Goal: Task Accomplishment & Management: Complete application form

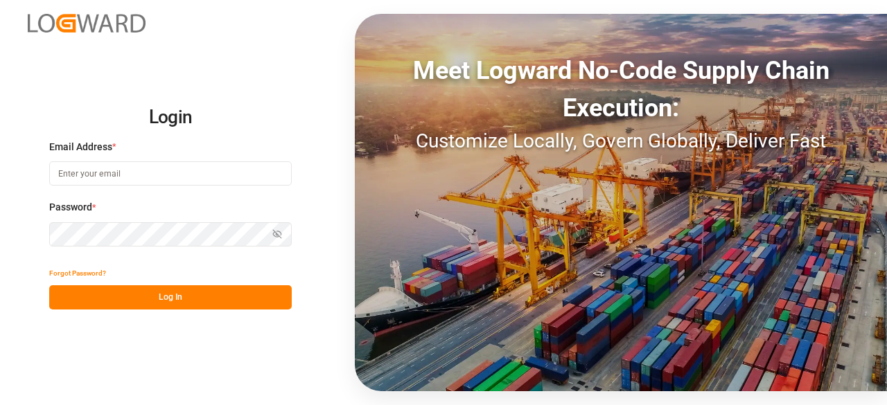
type input "[PERSON_NAME][EMAIL_ADDRESS][PERSON_NAME][DOMAIN_NAME]"
click at [189, 292] on button "Log In" at bounding box center [170, 298] width 243 height 24
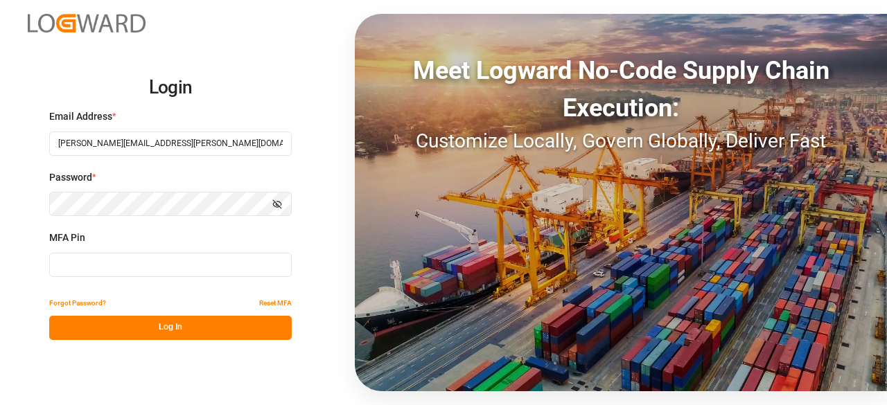
click at [142, 267] on input at bounding box center [170, 265] width 243 height 24
type input "425858"
click at [192, 322] on button "Log In" at bounding box center [170, 328] width 243 height 24
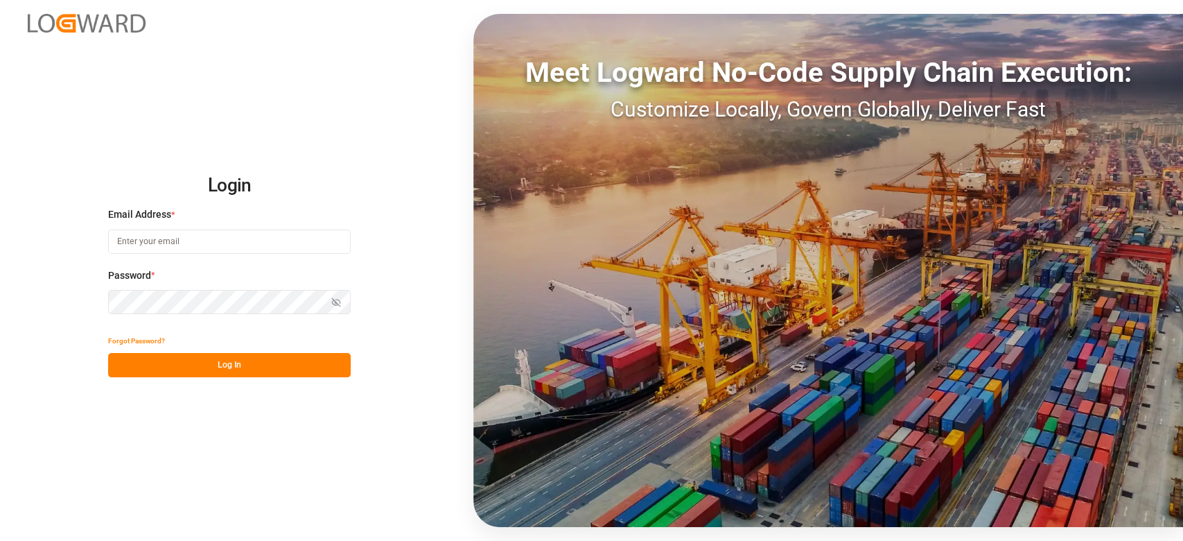
type input "[PERSON_NAME][EMAIL_ADDRESS][PERSON_NAME][DOMAIN_NAME]"
click at [244, 374] on button "Log In" at bounding box center [229, 365] width 243 height 24
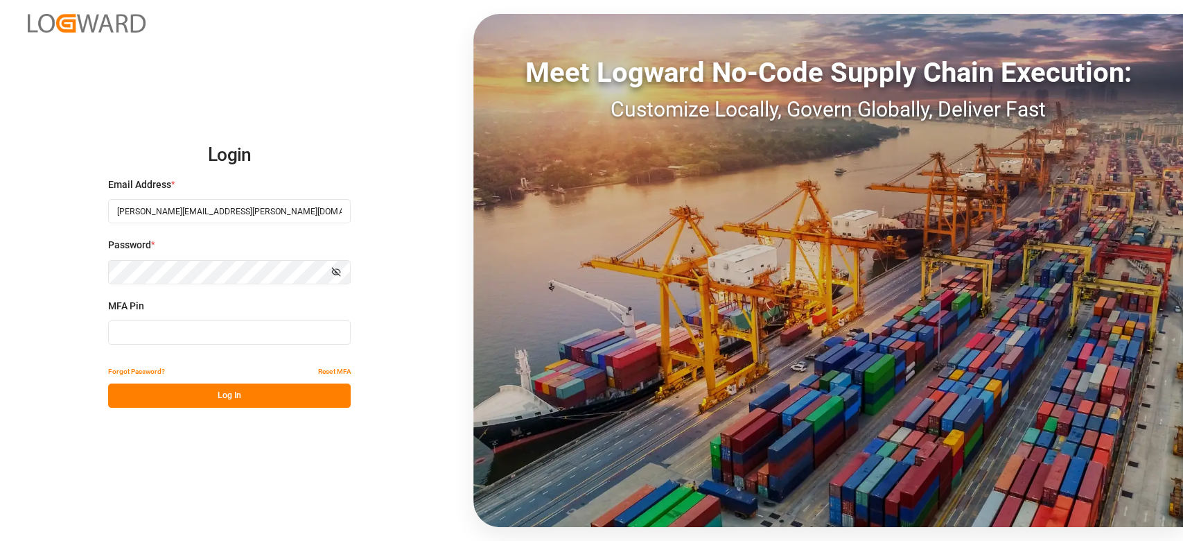
click at [225, 333] on input at bounding box center [229, 332] width 243 height 24
type input "589533"
click at [227, 392] on button "Log In" at bounding box center [229, 395] width 243 height 24
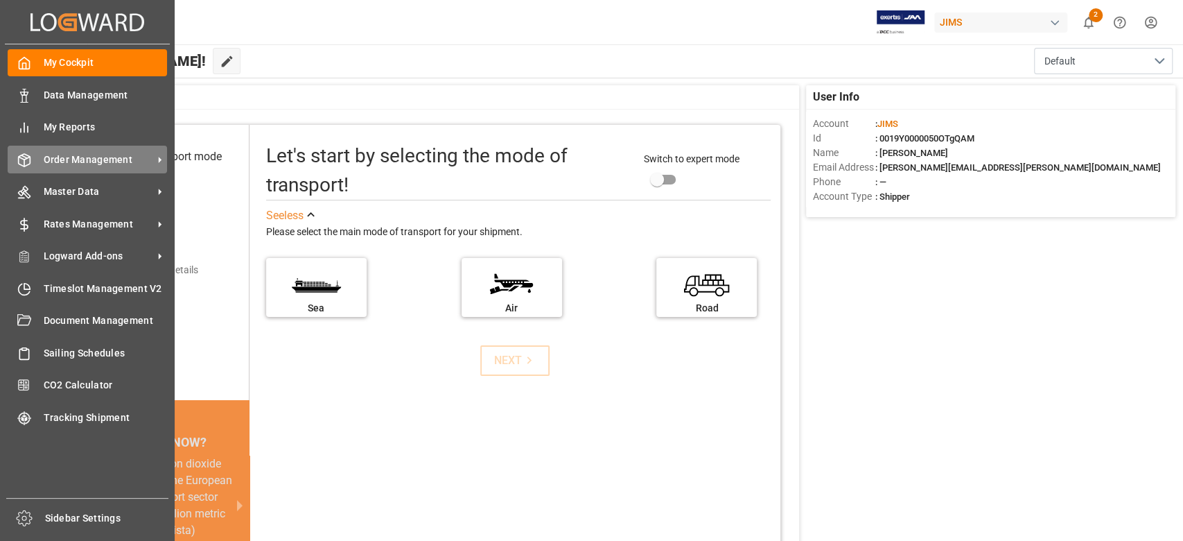
click at [80, 158] on span "Order Management" at bounding box center [99, 159] width 110 height 15
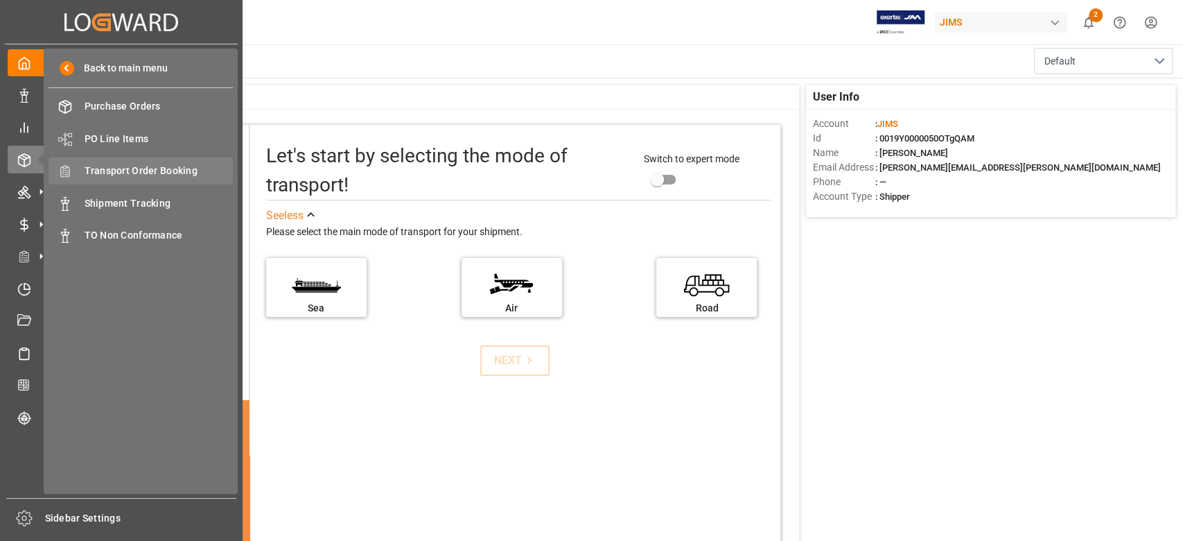
click at [153, 166] on span "Transport Order Booking" at bounding box center [159, 171] width 149 height 15
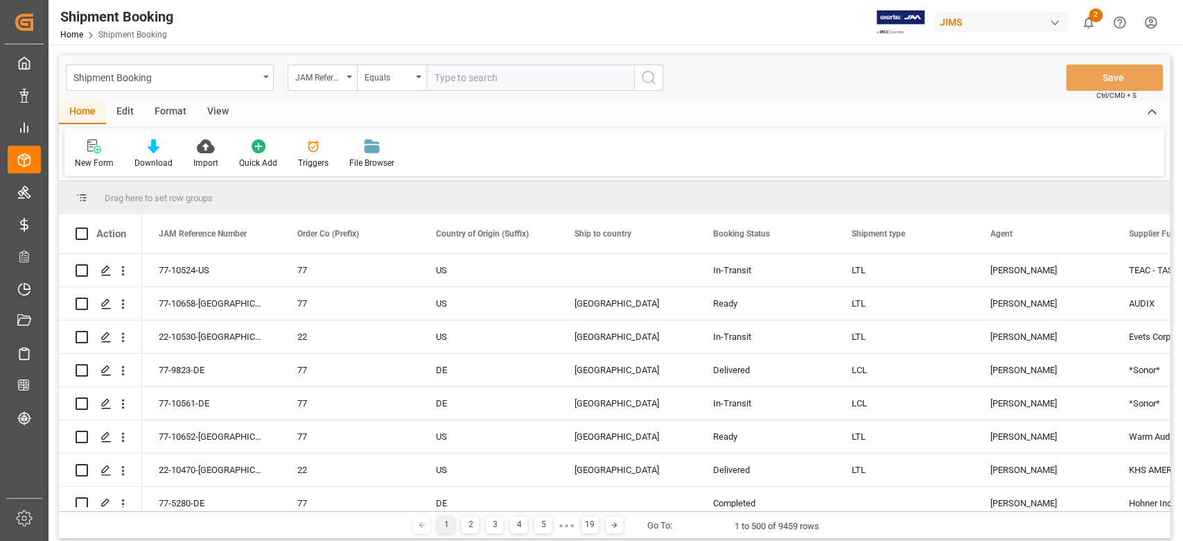
click at [475, 76] on input "text" at bounding box center [530, 77] width 208 height 26
paste input "77-10370-CN"
type input "77-10370-CN"
click at [649, 77] on icon "search button" at bounding box center [648, 77] width 17 height 17
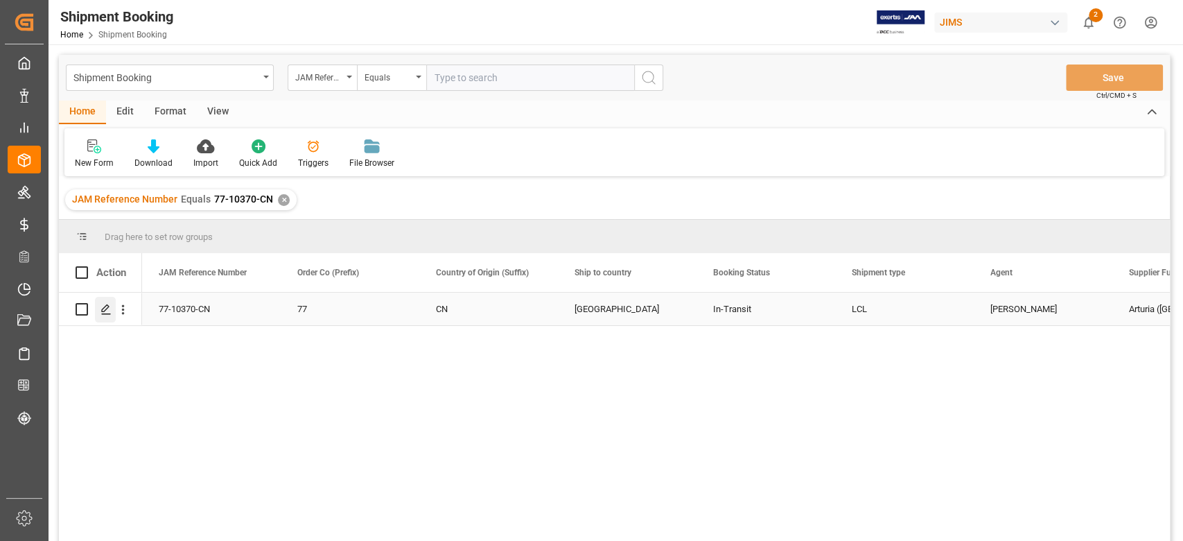
click at [108, 313] on icon "Press SPACE to select this row." at bounding box center [105, 309] width 11 height 11
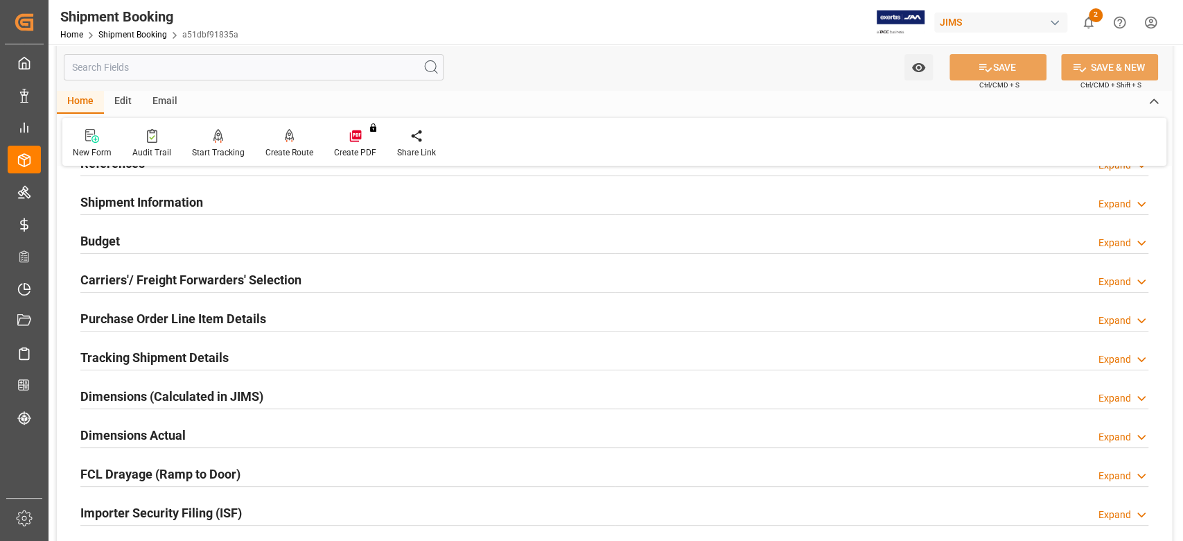
scroll to position [277, 0]
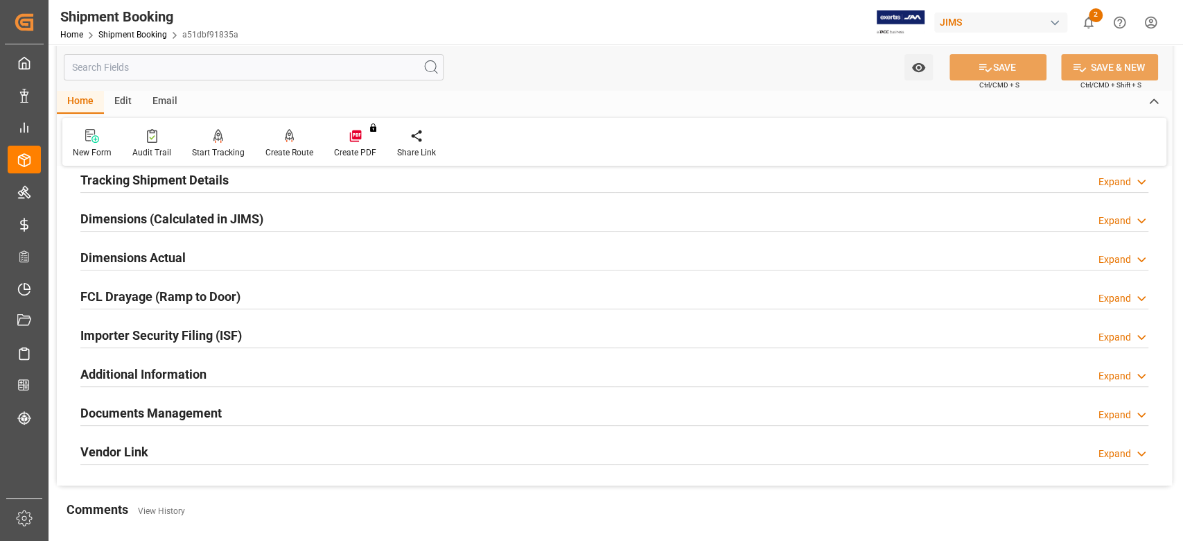
click at [122, 179] on h2 "Tracking Shipment Details" at bounding box center [154, 180] width 148 height 19
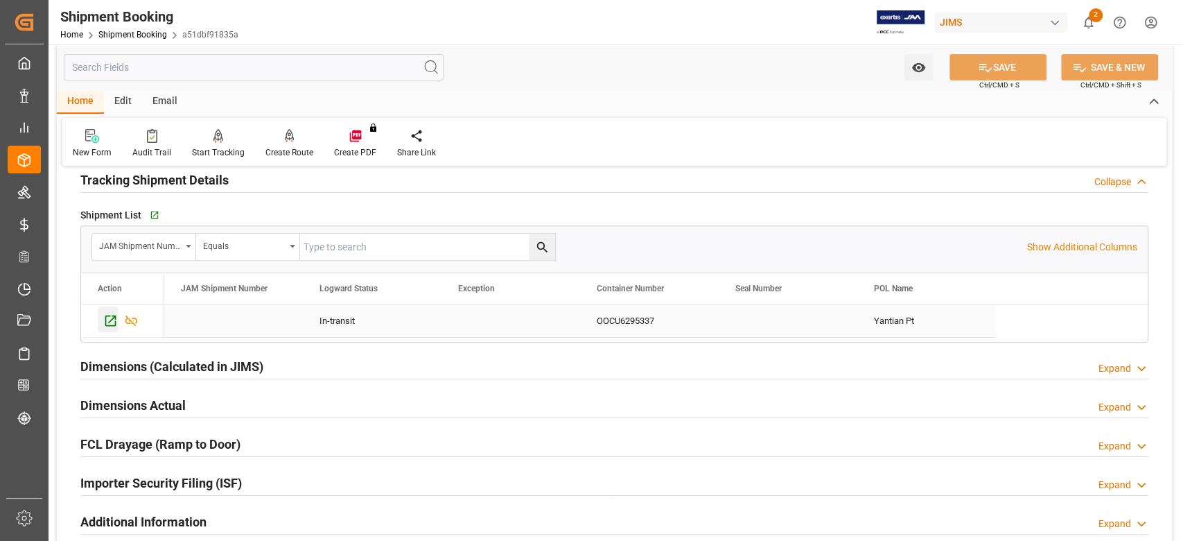
click at [107, 319] on icon "Press SPACE to select this row." at bounding box center [110, 320] width 15 height 15
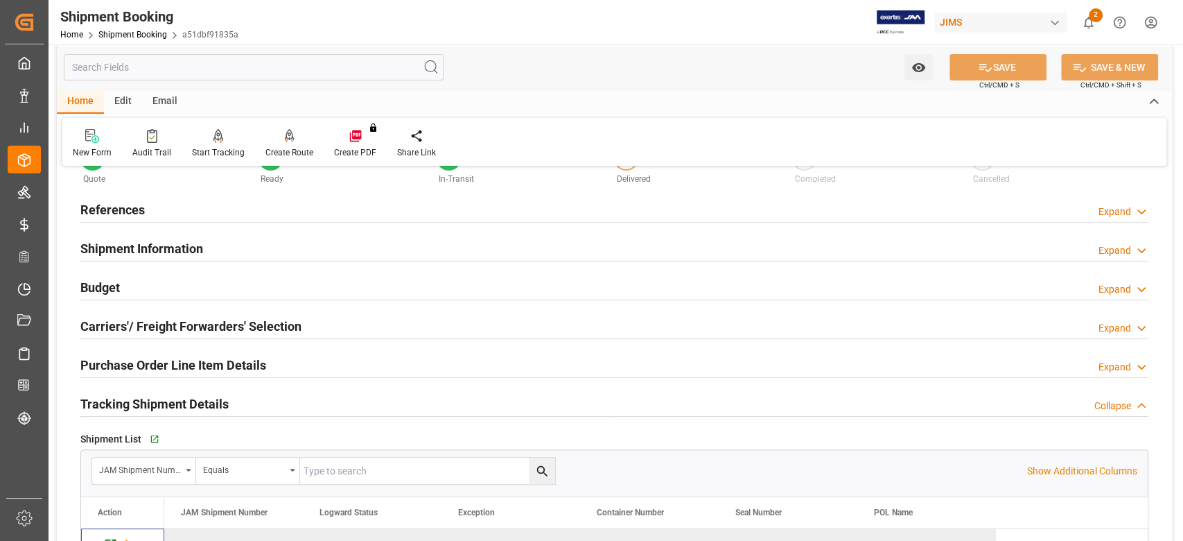
scroll to position [184, 0]
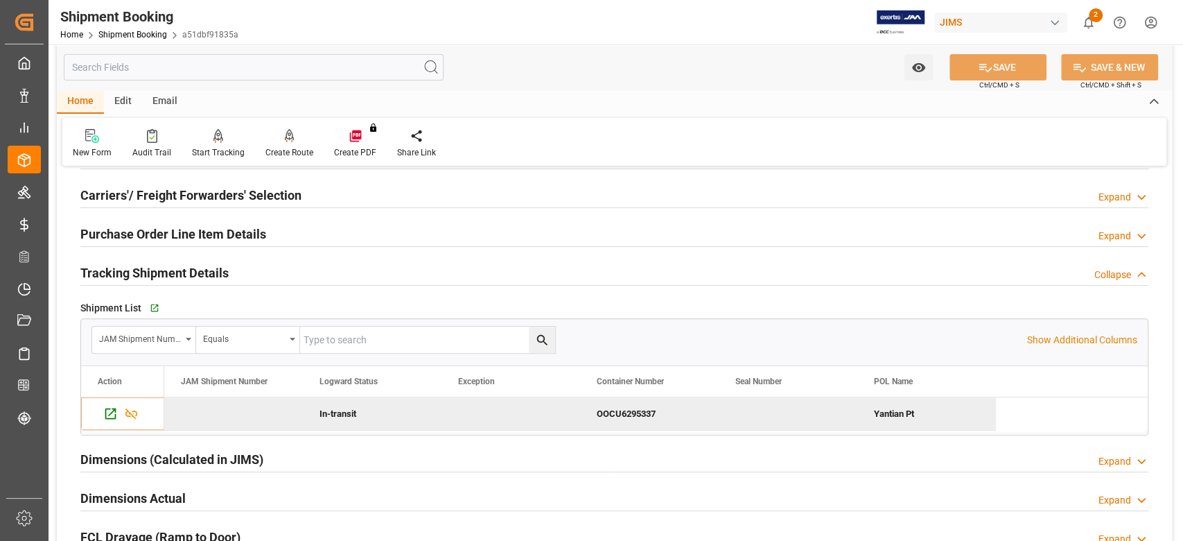
click at [112, 236] on h2 "Purchase Order Line Item Details" at bounding box center [173, 234] width 186 height 19
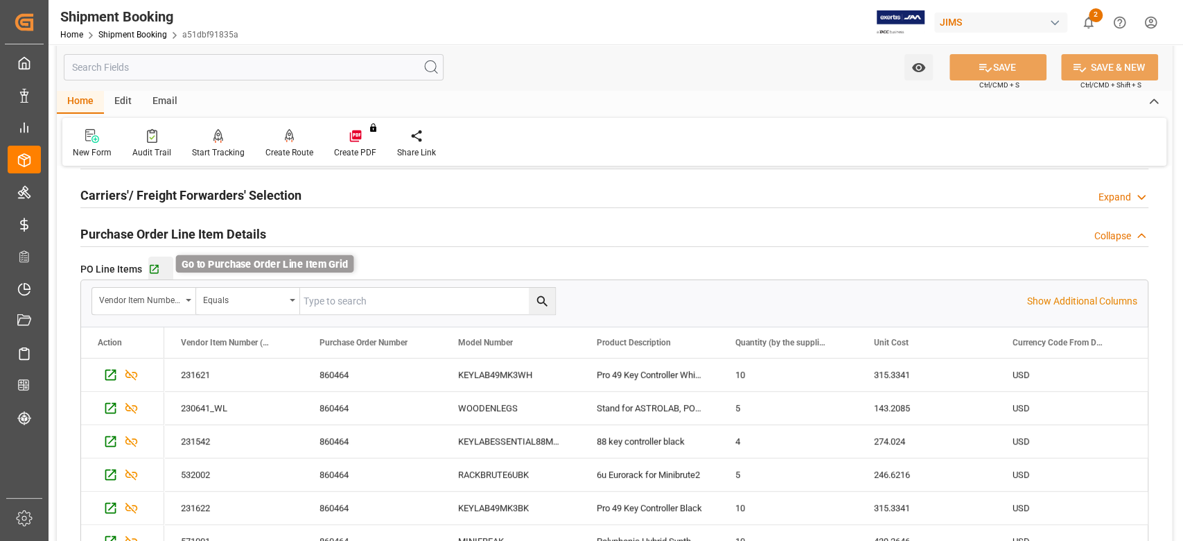
click at [152, 269] on icon "button" at bounding box center [154, 269] width 9 height 9
click at [153, 269] on icon "button" at bounding box center [154, 269] width 9 height 9
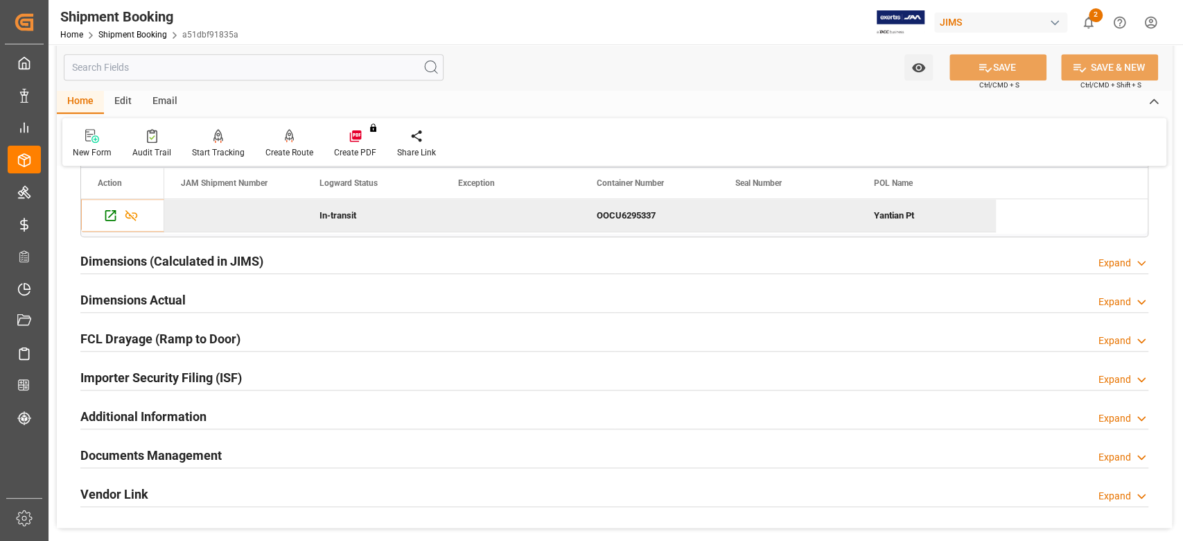
scroll to position [647, 0]
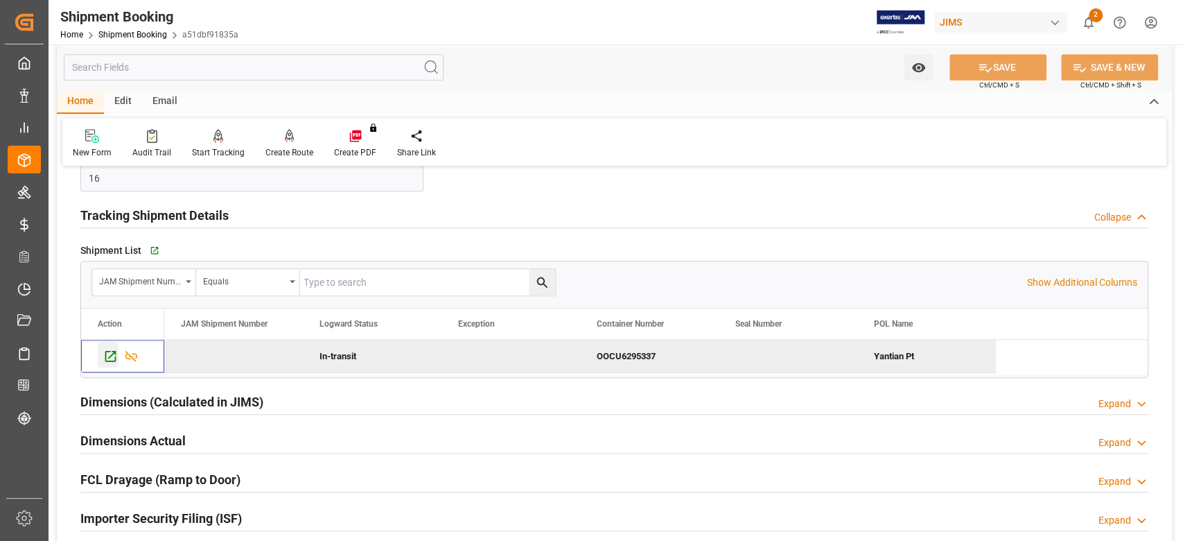
click at [110, 358] on icon "Press SPACE to deselect this row." at bounding box center [110, 356] width 15 height 15
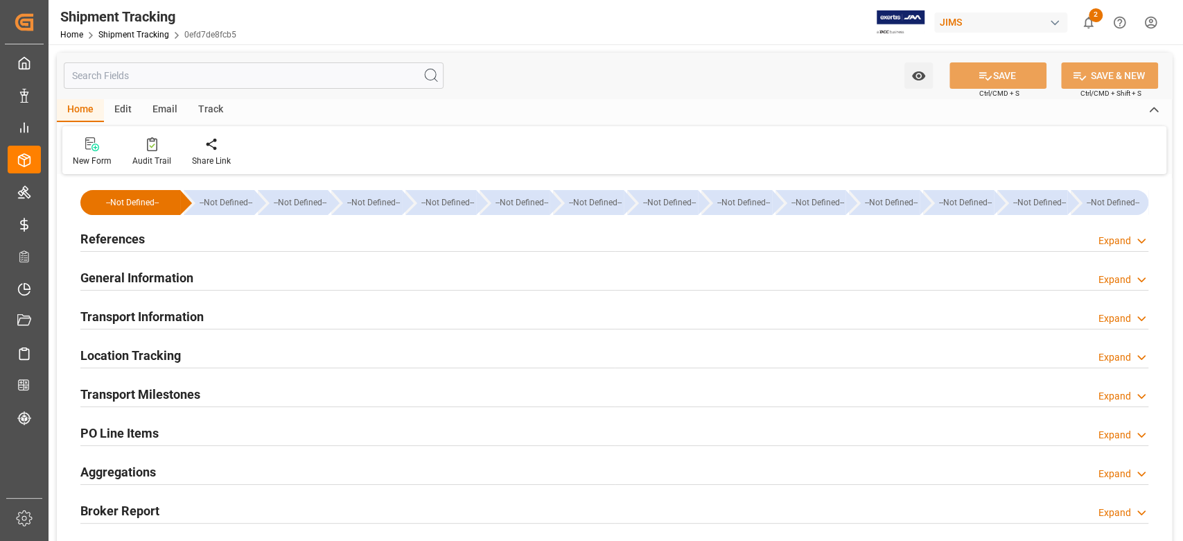
type input "08-08-2025 00:00"
type input "09-08-2025 00:00"
type input "15-08-2025 00:00"
type input "22-09-2025 00:00"
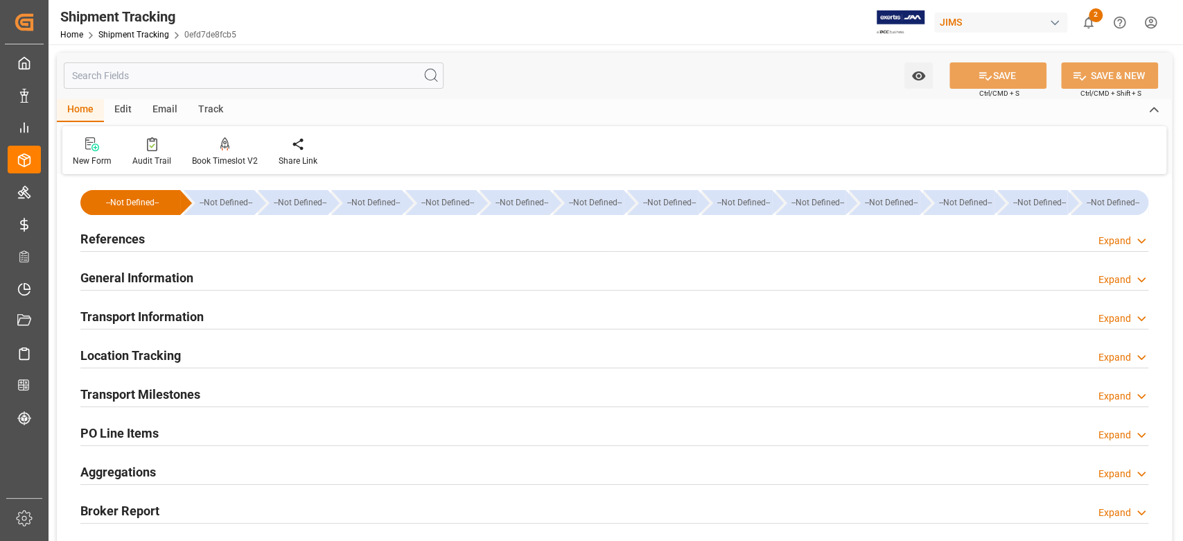
click at [184, 397] on h2 "Transport Milestones" at bounding box center [140, 394] width 120 height 19
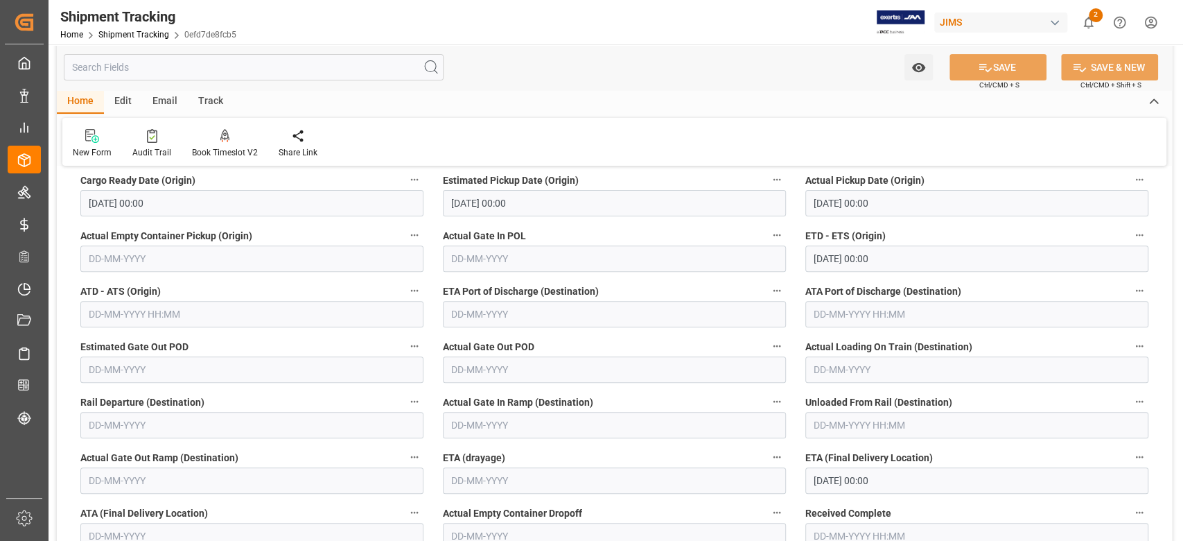
scroll to position [277, 0]
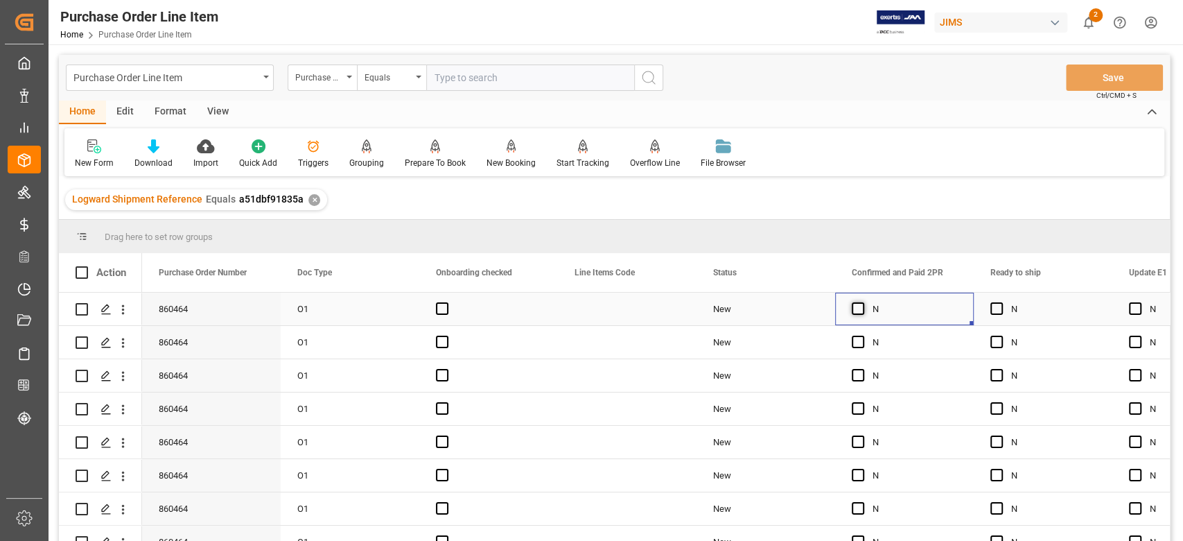
click at [859, 311] on span "Press SPACE to select this row." at bounding box center [858, 308] width 12 height 12
click at [862, 302] on input "Press SPACE to select this row." at bounding box center [862, 302] width 0 height 0
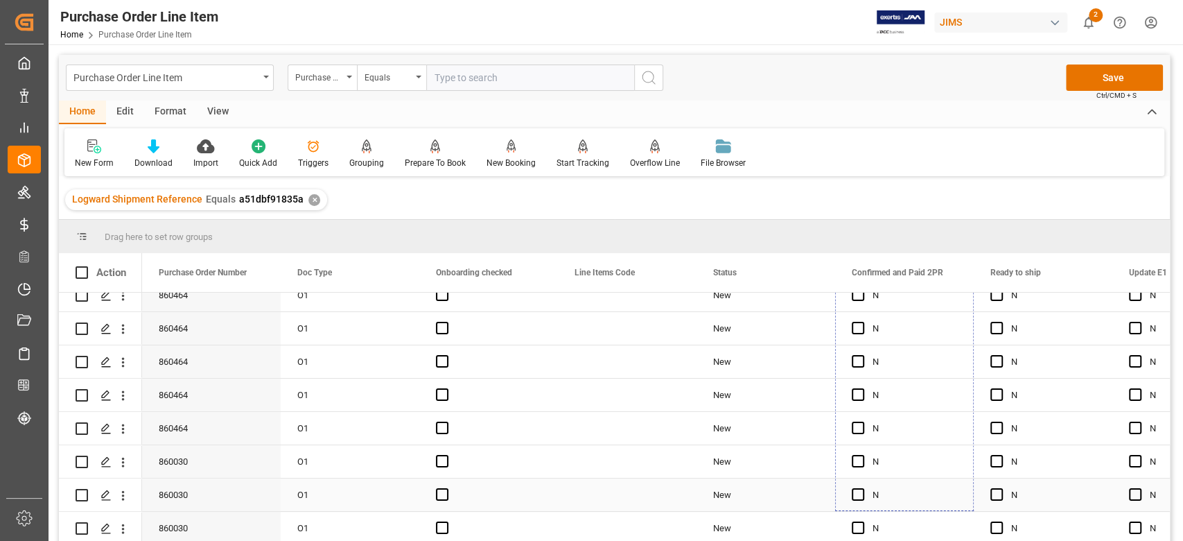
scroll to position [283, 0]
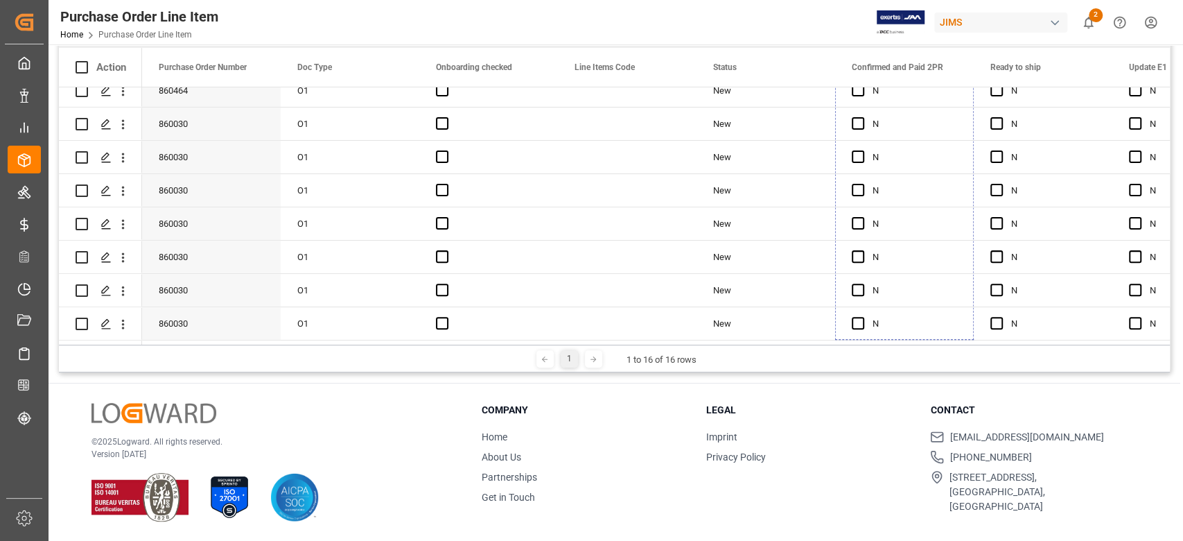
drag, startPoint x: 971, startPoint y: 322, endPoint x: 970, endPoint y: 441, distance: 119.2
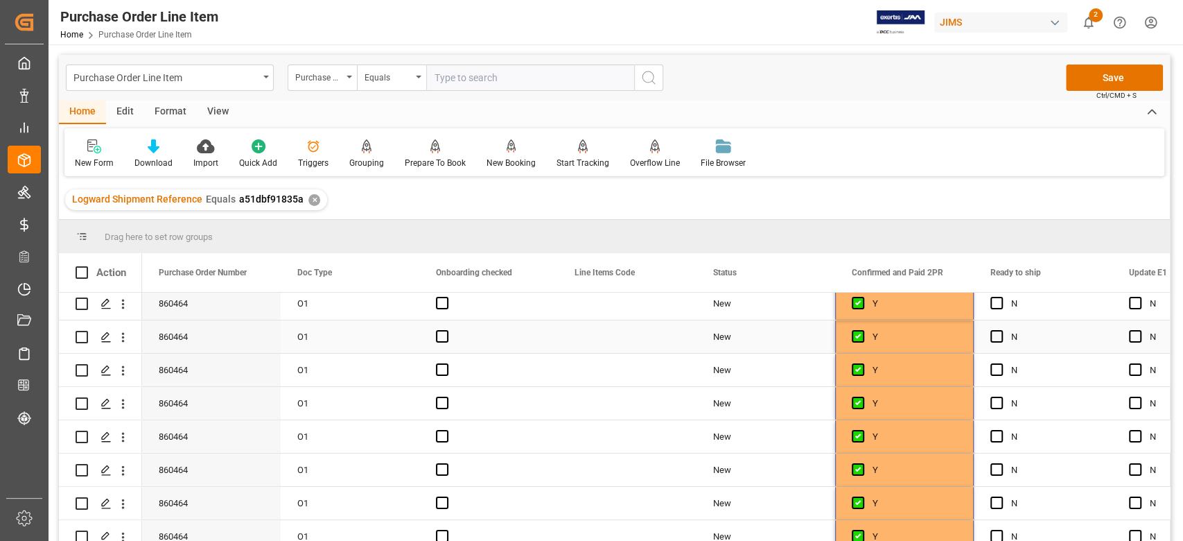
scroll to position [0, 0]
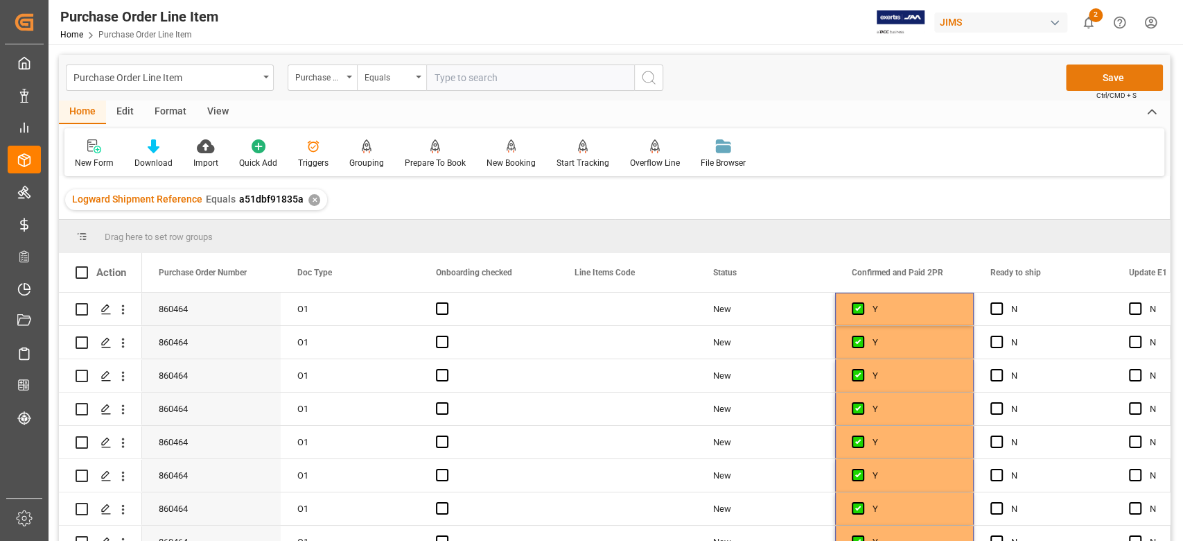
click at [1084, 82] on button "Save" at bounding box center [1114, 77] width 97 height 26
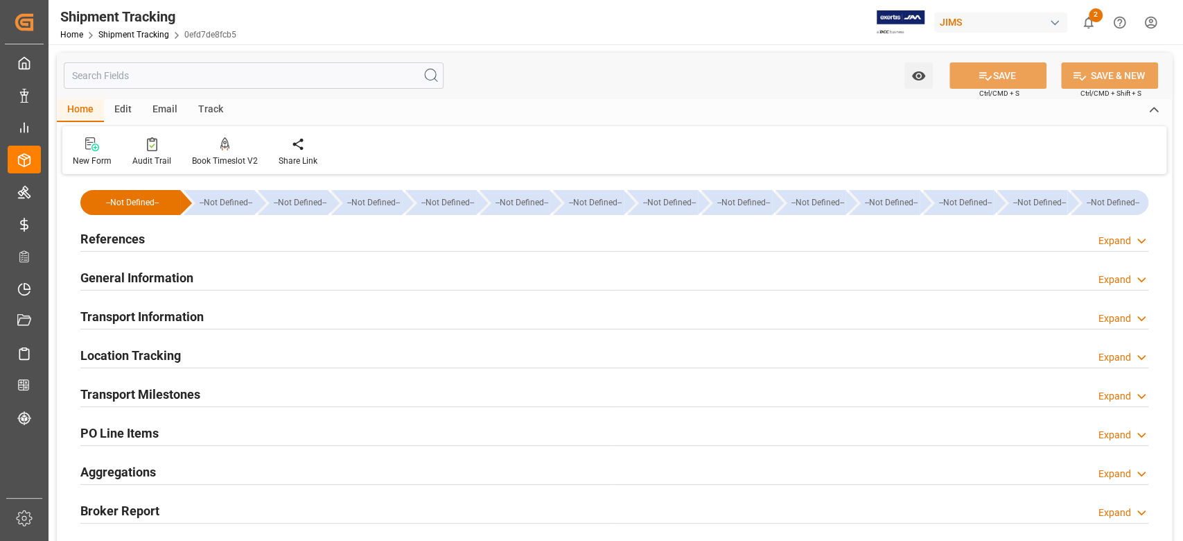
click at [130, 245] on h2 "References" at bounding box center [112, 238] width 64 height 19
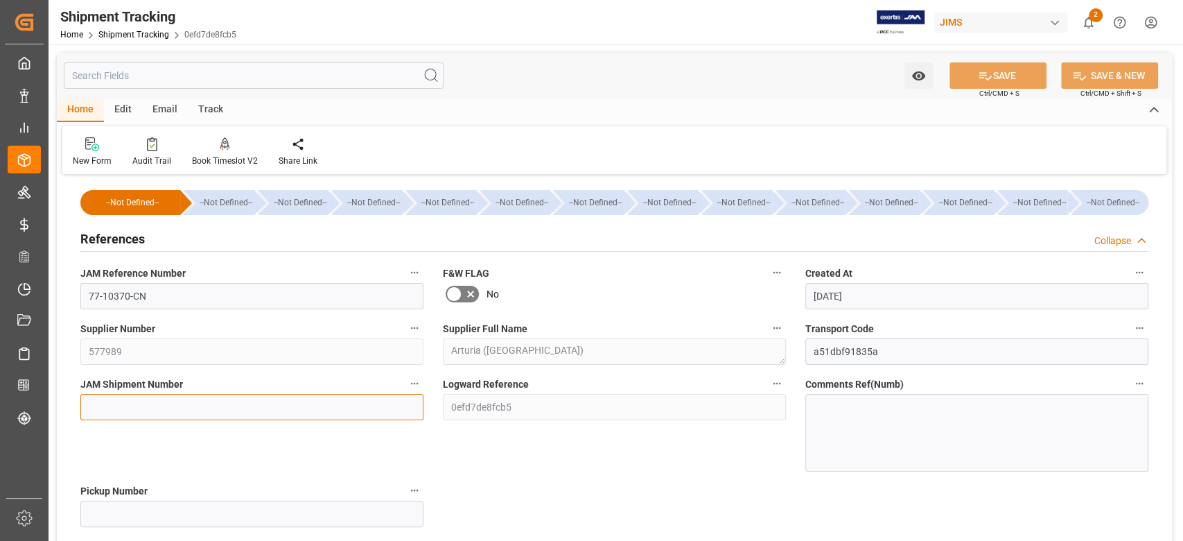
click at [338, 405] on input at bounding box center [251, 407] width 343 height 26
paste input "72660"
type input "72660"
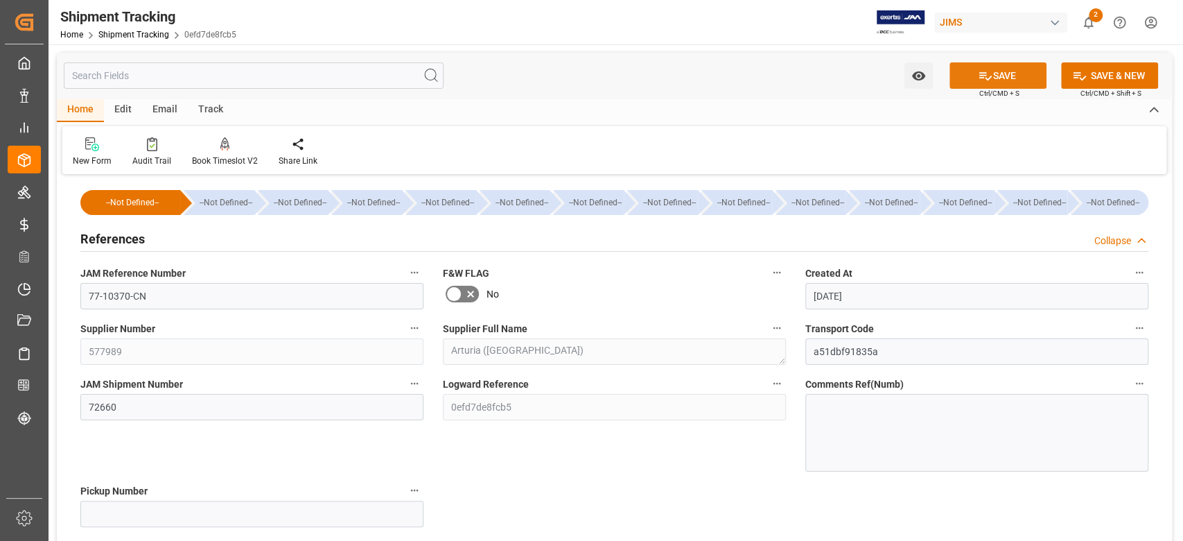
click at [983, 72] on icon at bounding box center [985, 76] width 12 height 8
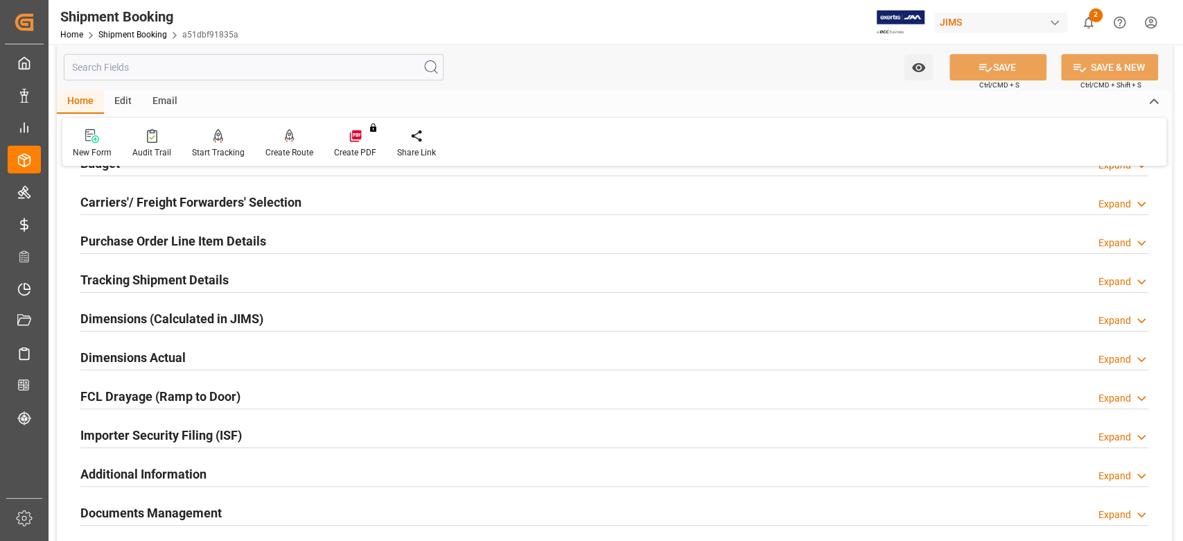
scroll to position [184, 0]
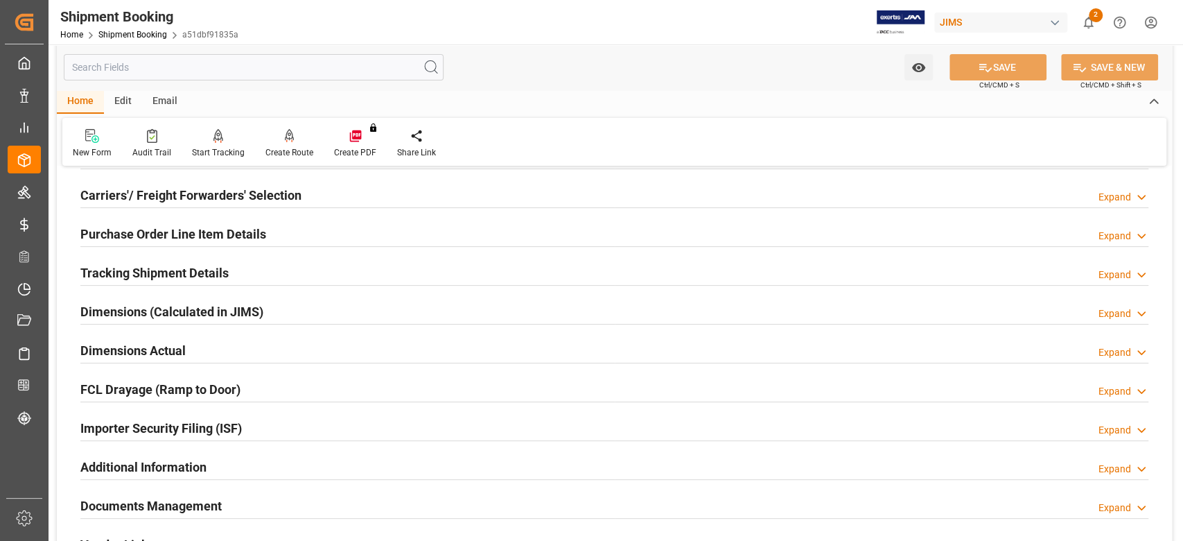
click at [207, 272] on h2 "Tracking Shipment Details" at bounding box center [154, 272] width 148 height 19
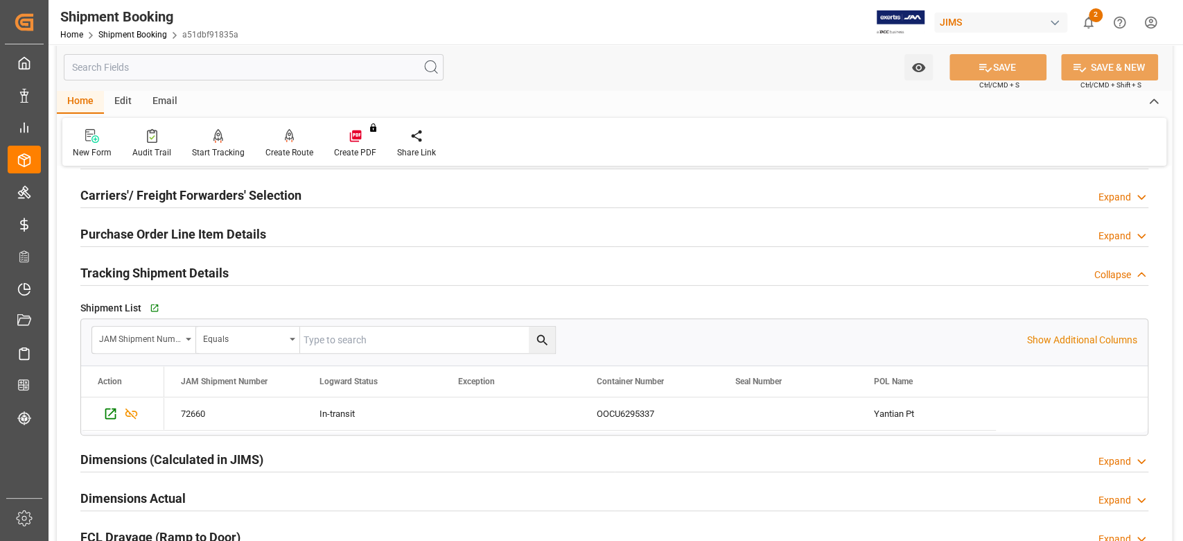
click at [207, 272] on h2 "Tracking Shipment Details" at bounding box center [154, 272] width 148 height 19
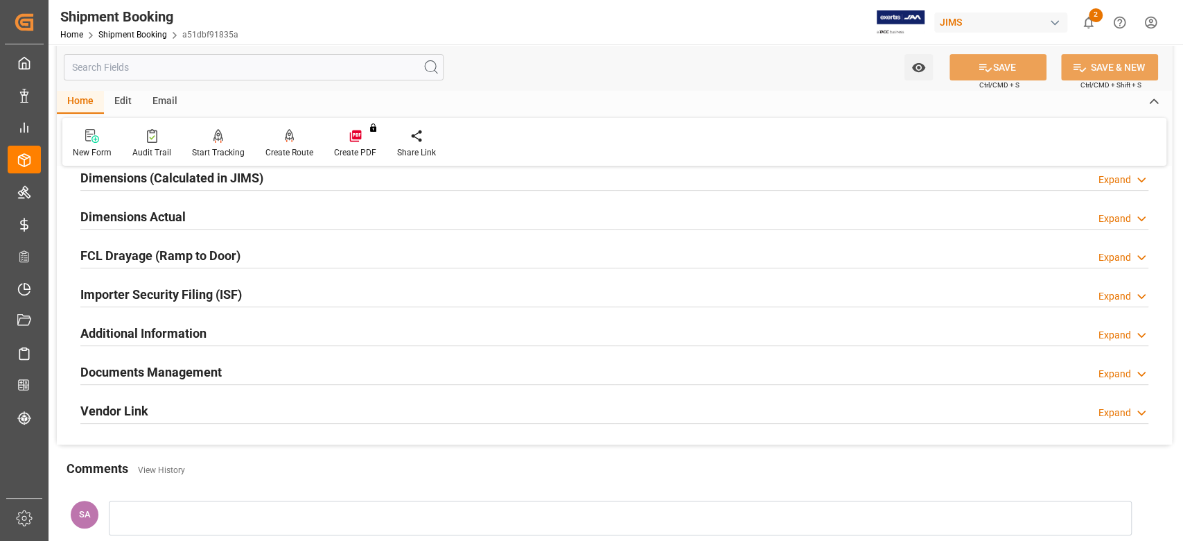
scroll to position [315, 0]
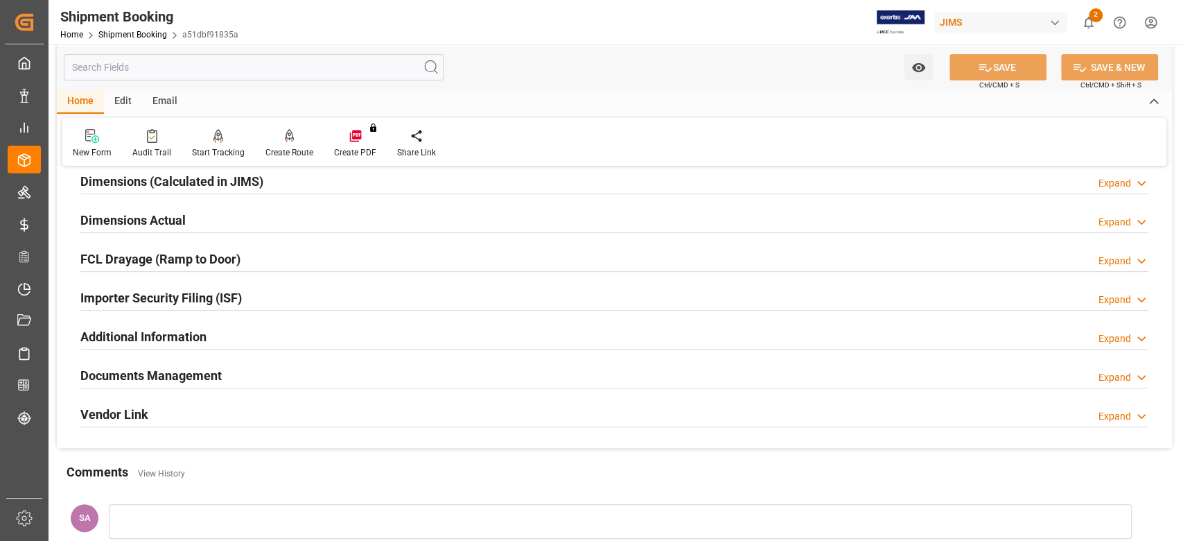
click at [165, 372] on h2 "Documents Management" at bounding box center [150, 375] width 141 height 19
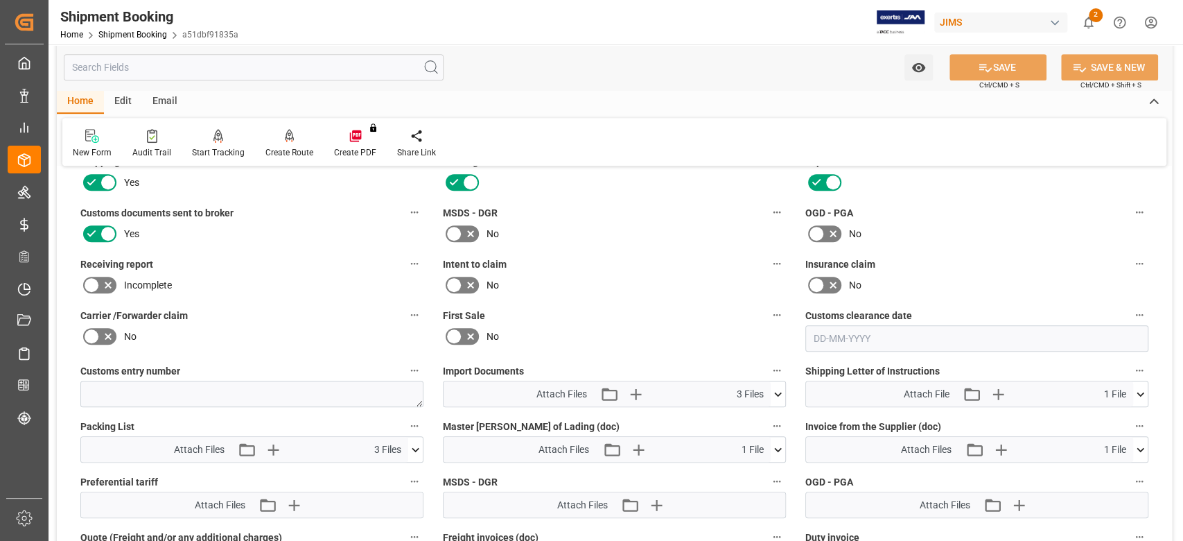
scroll to position [592, 0]
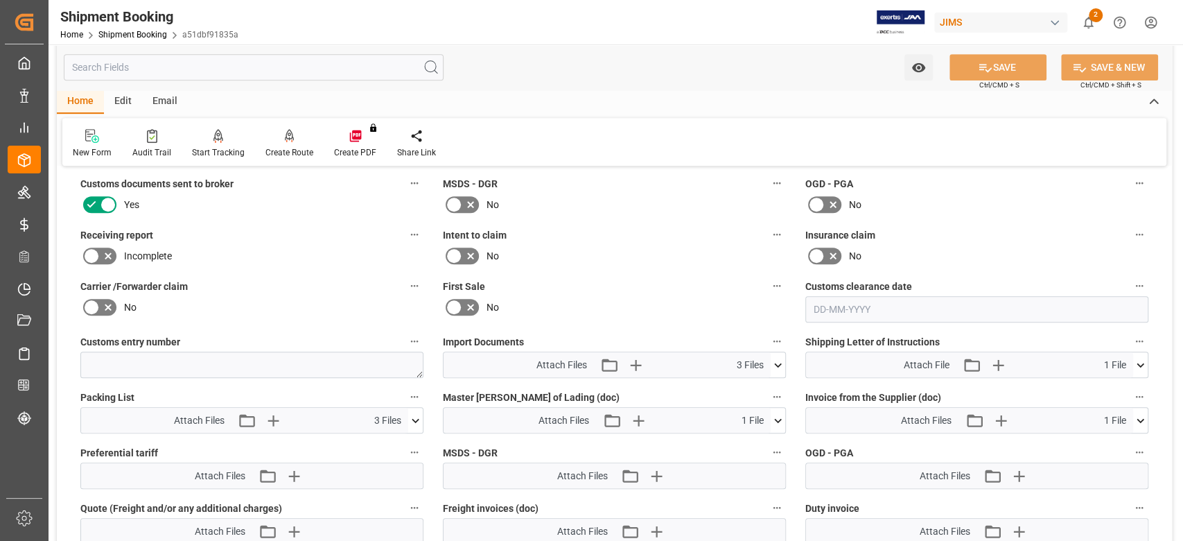
click at [777, 363] on icon at bounding box center [778, 364] width 8 height 4
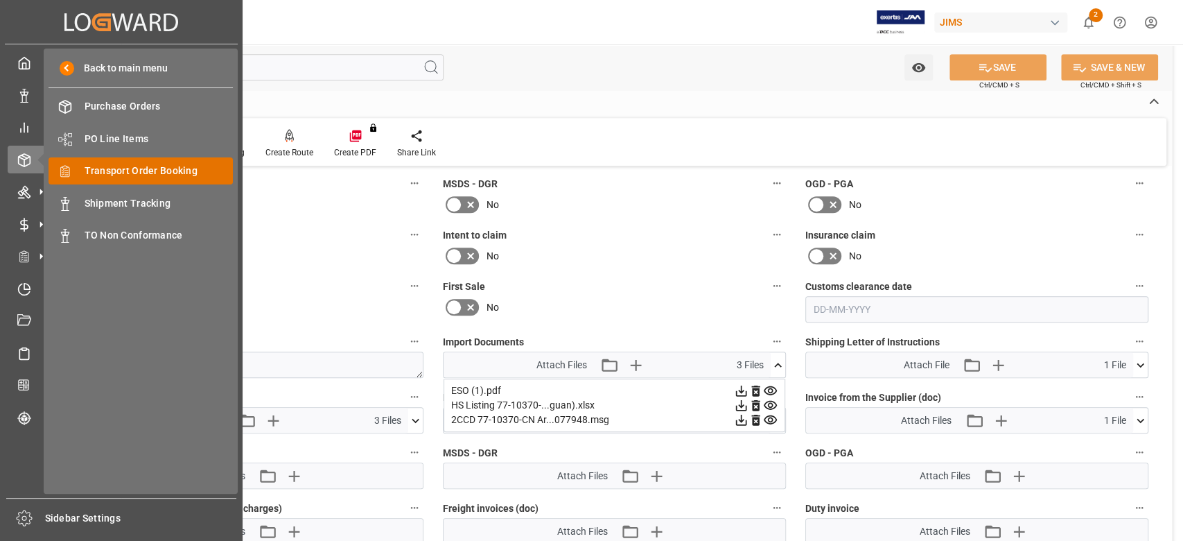
click at [115, 171] on span "Transport Order Booking" at bounding box center [159, 171] width 149 height 15
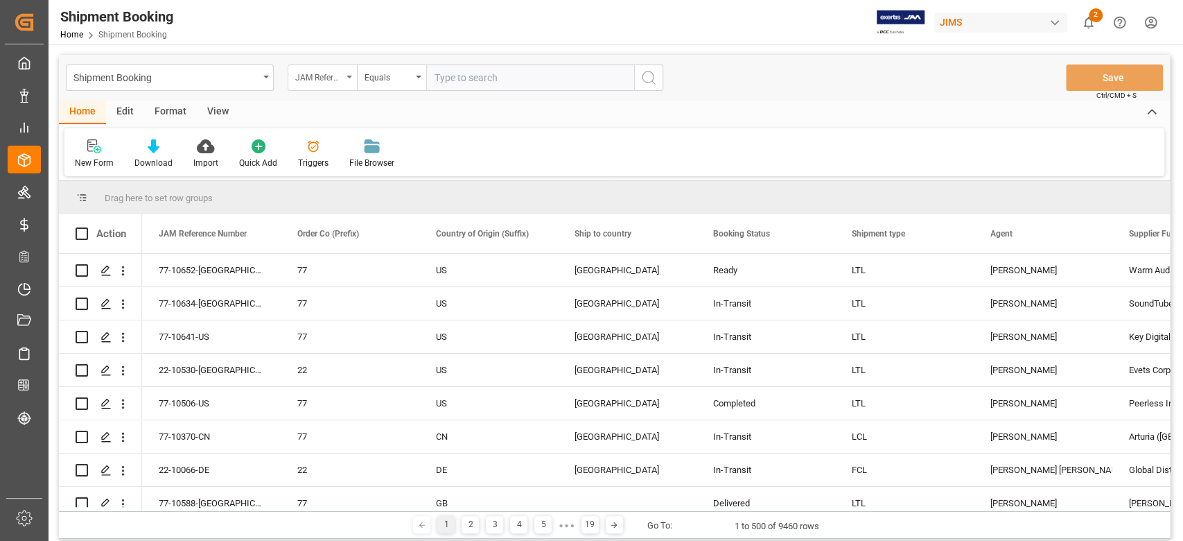
click at [355, 79] on div "JAM Reference Number" at bounding box center [322, 77] width 69 height 26
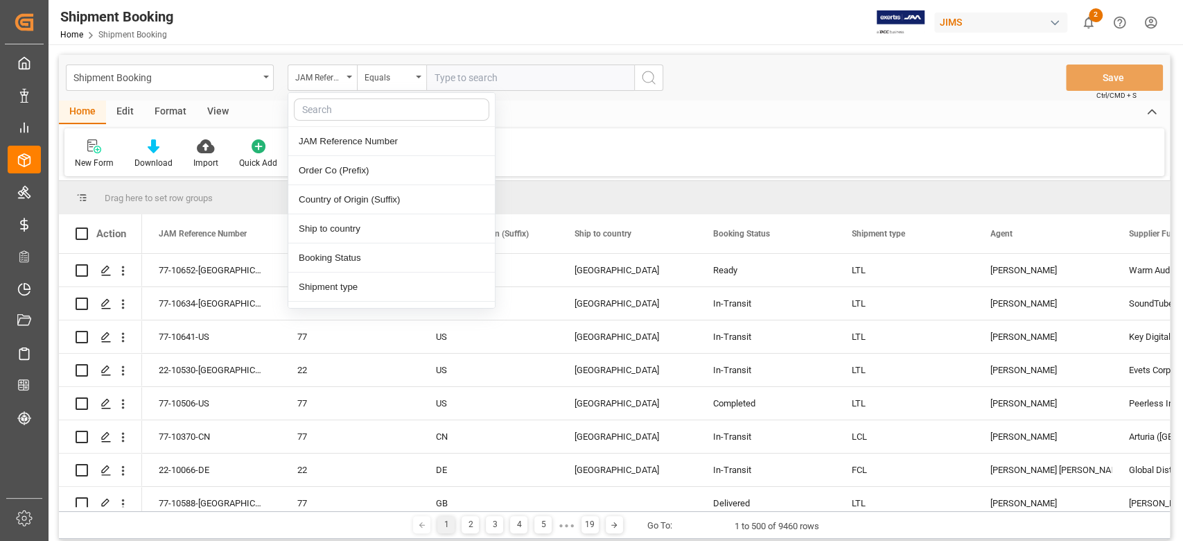
click at [355, 101] on input "text" at bounding box center [391, 109] width 195 height 22
type input "sup"
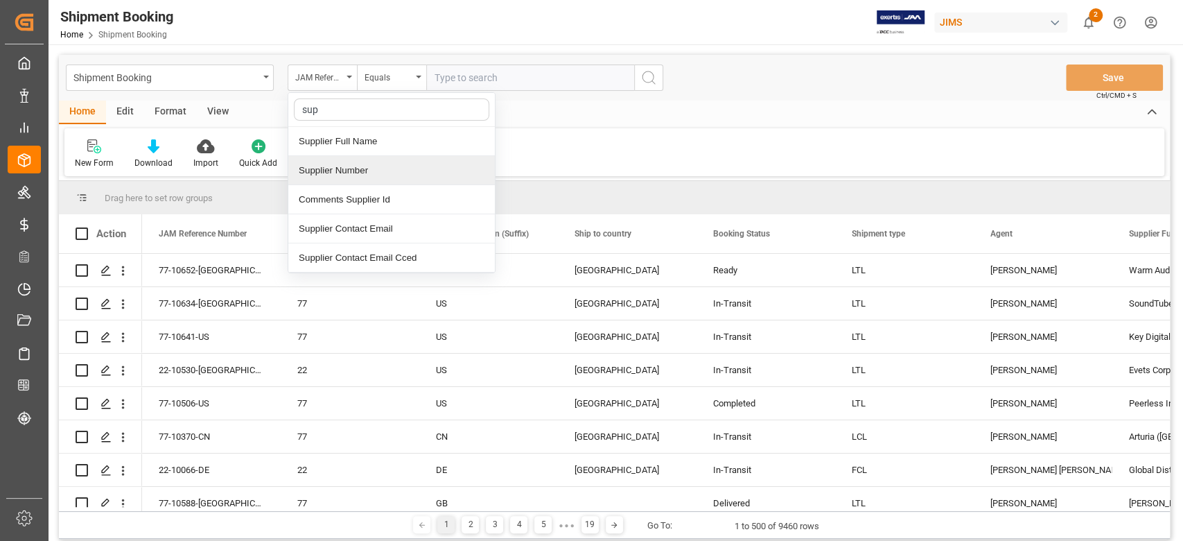
click at [367, 166] on div "Supplier Number" at bounding box center [391, 170] width 207 height 29
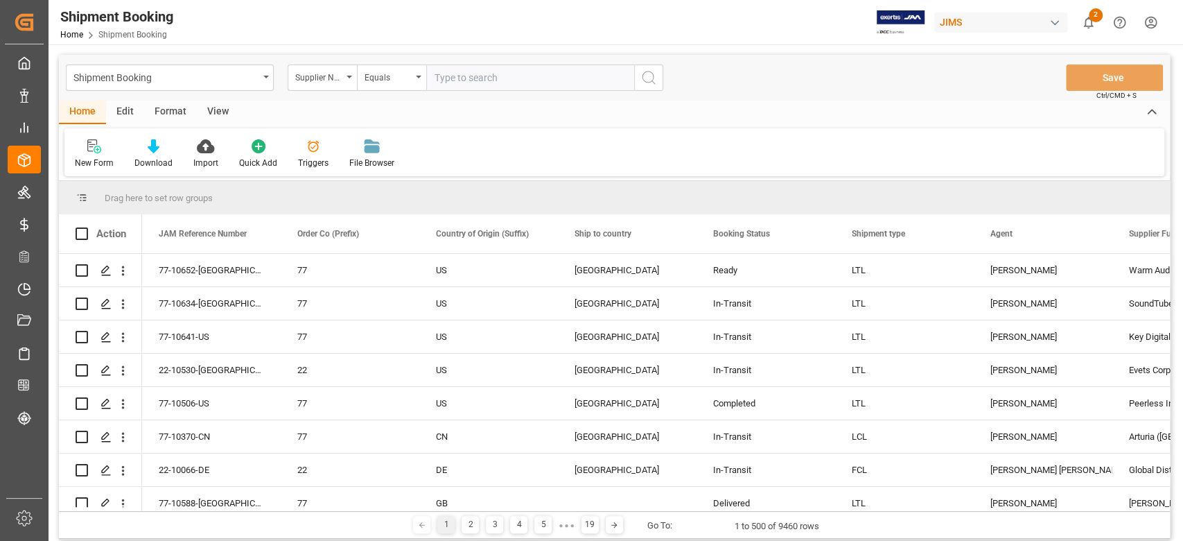
click at [477, 87] on input "text" at bounding box center [530, 77] width 208 height 26
paste input "404229"
type input "404229"
click at [641, 76] on icon "search button" at bounding box center [648, 77] width 17 height 17
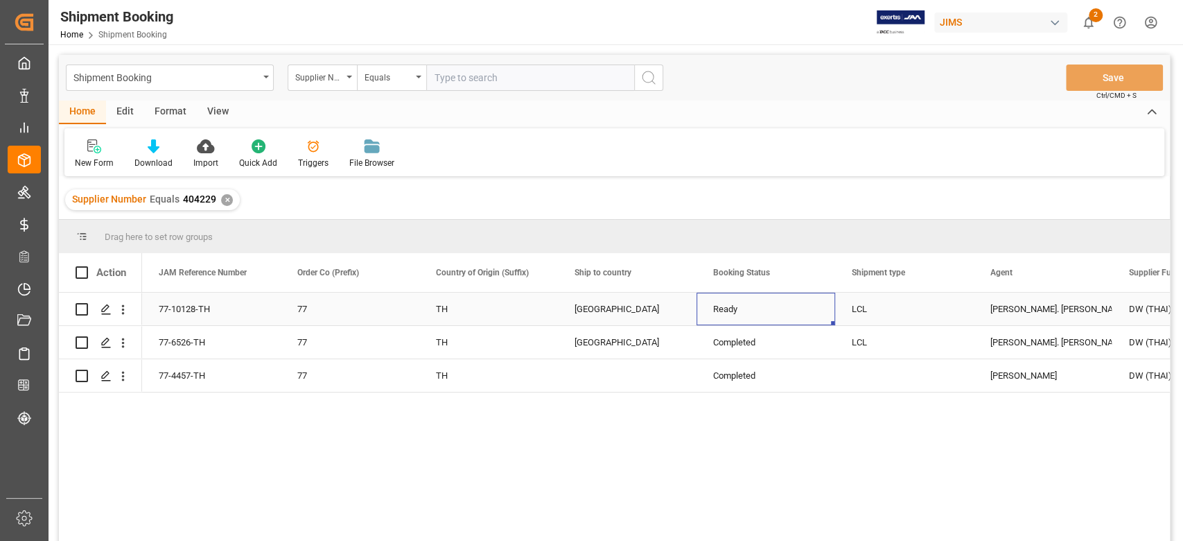
click at [802, 322] on div "Ready" at bounding box center [765, 309] width 105 height 32
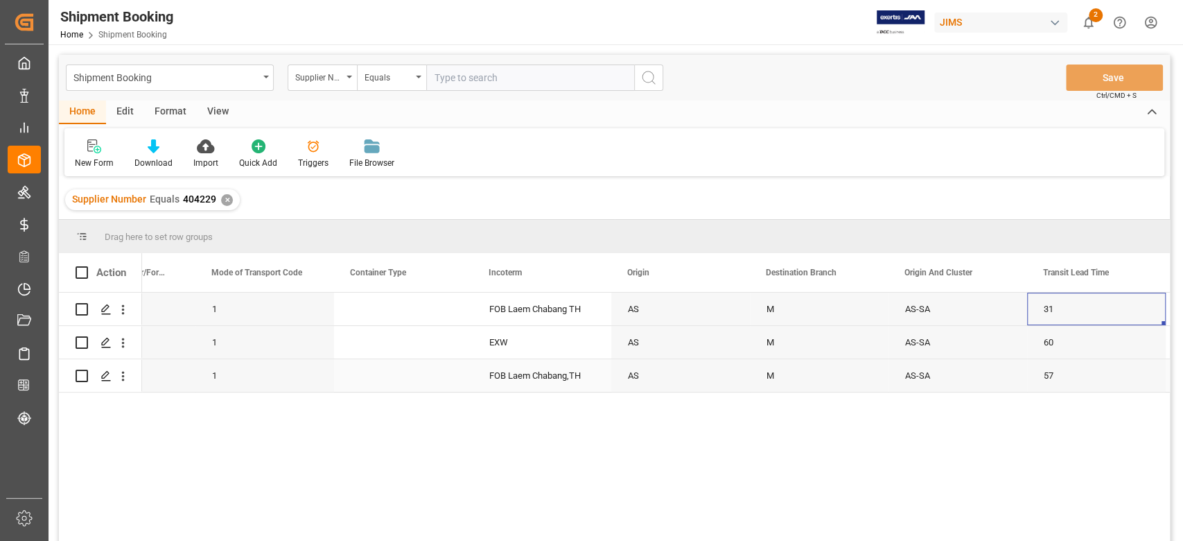
scroll to position [0, 2304]
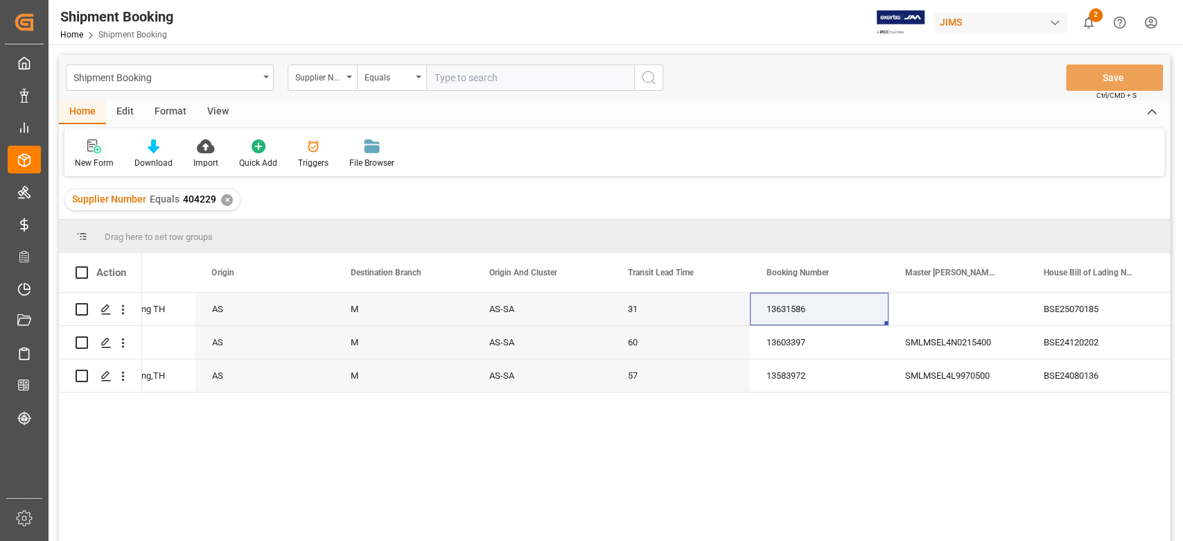
click at [98, 155] on div "New Form" at bounding box center [94, 154] width 60 height 30
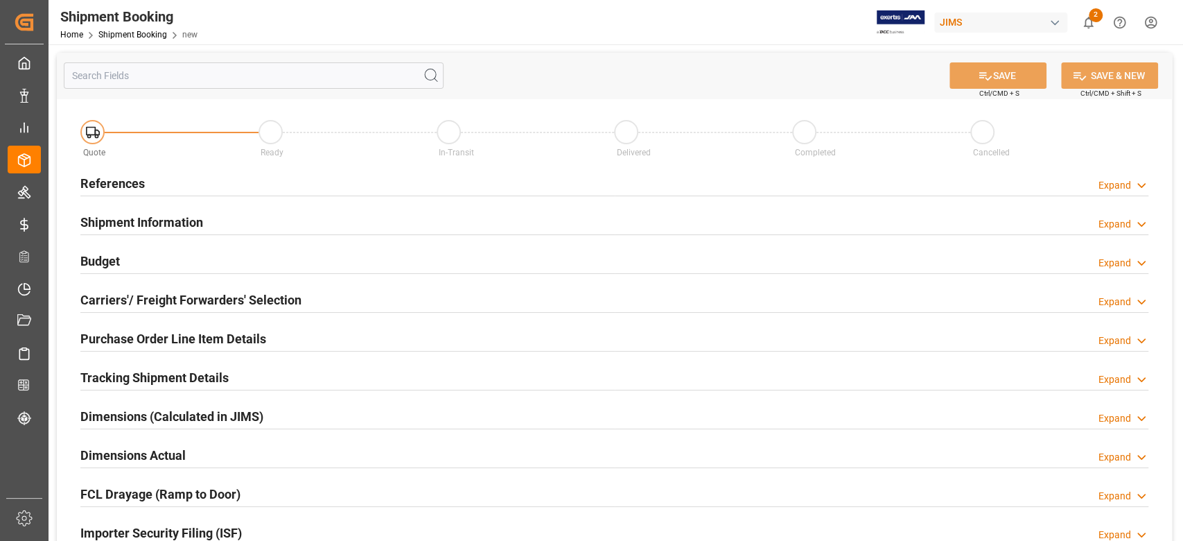
click at [123, 181] on h2 "References" at bounding box center [112, 183] width 64 height 19
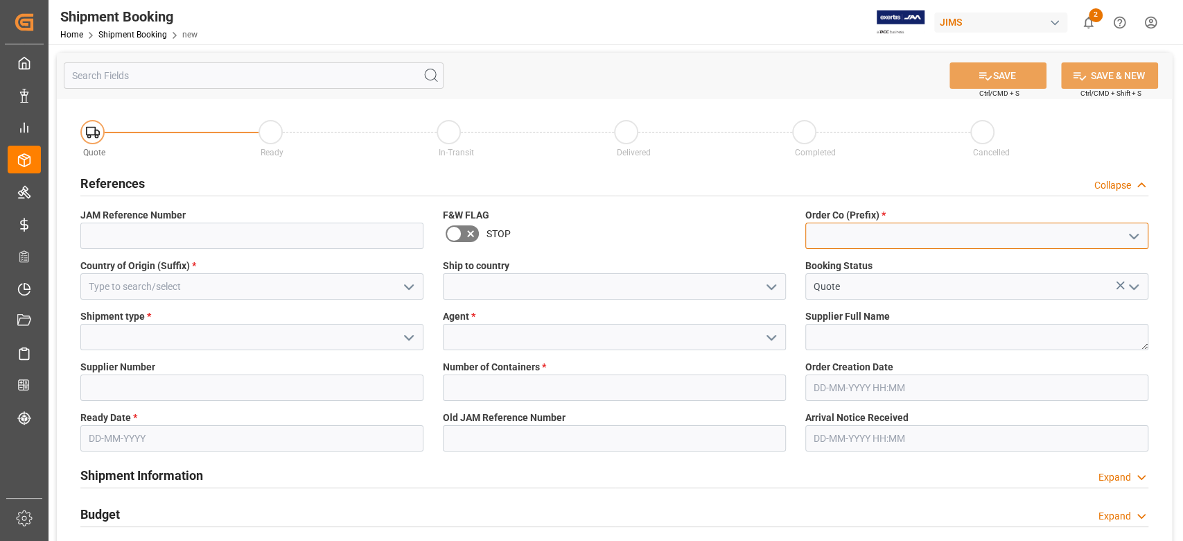
click at [842, 236] on input at bounding box center [976, 235] width 343 height 26
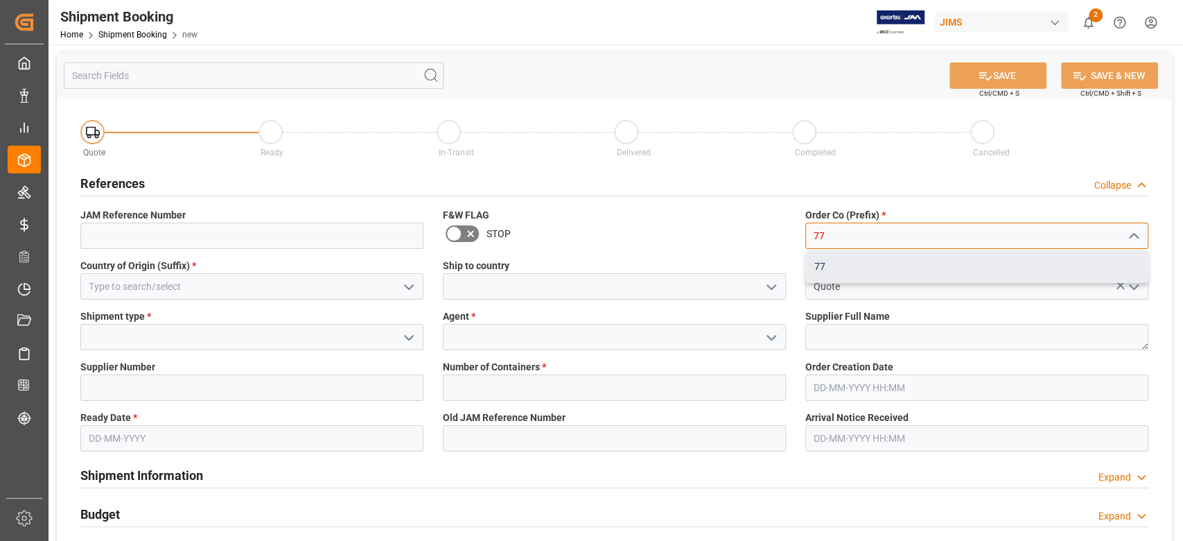
click at [937, 258] on div "77" at bounding box center [977, 266] width 342 height 31
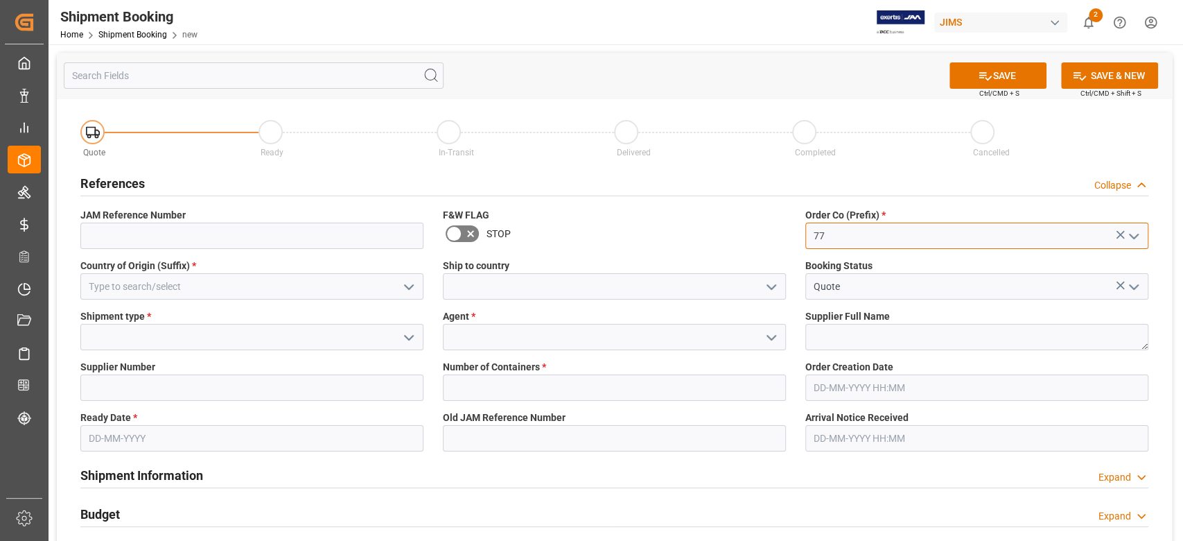
type input "77"
click at [259, 279] on input at bounding box center [251, 286] width 343 height 26
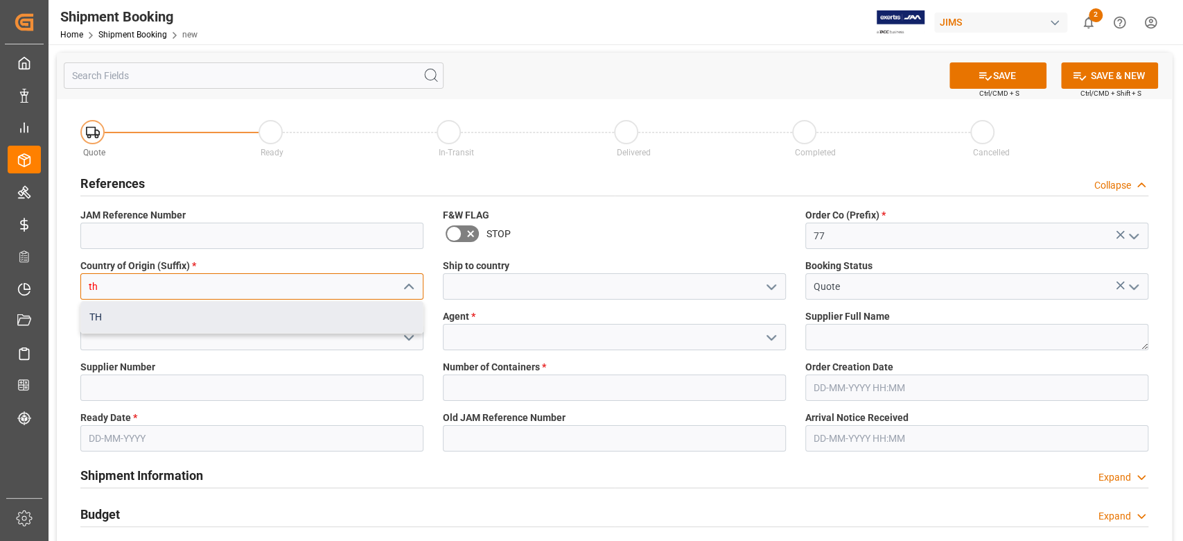
click at [259, 322] on div "TH" at bounding box center [252, 316] width 342 height 31
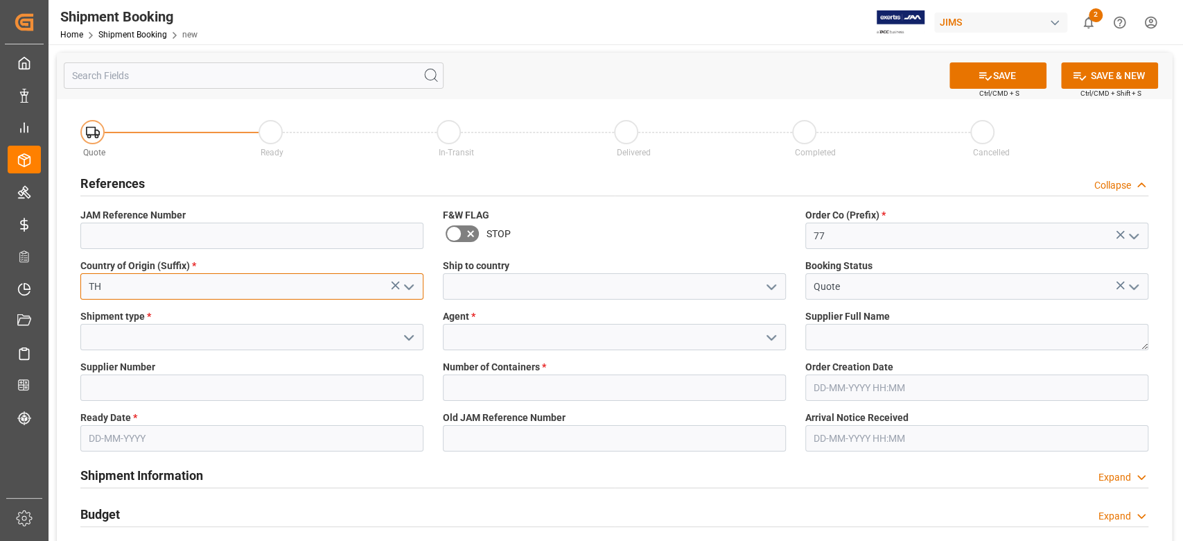
type input "TH"
click at [465, 284] on input at bounding box center [614, 286] width 343 height 26
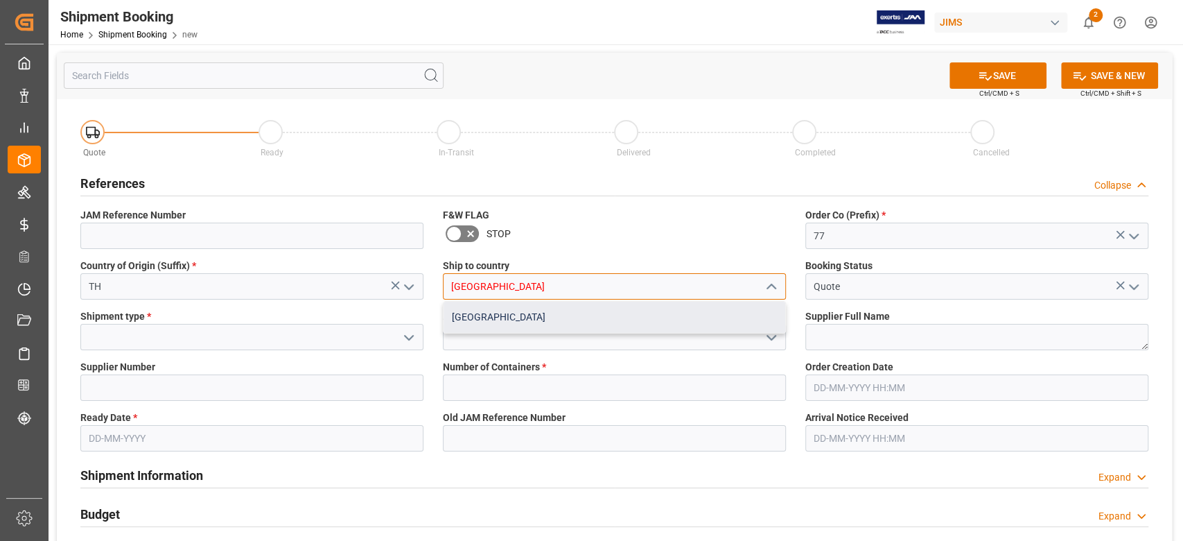
click at [488, 307] on div "Canada" at bounding box center [615, 316] width 342 height 31
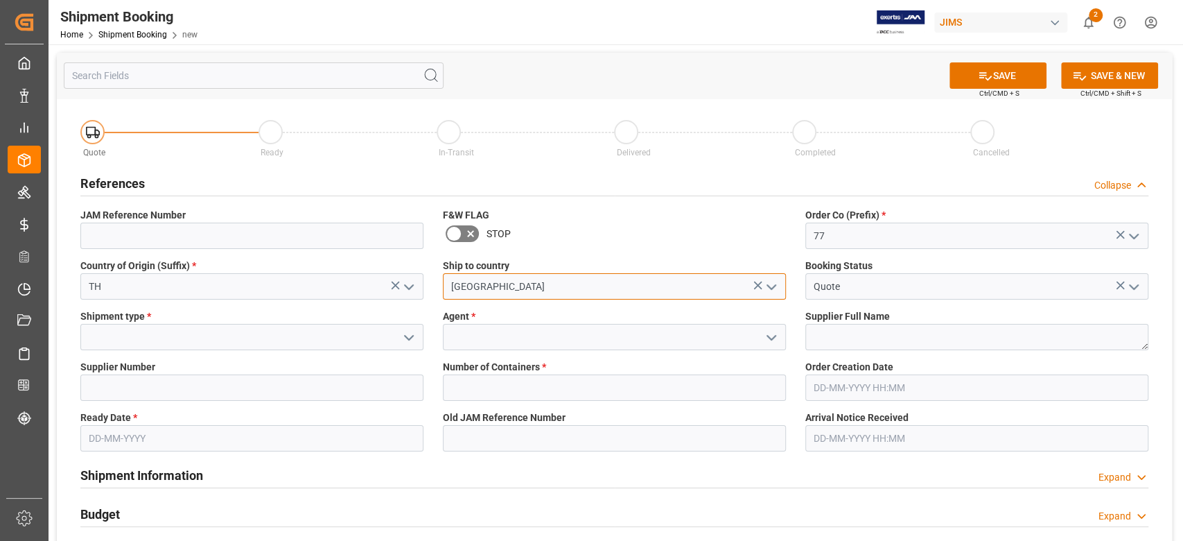
type input "Canada"
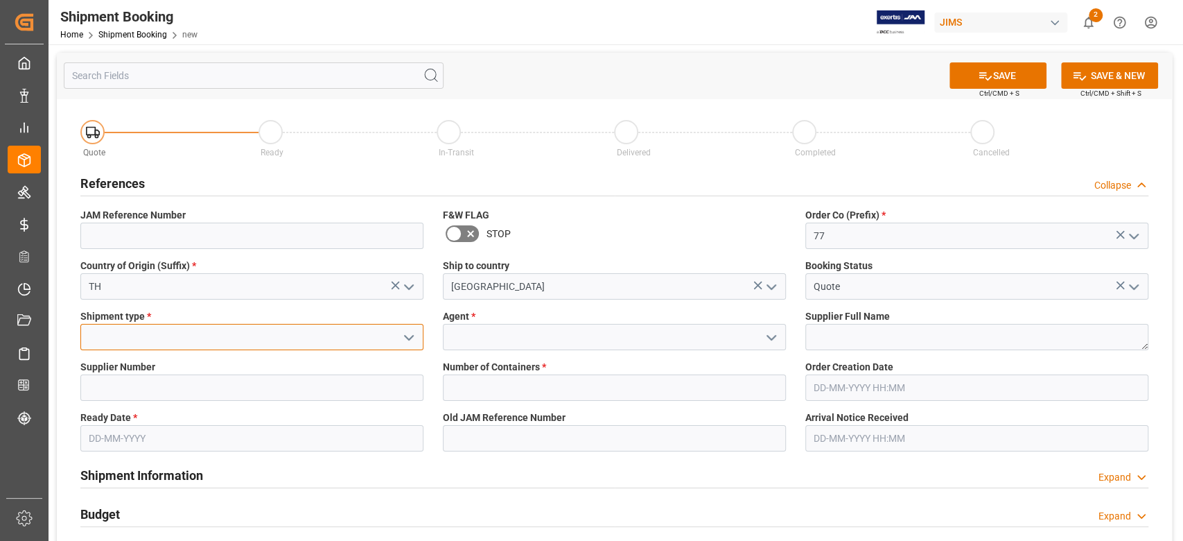
click at [216, 335] on input at bounding box center [251, 337] width 343 height 26
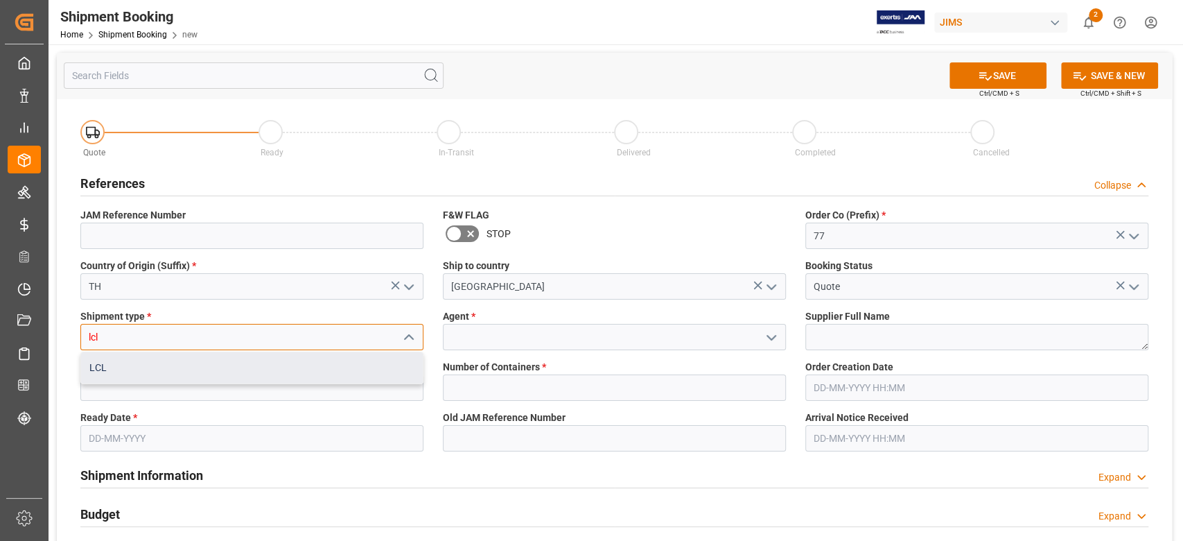
click at [177, 371] on div "LCL" at bounding box center [252, 367] width 342 height 31
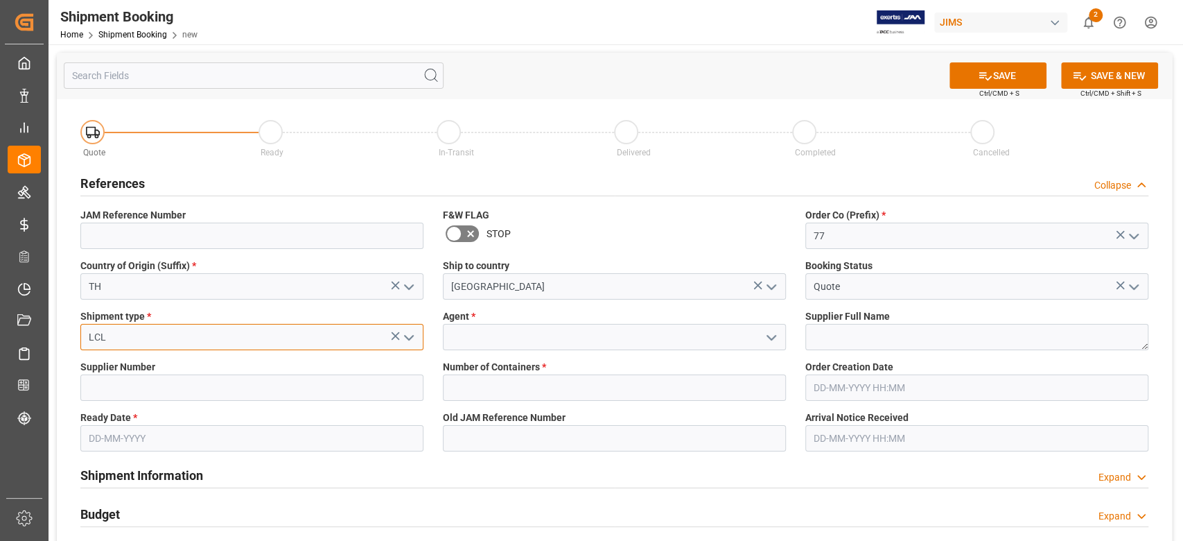
type input "LCL"
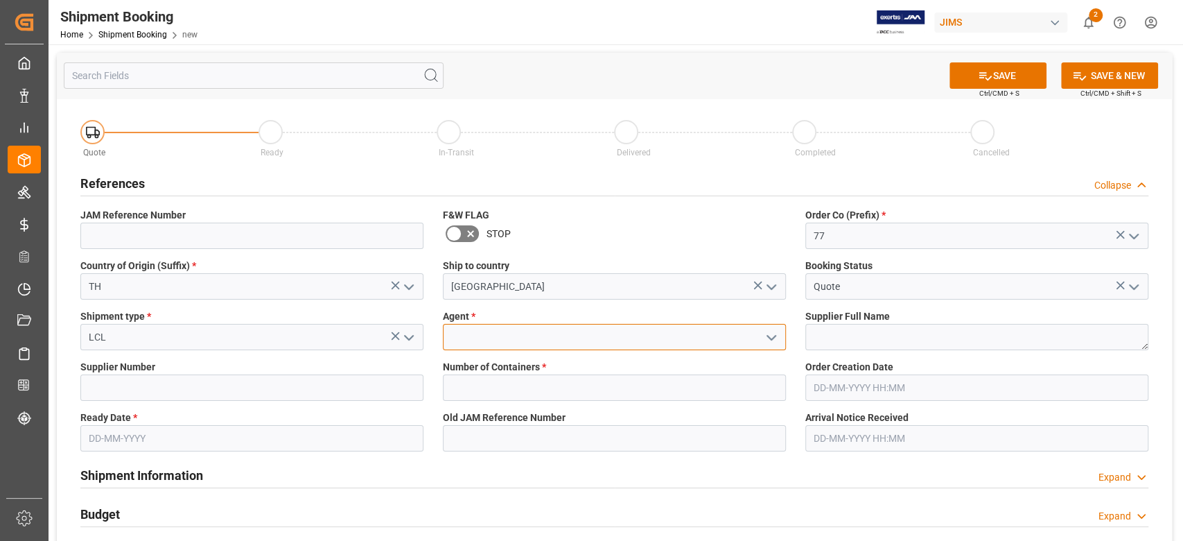
click at [544, 334] on input at bounding box center [614, 337] width 343 height 26
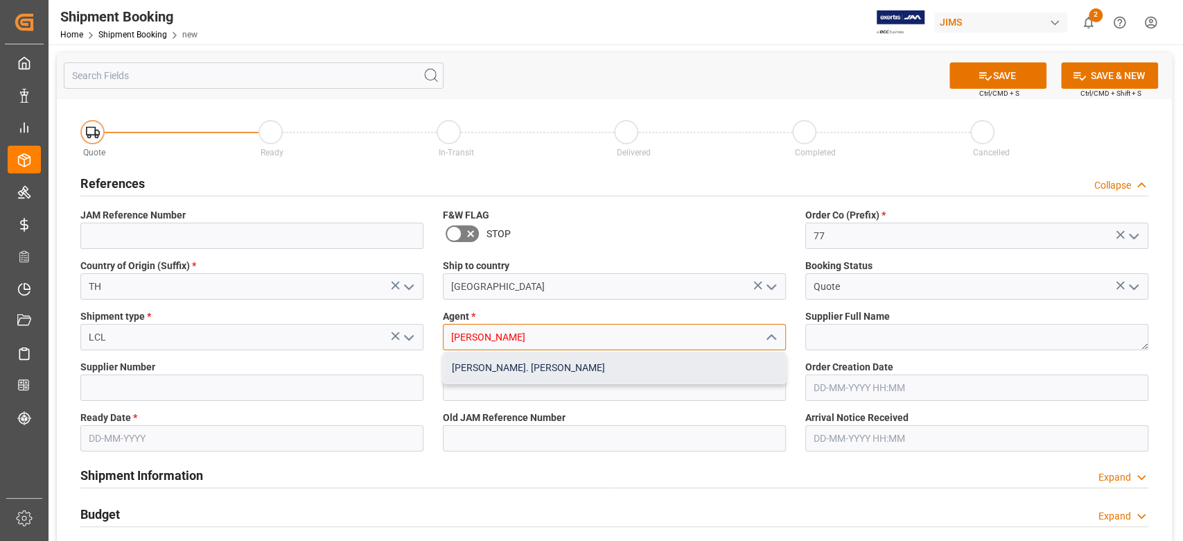
click at [532, 358] on div "[PERSON_NAME]. [PERSON_NAME]" at bounding box center [615, 367] width 342 height 31
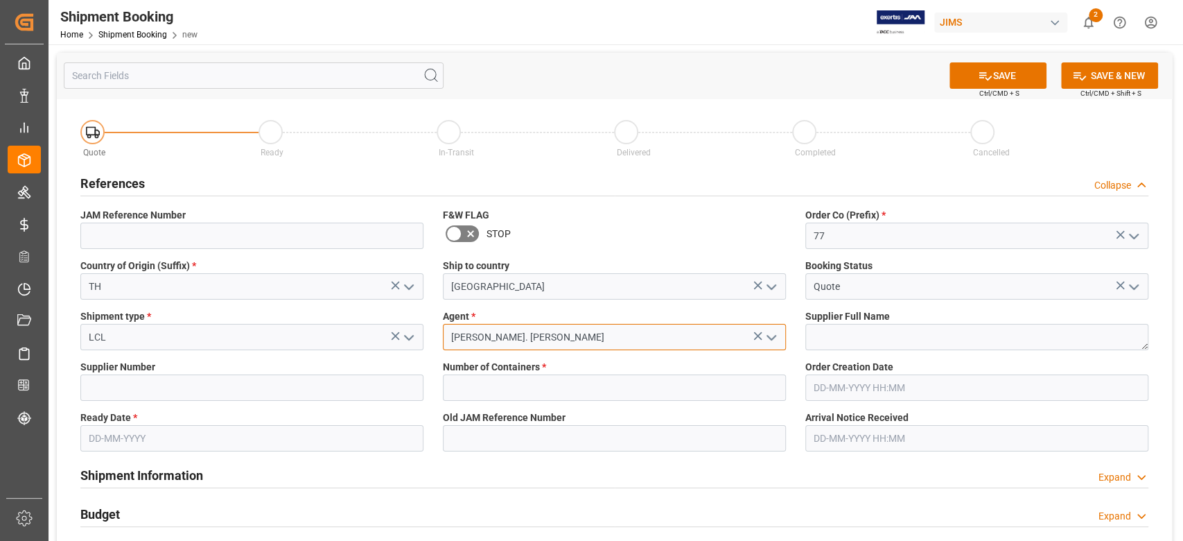
type input "[PERSON_NAME]. [PERSON_NAME]"
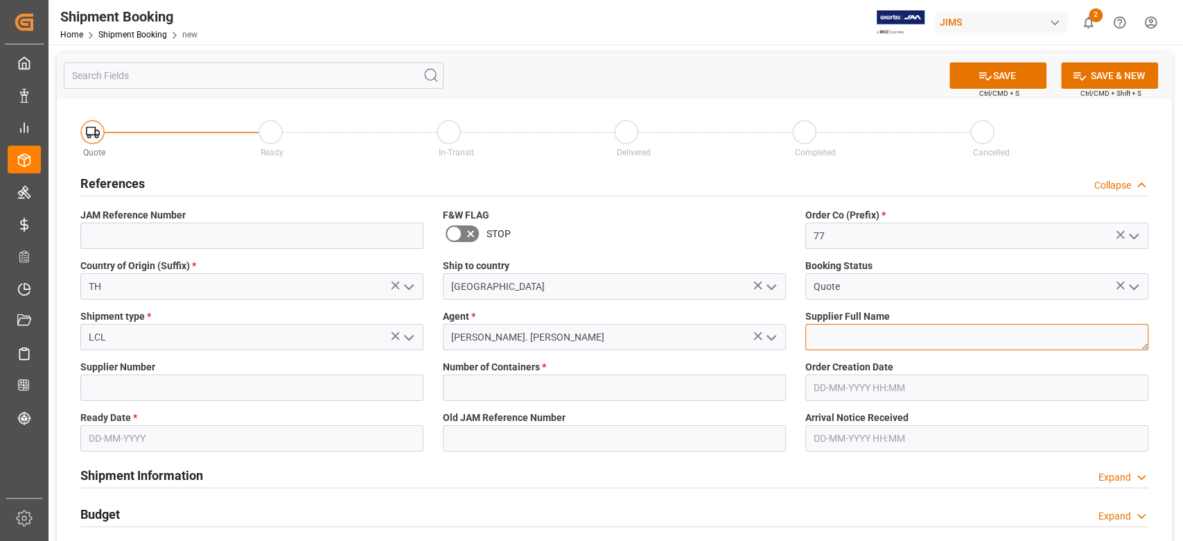
click at [844, 332] on textarea at bounding box center [976, 337] width 343 height 26
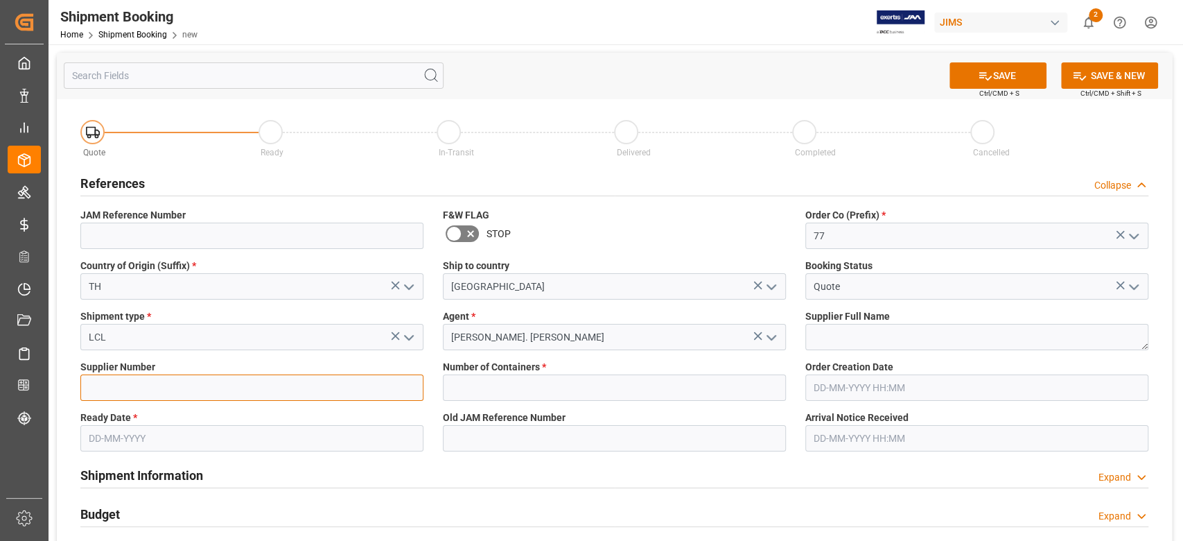
click at [155, 378] on input at bounding box center [251, 387] width 343 height 26
paste input "404229"
type input "404229"
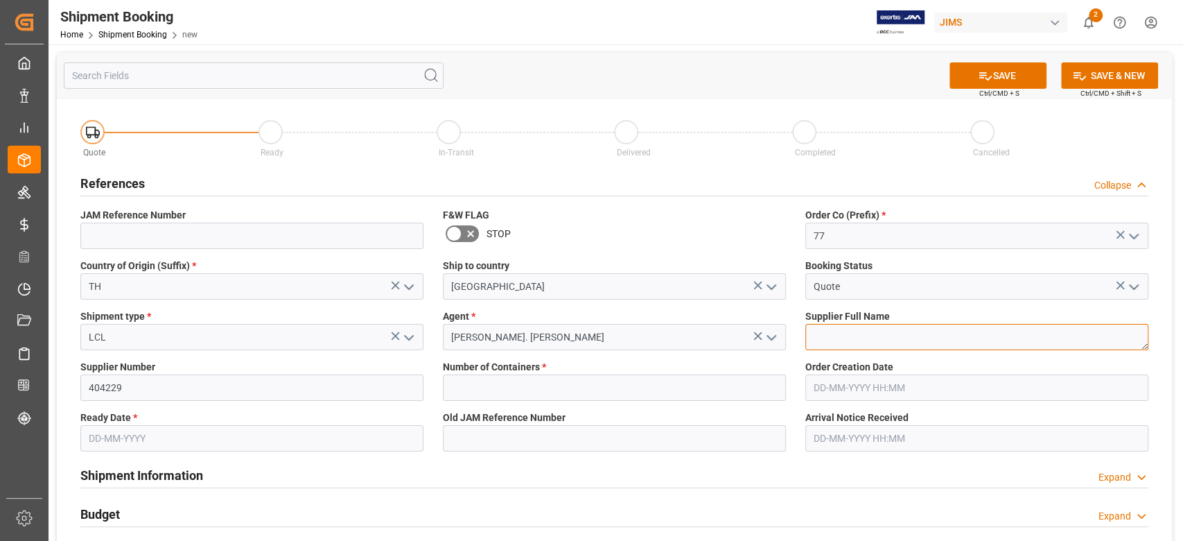
click at [886, 329] on textarea at bounding box center [976, 337] width 343 height 26
paste textarea "DW (THAI)"
type textarea "DW (THAI)"
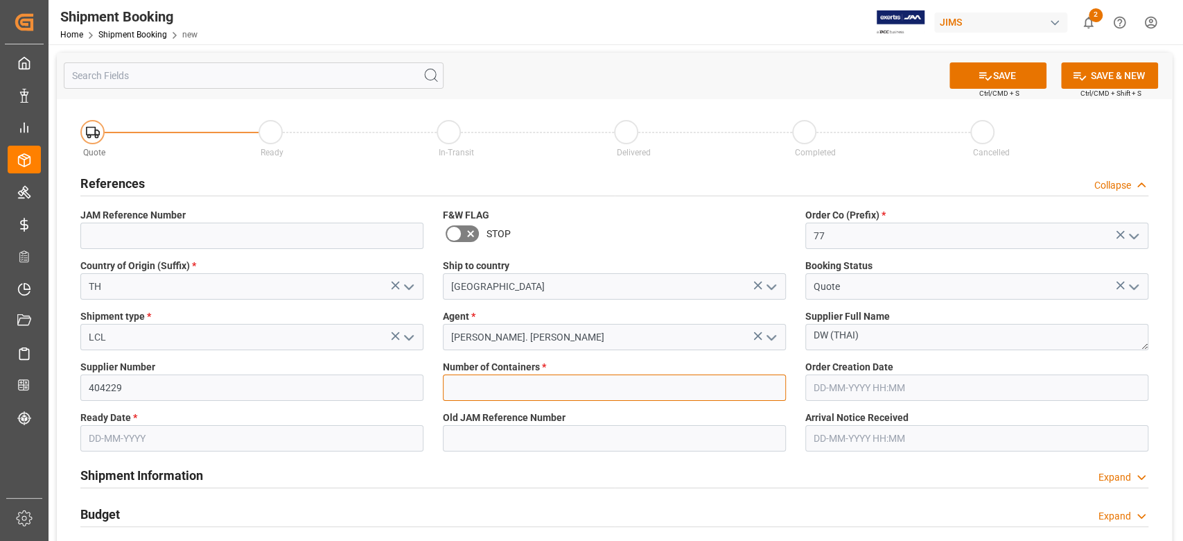
click at [559, 384] on input "text" at bounding box center [614, 387] width 343 height 26
type input "0"
click at [293, 444] on input "text" at bounding box center [251, 438] width 343 height 26
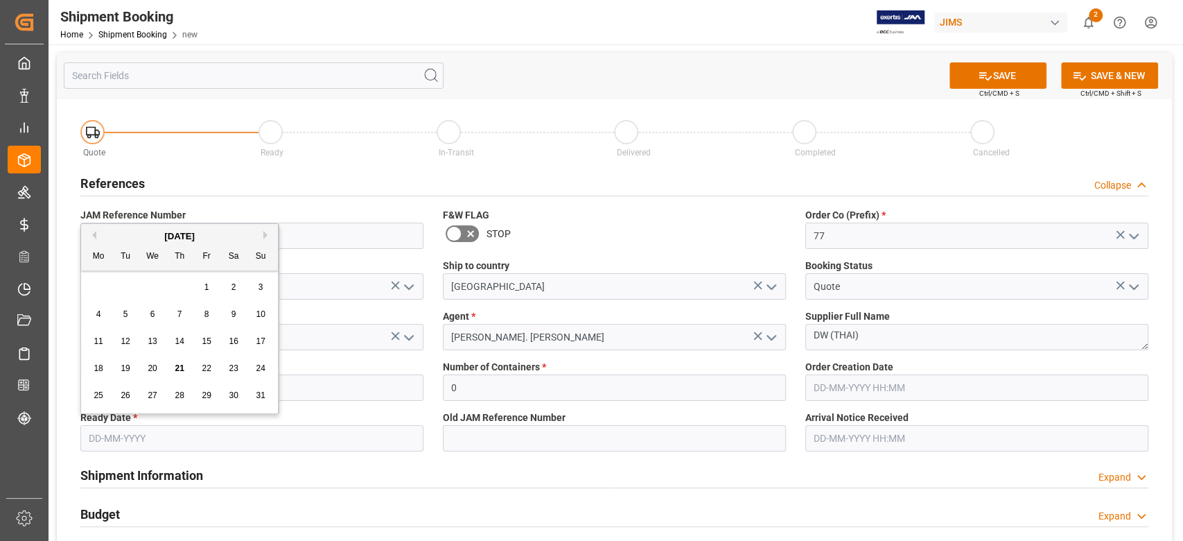
click at [120, 394] on div "26" at bounding box center [125, 395] width 17 height 17
type input "26-08-2025"
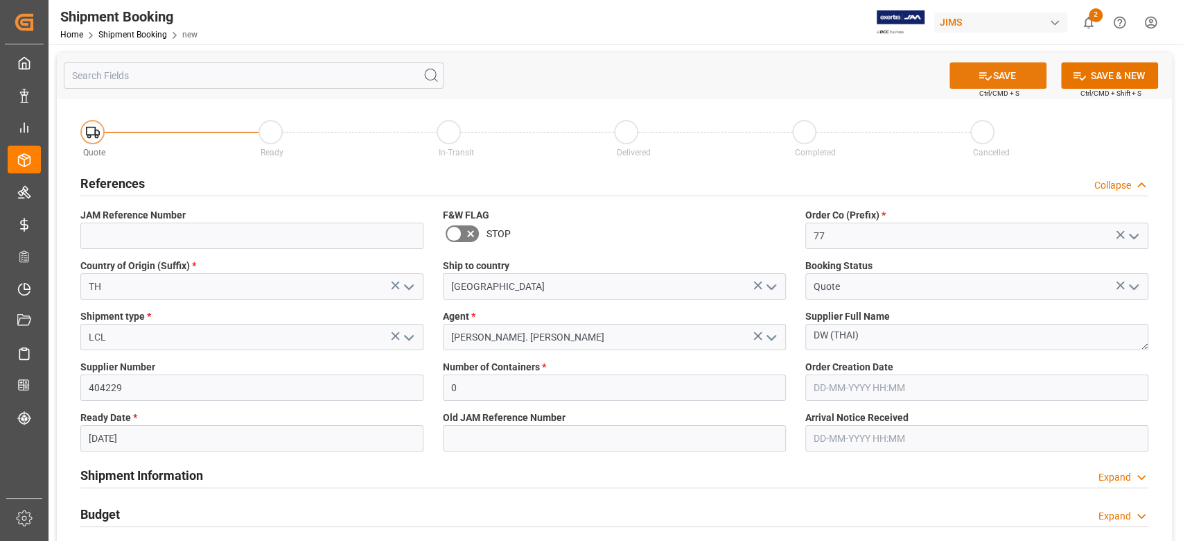
click at [988, 73] on icon at bounding box center [985, 76] width 15 height 15
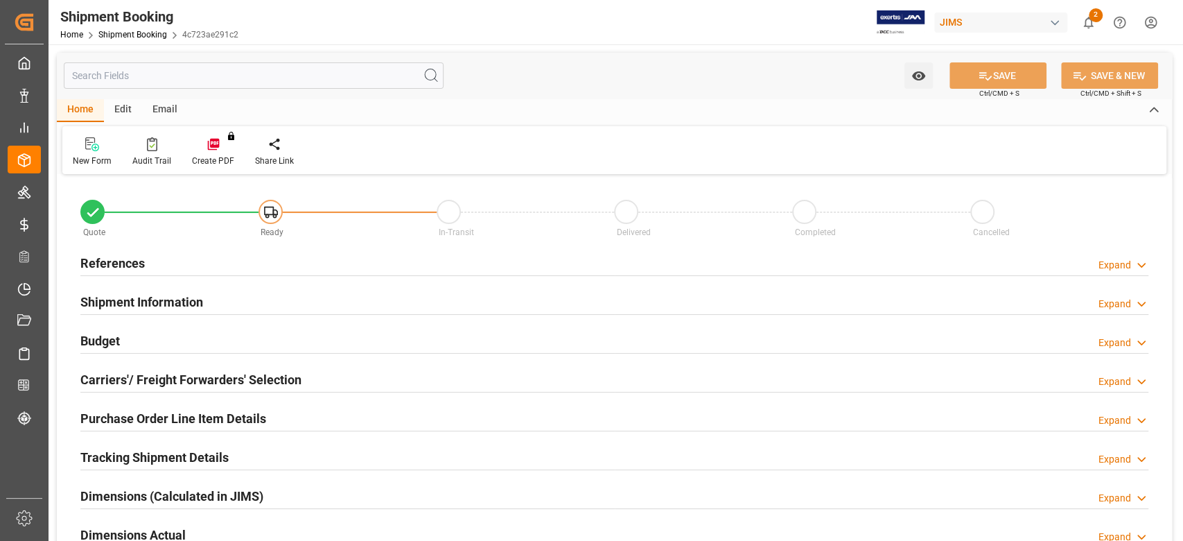
type input "0"
type input "[DATE]"
click at [125, 270] on h2 "References" at bounding box center [112, 263] width 64 height 19
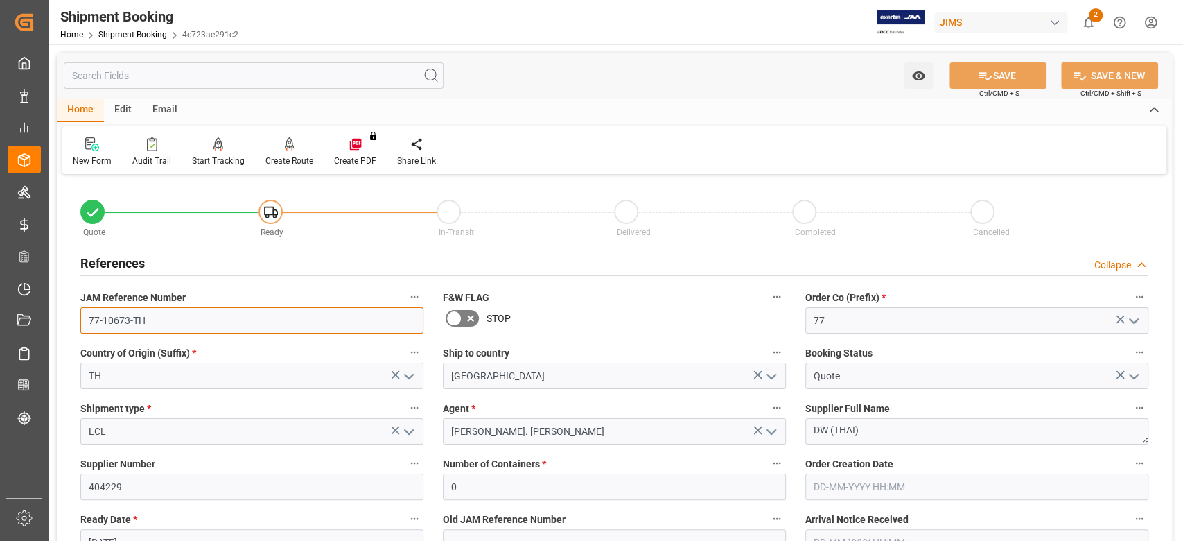
drag, startPoint x: 166, startPoint y: 318, endPoint x: 72, endPoint y: 318, distance: 93.6
click at [72, 318] on div "JAM Reference Number 77-10673-TH" at bounding box center [252, 310] width 362 height 55
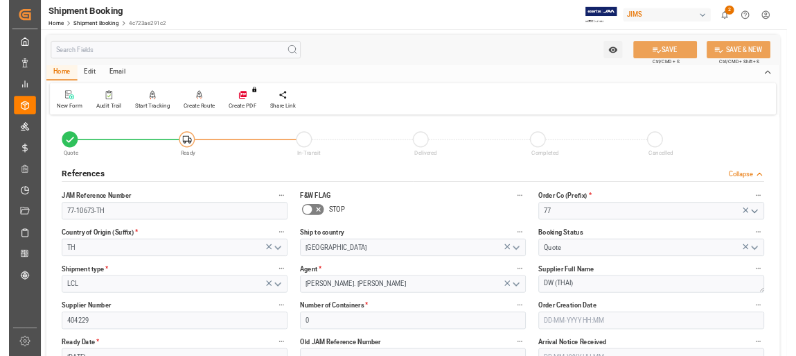
scroll to position [92, 0]
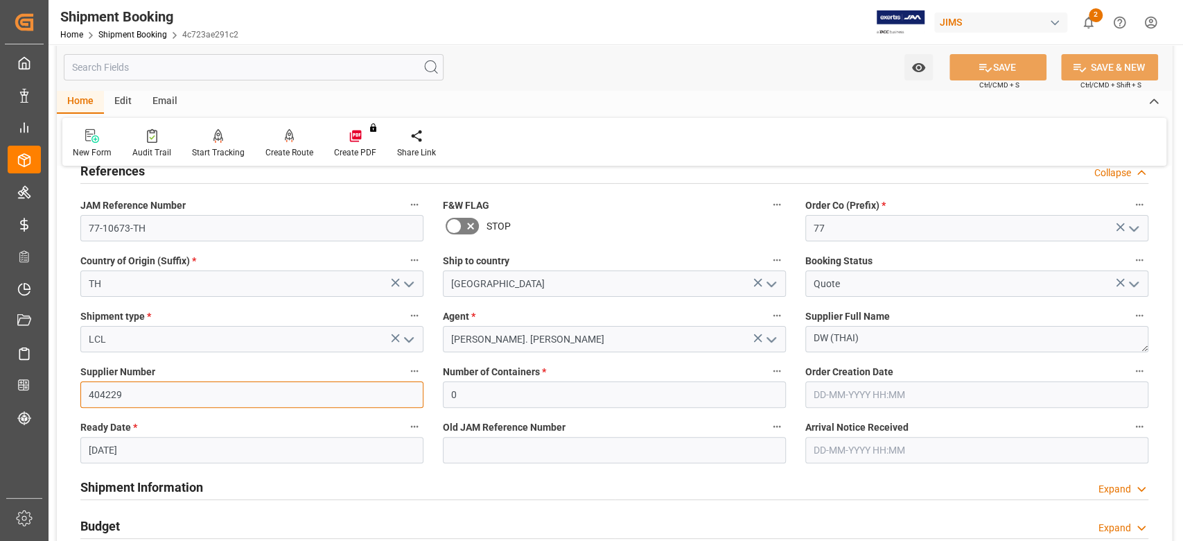
click at [91, 393] on input "404229" at bounding box center [251, 394] width 343 height 26
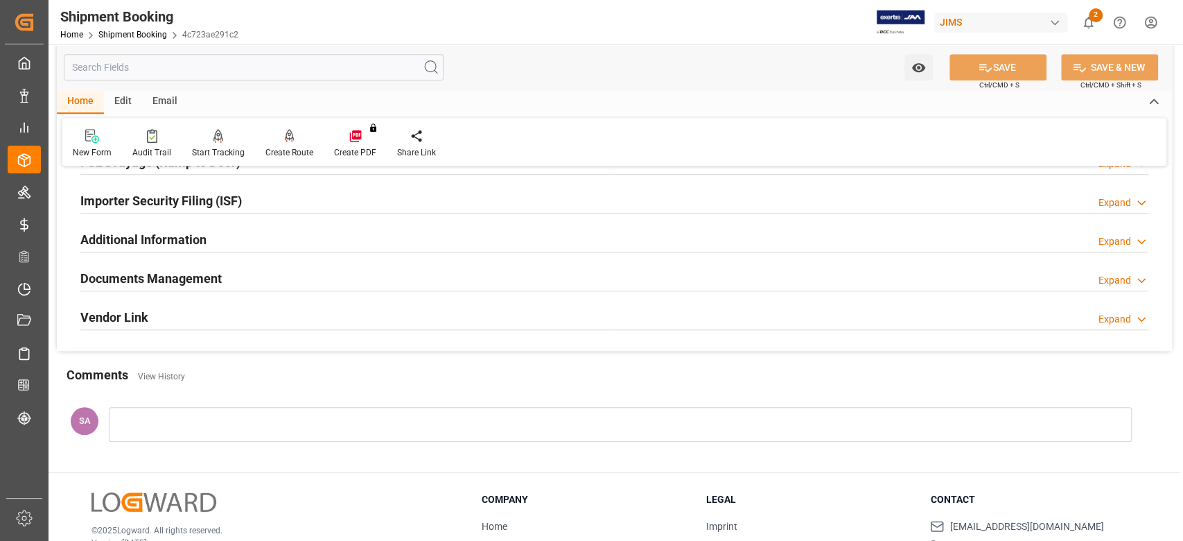
scroll to position [739, 0]
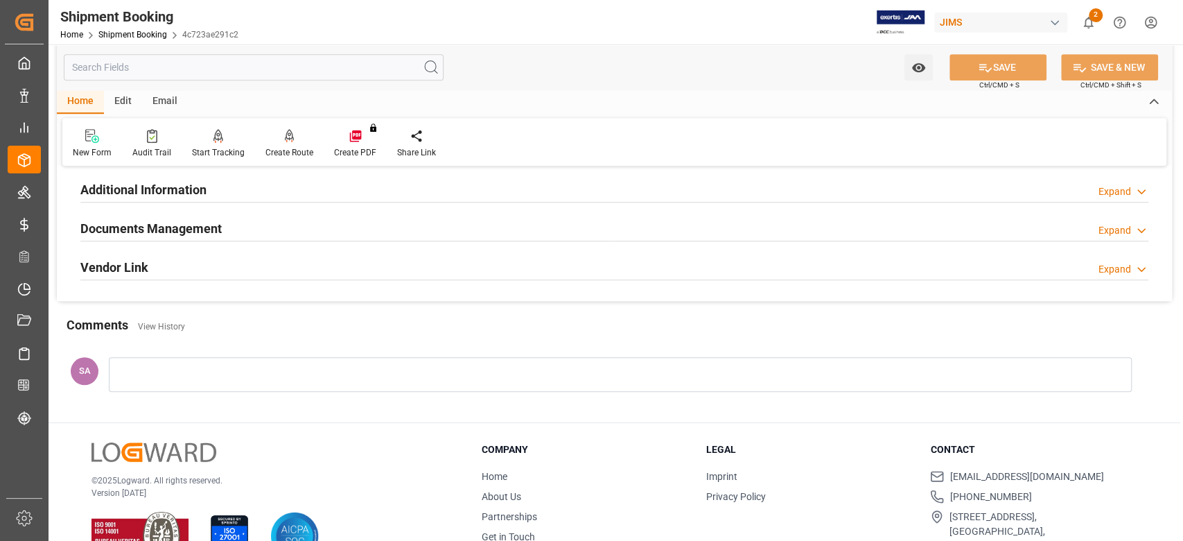
drag, startPoint x: 210, startPoint y: 227, endPoint x: 356, endPoint y: 272, distance: 153.0
click at [210, 227] on h2 "Documents Management" at bounding box center [150, 228] width 141 height 19
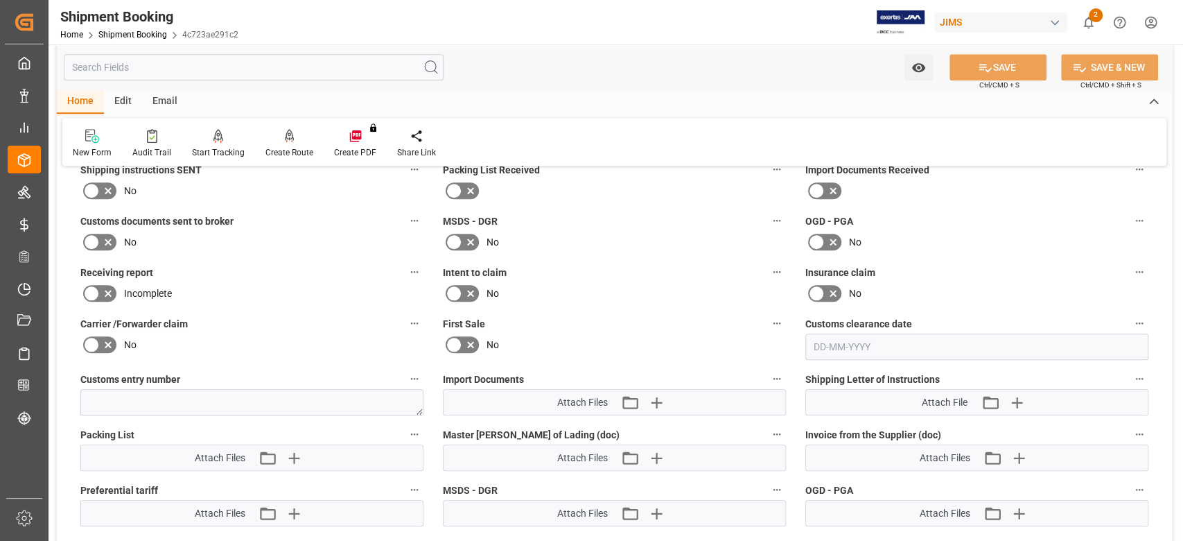
scroll to position [924, 0]
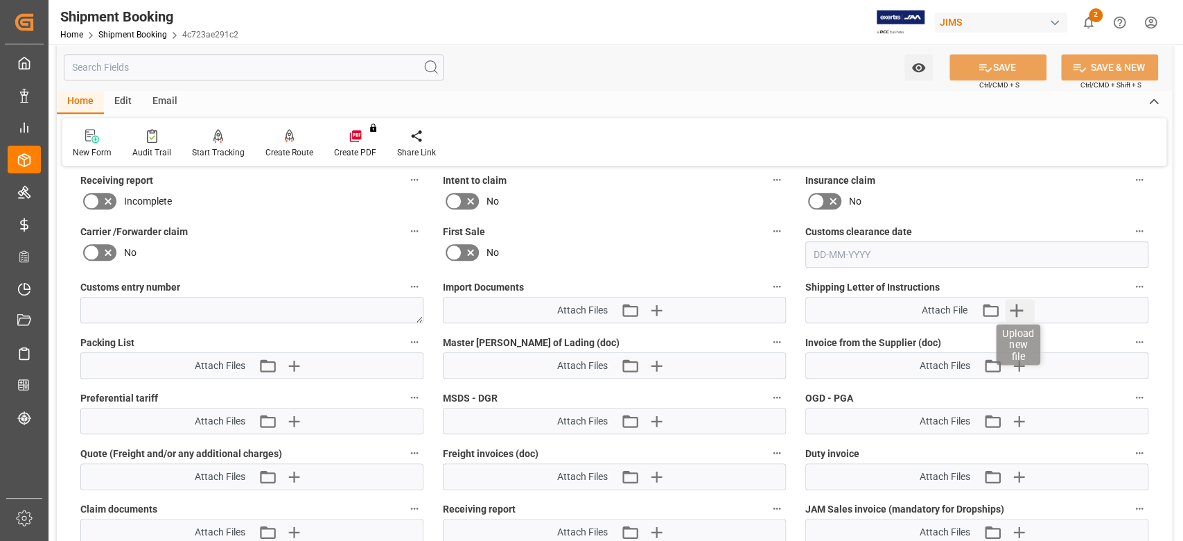
click at [1015, 308] on icon "button" at bounding box center [1016, 310] width 13 height 13
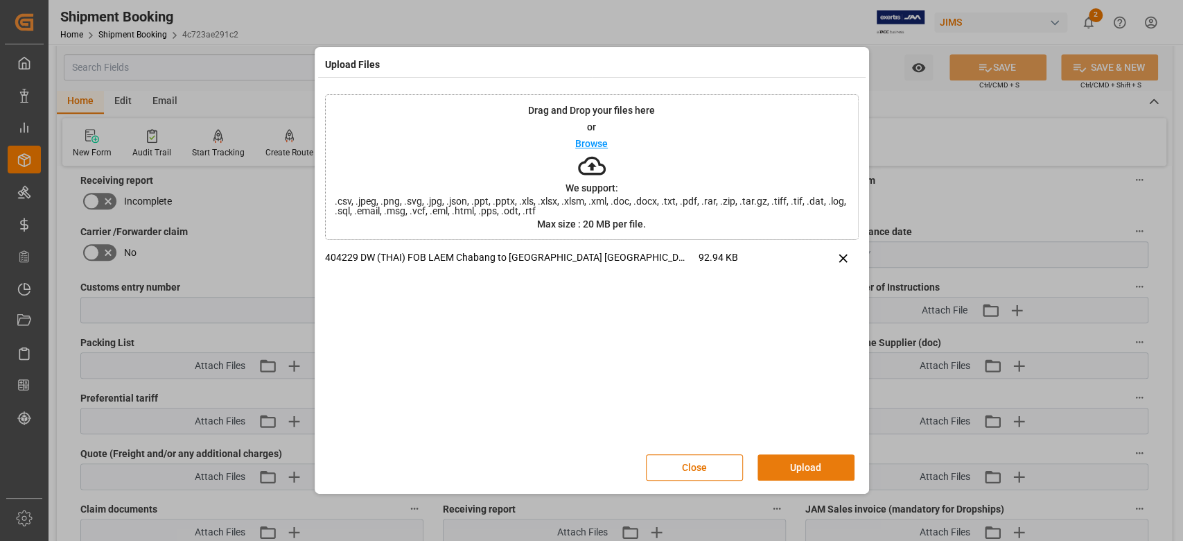
click at [784, 469] on button "Upload" at bounding box center [806, 467] width 97 height 26
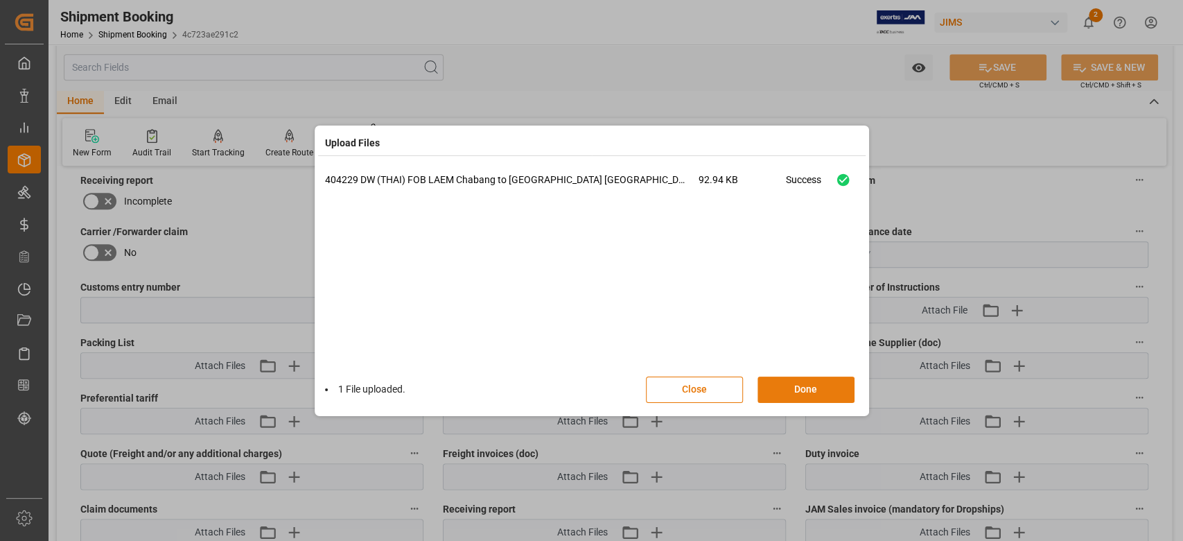
click at [820, 382] on button "Done" at bounding box center [806, 389] width 97 height 26
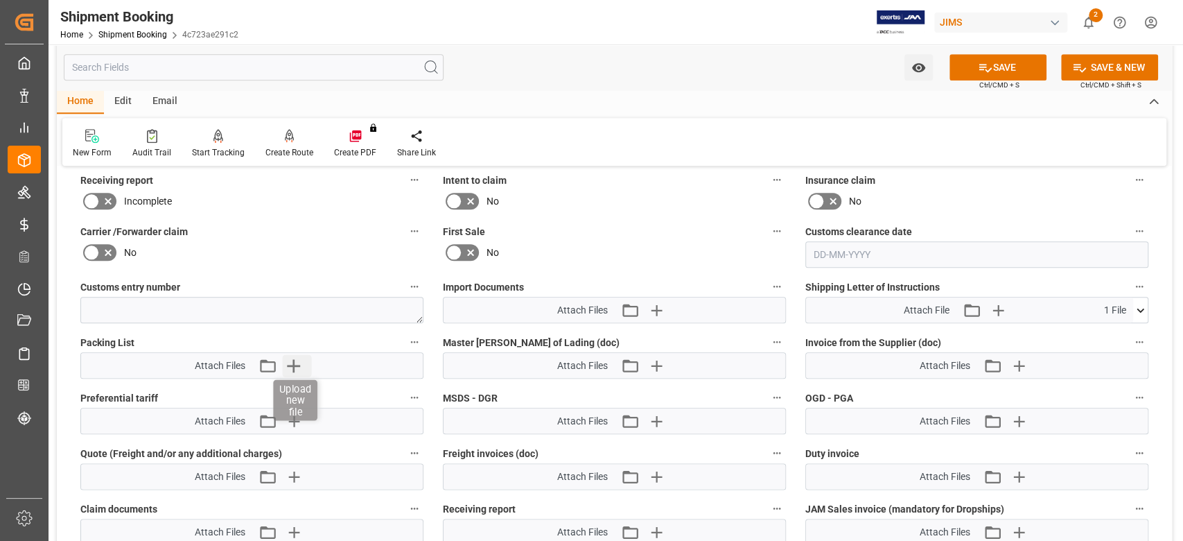
click at [294, 366] on icon "button" at bounding box center [294, 365] width 13 height 13
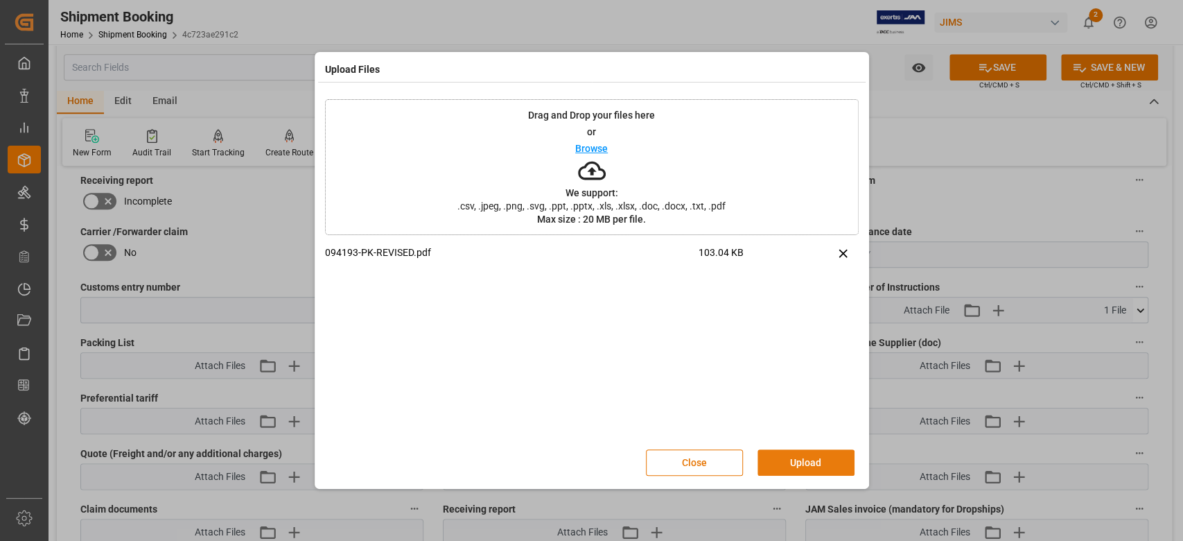
click at [792, 457] on button "Upload" at bounding box center [806, 462] width 97 height 26
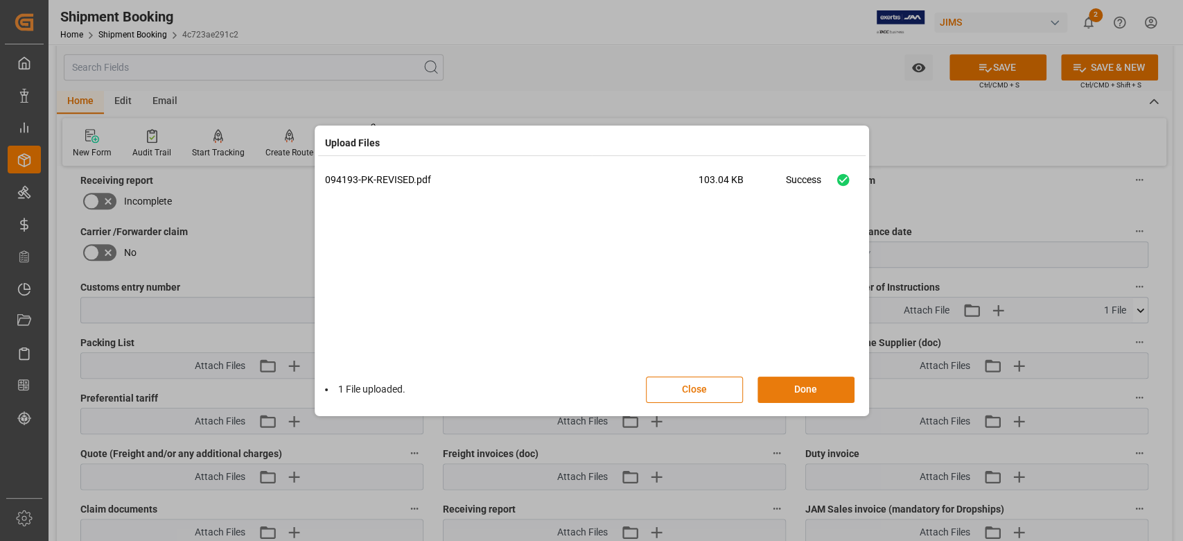
click at [814, 392] on button "Done" at bounding box center [806, 389] width 97 height 26
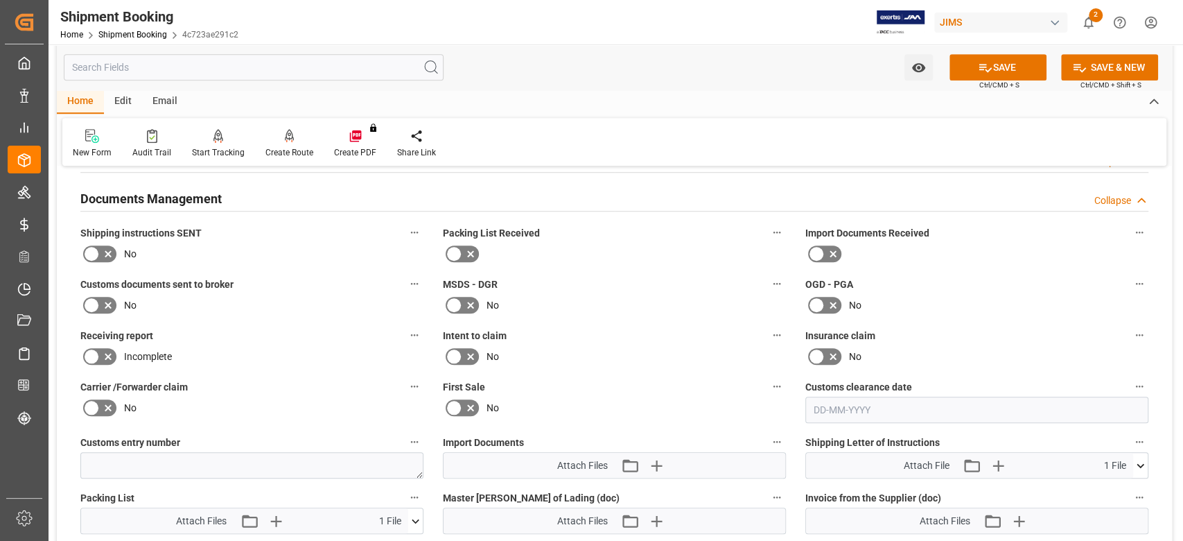
scroll to position [739, 0]
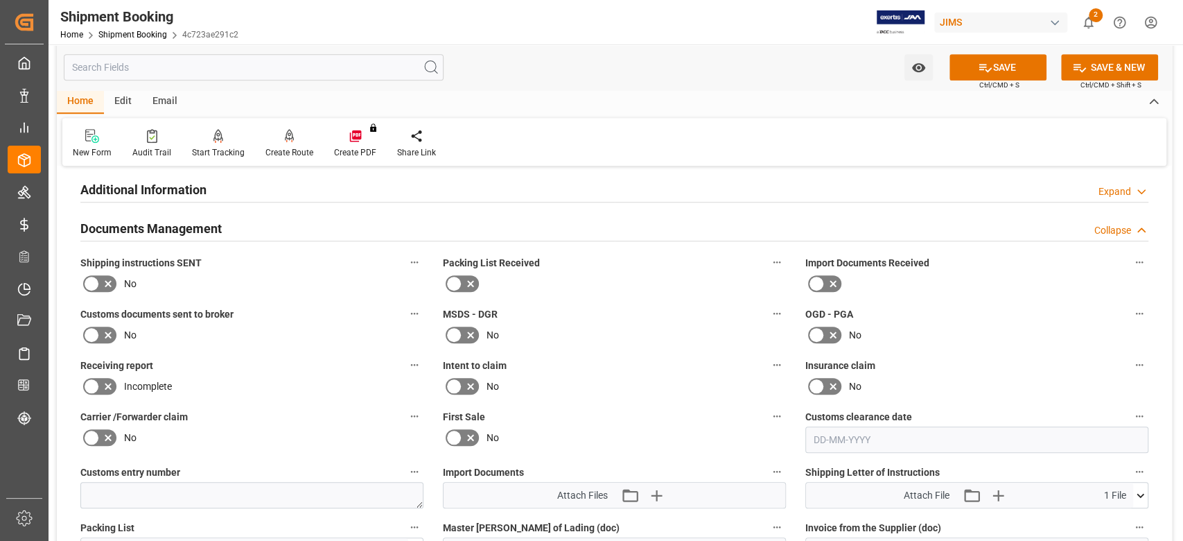
click at [95, 284] on icon at bounding box center [91, 283] width 17 height 17
click at [0, 0] on input "checkbox" at bounding box center [0, 0] width 0 height 0
click at [980, 62] on icon at bounding box center [985, 67] width 15 height 15
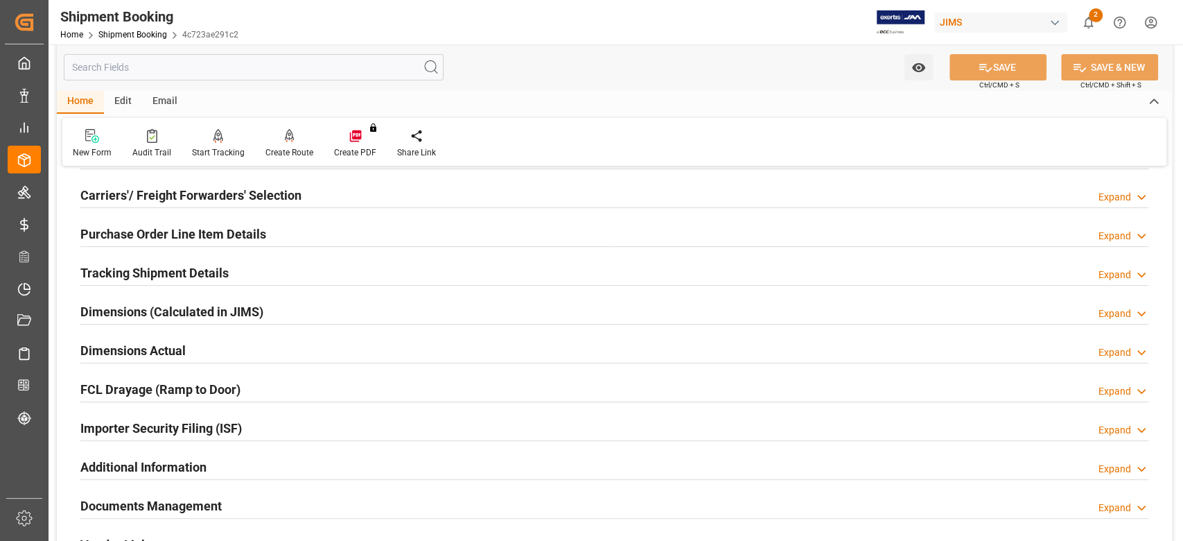
scroll to position [92, 0]
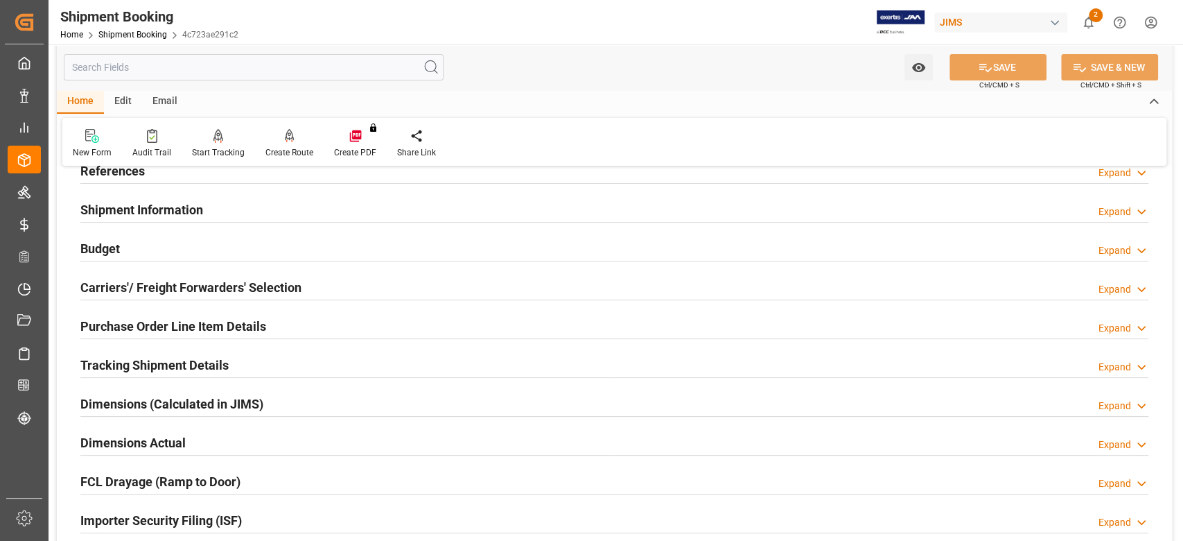
click at [151, 281] on h2 "Carriers'/ Freight Forwarders' Selection" at bounding box center [190, 287] width 221 height 19
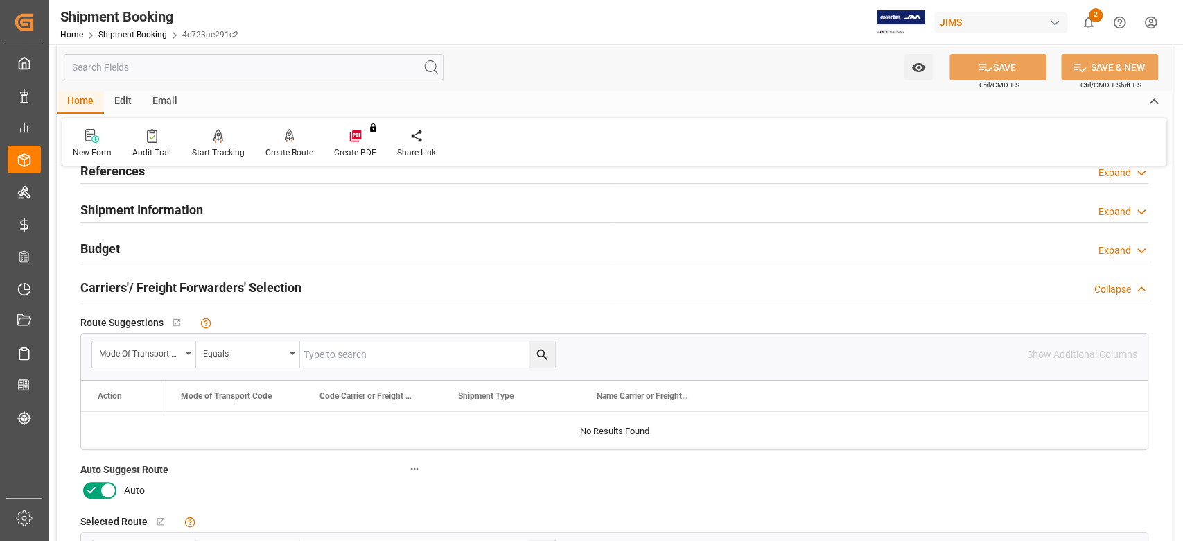
click at [105, 495] on icon at bounding box center [108, 490] width 17 height 17
click at [0, 0] on input "checkbox" at bounding box center [0, 0] width 0 height 0
click at [955, 73] on button "SAVE" at bounding box center [998, 67] width 97 height 26
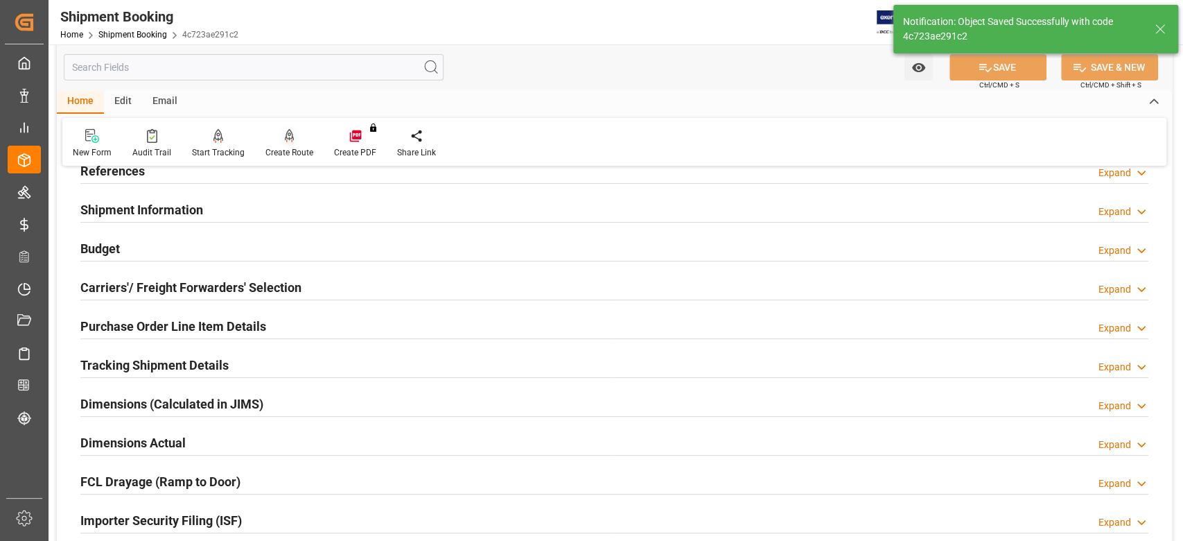
click at [292, 153] on div "Create Route" at bounding box center [289, 152] width 48 height 12
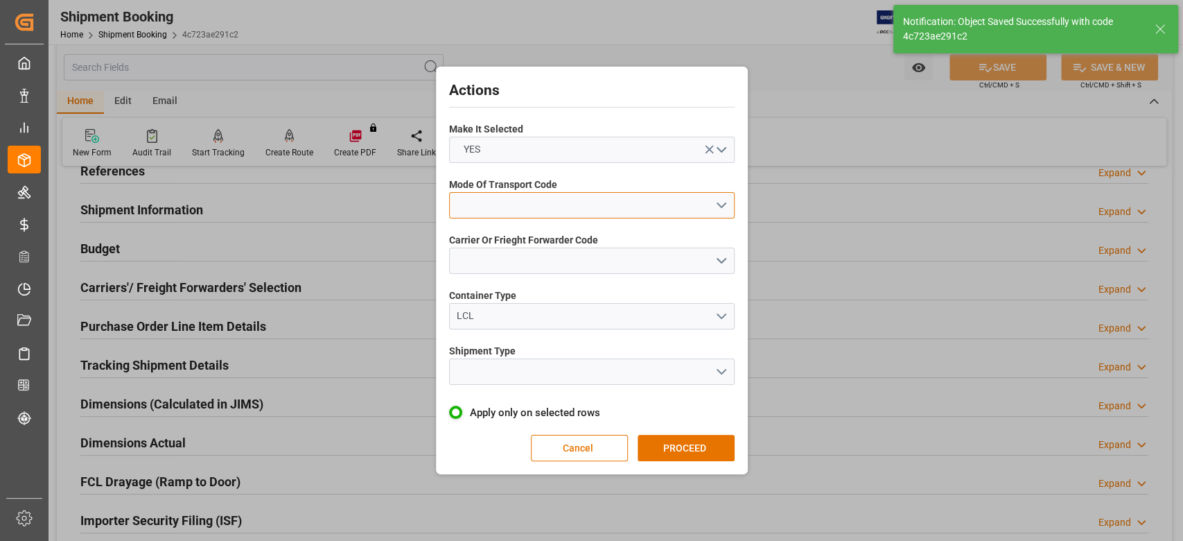
click at [492, 207] on button "open menu" at bounding box center [592, 205] width 286 height 26
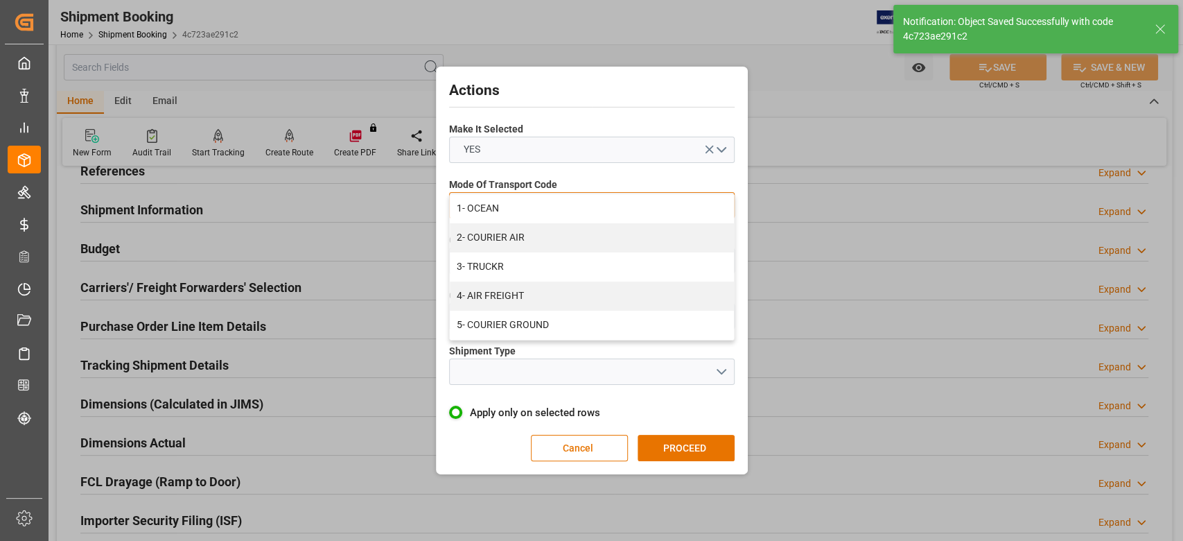
click at [492, 207] on div "1- OCEAN" at bounding box center [592, 208] width 284 height 29
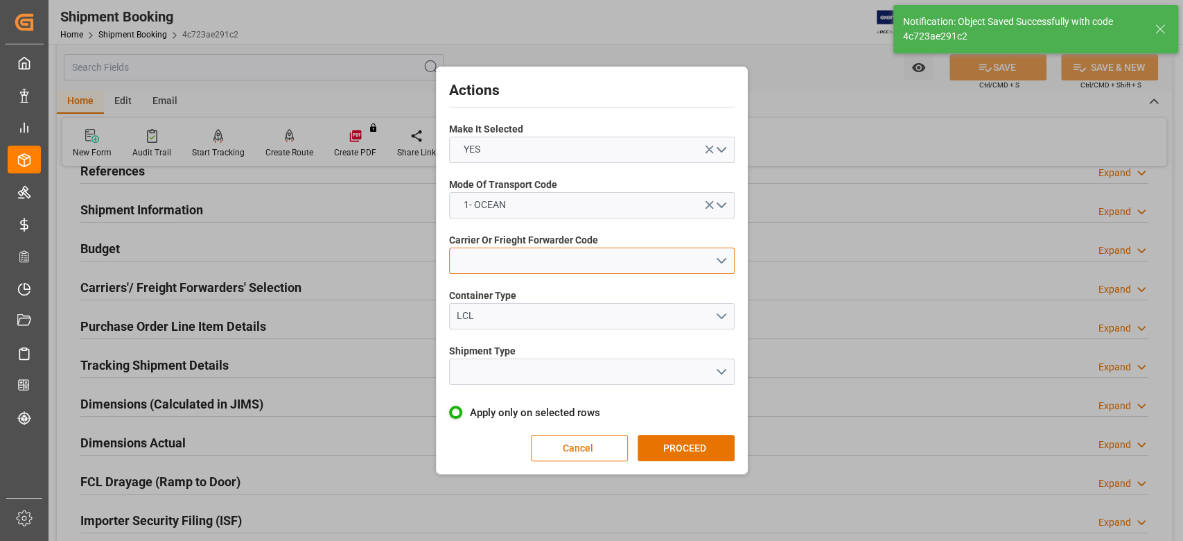
click at [496, 261] on button "open menu" at bounding box center [592, 260] width 286 height 26
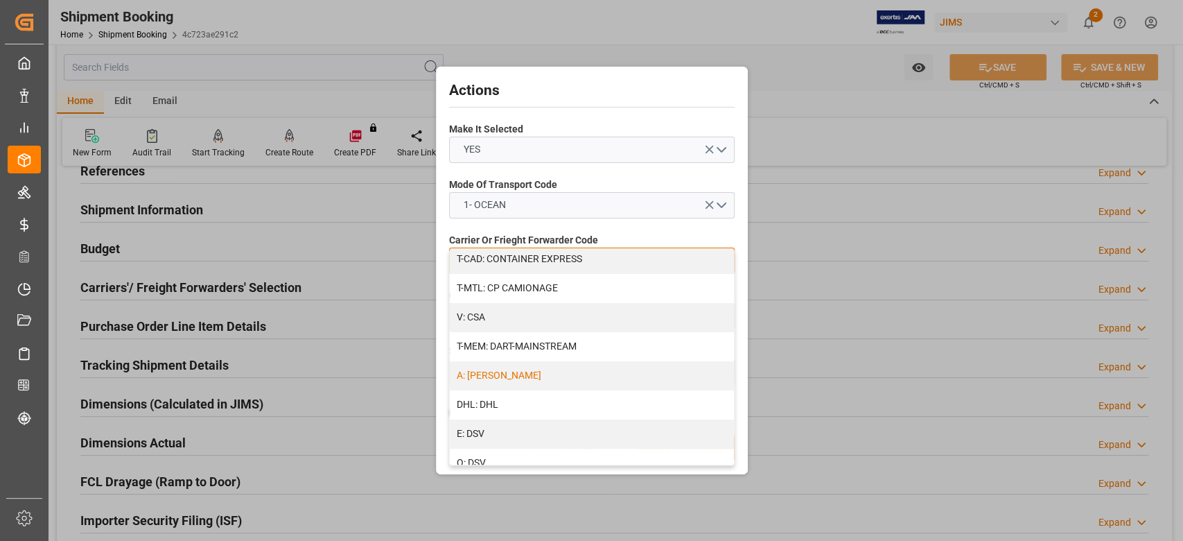
click at [515, 374] on div "A: DELMAR" at bounding box center [592, 375] width 284 height 29
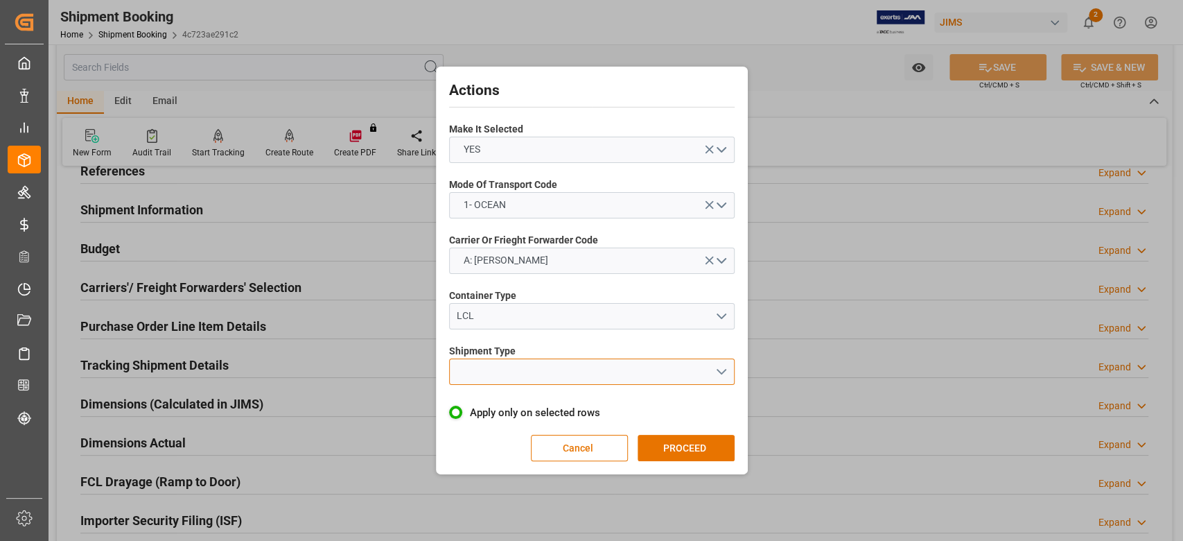
click at [502, 367] on button "open menu" at bounding box center [592, 371] width 286 height 26
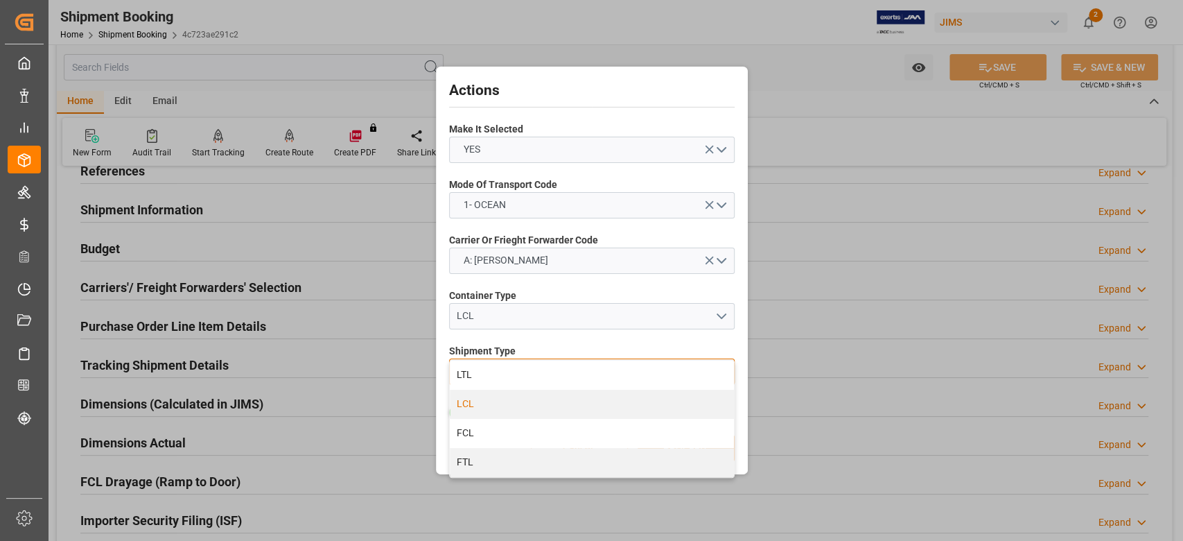
click at [494, 403] on div "LCL" at bounding box center [592, 404] width 284 height 29
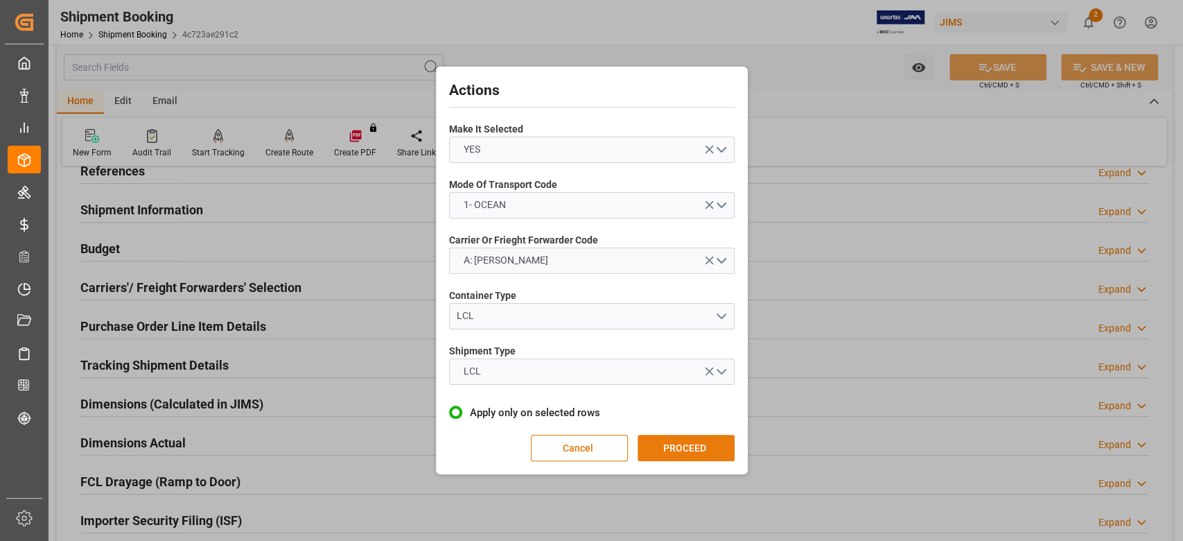
click at [690, 446] on button "PROCEED" at bounding box center [686, 448] width 97 height 26
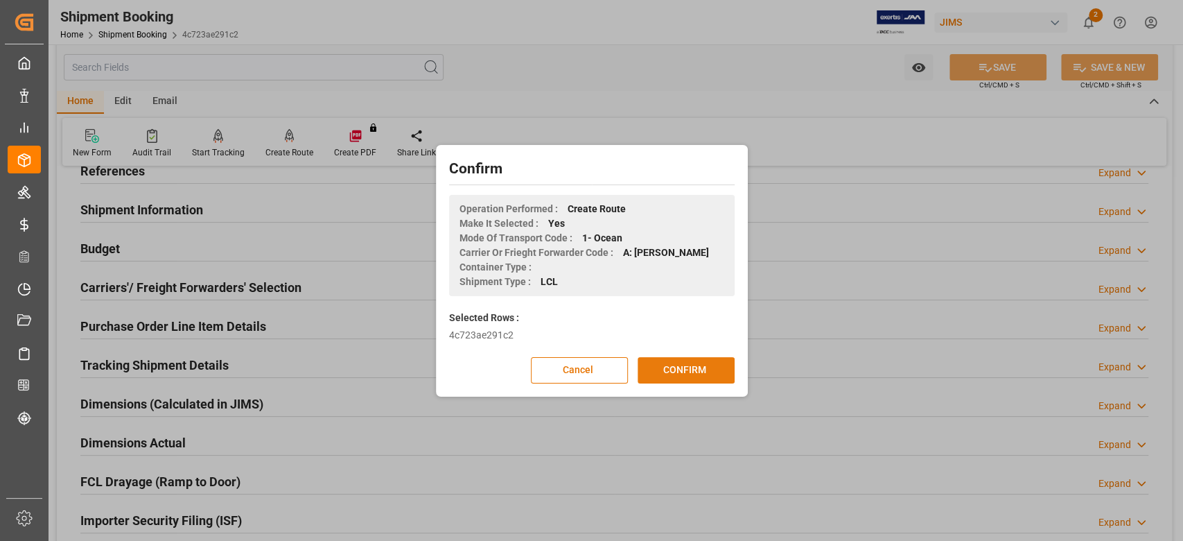
click at [686, 374] on button "CONFIRM" at bounding box center [686, 370] width 97 height 26
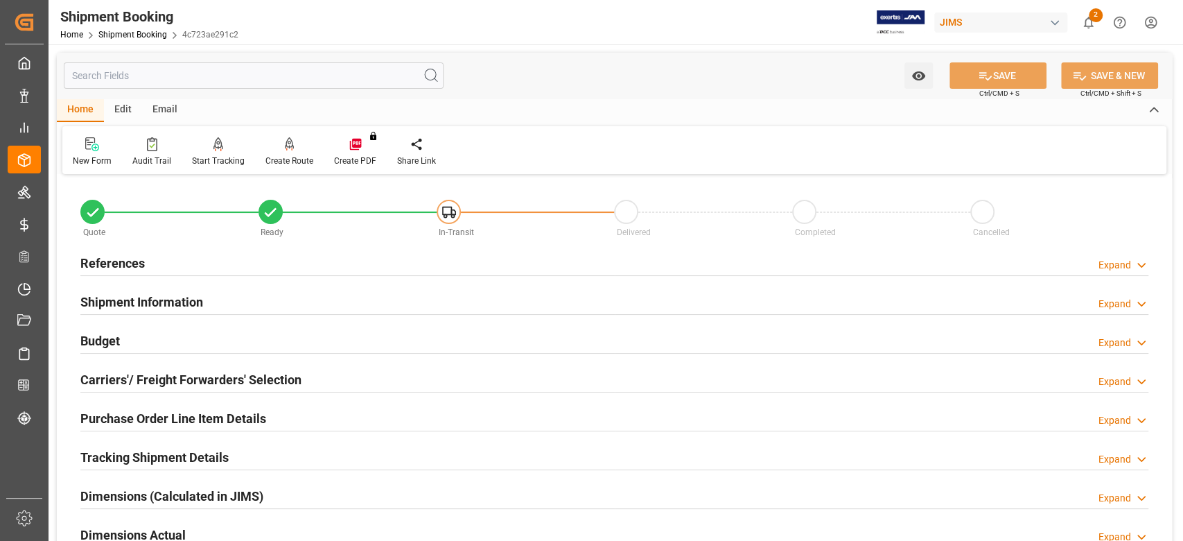
click at [164, 308] on h2 "Shipment Information" at bounding box center [141, 301] width 123 height 19
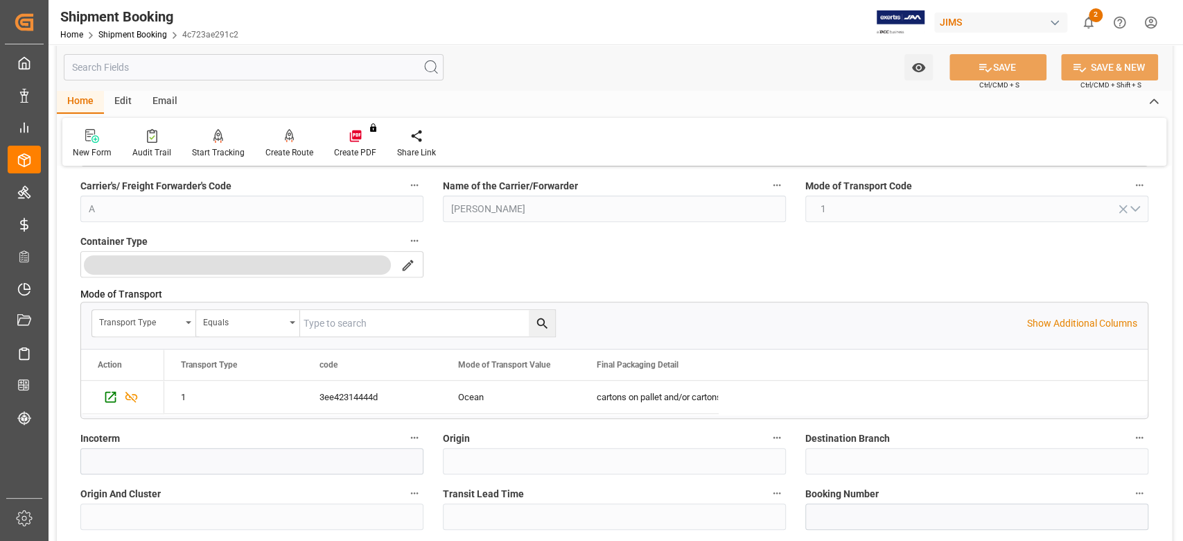
scroll to position [369, 0]
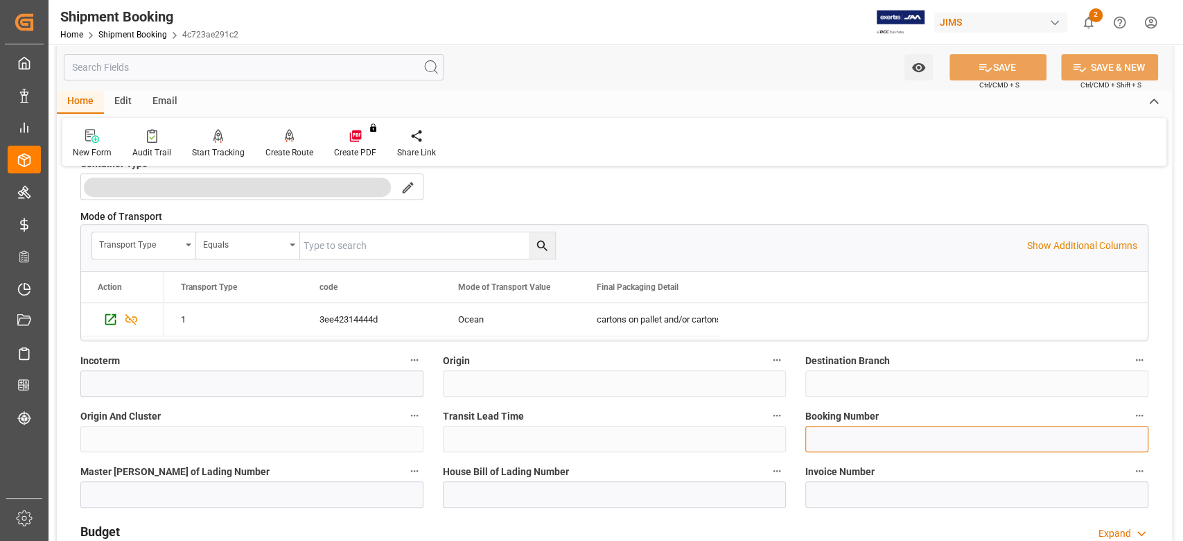
click at [852, 431] on input at bounding box center [976, 439] width 343 height 26
paste input "13635334"
type input "13635334"
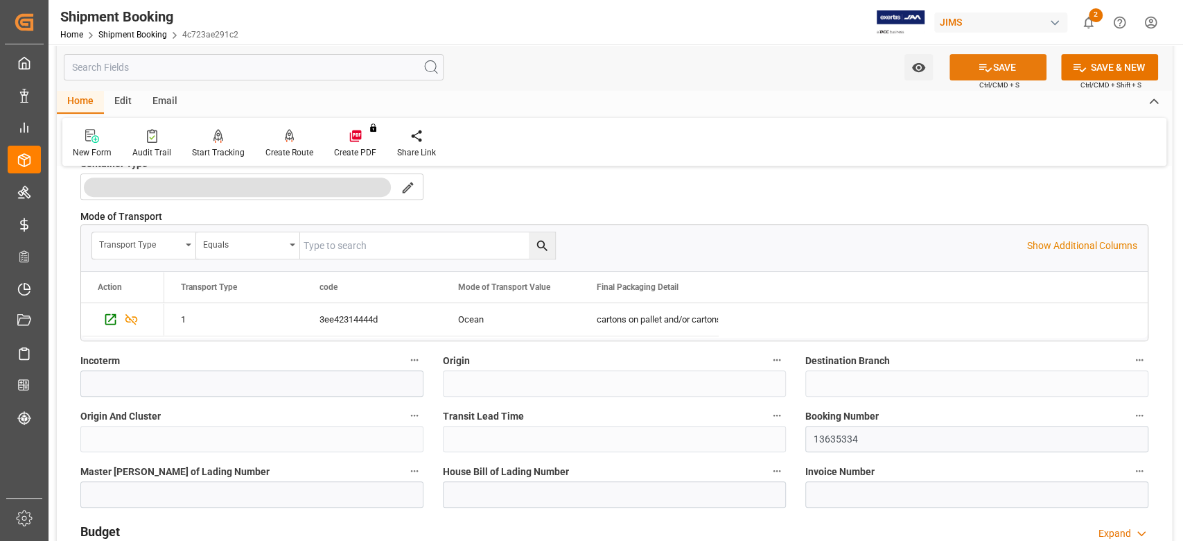
click at [964, 70] on button "SAVE" at bounding box center [998, 67] width 97 height 26
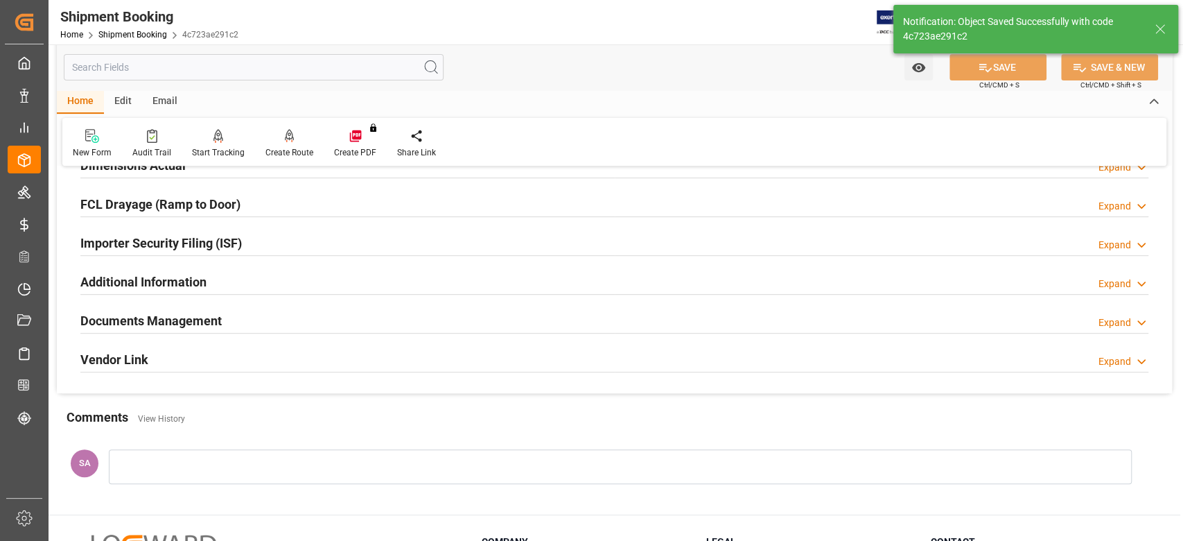
scroll to position [0, 0]
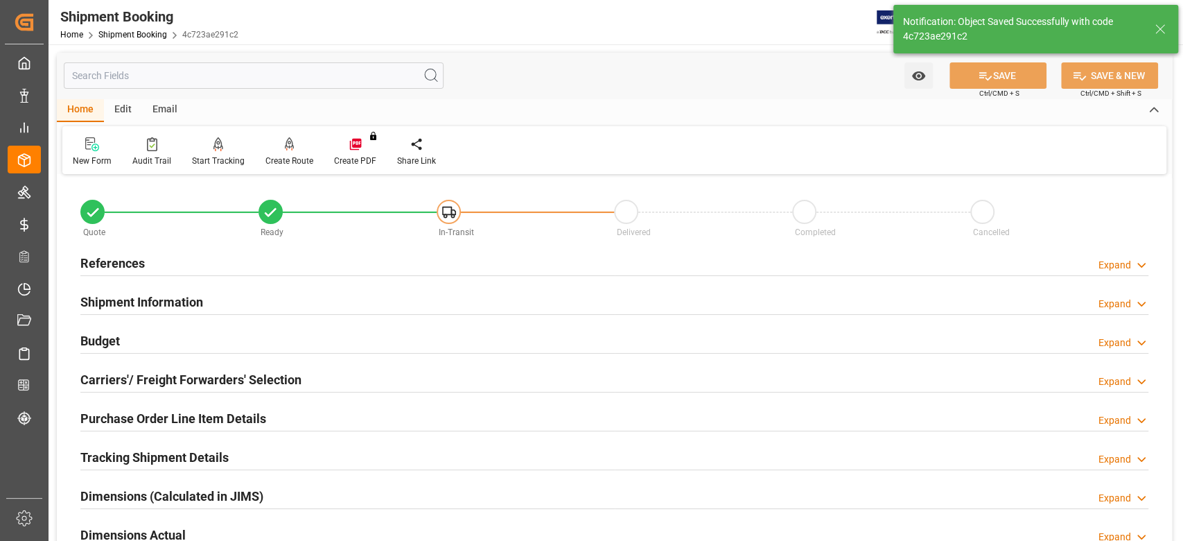
click at [156, 302] on h2 "Shipment Information" at bounding box center [141, 301] width 123 height 19
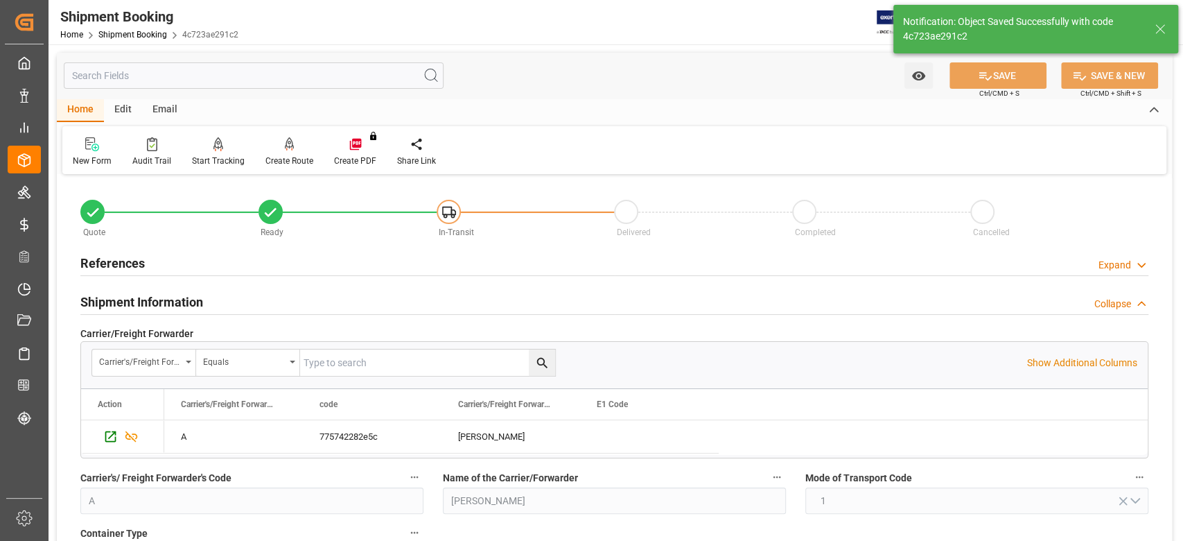
click at [156, 302] on h2 "Shipment Information" at bounding box center [141, 301] width 123 height 19
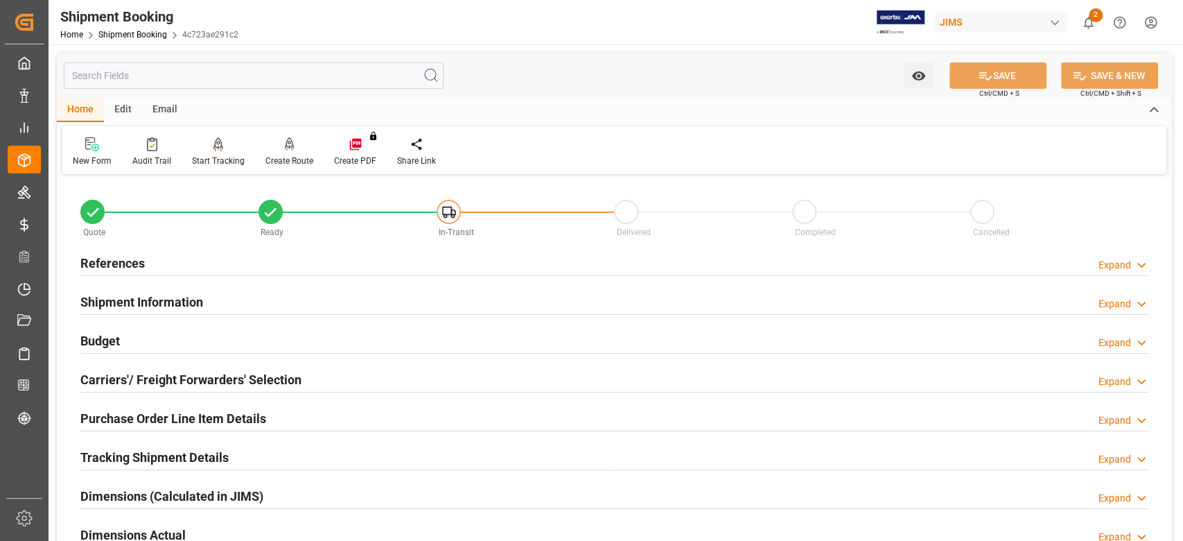
scroll to position [92, 0]
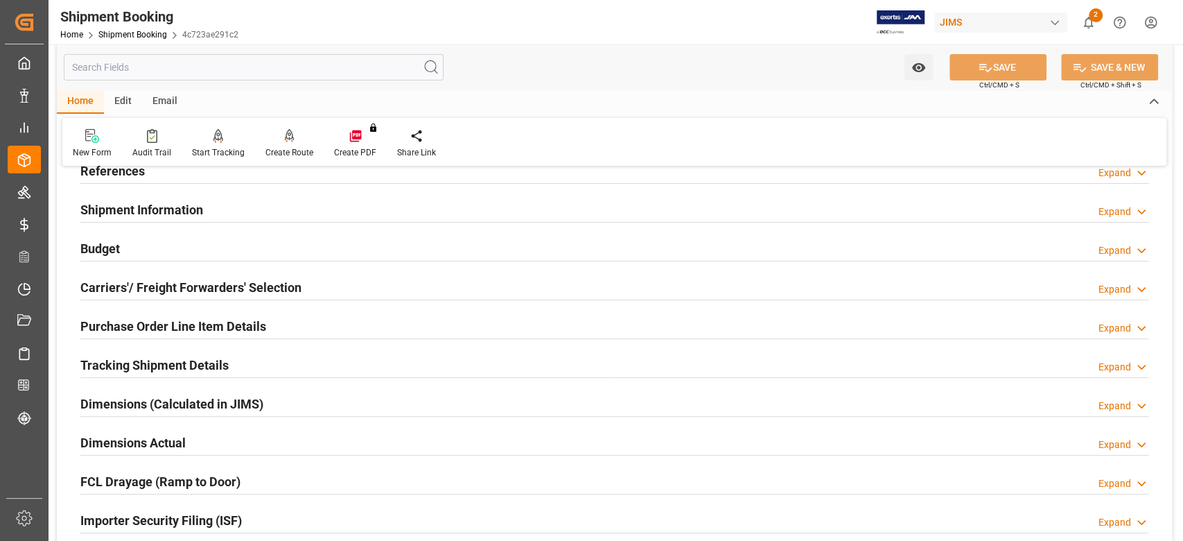
click at [111, 252] on h2 "Budget" at bounding box center [100, 248] width 40 height 19
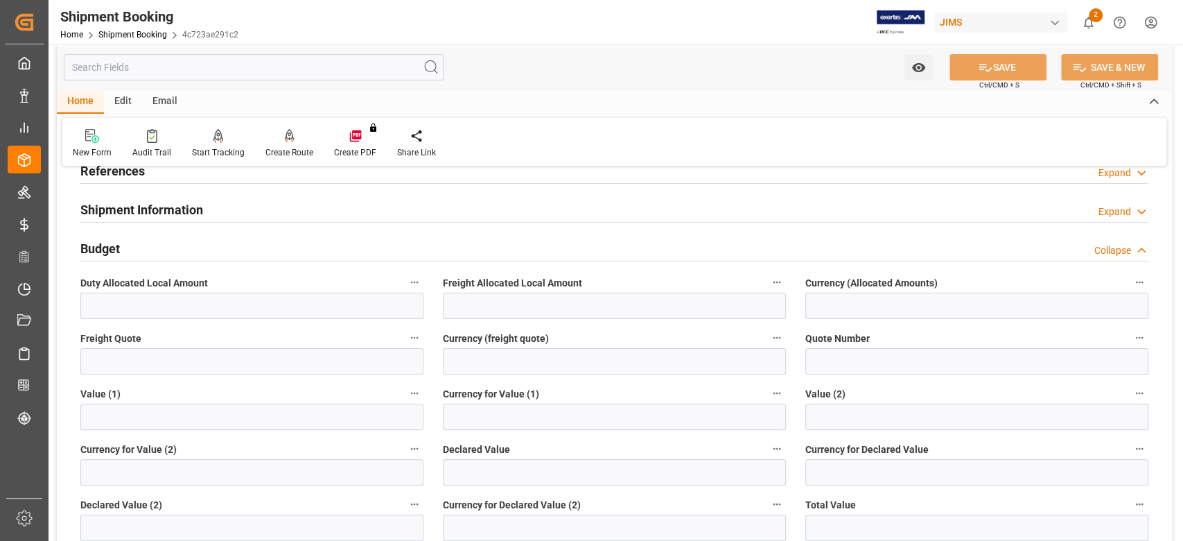
click at [113, 252] on h2 "Budget" at bounding box center [100, 248] width 40 height 19
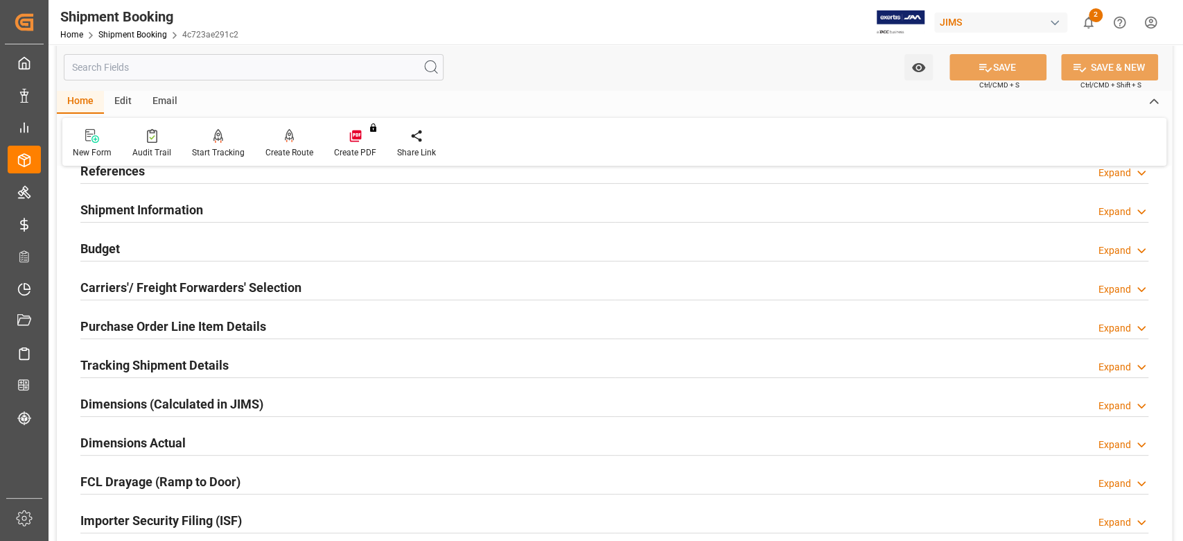
scroll to position [369, 0]
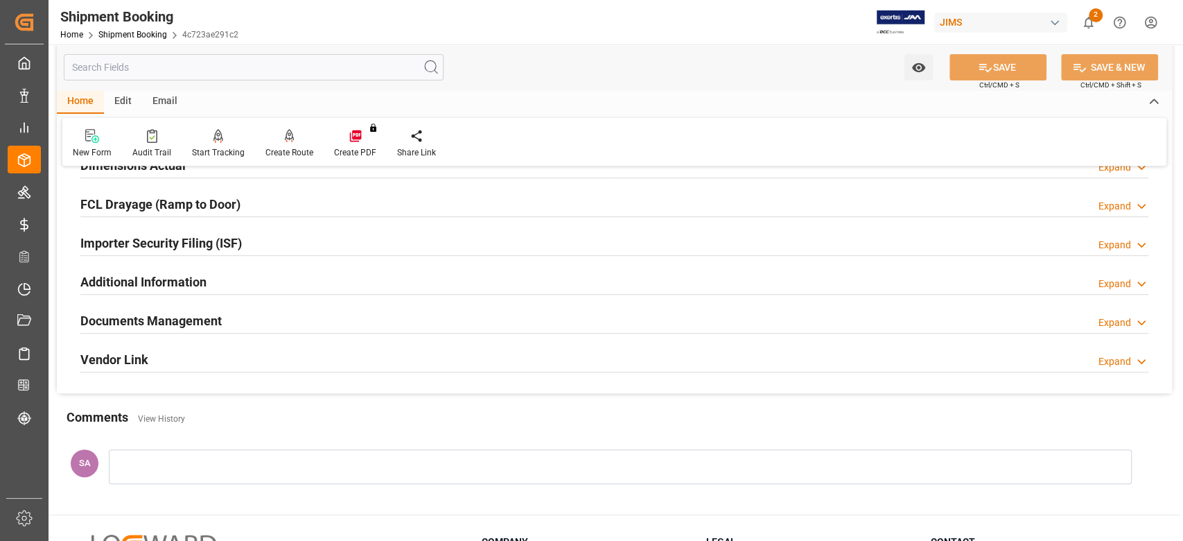
click at [126, 317] on h2 "Documents Management" at bounding box center [150, 320] width 141 height 19
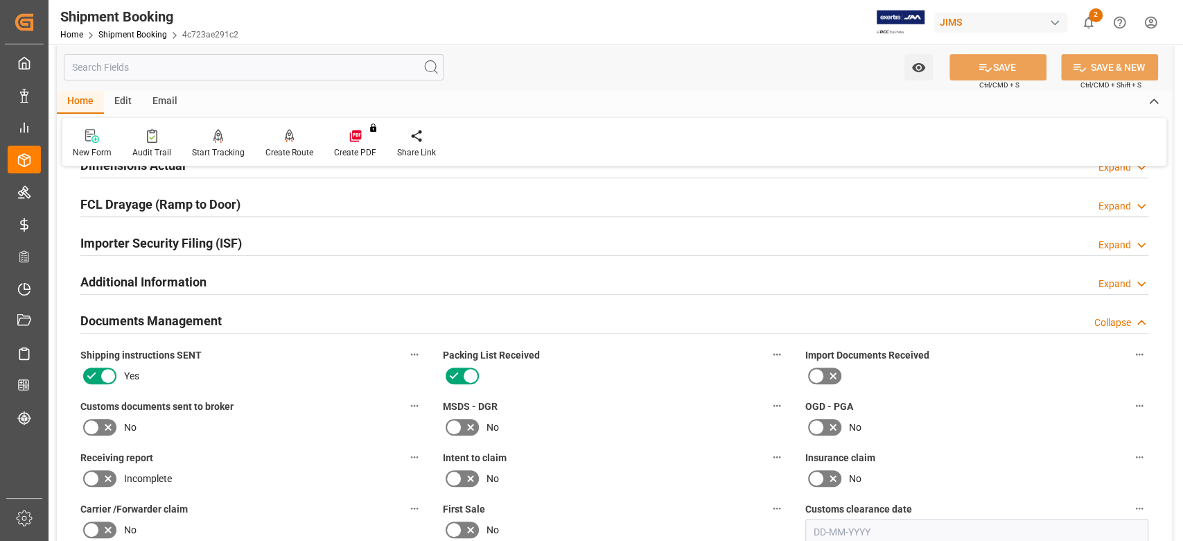
click at [150, 319] on h2 "Documents Management" at bounding box center [150, 320] width 141 height 19
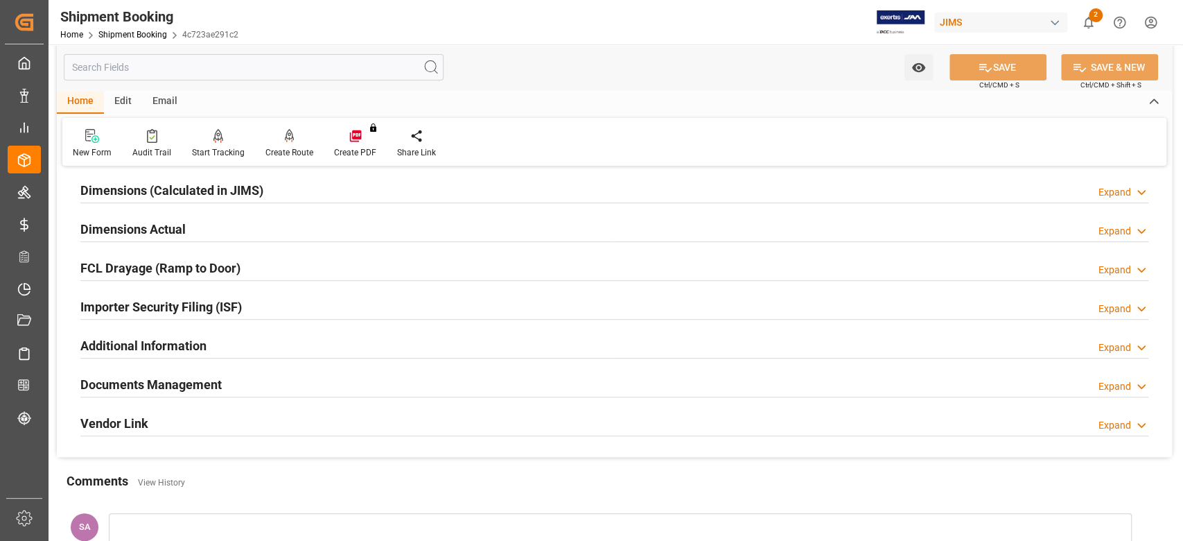
scroll to position [277, 0]
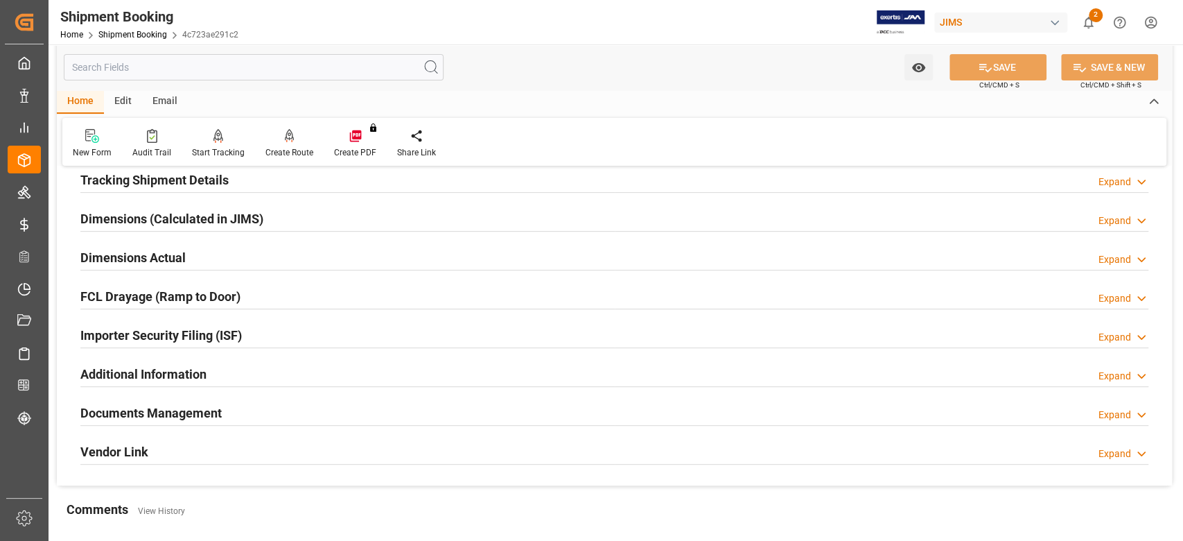
click at [148, 254] on h2 "Dimensions Actual" at bounding box center [132, 257] width 105 height 19
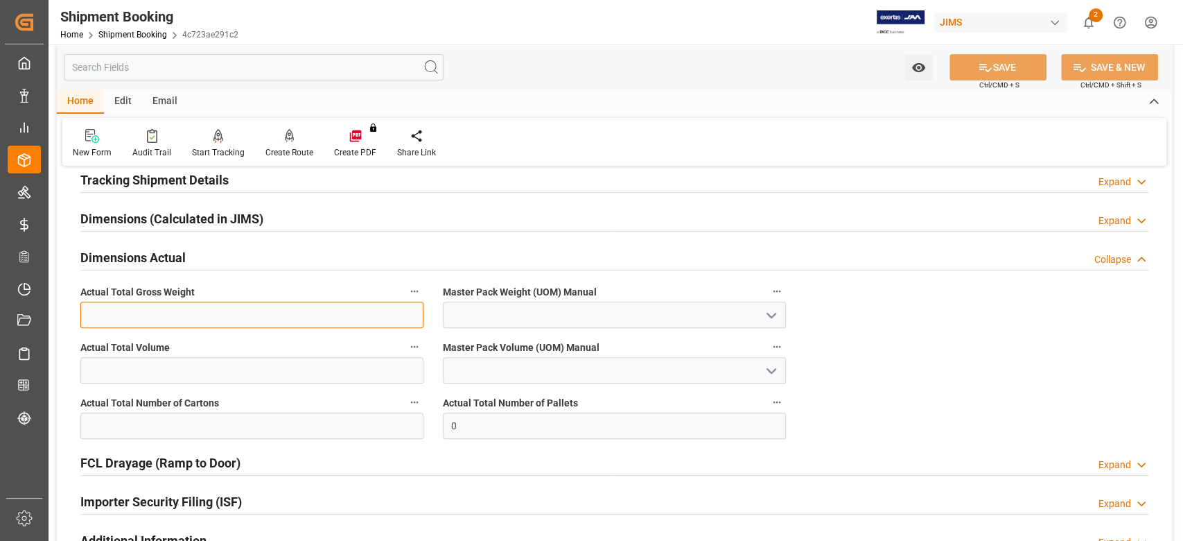
click at [145, 322] on input "text" at bounding box center [251, 314] width 343 height 26
type input "717.29"
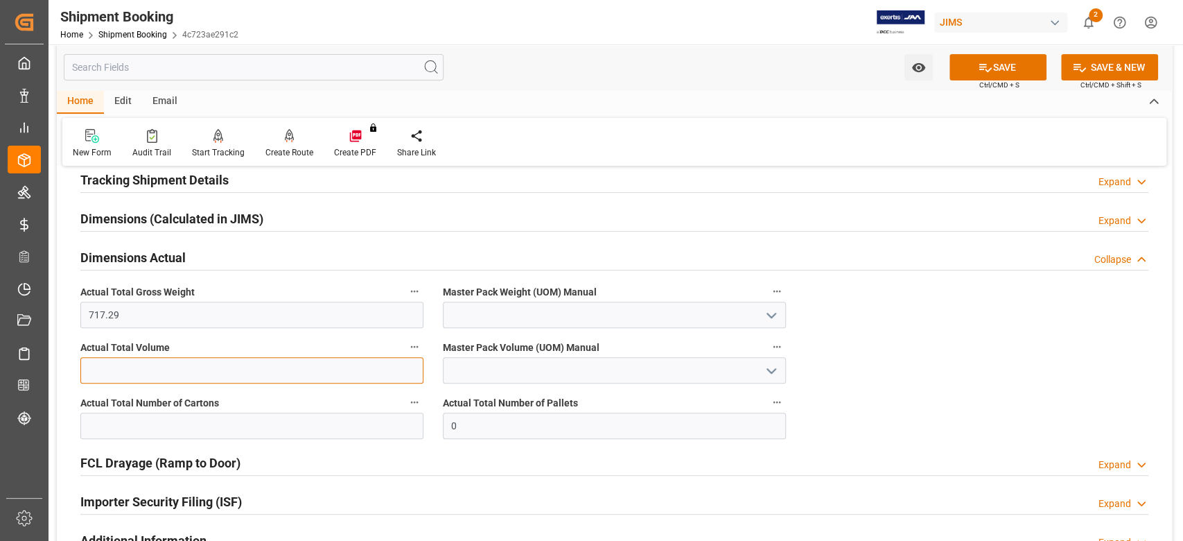
click at [253, 379] on input "text" at bounding box center [251, 370] width 343 height 26
type input "6.605"
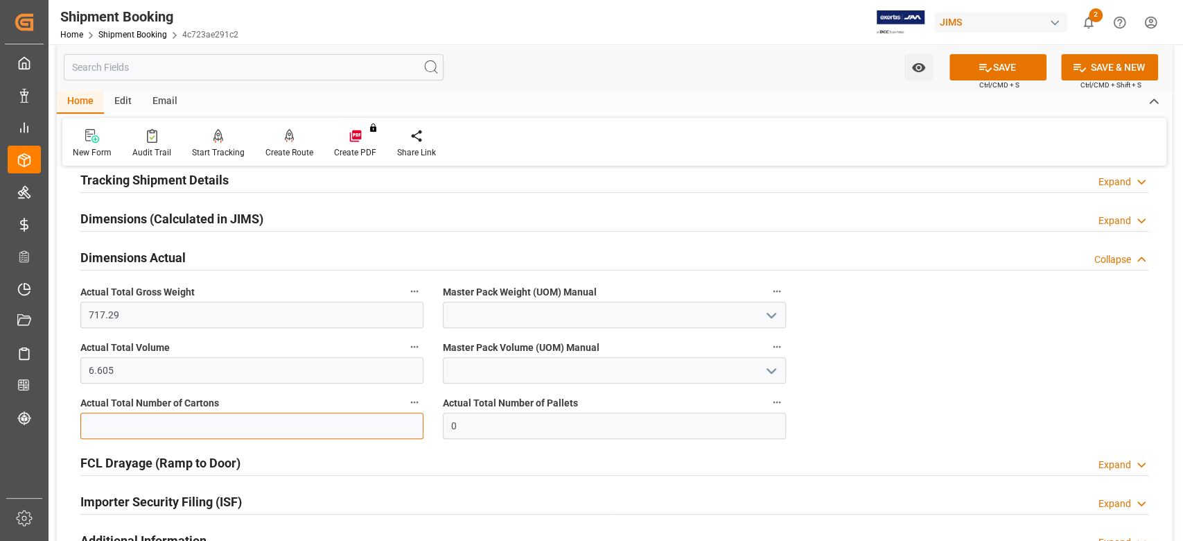
click at [254, 424] on input "text" at bounding box center [251, 425] width 343 height 26
type input "189"
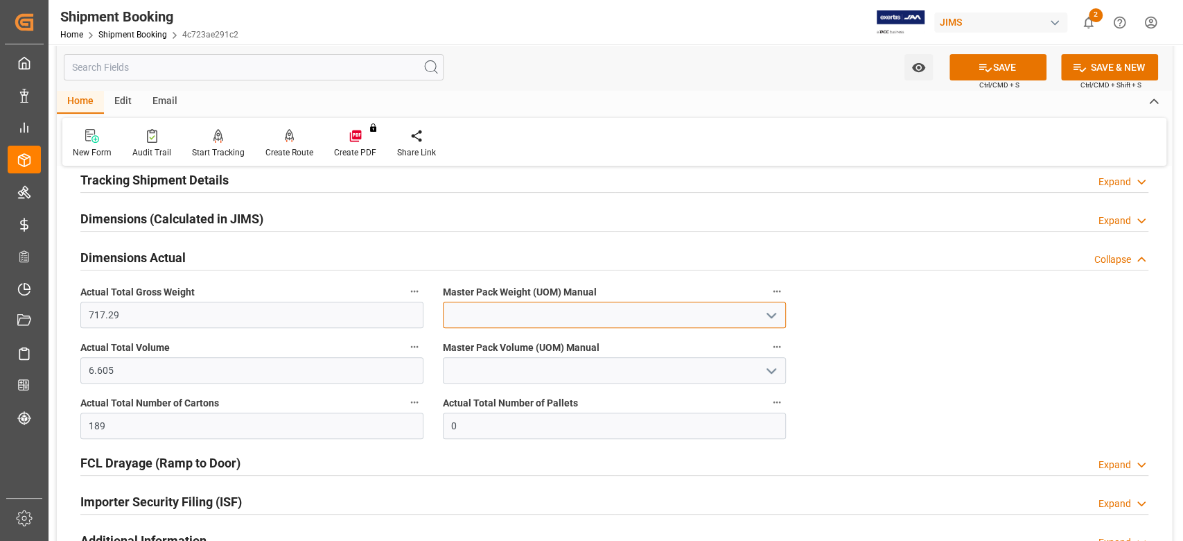
click at [530, 304] on input at bounding box center [614, 314] width 343 height 26
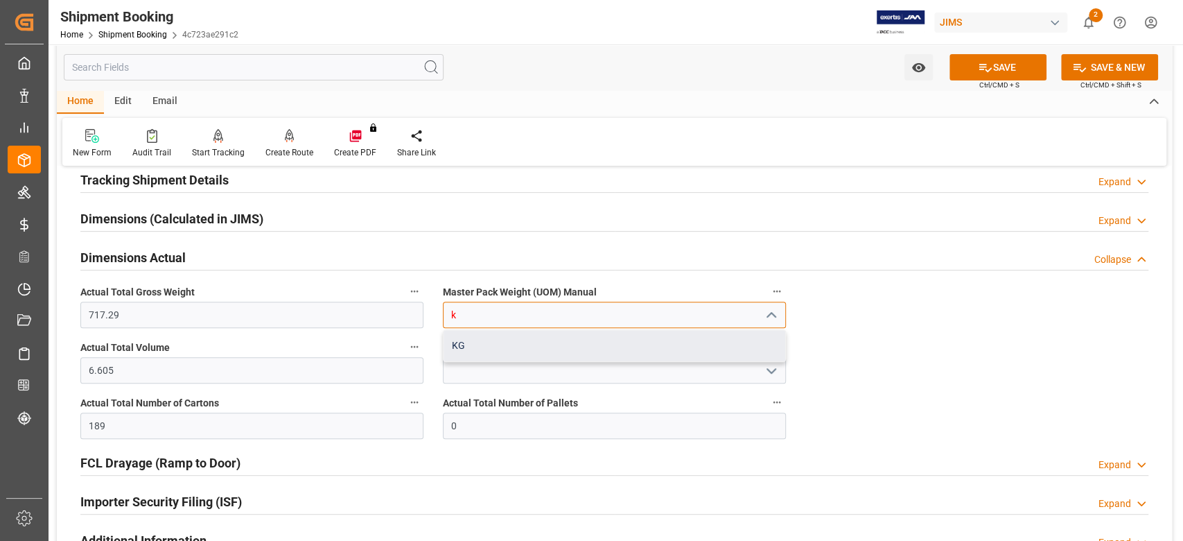
click at [516, 345] on div "KG" at bounding box center [615, 345] width 342 height 31
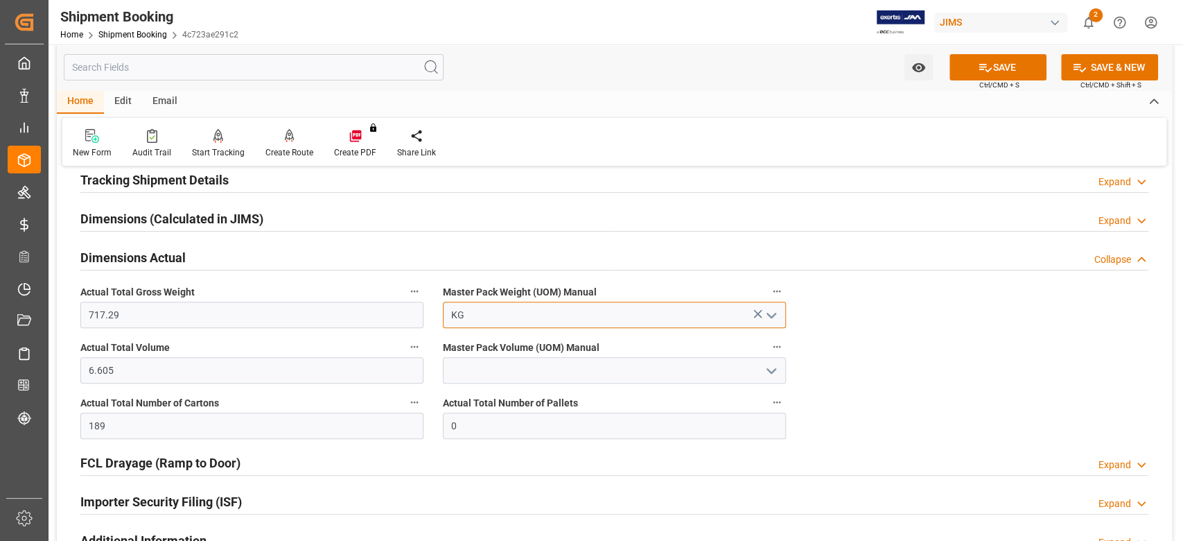
type input "KG"
click at [767, 371] on icon "open menu" at bounding box center [771, 370] width 17 height 17
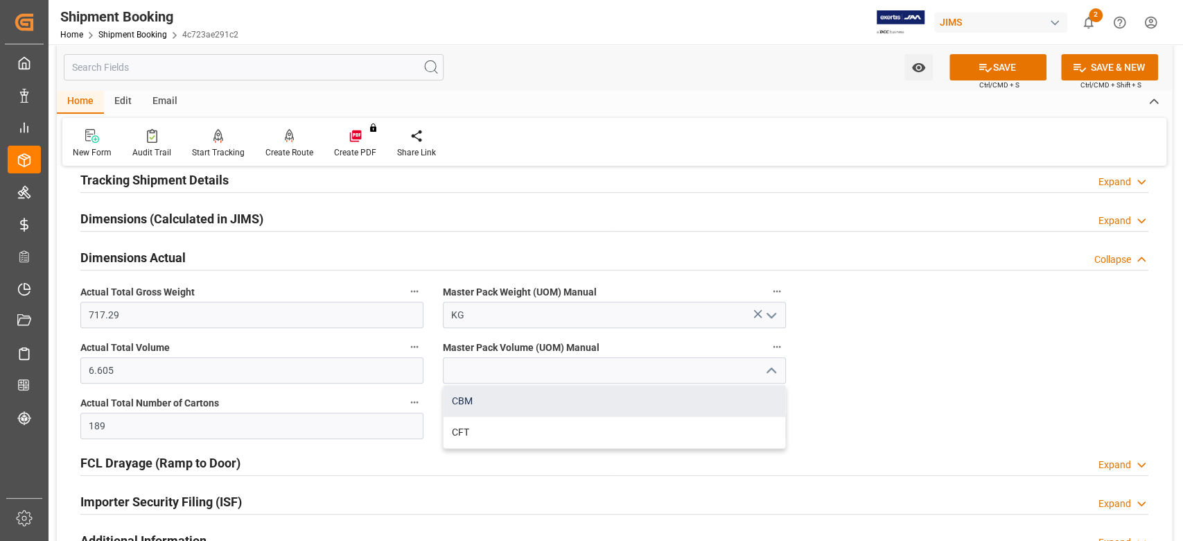
click at [583, 410] on div "CBM" at bounding box center [615, 400] width 342 height 31
type input "CBM"
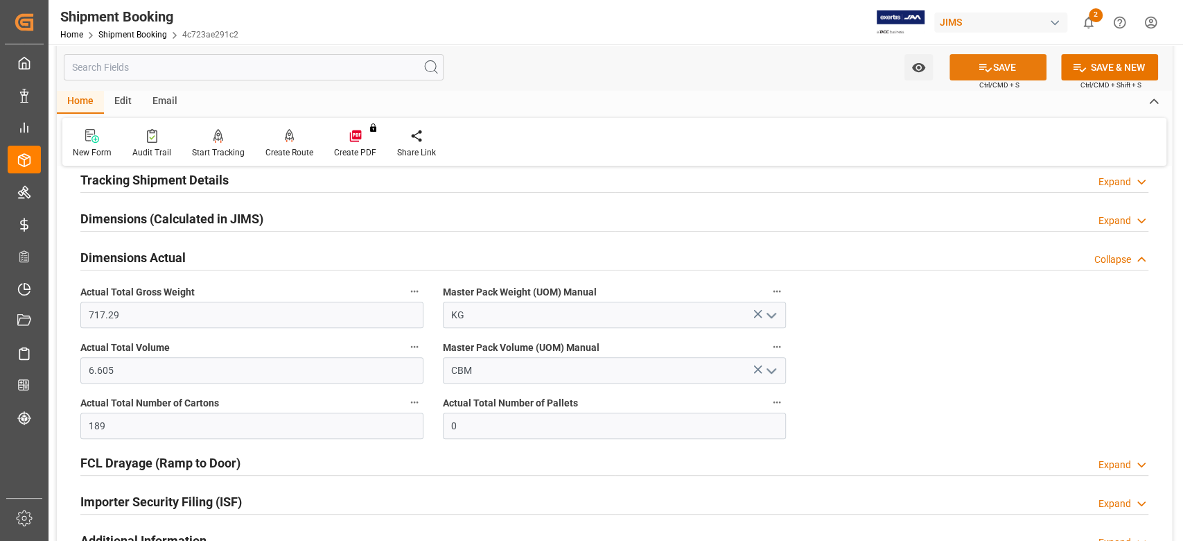
click at [993, 77] on button "SAVE" at bounding box center [998, 67] width 97 height 26
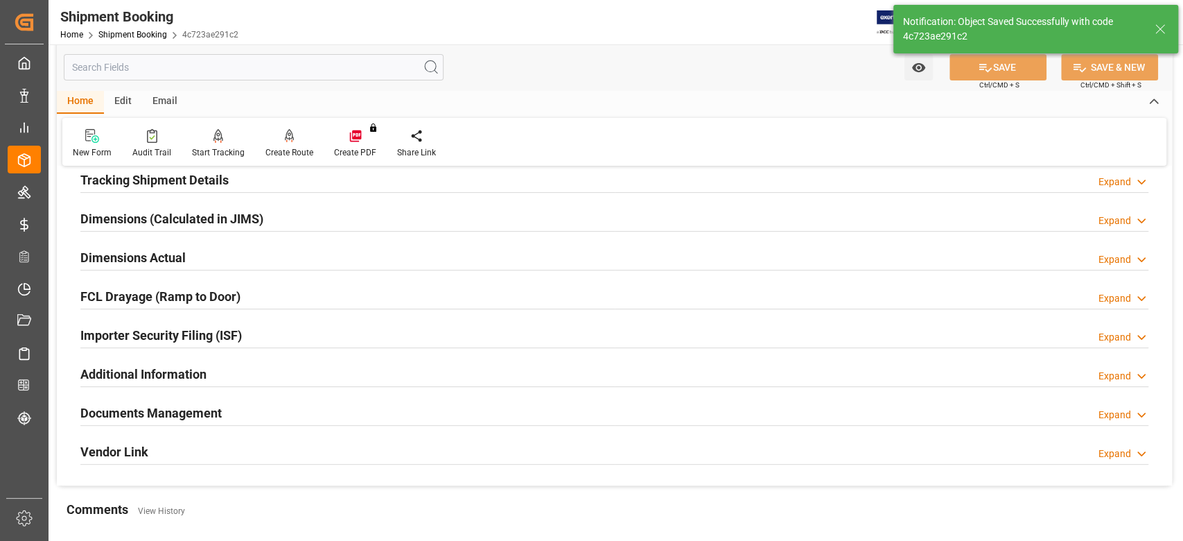
click at [148, 257] on h2 "Dimensions Actual" at bounding box center [132, 257] width 105 height 19
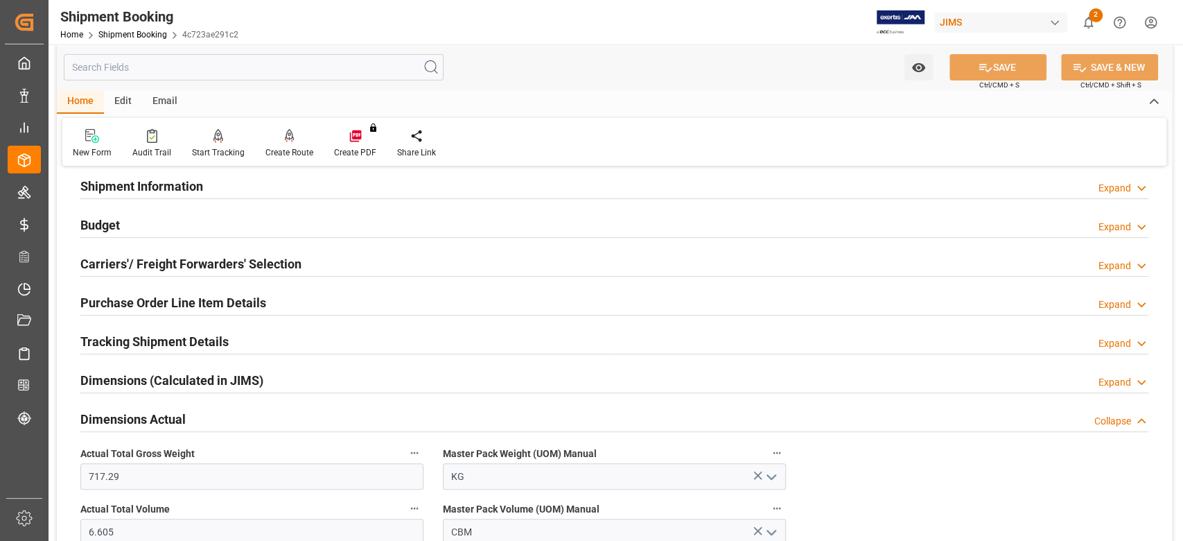
scroll to position [92, 0]
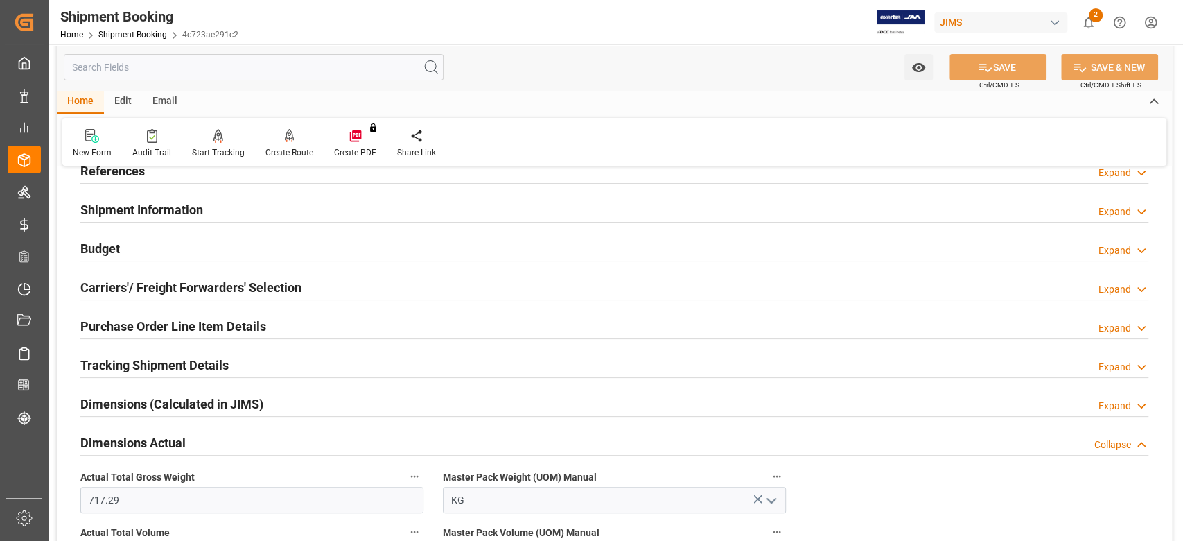
click at [107, 244] on h2 "Budget" at bounding box center [100, 248] width 40 height 19
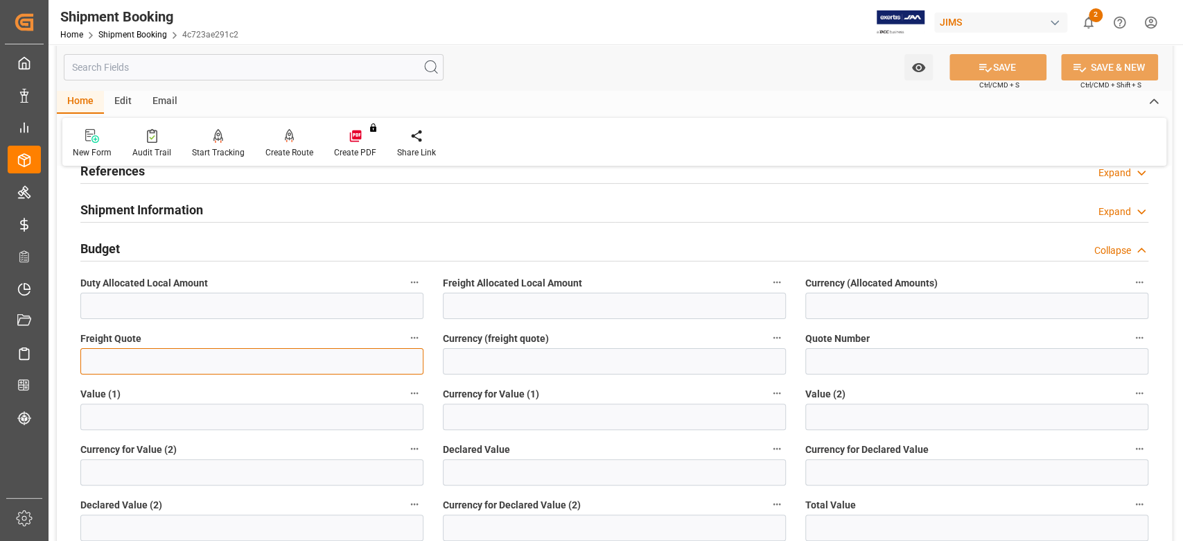
click at [128, 363] on input "text" at bounding box center [251, 361] width 343 height 26
type input "1300"
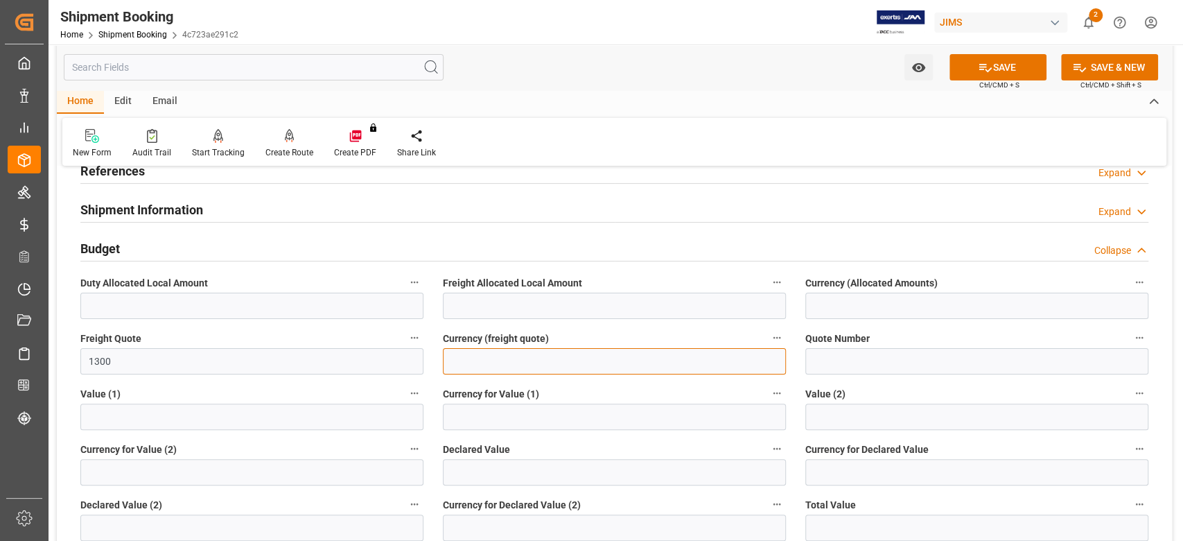
click at [493, 359] on input at bounding box center [614, 361] width 343 height 26
type input "USD"
click at [995, 71] on button "SAVE" at bounding box center [998, 67] width 97 height 26
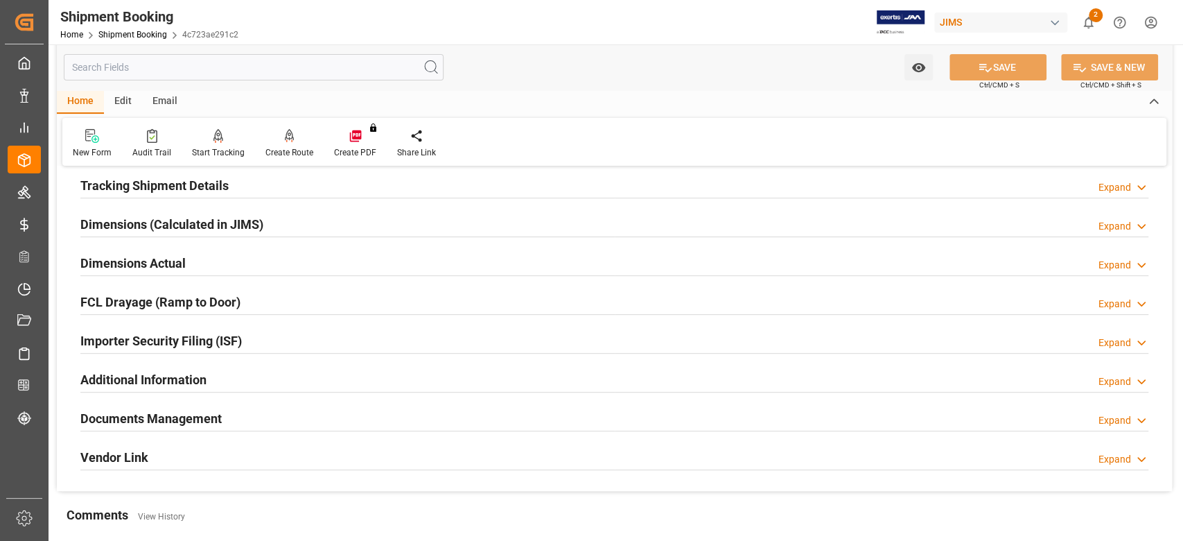
scroll to position [277, 0]
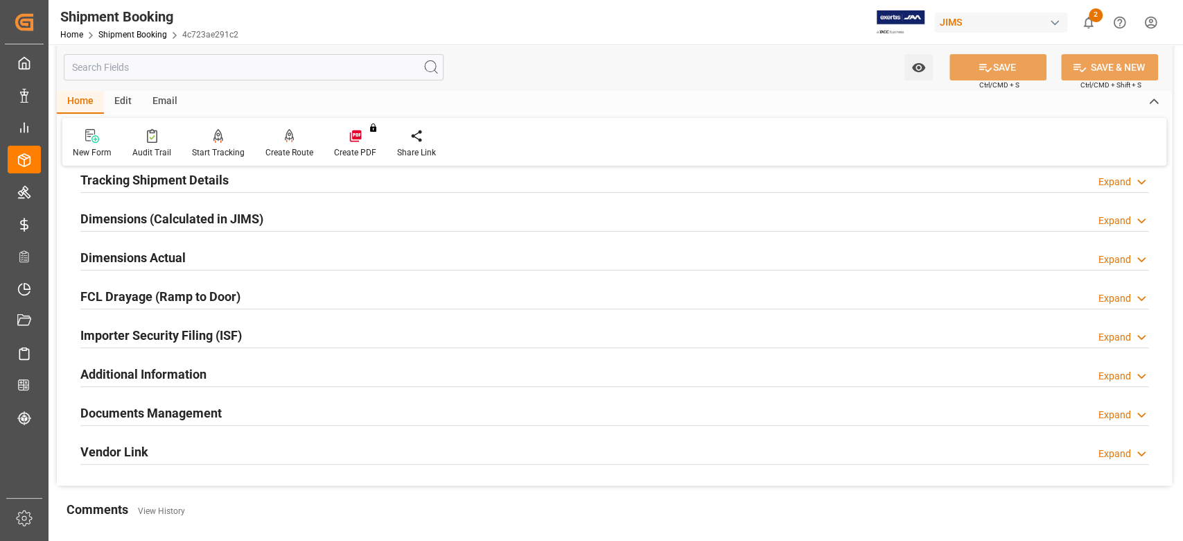
click at [114, 183] on h2 "Tracking Shipment Details" at bounding box center [154, 180] width 148 height 19
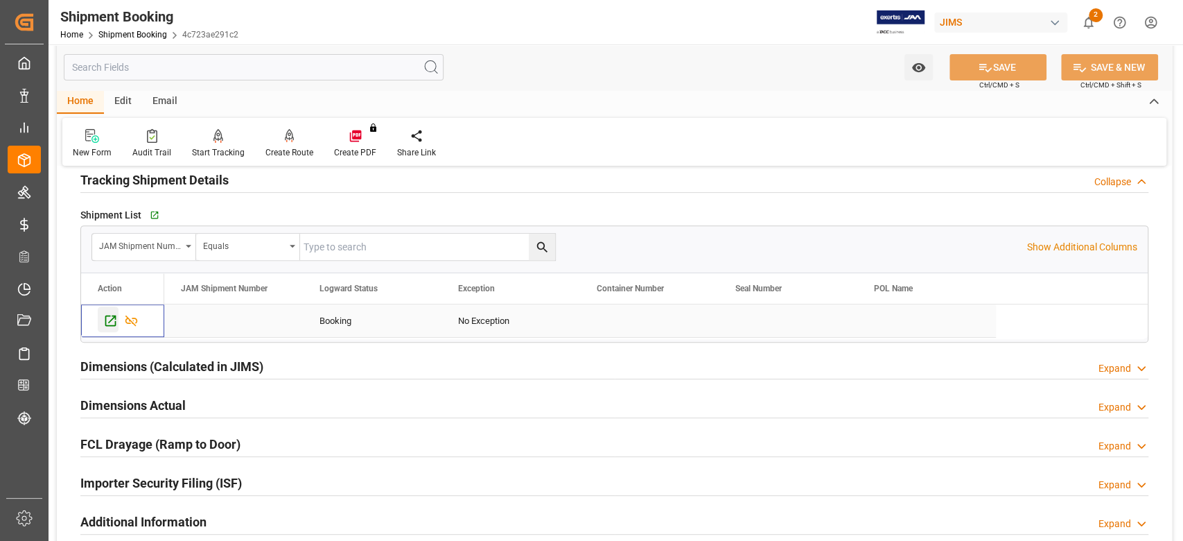
click at [111, 322] on icon "Press SPACE to select this row." at bounding box center [110, 320] width 15 height 15
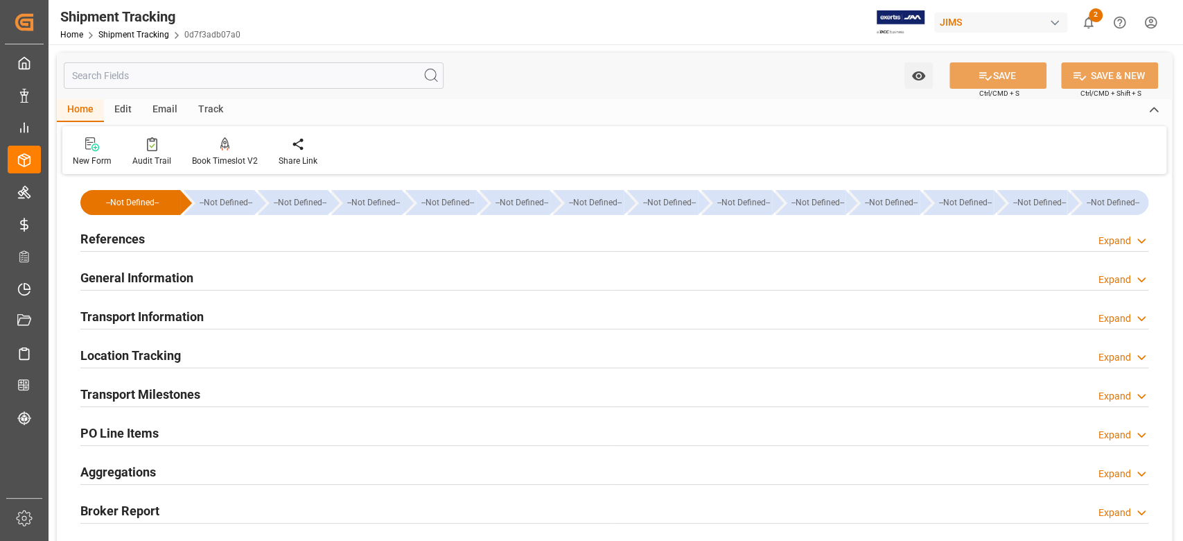
click at [114, 237] on h2 "References" at bounding box center [112, 238] width 64 height 19
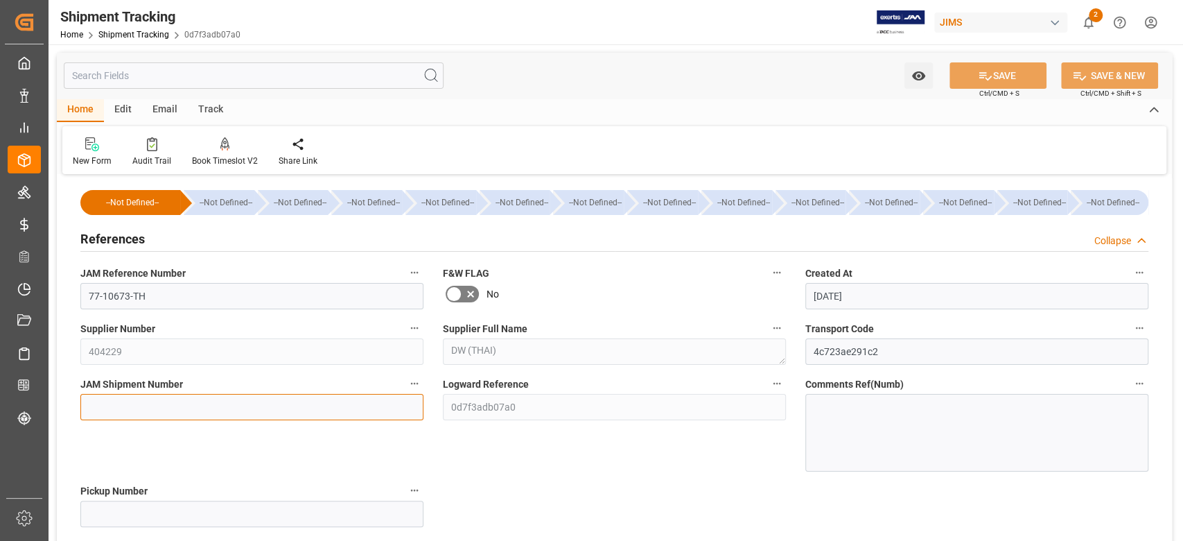
click at [142, 397] on input at bounding box center [251, 407] width 343 height 26
paste input "72661"
type input "72661"
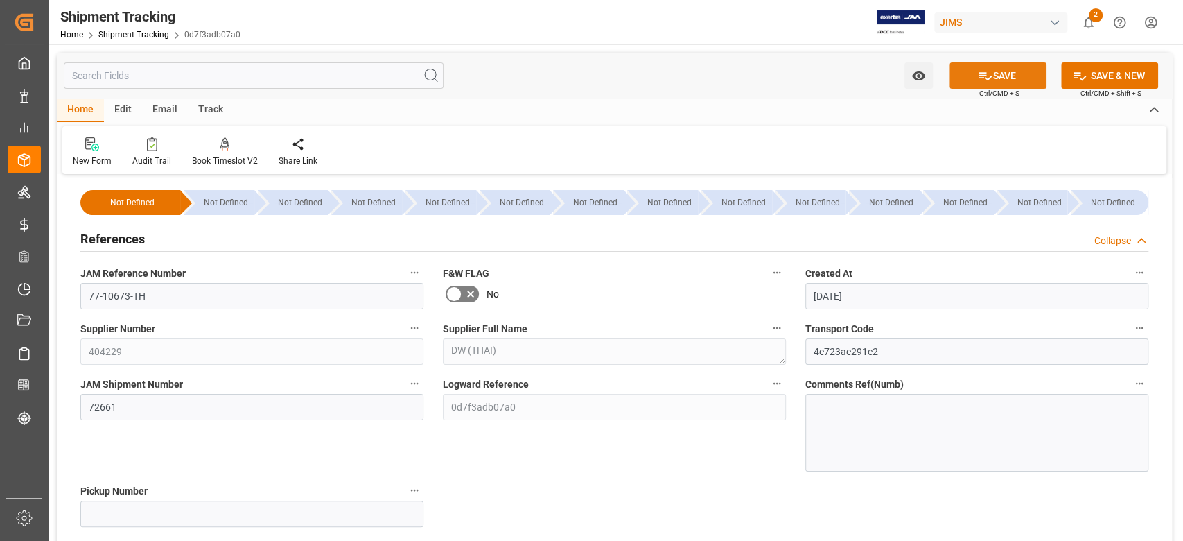
click at [1010, 70] on button "SAVE" at bounding box center [998, 75] width 97 height 26
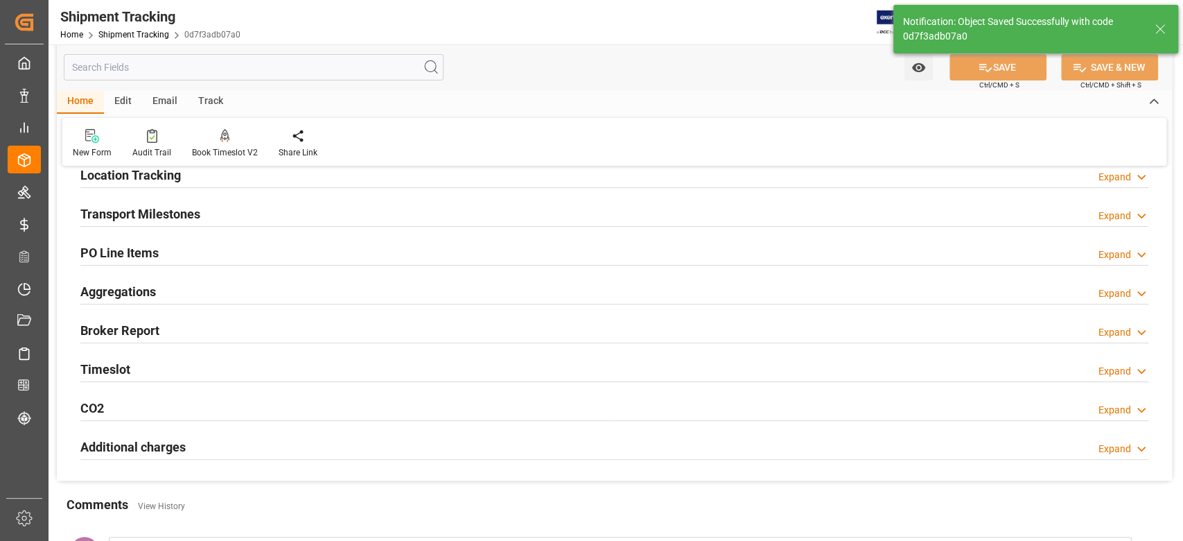
scroll to position [184, 0]
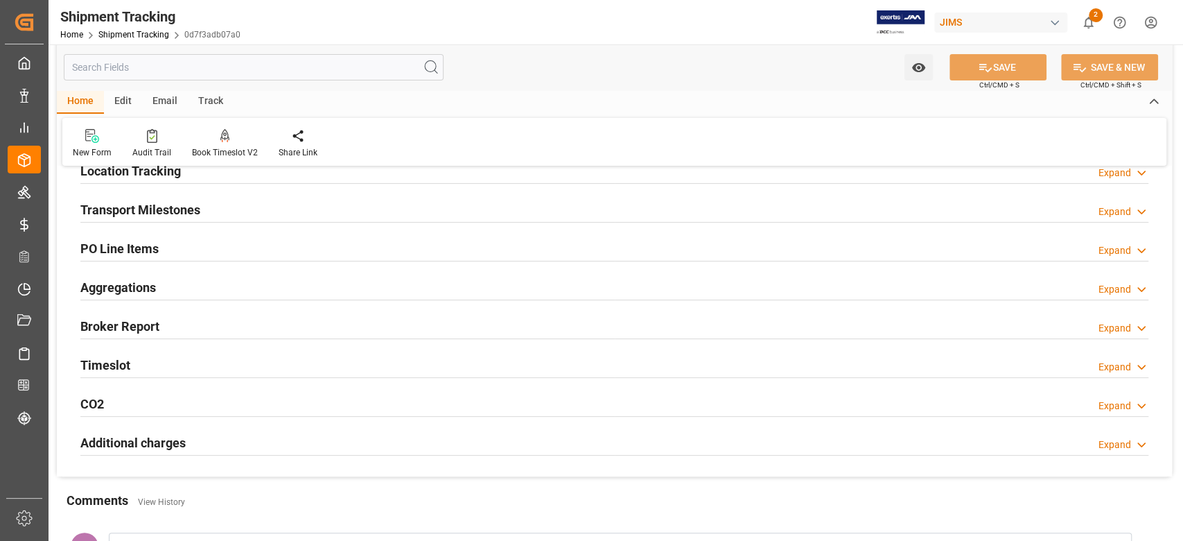
drag, startPoint x: 163, startPoint y: 211, endPoint x: 171, endPoint y: 213, distance: 8.1
click at [163, 211] on h2 "Transport Milestones" at bounding box center [140, 209] width 120 height 19
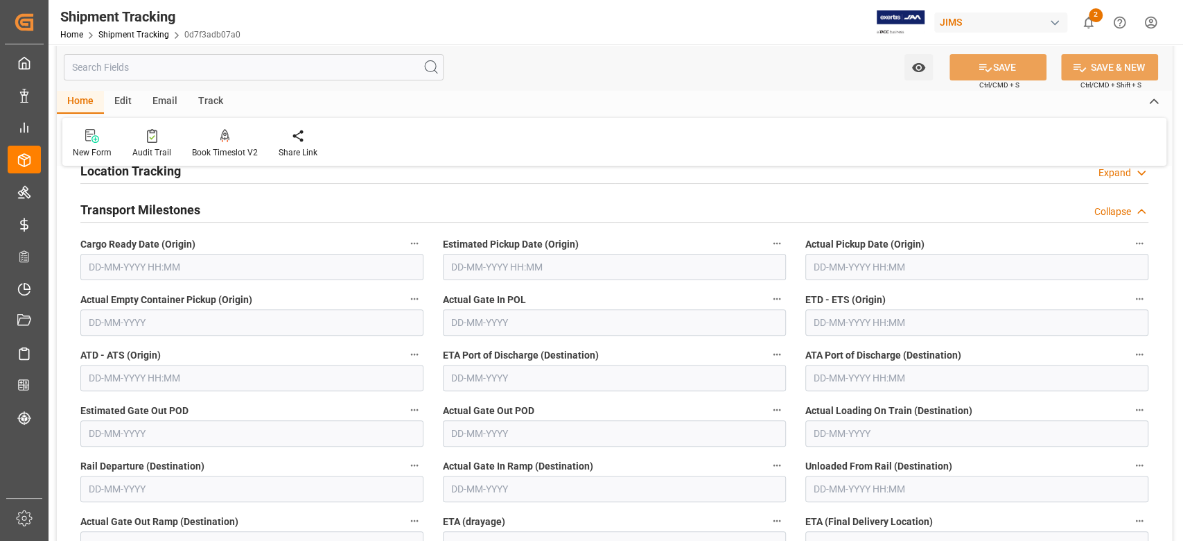
click at [200, 269] on input "text" at bounding box center [251, 267] width 343 height 26
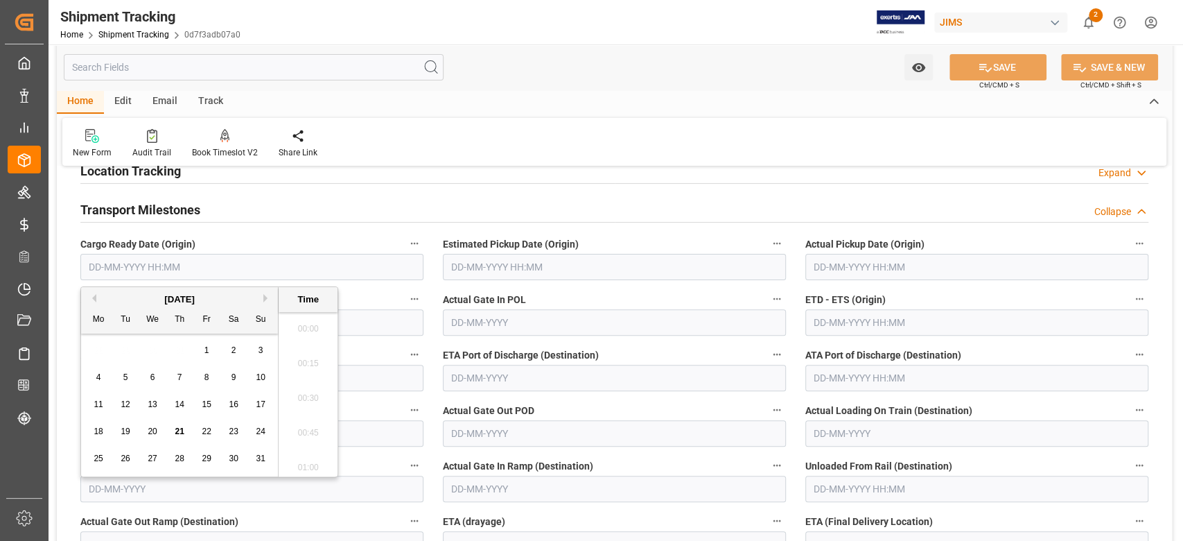
scroll to position [1286, 0]
click at [130, 462] on span "26" at bounding box center [125, 458] width 9 height 10
type input "[DATE] 00:00"
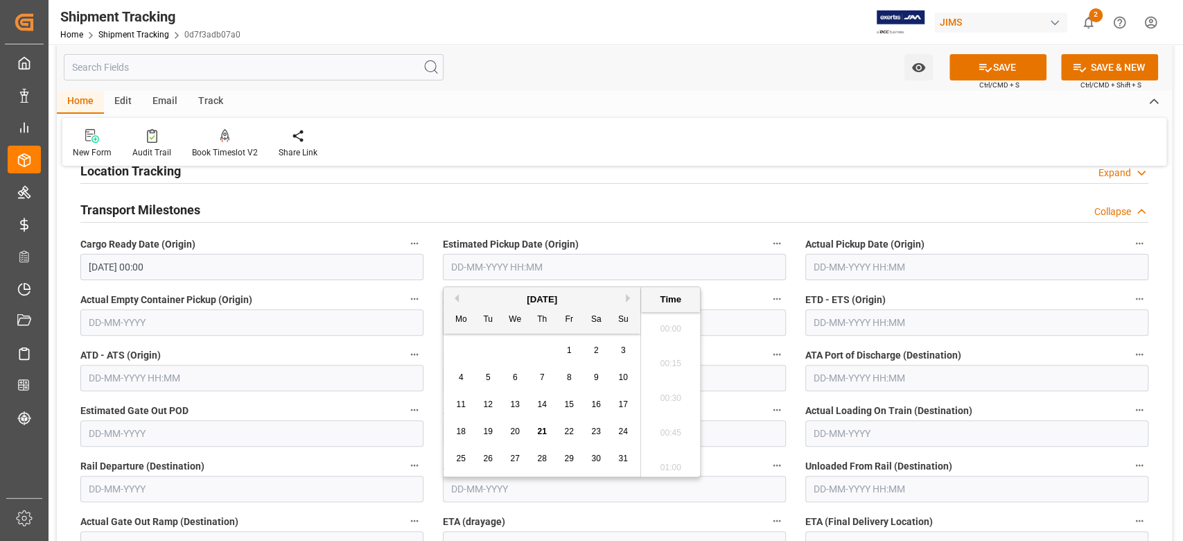
click at [749, 267] on input "text" at bounding box center [614, 267] width 343 height 26
click at [545, 457] on span "28" at bounding box center [541, 458] width 9 height 10
type input "[DATE] 00:00"
click at [968, 331] on input "text" at bounding box center [976, 322] width 343 height 26
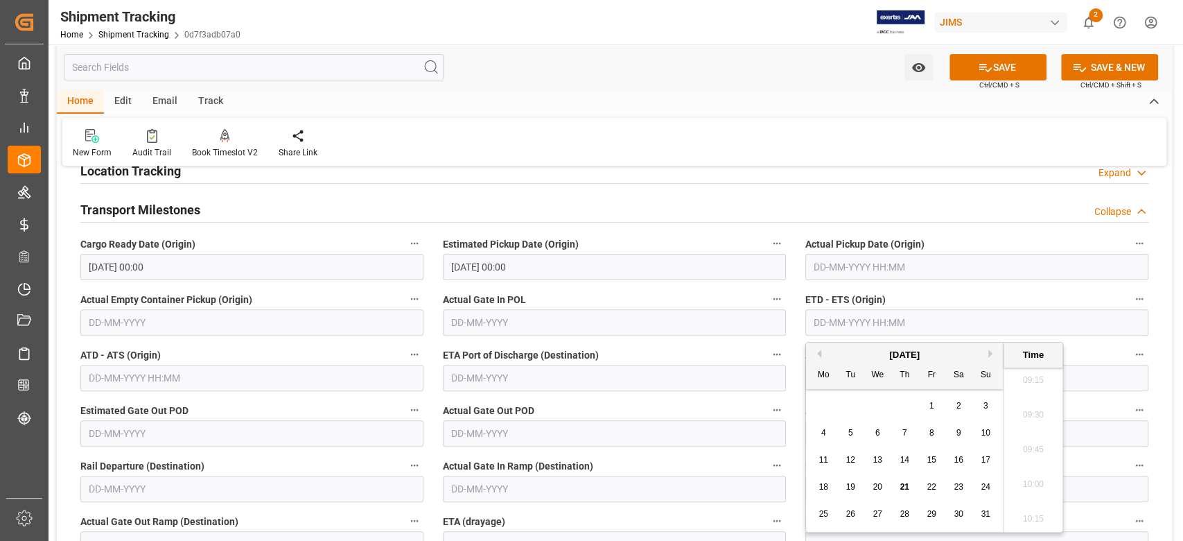
click at [1017, 112] on div "Home Edit Email Track" at bounding box center [614, 102] width 1115 height 24
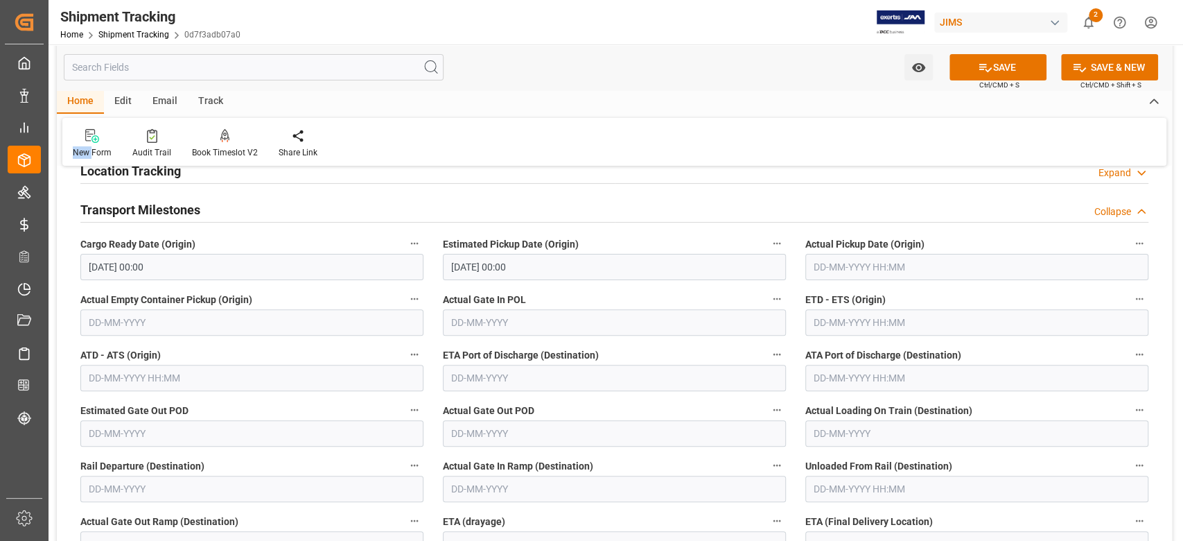
click at [1017, 112] on div "Home Edit Email Track" at bounding box center [614, 102] width 1115 height 24
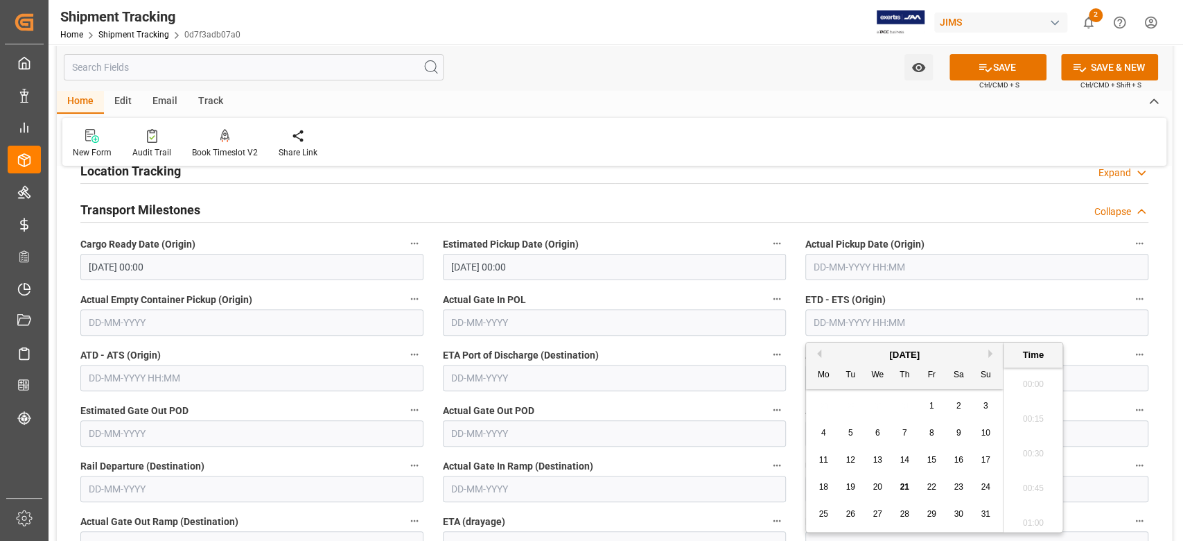
click at [918, 318] on input "text" at bounding box center [976, 322] width 343 height 26
click at [986, 351] on div "[DATE]" at bounding box center [904, 355] width 197 height 14
click at [987, 353] on div "[DATE]" at bounding box center [904, 355] width 197 height 14
click at [990, 355] on button "Next Month" at bounding box center [992, 353] width 8 height 8
click at [848, 405] on span "2" at bounding box center [850, 406] width 5 height 10
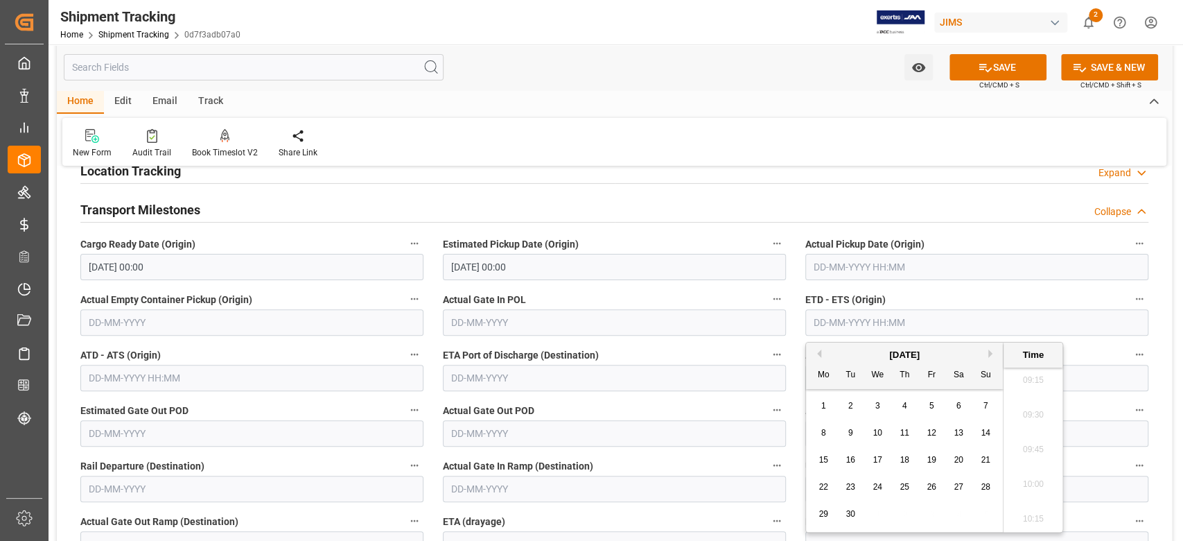
type input "02-09-2025 00:00"
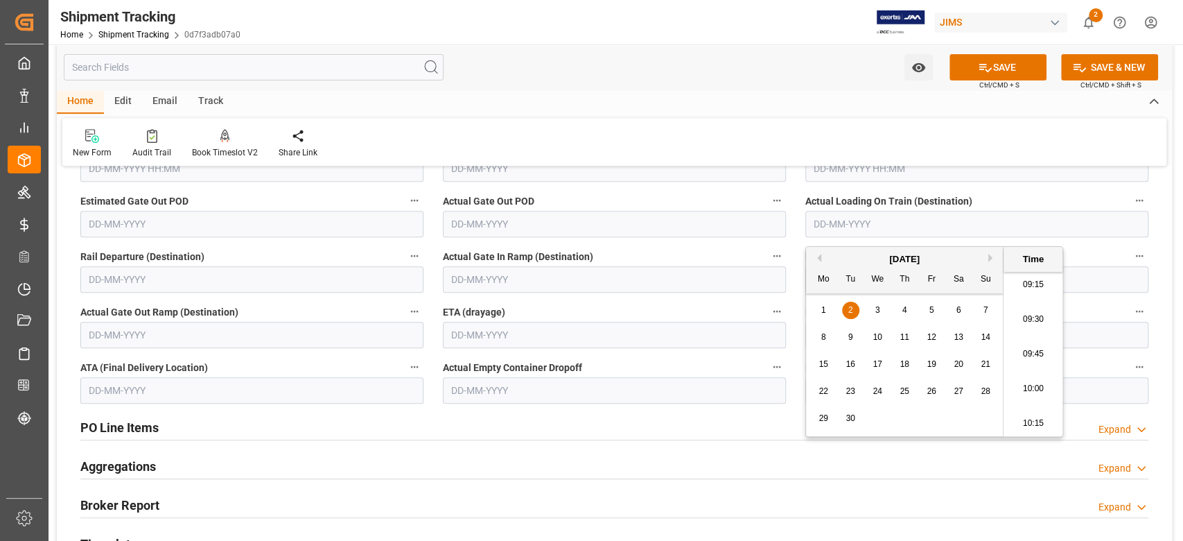
scroll to position [462, 0]
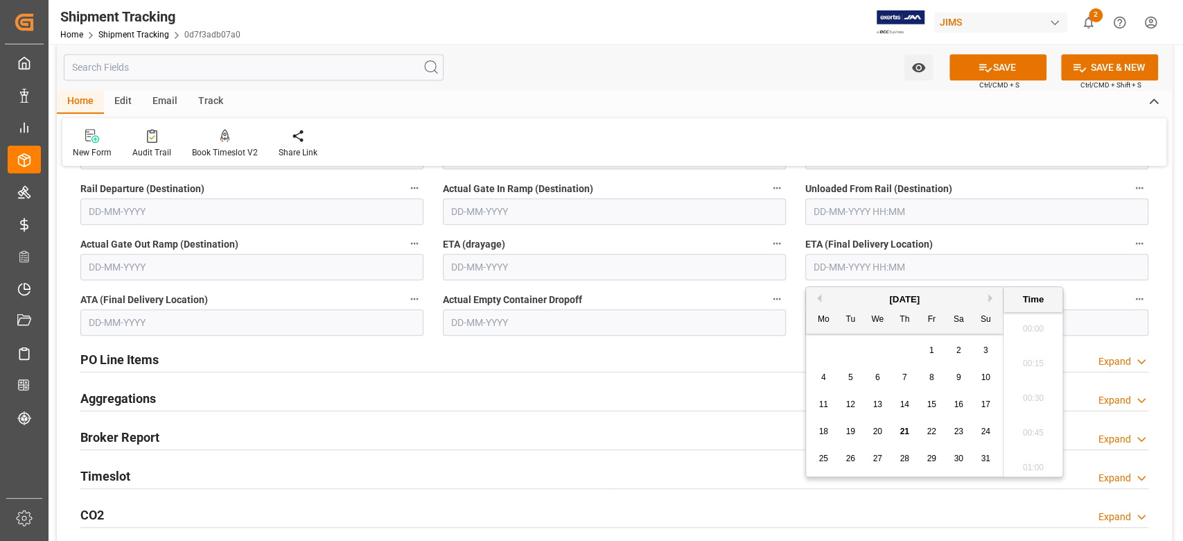
click at [1064, 269] on input "text" at bounding box center [976, 267] width 343 height 26
click at [989, 297] on button "Next Month" at bounding box center [992, 298] width 8 height 8
click at [987, 299] on div "[DATE]" at bounding box center [904, 299] width 197 height 14
click at [990, 298] on button "Next Month" at bounding box center [992, 298] width 8 height 8
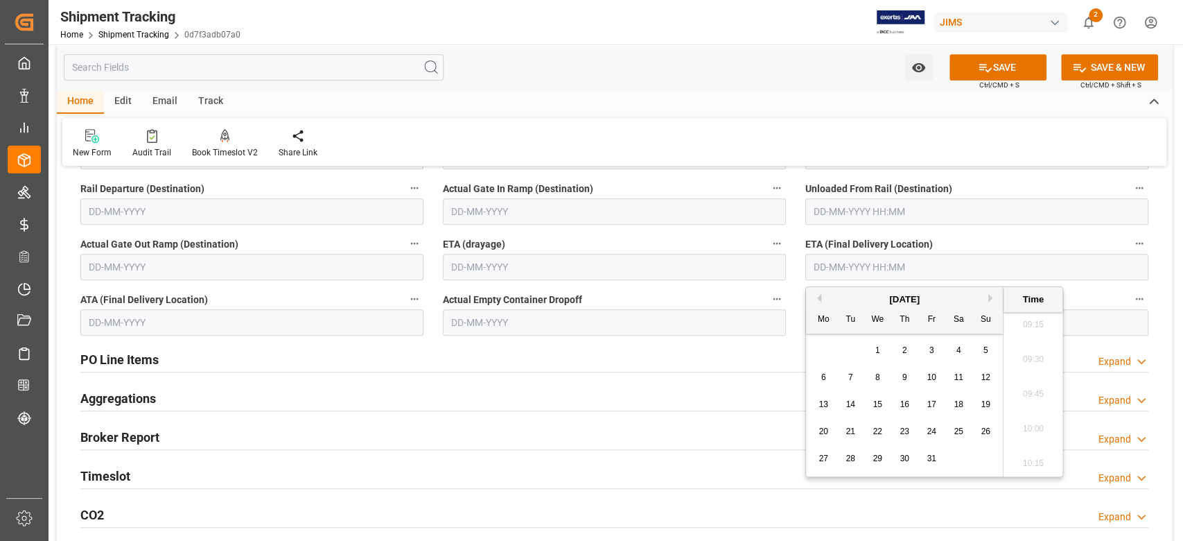
click at [934, 428] on span "24" at bounding box center [931, 431] width 9 height 10
type input "24-10-2025 00:00"
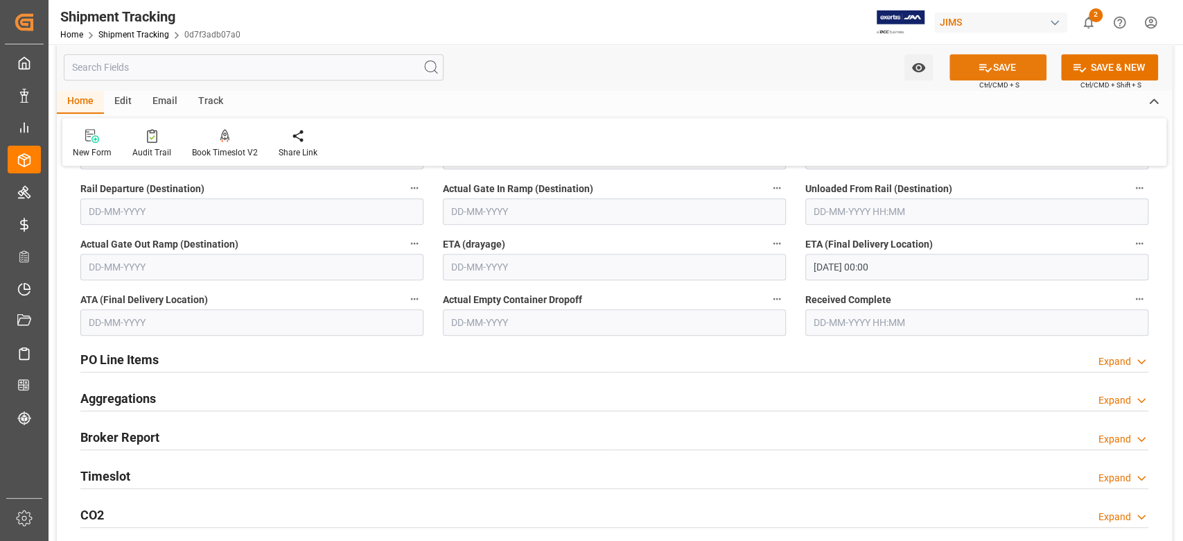
click at [1016, 75] on button "SAVE" at bounding box center [998, 67] width 97 height 26
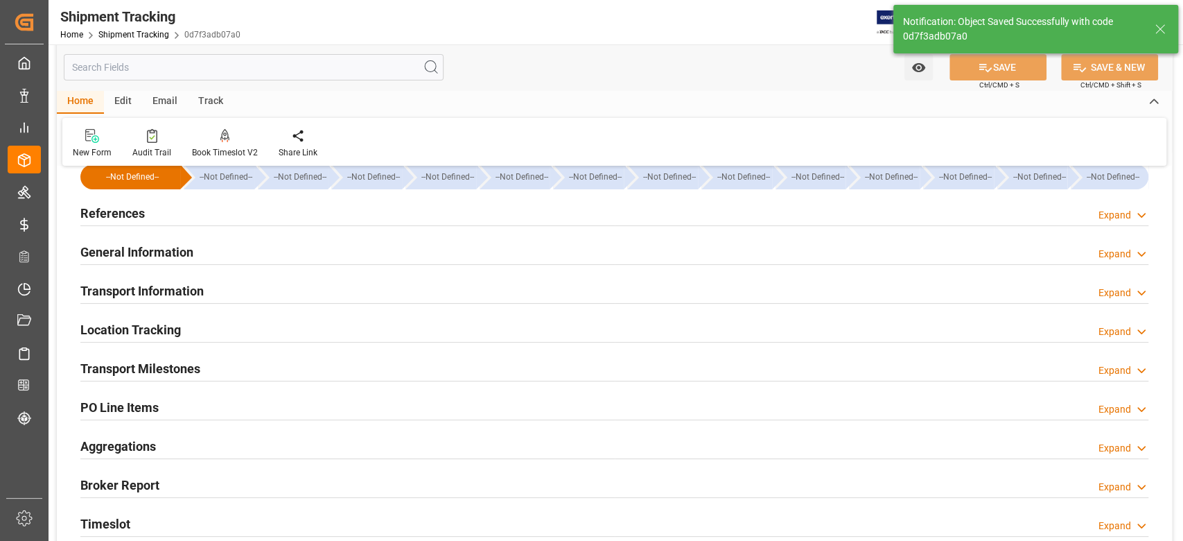
scroll to position [0, 0]
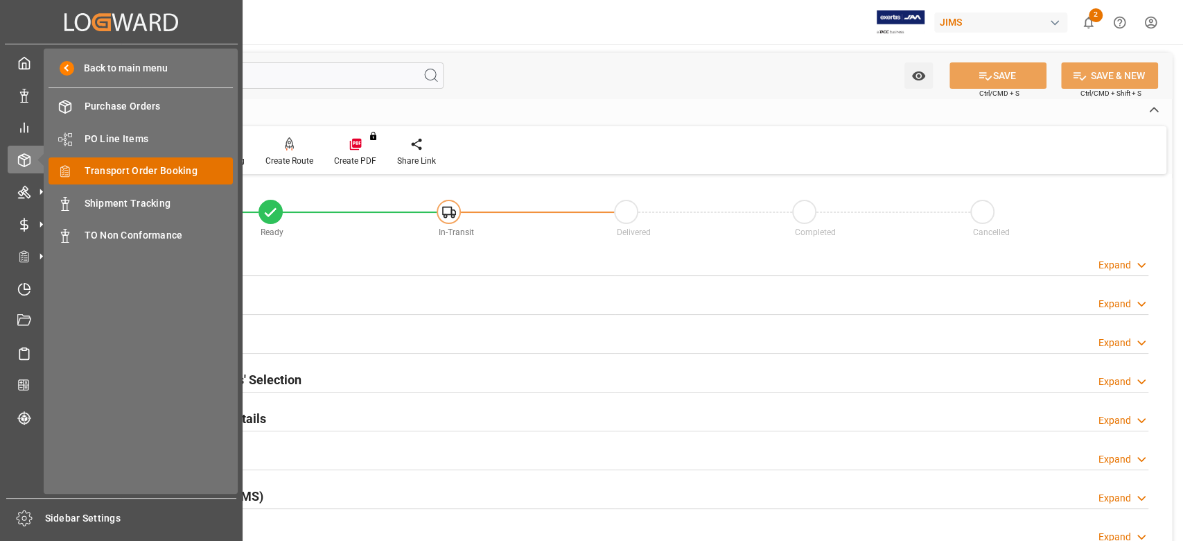
click at [112, 169] on span "Transport Order Booking" at bounding box center [159, 171] width 149 height 15
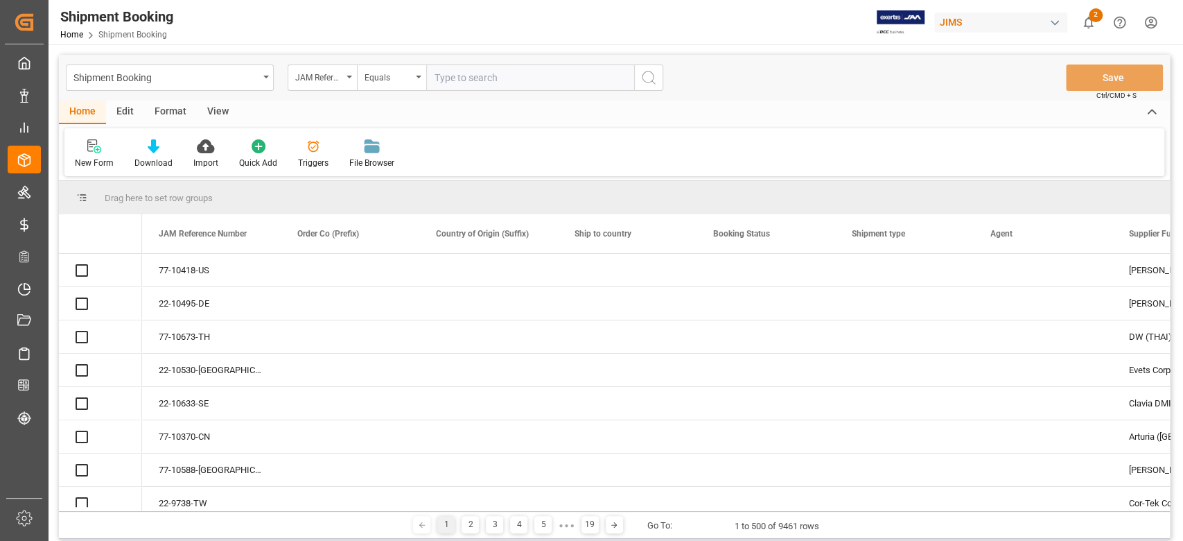
click at [477, 78] on input "text" at bounding box center [530, 77] width 208 height 26
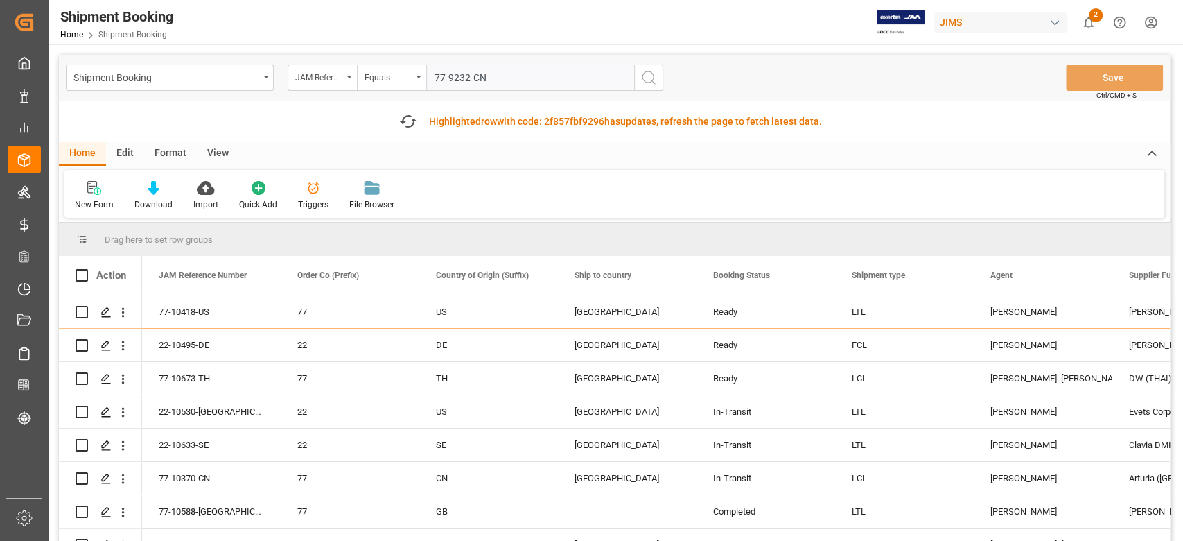
type input "77-9232-CN"
click at [646, 75] on icon "search button" at bounding box center [648, 77] width 17 height 17
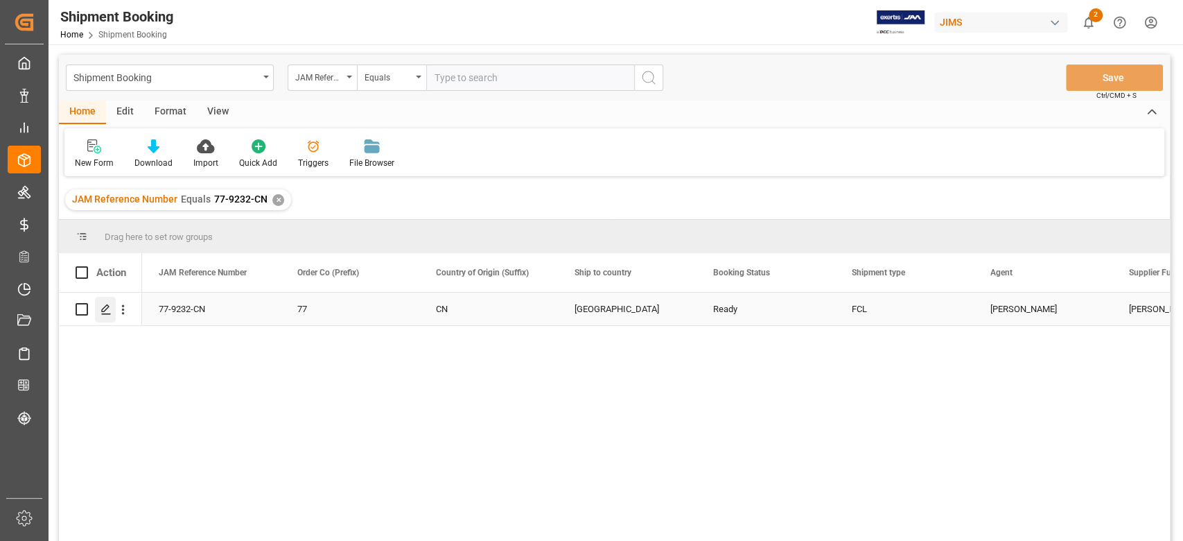
click at [108, 309] on icon "Press SPACE to select this row." at bounding box center [105, 309] width 11 height 11
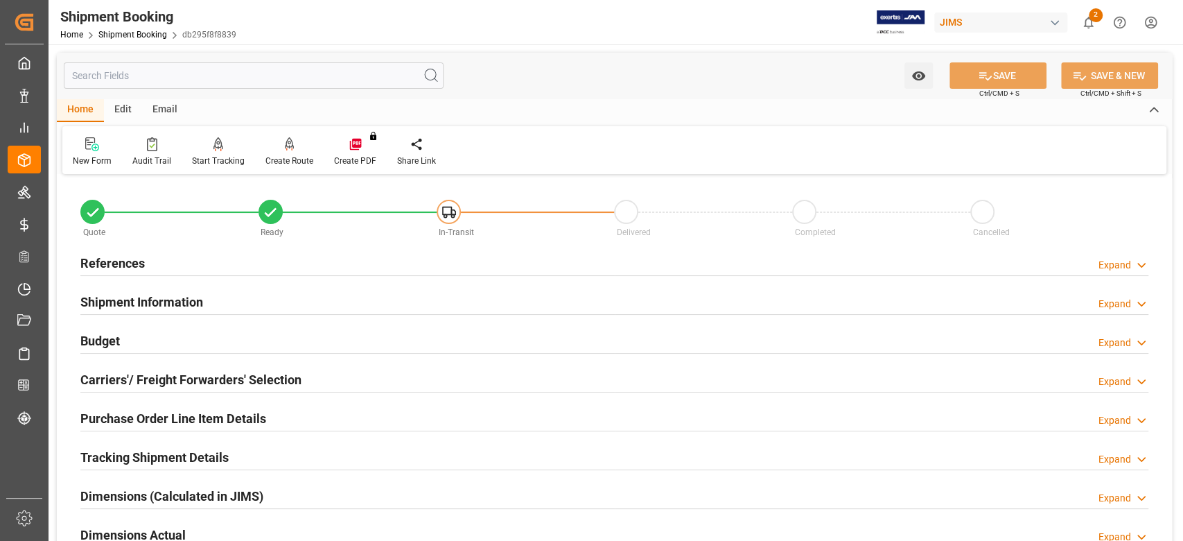
click at [109, 275] on div "References Expand" at bounding box center [614, 263] width 1087 height 39
click at [103, 265] on h2 "References" at bounding box center [112, 263] width 64 height 19
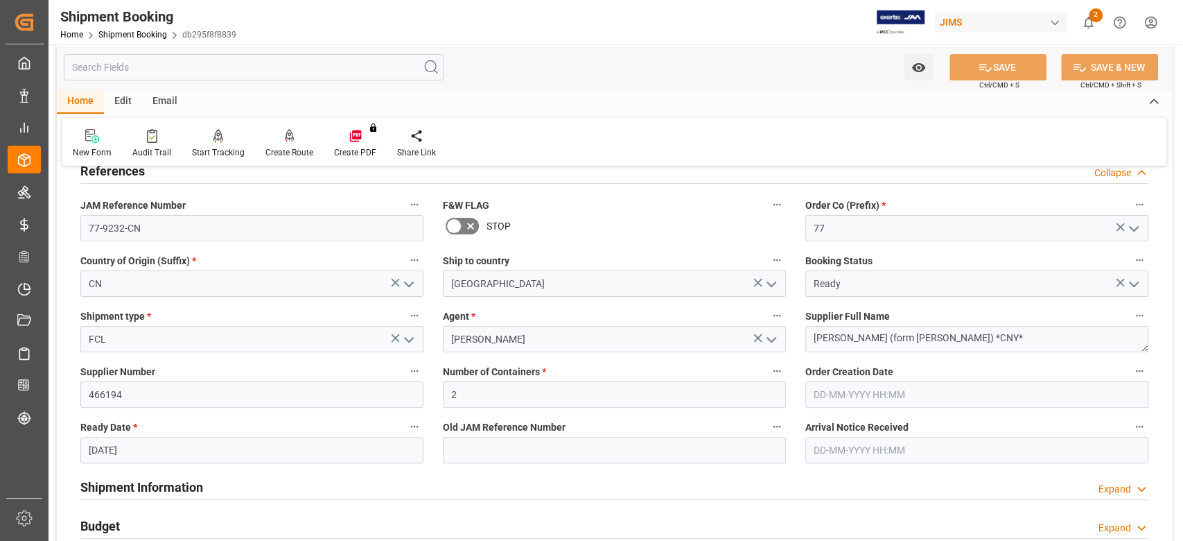
scroll to position [184, 0]
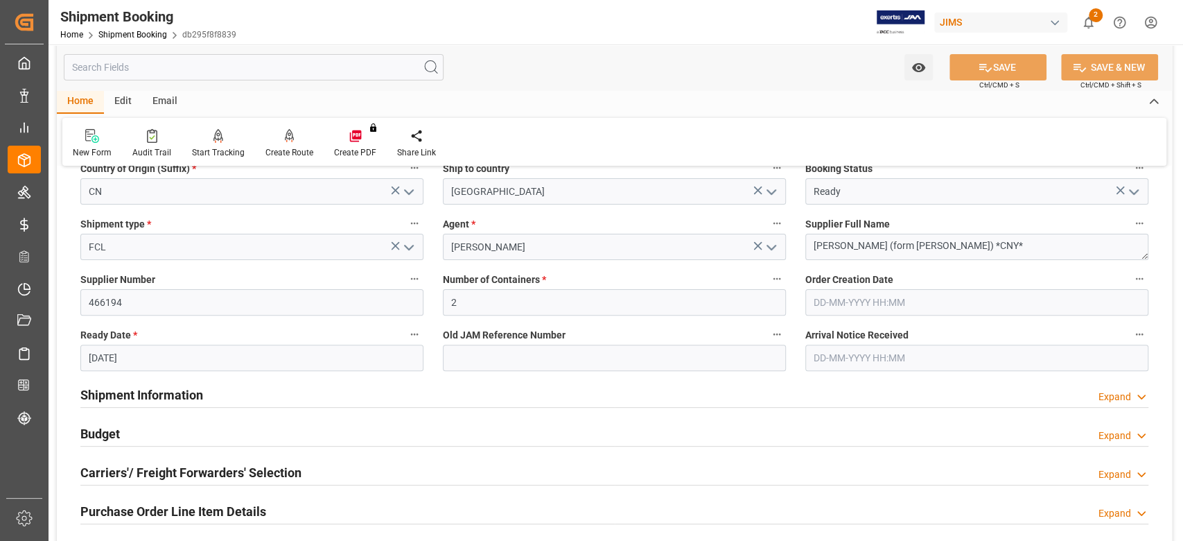
click at [195, 399] on h2 "Shipment Information" at bounding box center [141, 394] width 123 height 19
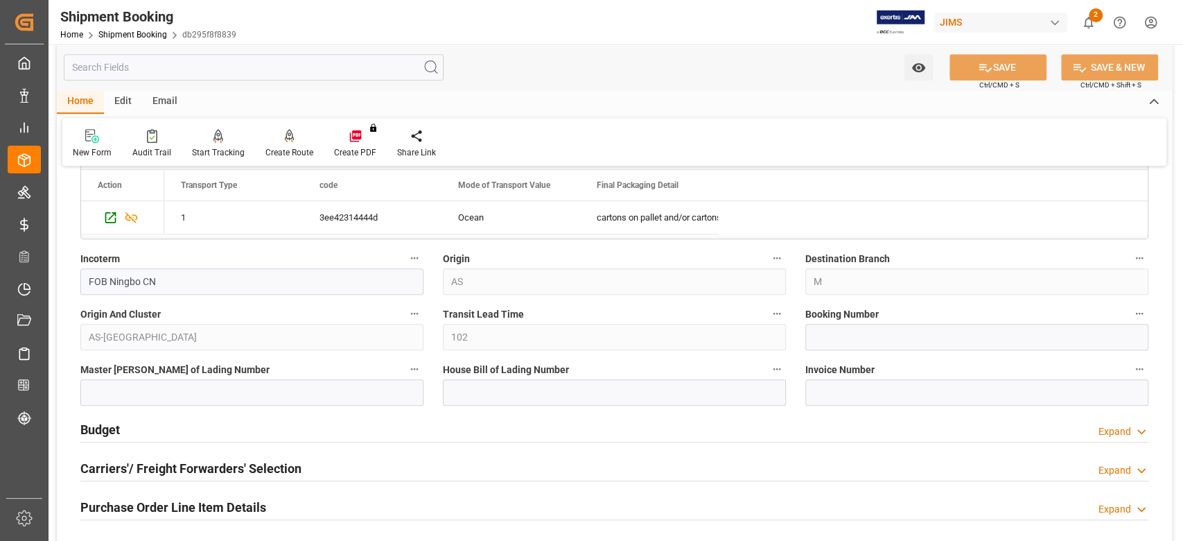
scroll to position [832, 0]
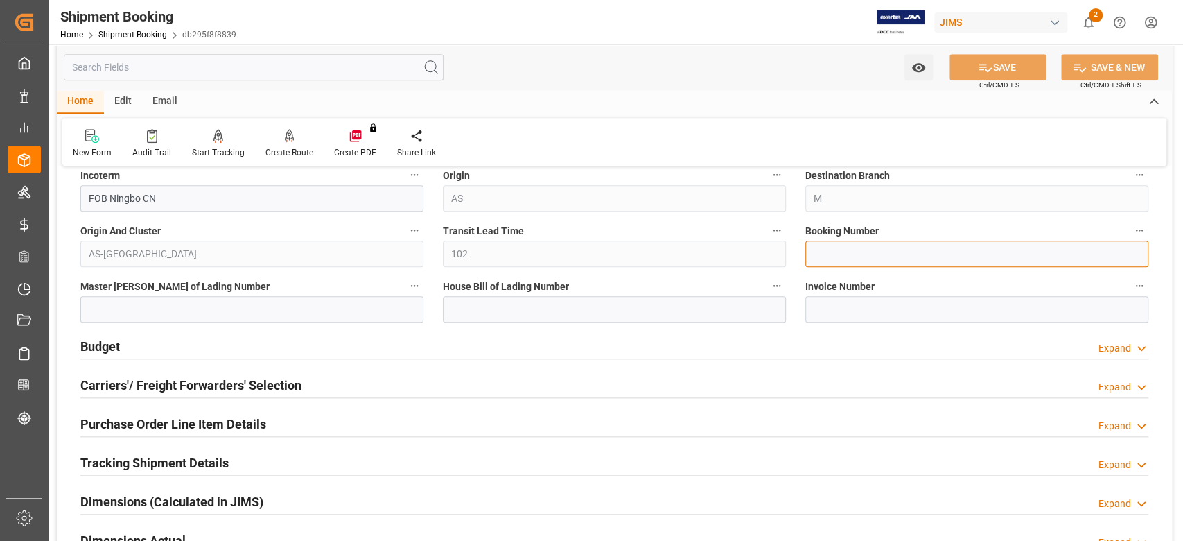
click at [838, 258] on input at bounding box center [976, 254] width 343 height 26
paste input "143564735737"
type input "143564735737"
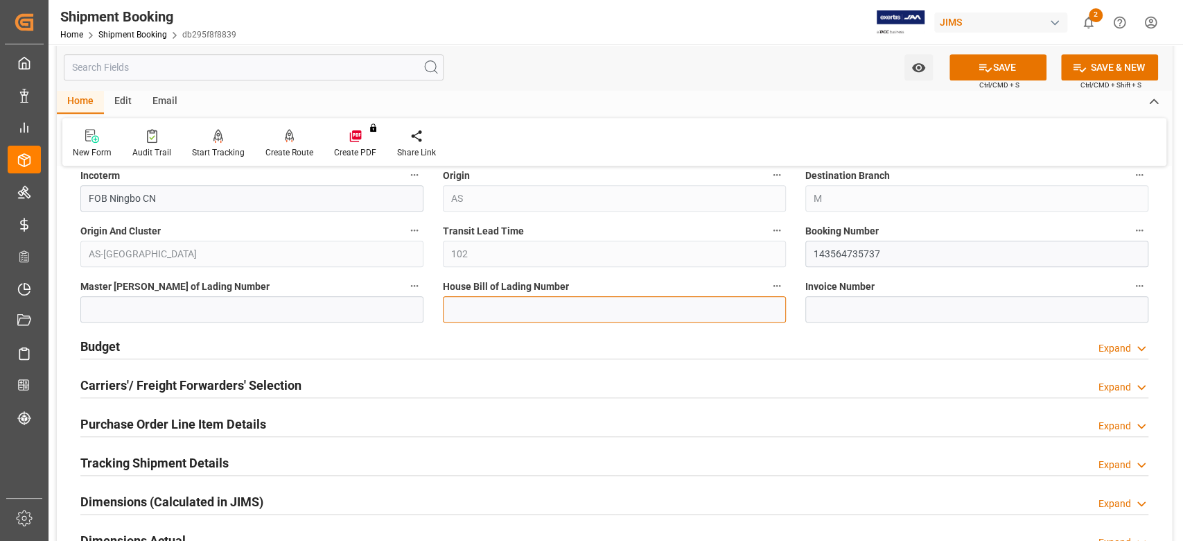
click at [618, 307] on input at bounding box center [614, 309] width 343 height 26
paste input "143564735737"
type input "143564735737"
click at [982, 71] on icon at bounding box center [985, 67] width 15 height 15
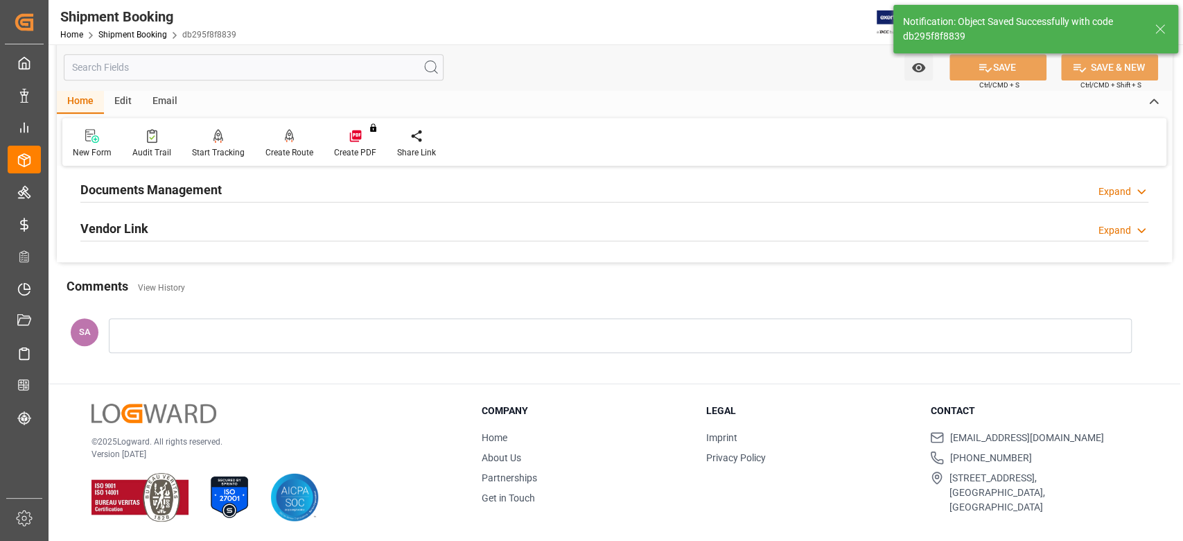
scroll to position [0, 0]
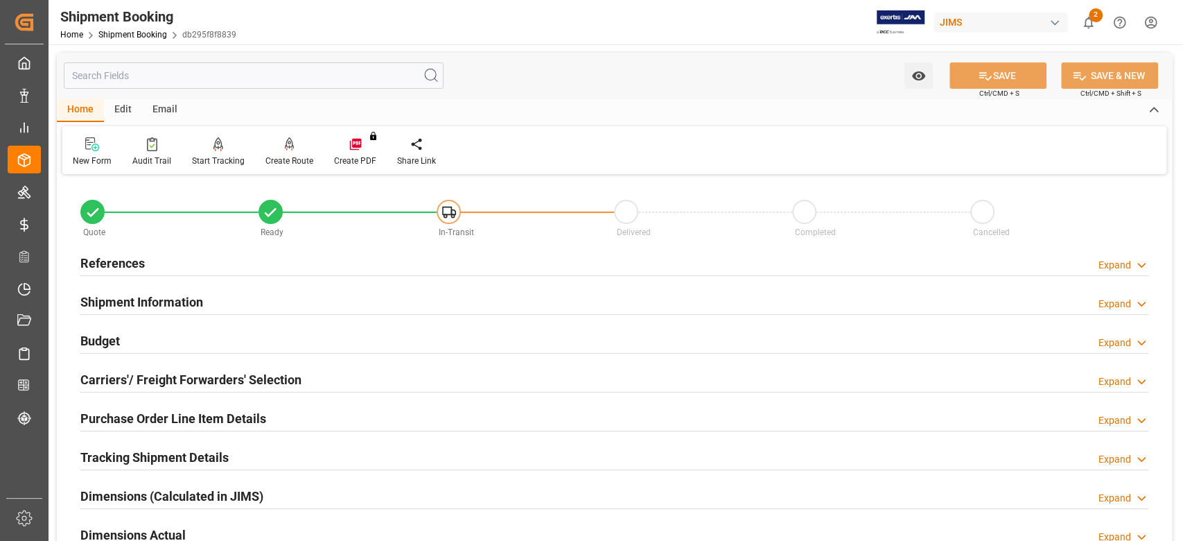
drag, startPoint x: 155, startPoint y: 300, endPoint x: 182, endPoint y: 301, distance: 26.3
click at [155, 301] on h2 "Shipment Information" at bounding box center [141, 301] width 123 height 19
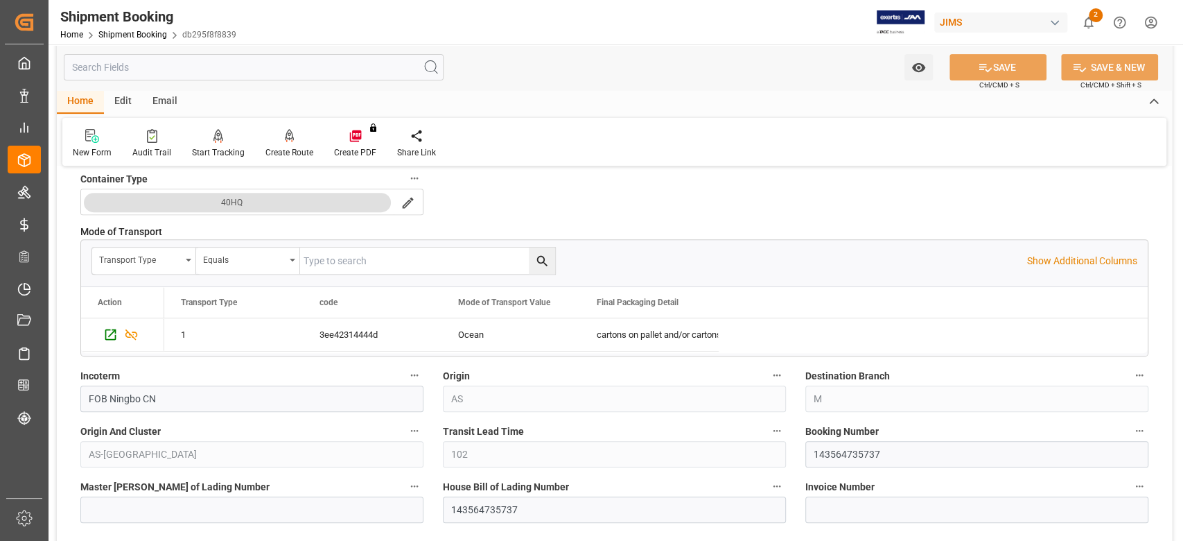
scroll to position [462, 0]
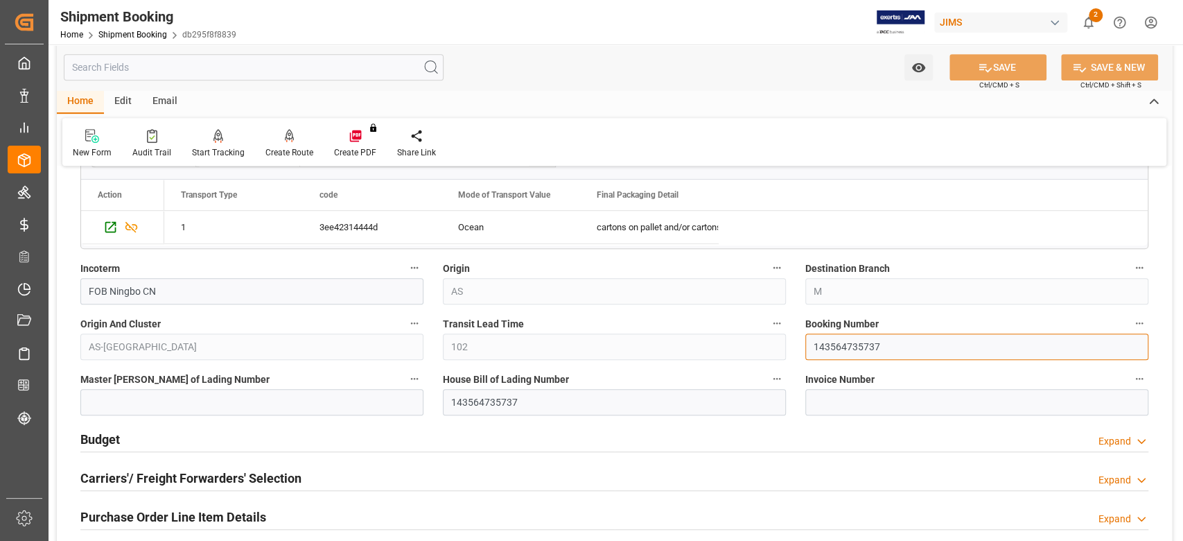
click at [839, 347] on input "143564735737" at bounding box center [976, 346] width 343 height 26
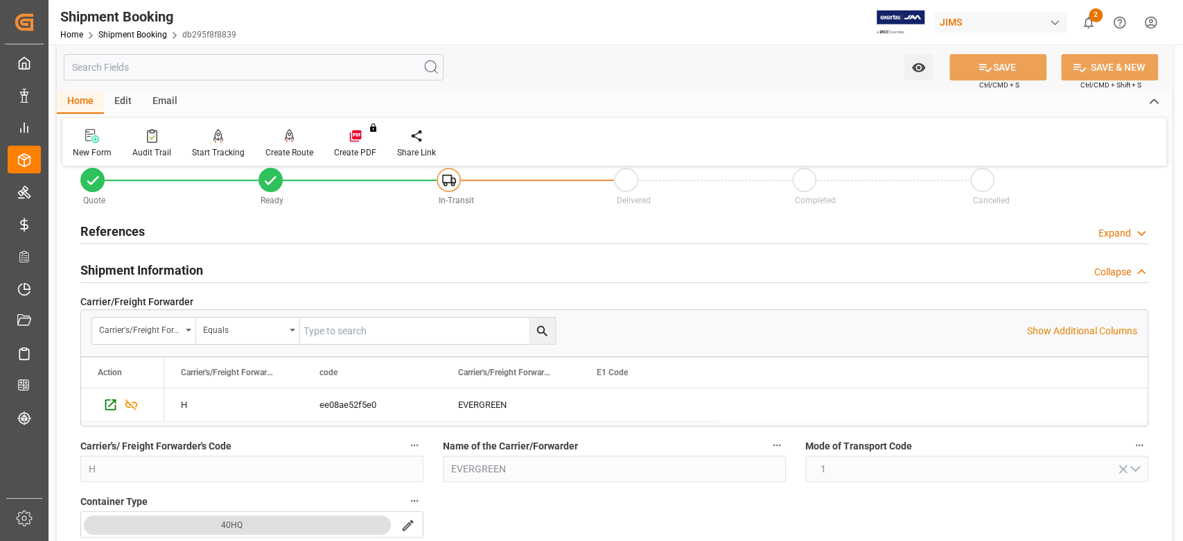
scroll to position [0, 0]
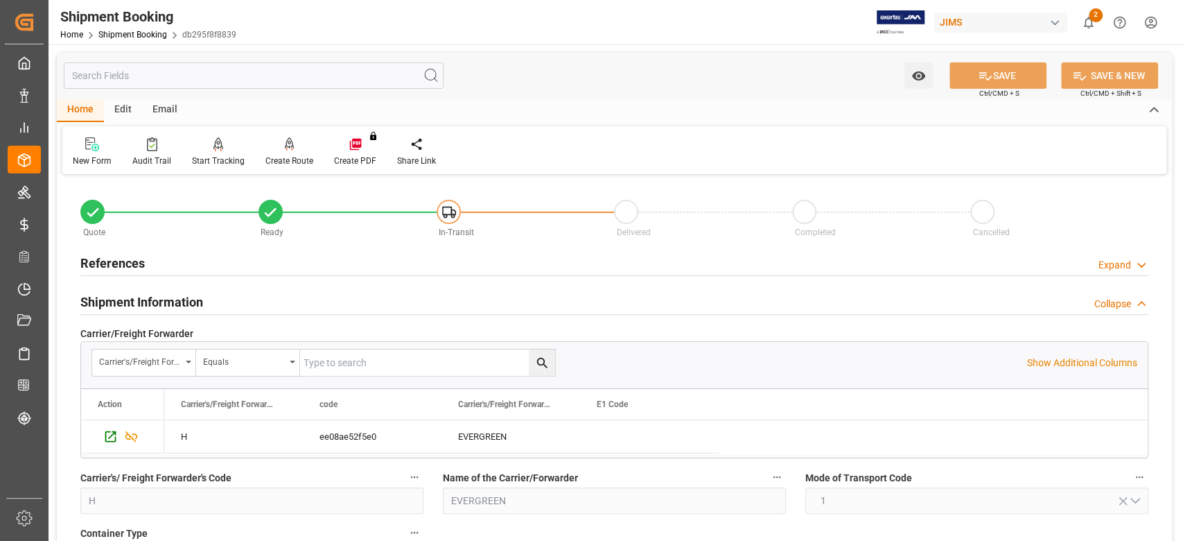
click at [123, 254] on h2 "References" at bounding box center [112, 263] width 64 height 19
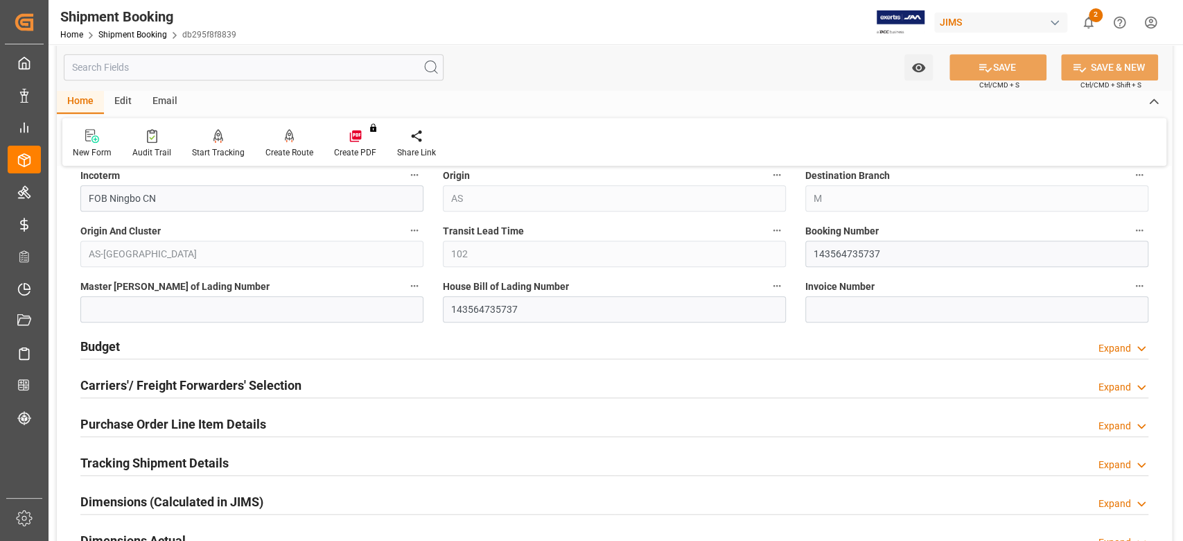
scroll to position [924, 0]
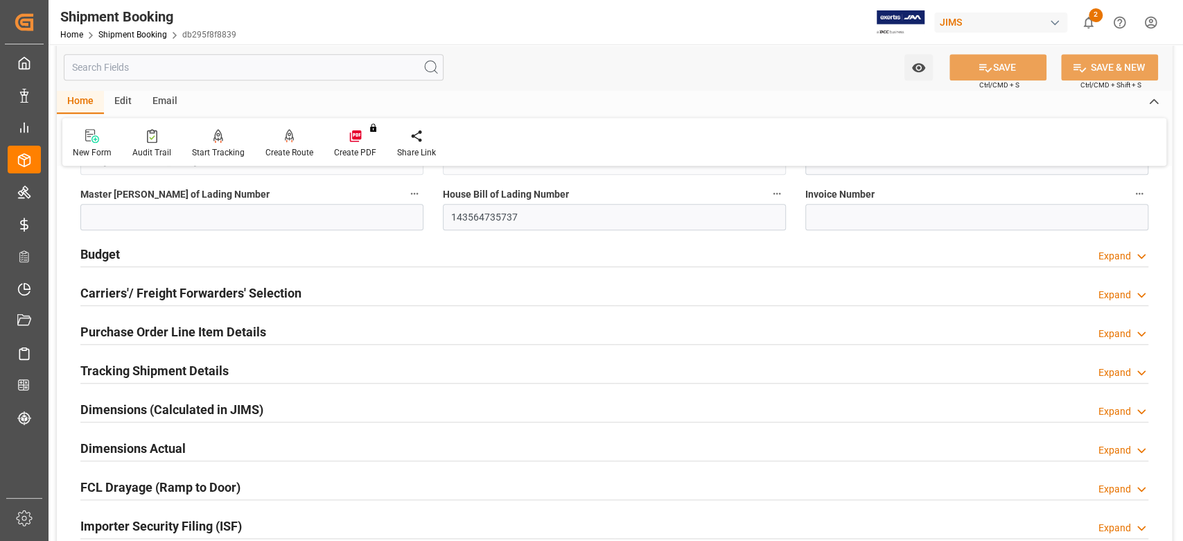
click at [102, 260] on h2 "Budget" at bounding box center [100, 254] width 40 height 19
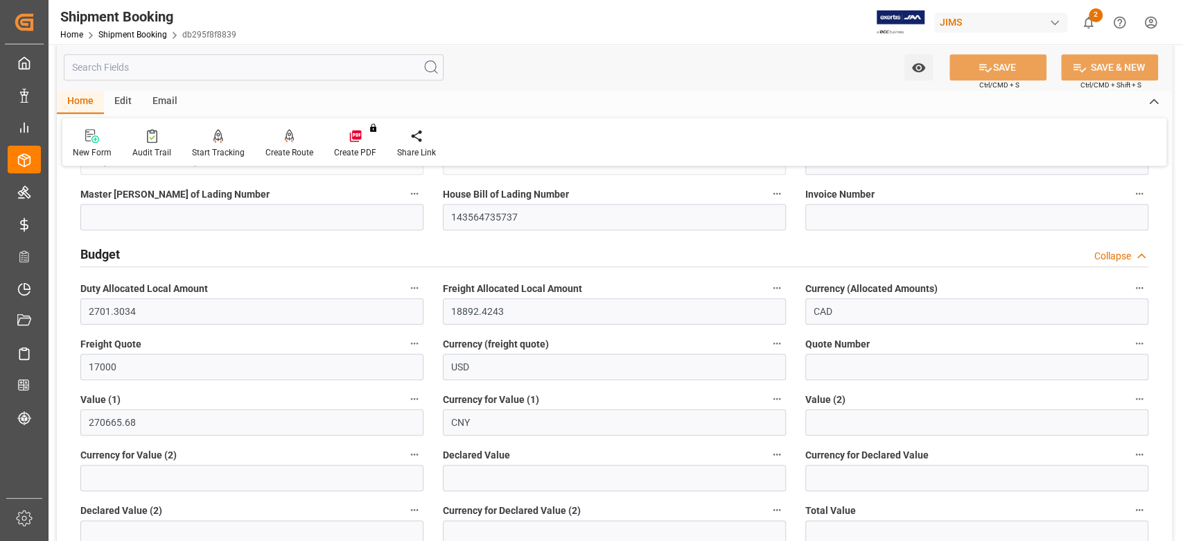
click at [102, 260] on h2 "Budget" at bounding box center [100, 254] width 40 height 19
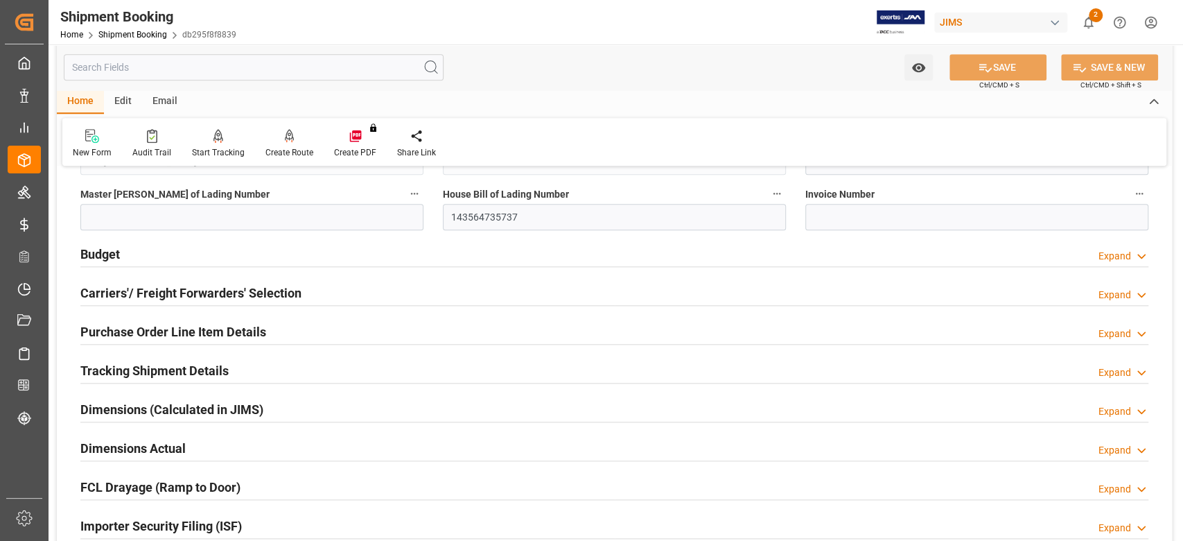
scroll to position [1016, 0]
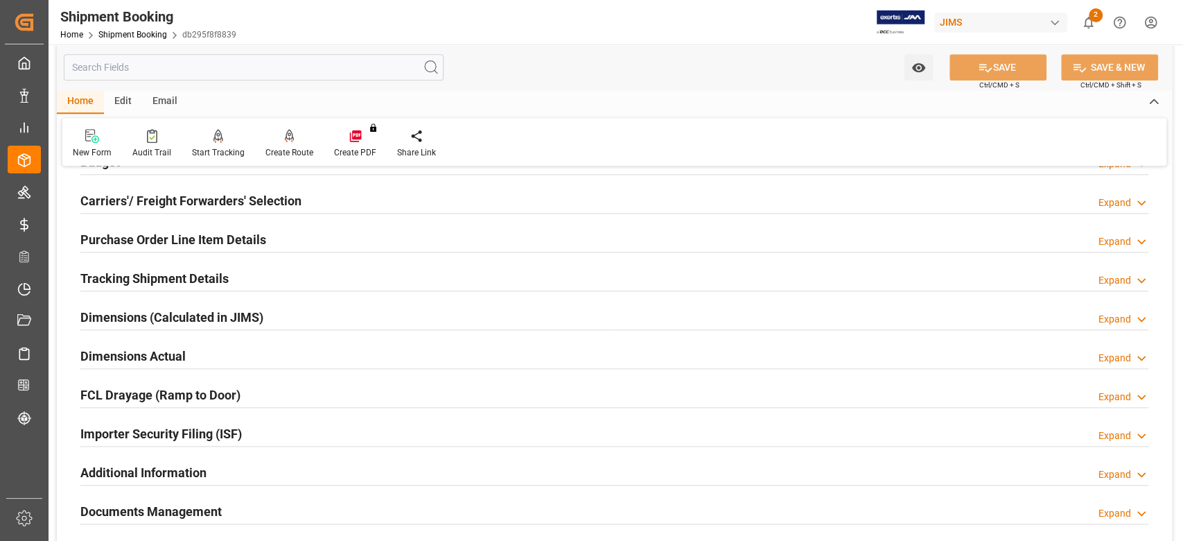
click at [160, 280] on h2 "Tracking Shipment Details" at bounding box center [154, 278] width 148 height 19
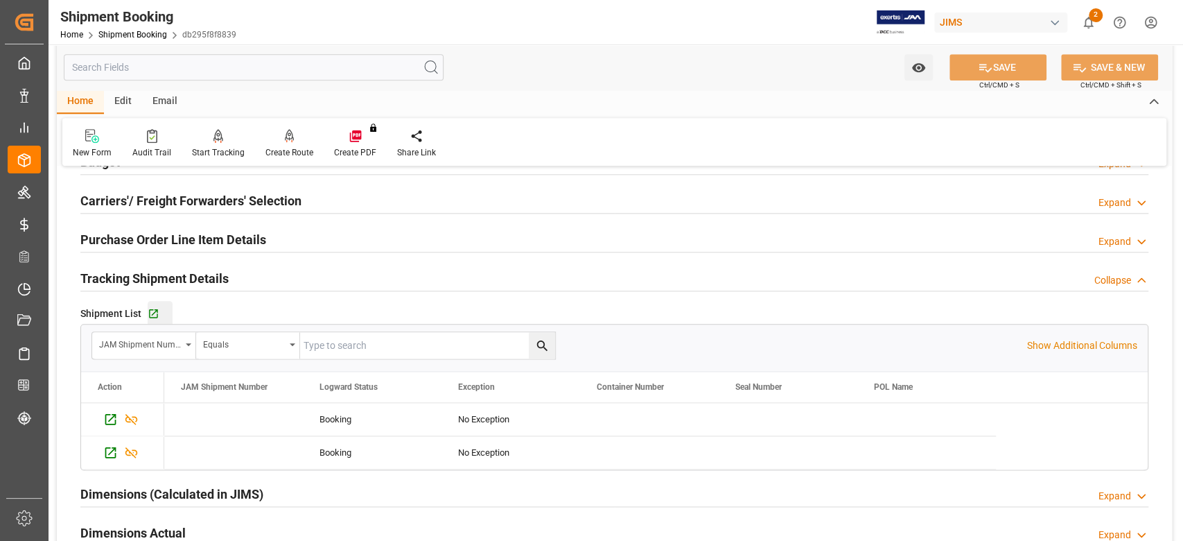
click at [151, 304] on button "Go to Shipment Tracking Grid" at bounding box center [160, 313] width 25 height 25
click at [150, 311] on icon "button" at bounding box center [154, 314] width 12 height 12
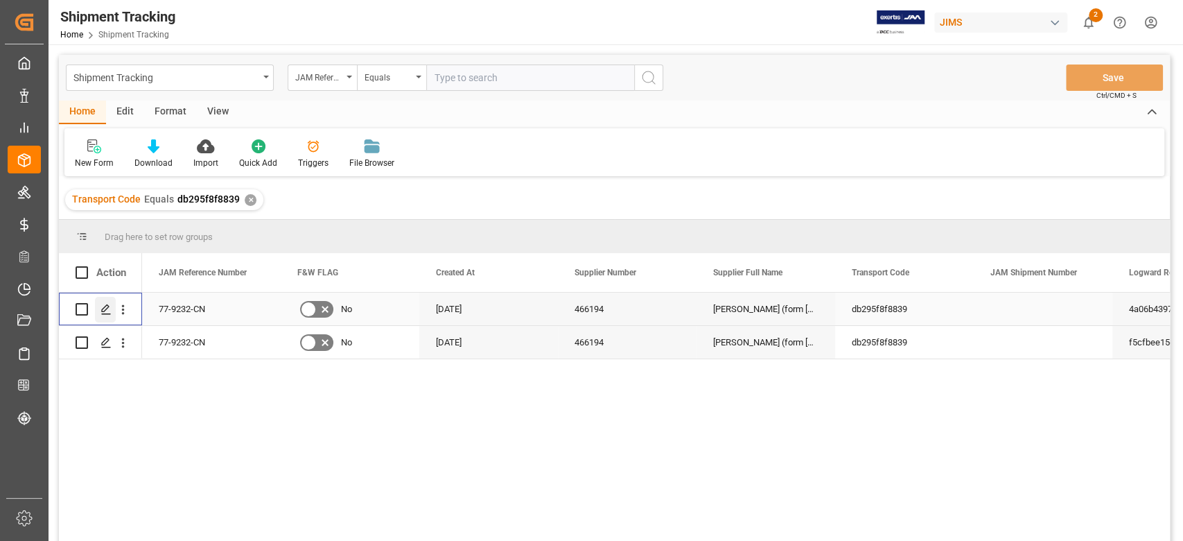
click at [107, 310] on icon "Press SPACE to select this row." at bounding box center [105, 309] width 11 height 11
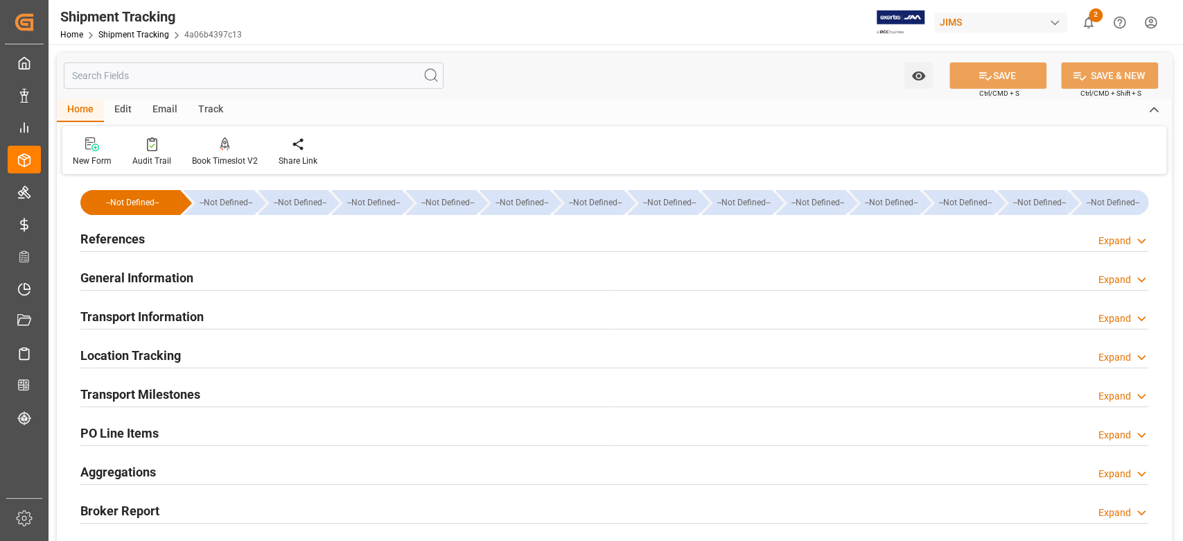
click at [182, 318] on h2 "Transport Information" at bounding box center [141, 316] width 123 height 19
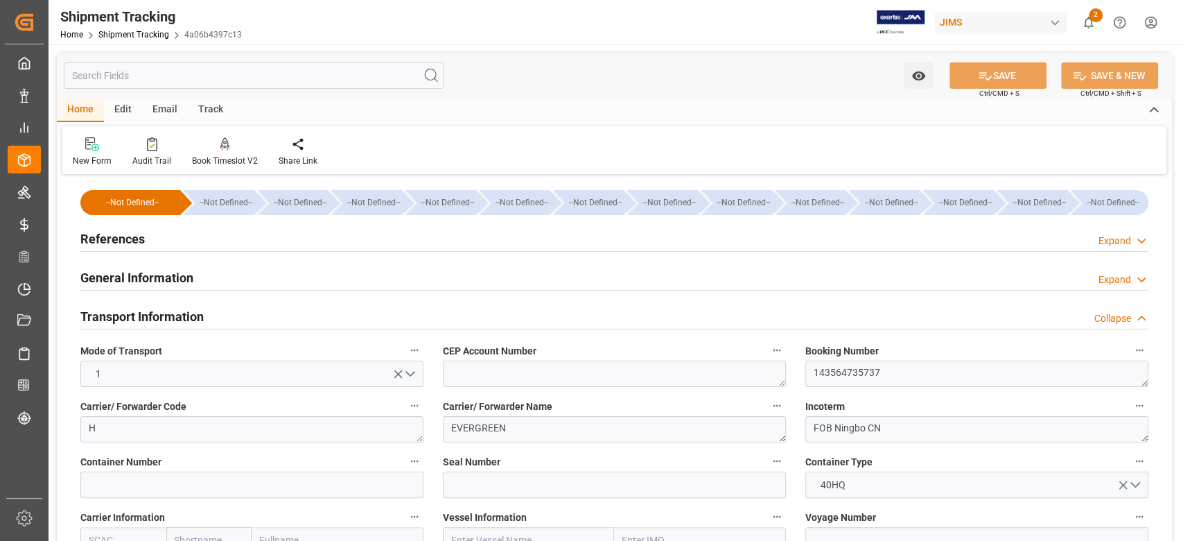
click at [182, 318] on h2 "Transport Information" at bounding box center [141, 316] width 123 height 19
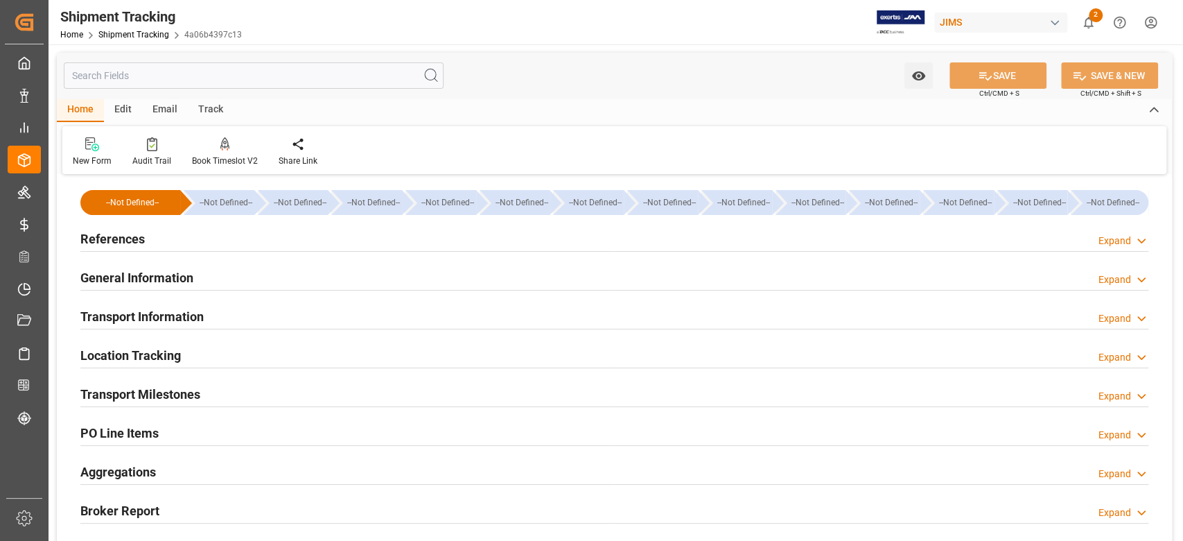
drag, startPoint x: 164, startPoint y: 386, endPoint x: 234, endPoint y: 374, distance: 71.1
click at [162, 387] on h2 "Transport Milestones" at bounding box center [140, 394] width 120 height 19
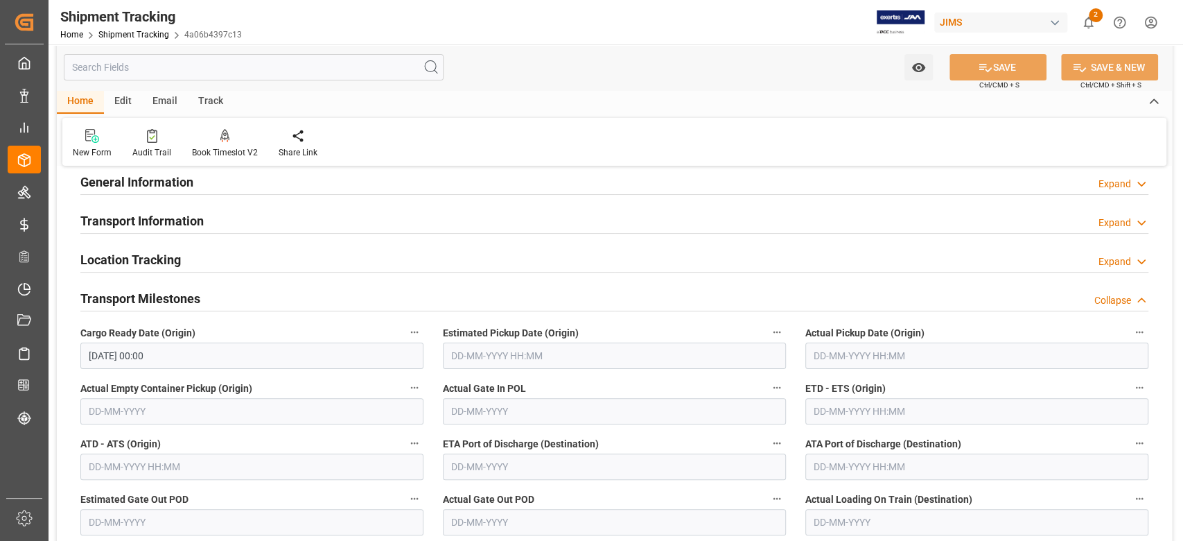
scroll to position [184, 0]
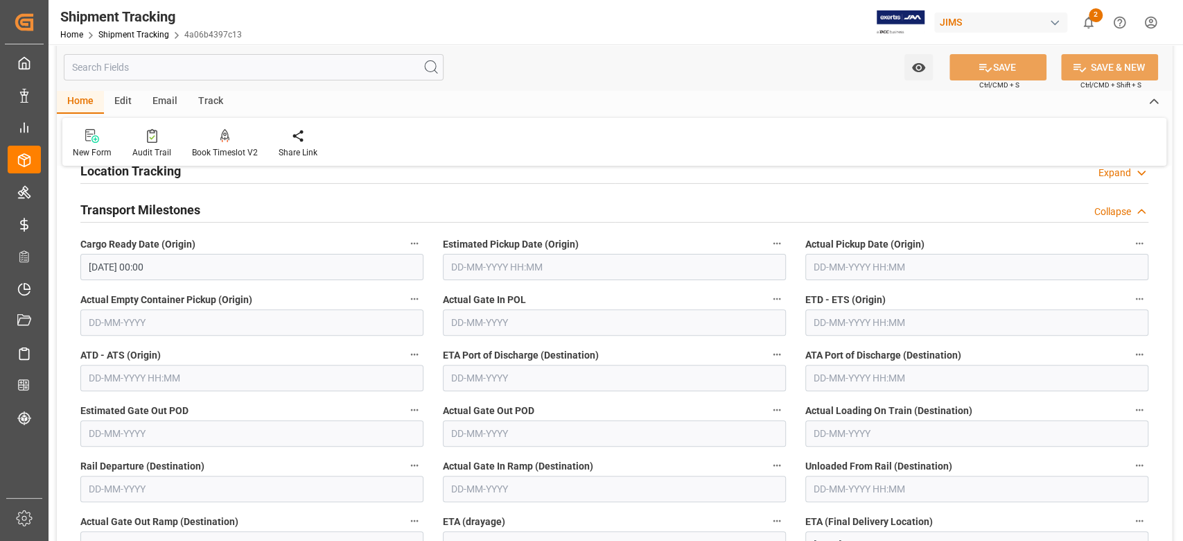
click at [265, 269] on input "[DATE] 00:00" at bounding box center [251, 267] width 343 height 26
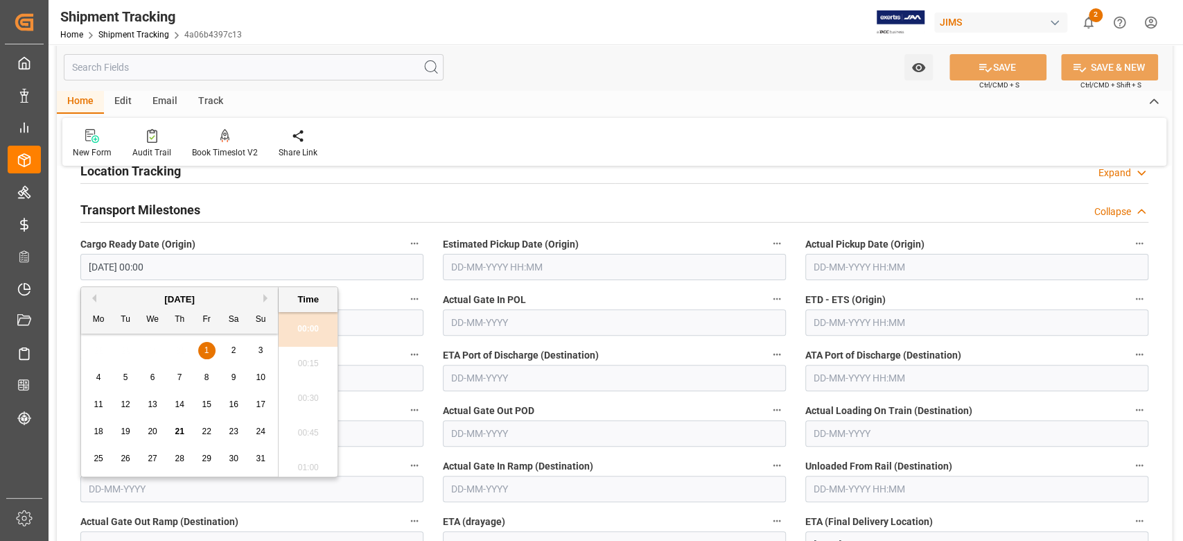
click at [265, 269] on input "01-08-2025 00:00" at bounding box center [251, 267] width 343 height 26
click at [455, 257] on input "text" at bounding box center [614, 267] width 343 height 26
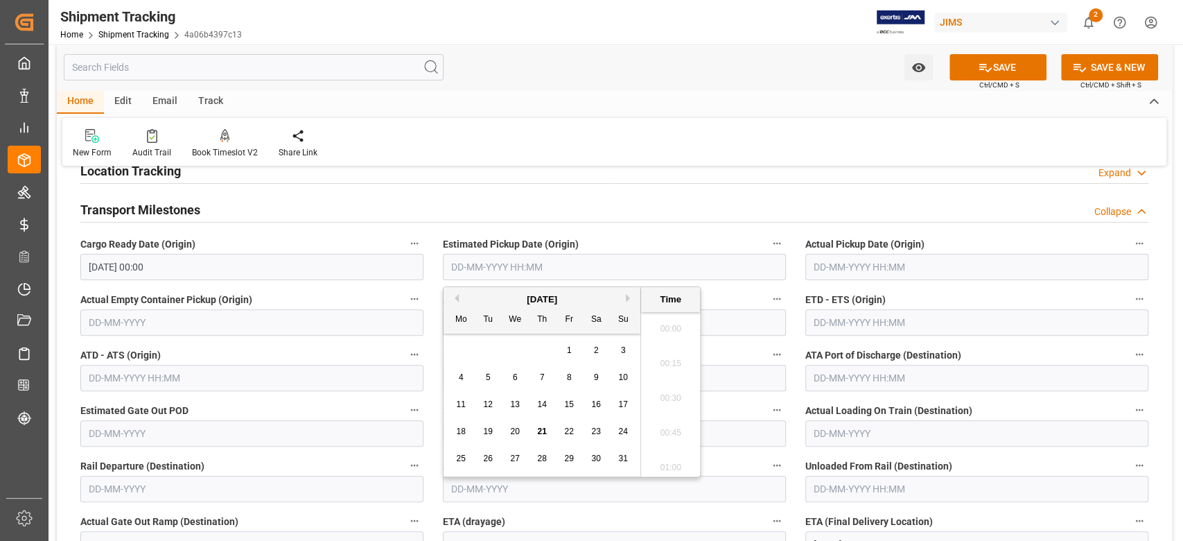
scroll to position [1286, 0]
click at [281, 264] on input "01-08-2025 00:00" at bounding box center [251, 267] width 343 height 26
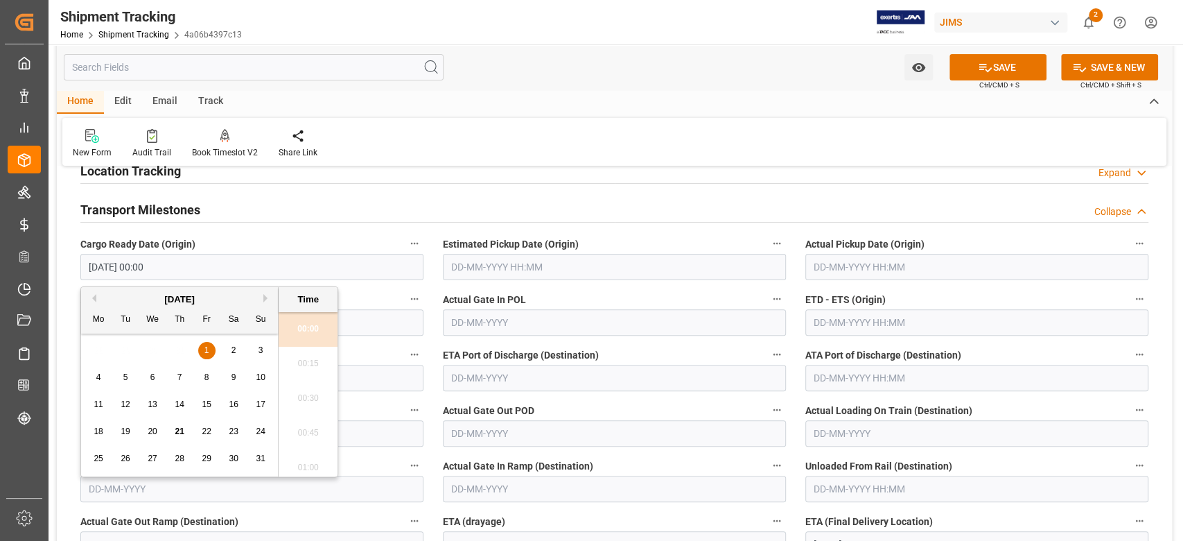
click at [281, 264] on input "01-08-2025 00:00" at bounding box center [251, 267] width 343 height 26
click at [205, 457] on span "29" at bounding box center [206, 458] width 9 height 10
type input "[DATE] 00:00"
click at [563, 261] on input "text" at bounding box center [614, 267] width 343 height 26
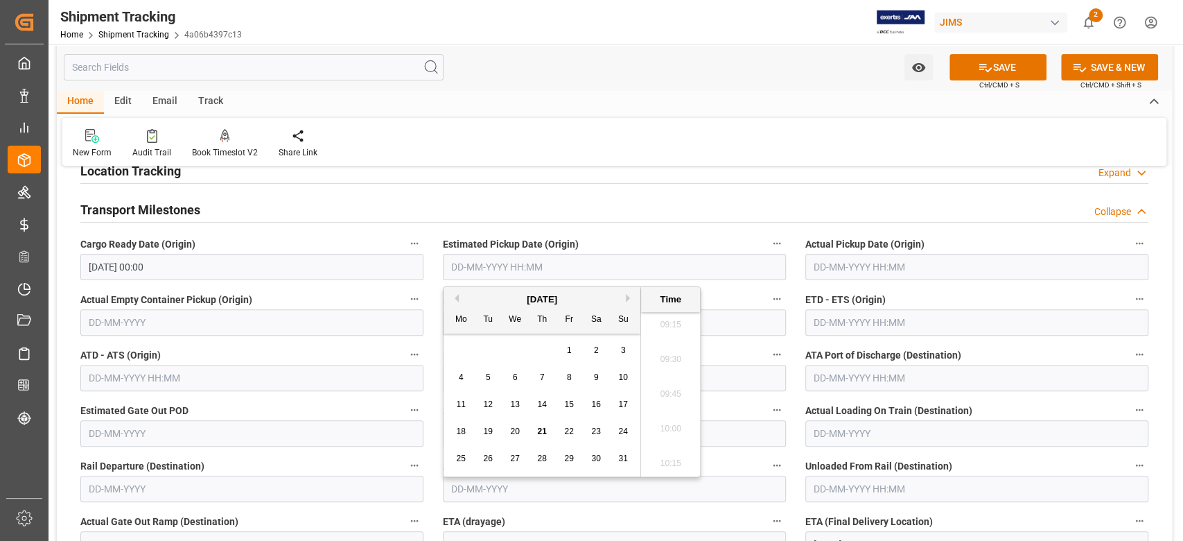
click at [624, 298] on div "August 2025" at bounding box center [542, 299] width 197 height 14
click at [628, 297] on button "Next Month" at bounding box center [630, 298] width 8 height 8
click at [513, 348] on span "3" at bounding box center [515, 350] width 5 height 10
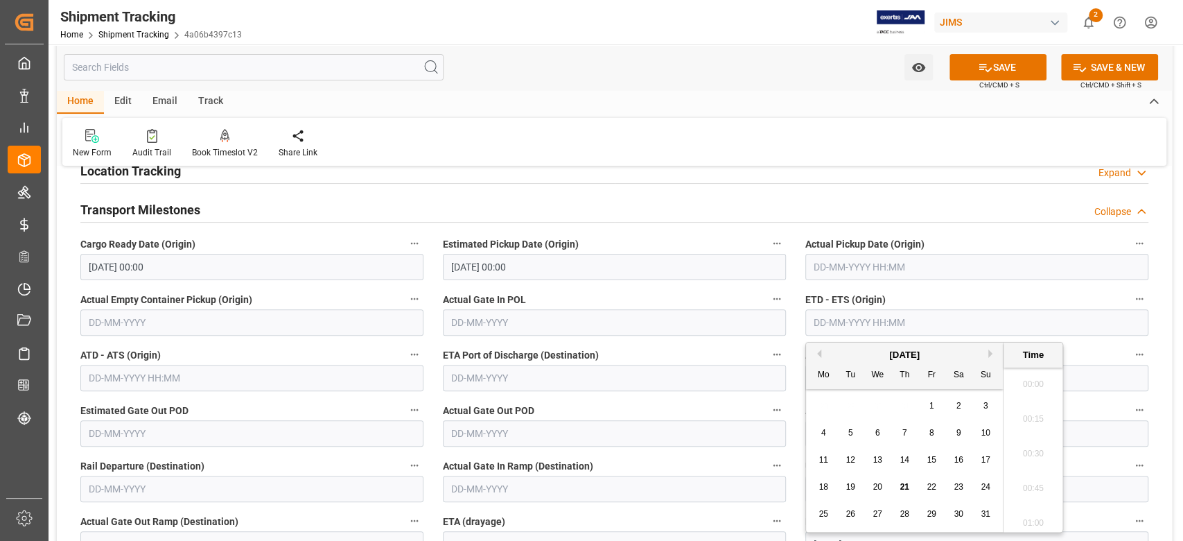
click at [917, 322] on input "text" at bounding box center [976, 322] width 343 height 26
click at [631, 266] on input "03-09-2025 00:00" at bounding box center [614, 267] width 343 height 26
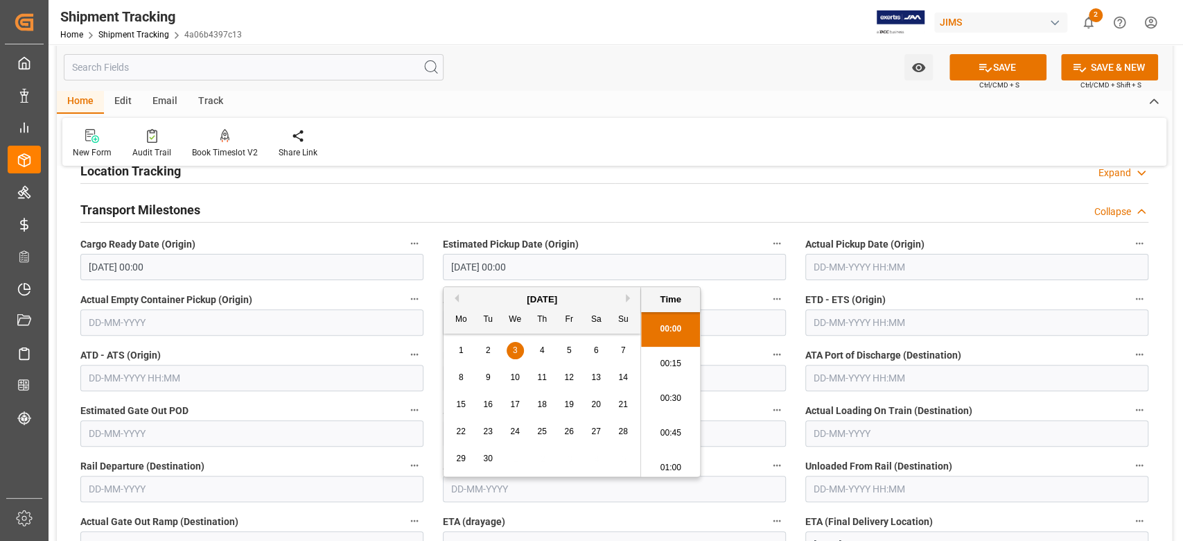
click at [486, 374] on span "9" at bounding box center [488, 377] width 5 height 10
type input "[DATE] 00:00"
click at [848, 317] on input "text" at bounding box center [976, 322] width 343 height 26
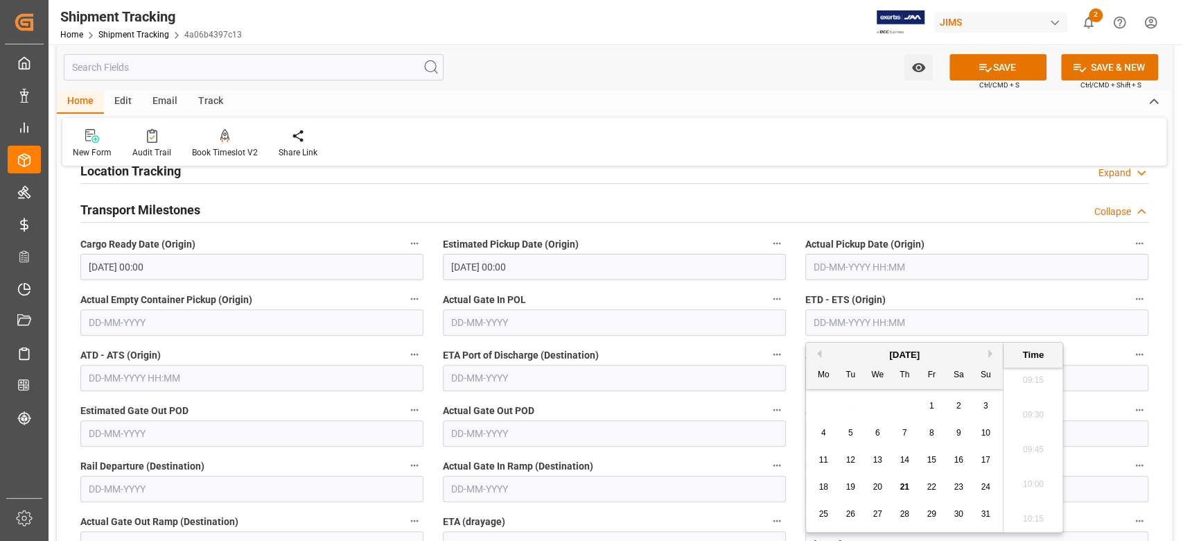
click at [990, 356] on button "Next Month" at bounding box center [992, 353] width 8 height 8
click at [898, 430] on div "11" at bounding box center [904, 433] width 17 height 17
type input "[DATE] 00:00"
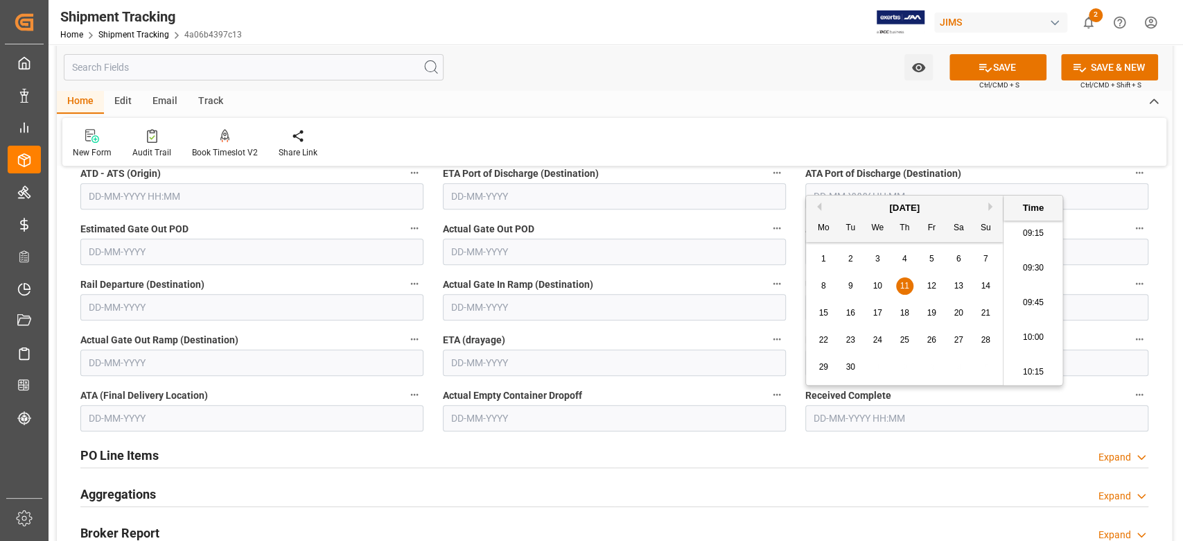
scroll to position [369, 0]
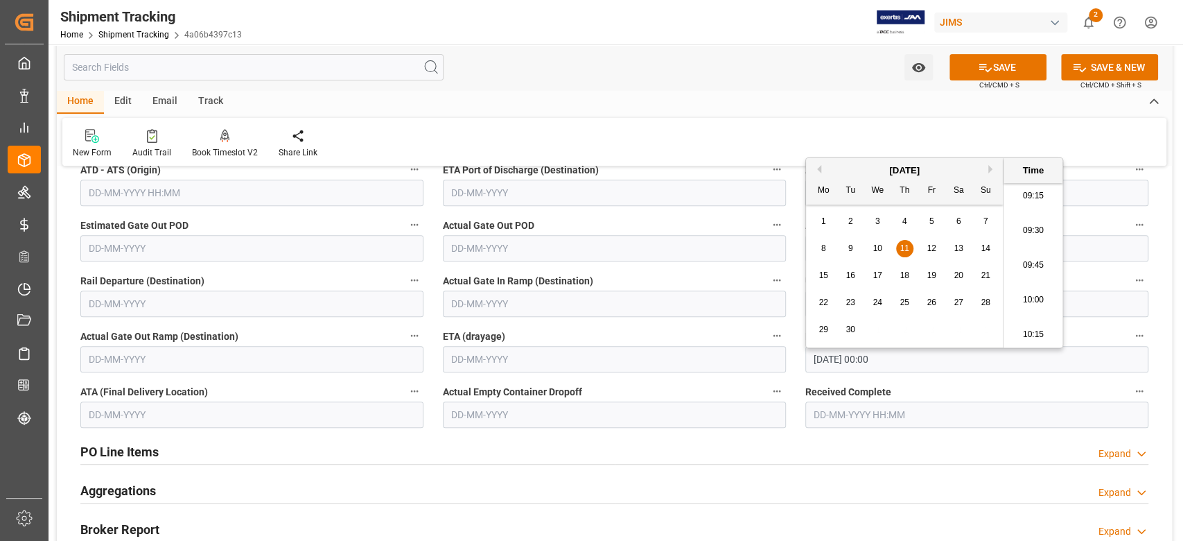
click at [1073, 354] on input "10-11-2025 00:00" at bounding box center [976, 359] width 343 height 26
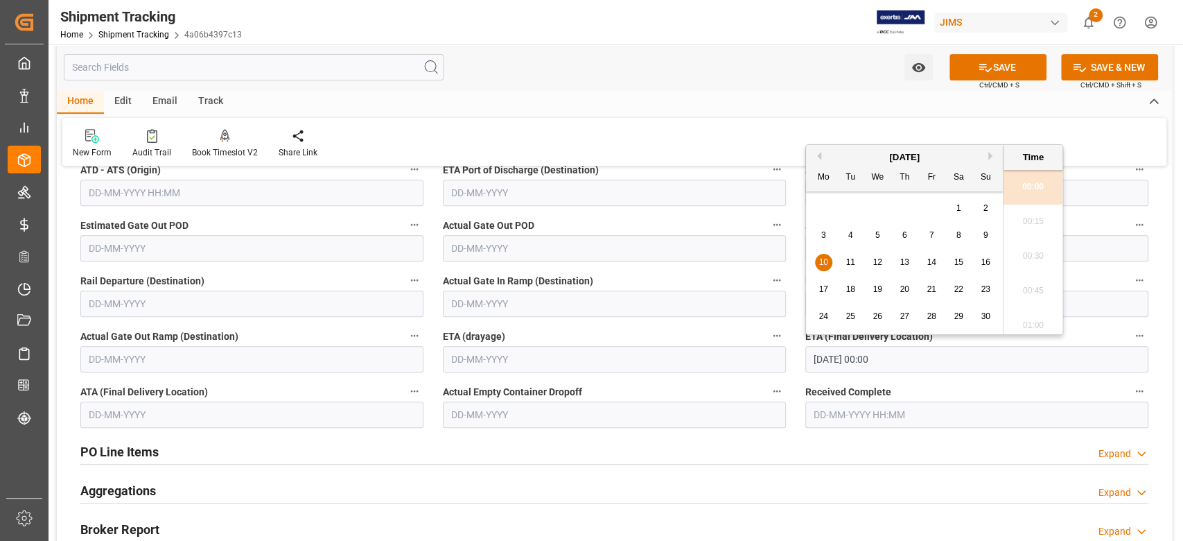
click at [821, 155] on button "Previous Month" at bounding box center [817, 156] width 8 height 8
click at [874, 319] on div "29 30 1 2 3 4 5" at bounding box center [904, 316] width 189 height 27
click at [988, 153] on button "Next Month" at bounding box center [992, 156] width 8 height 8
click at [824, 261] on span "13" at bounding box center [823, 262] width 9 height 10
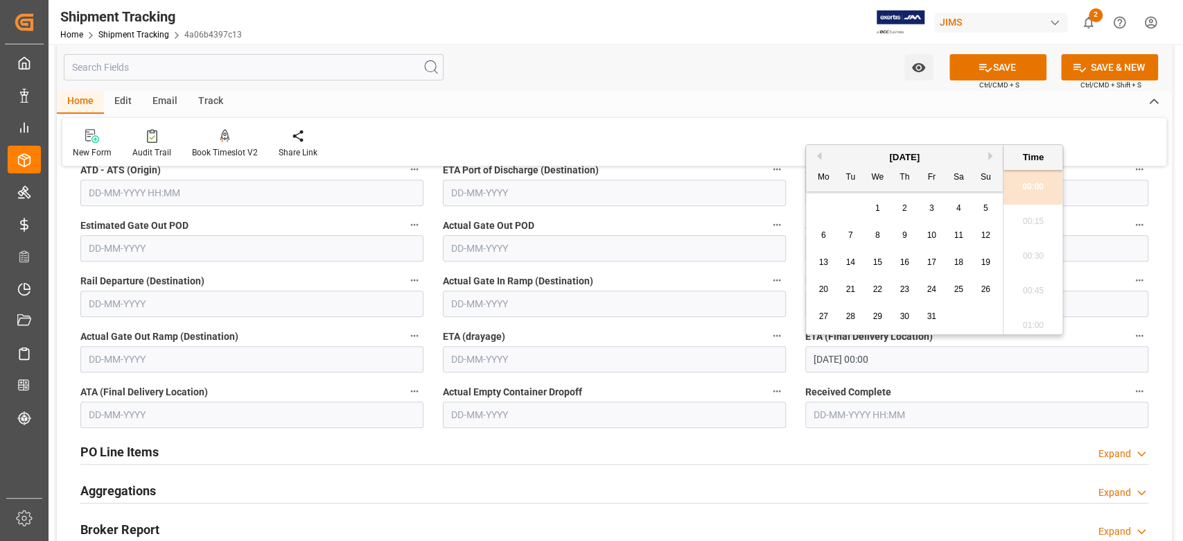
type input "[DATE] 00:00"
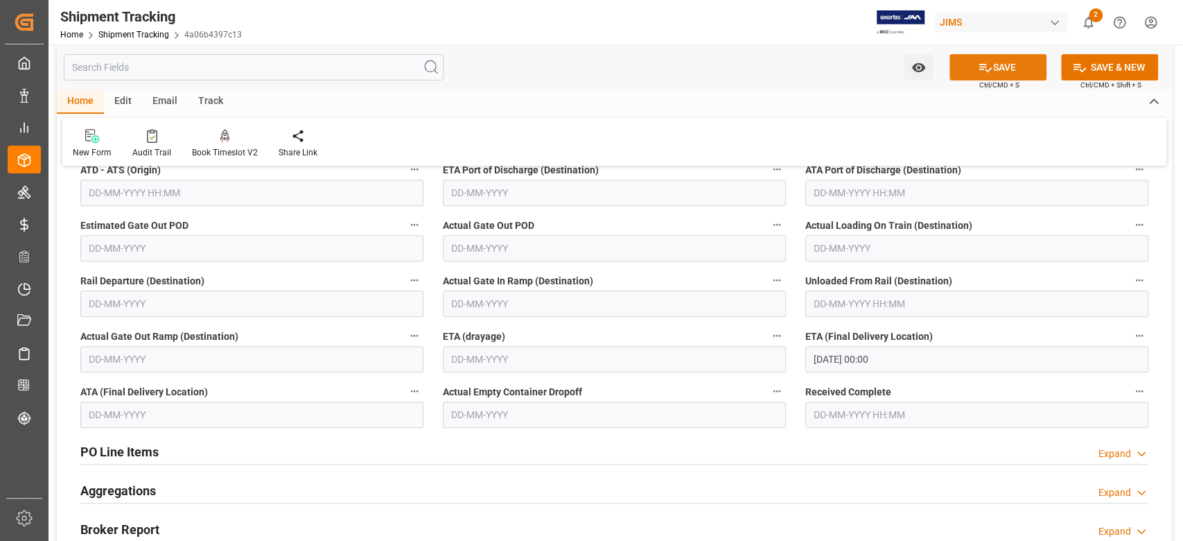
click at [986, 69] on icon at bounding box center [985, 67] width 15 height 15
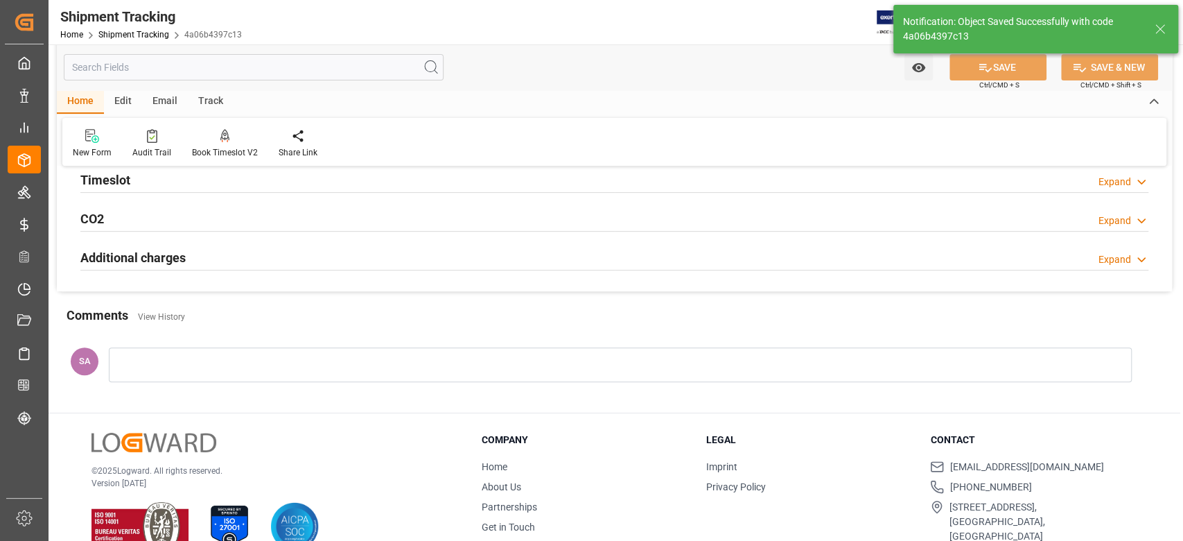
scroll to position [0, 0]
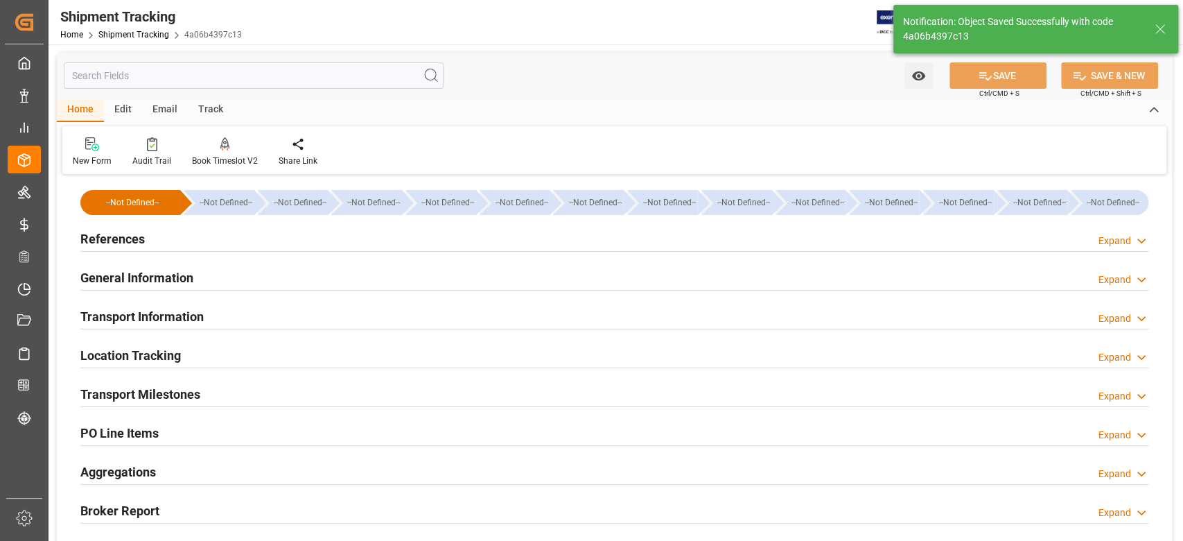
click at [116, 237] on h2 "References" at bounding box center [112, 238] width 64 height 19
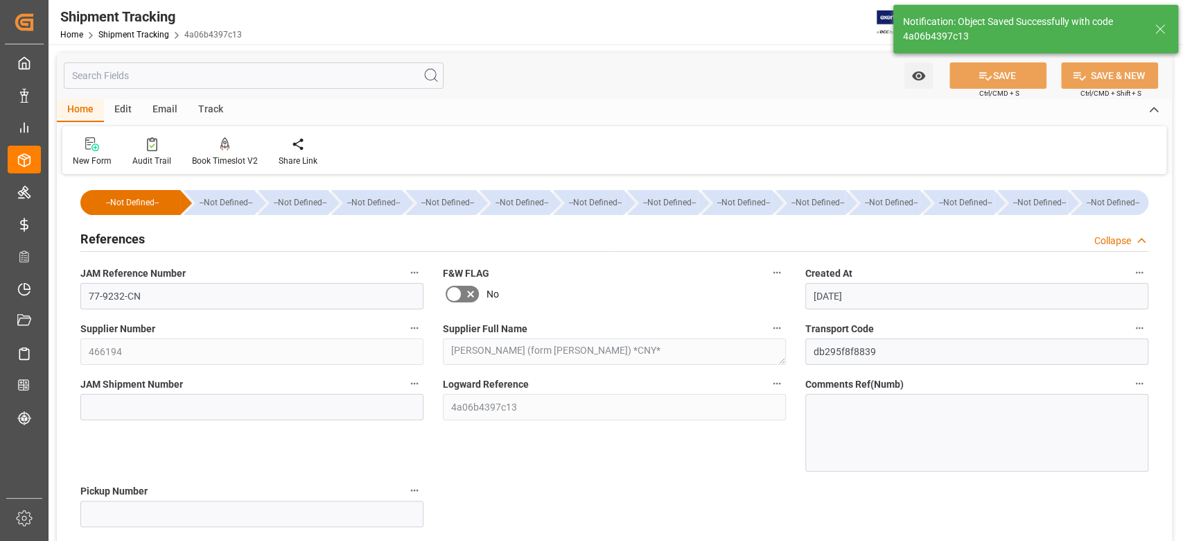
click at [116, 237] on h2 "References" at bounding box center [112, 238] width 64 height 19
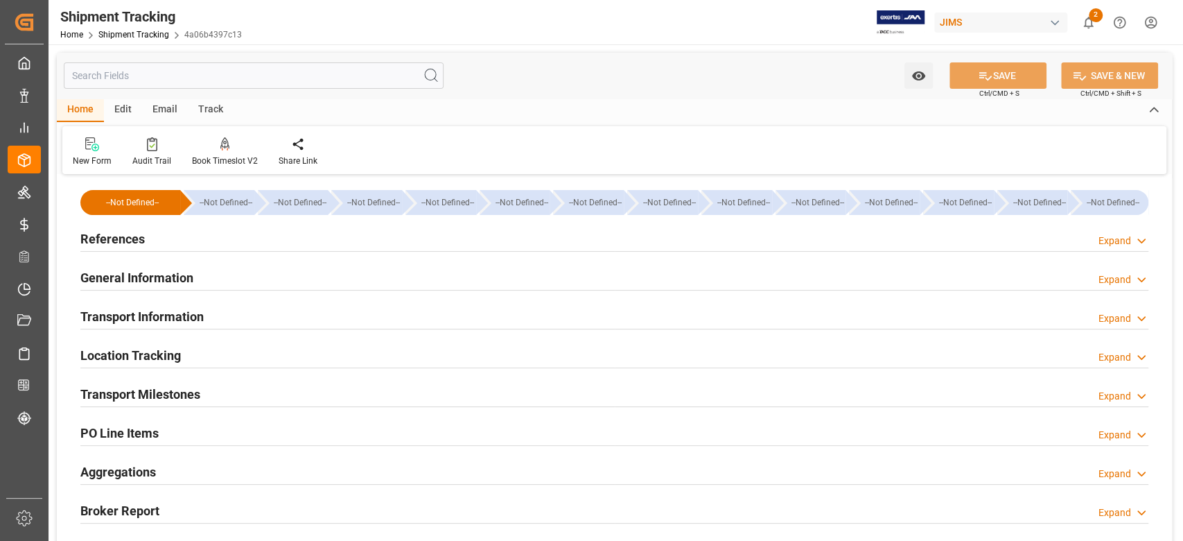
click at [147, 390] on h2 "Transport Milestones" at bounding box center [140, 394] width 120 height 19
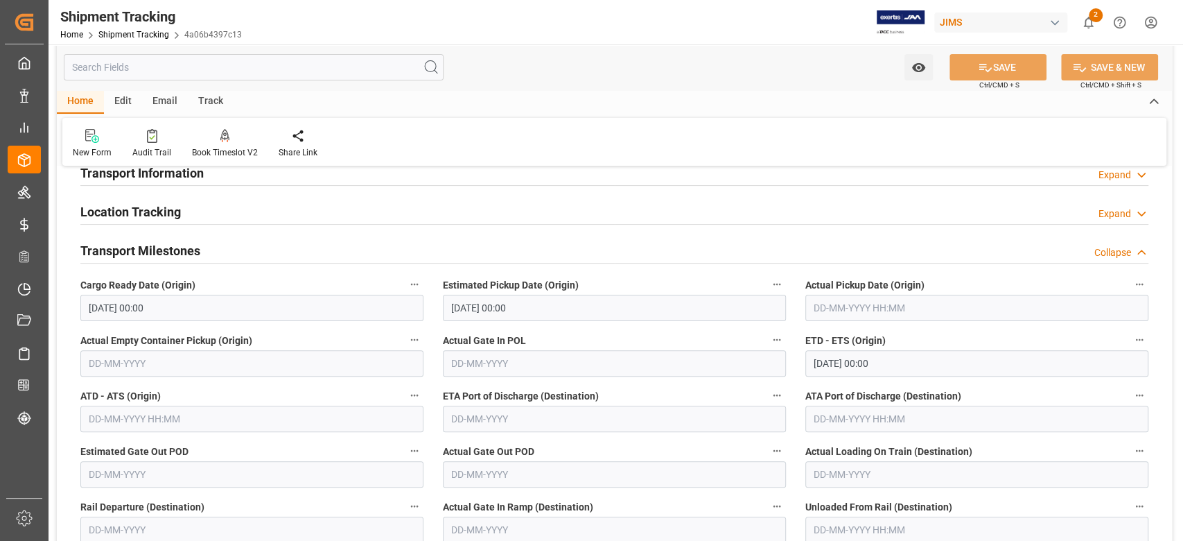
scroll to position [184, 0]
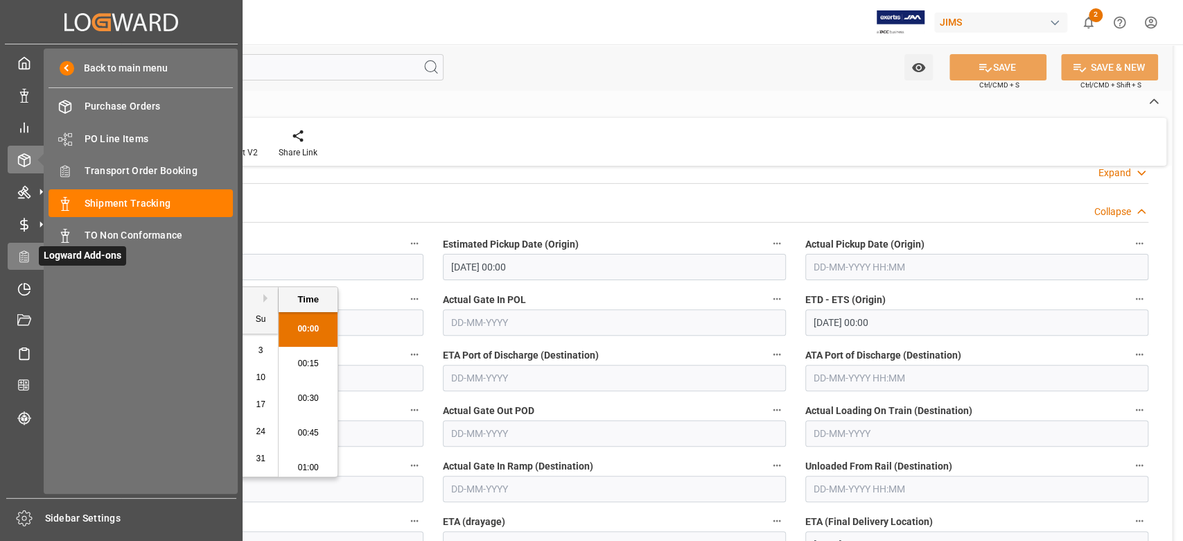
drag, startPoint x: 202, startPoint y: 267, endPoint x: 19, endPoint y: 264, distance: 183.7
click at [19, 264] on div "Created by potrace 1.15, written by Peter Selinger 2001-2017 Created by potrace…" at bounding box center [591, 270] width 1183 height 541
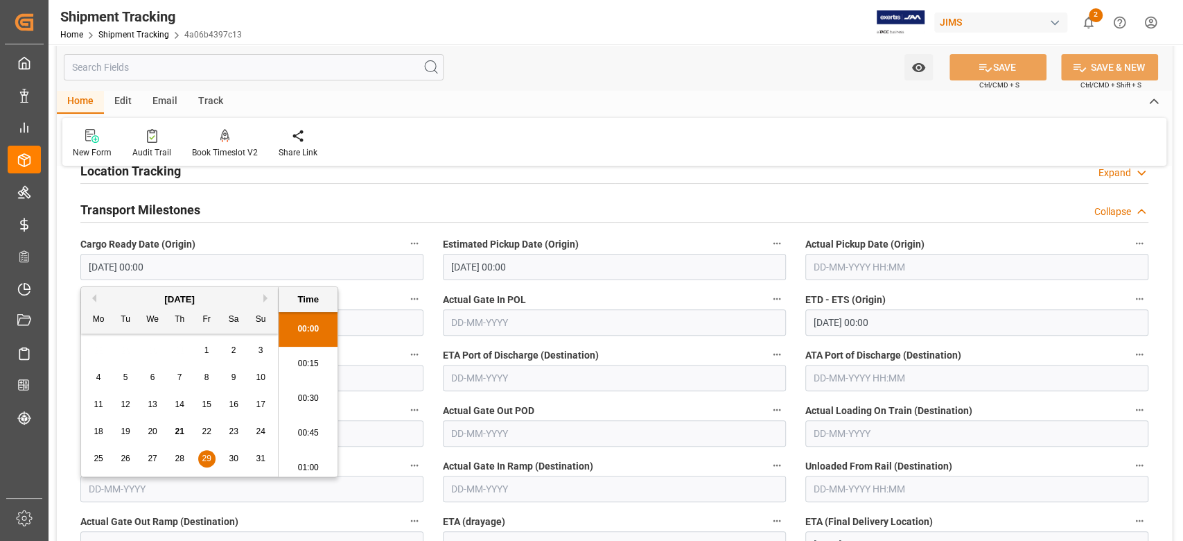
click at [550, 268] on input "[DATE] 00:00" at bounding box center [614, 267] width 343 height 26
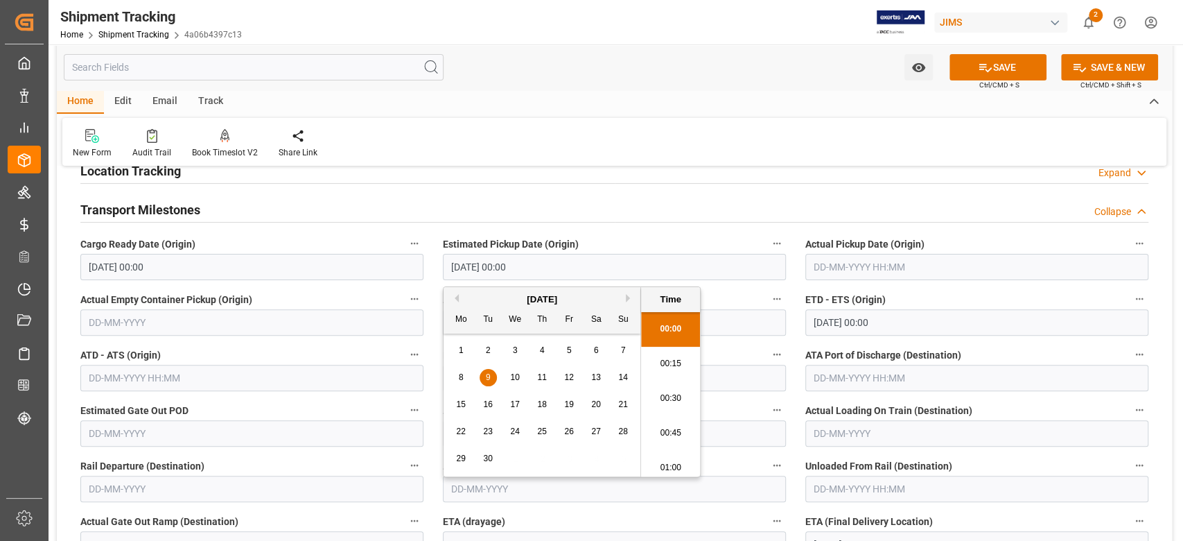
click at [550, 268] on input "[DATE] 00:00" at bounding box center [614, 267] width 343 height 26
click at [919, 319] on input "[DATE] 00:00" at bounding box center [976, 322] width 343 height 26
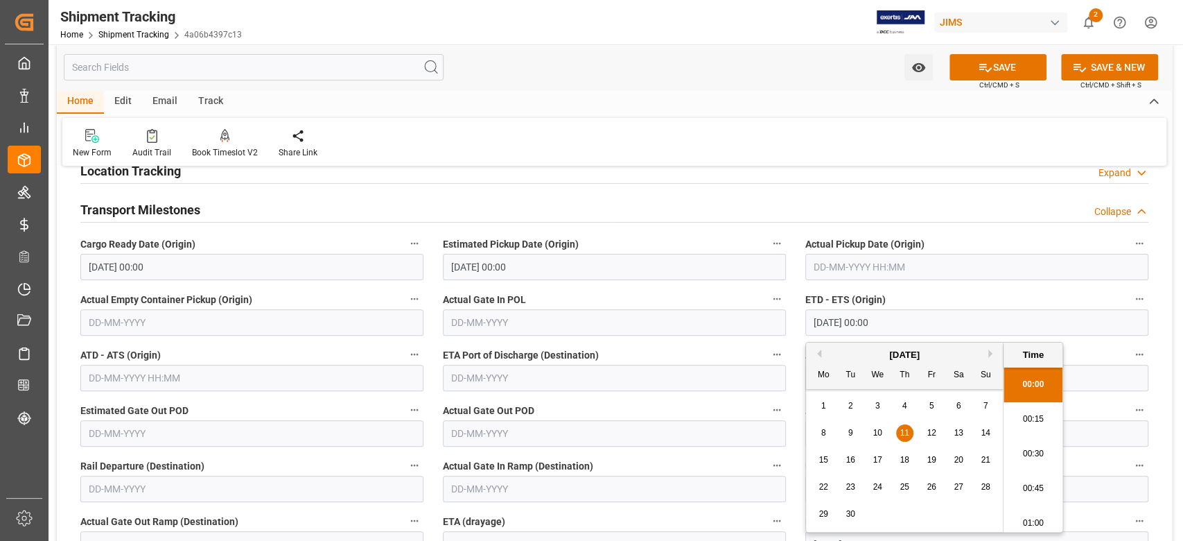
click at [919, 319] on input "[DATE] 00:00" at bounding box center [976, 322] width 343 height 26
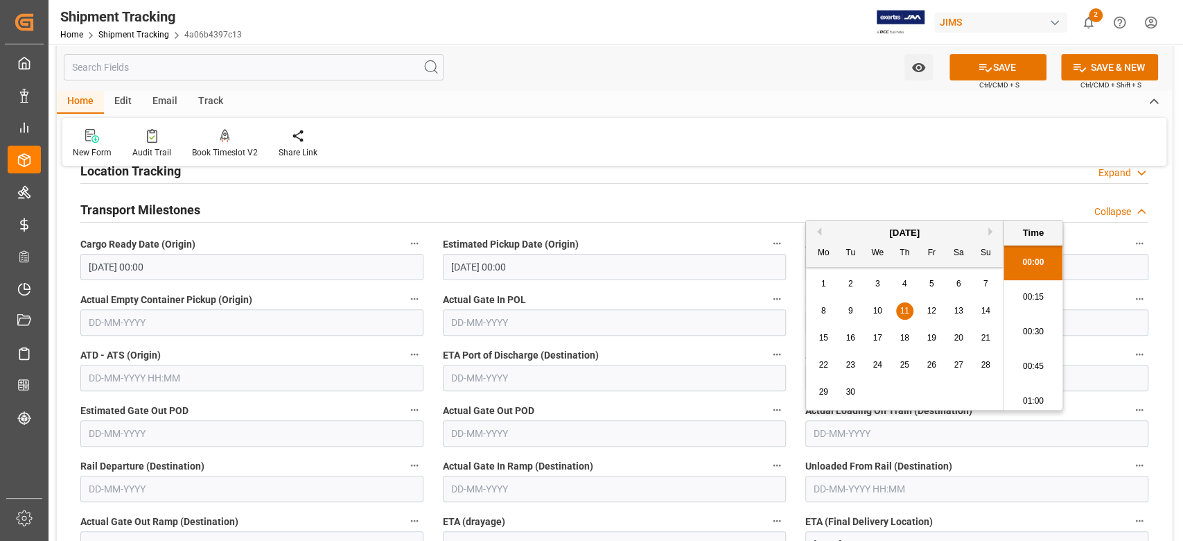
scroll to position [369, 0]
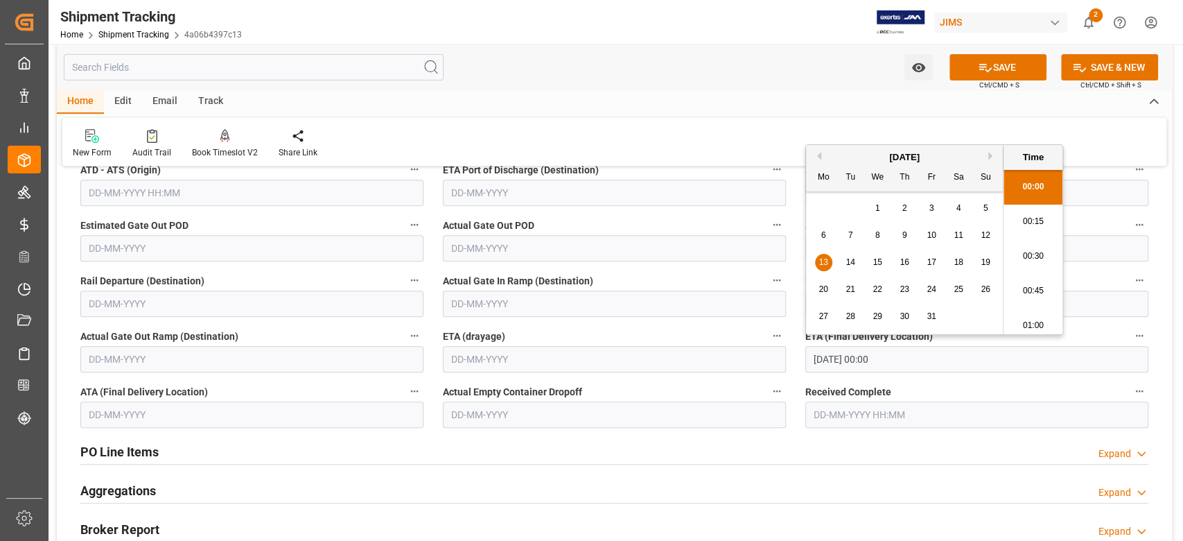
drag, startPoint x: 916, startPoint y: 359, endPoint x: 761, endPoint y: 354, distance: 154.6
click at [761, 354] on div "--Not Defined-- --Not Defined-- --Not Defined-- --Not Defined-- --Not Defined--…" at bounding box center [614, 244] width 1115 height 871
click at [981, 55] on button "SAVE" at bounding box center [998, 67] width 97 height 26
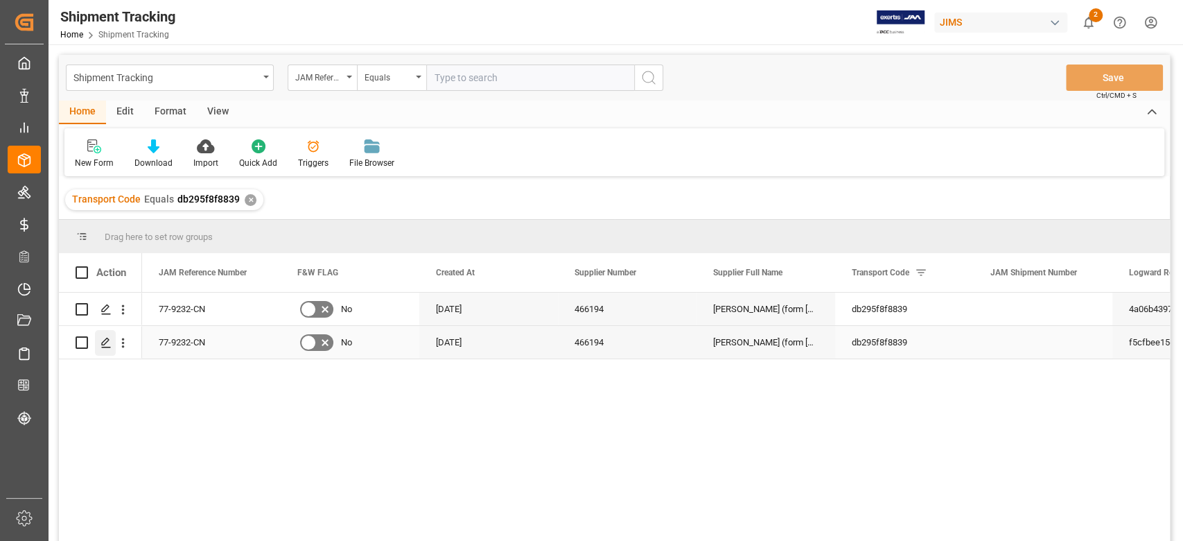
click at [105, 344] on icon "Press SPACE to select this row." at bounding box center [105, 342] width 11 height 11
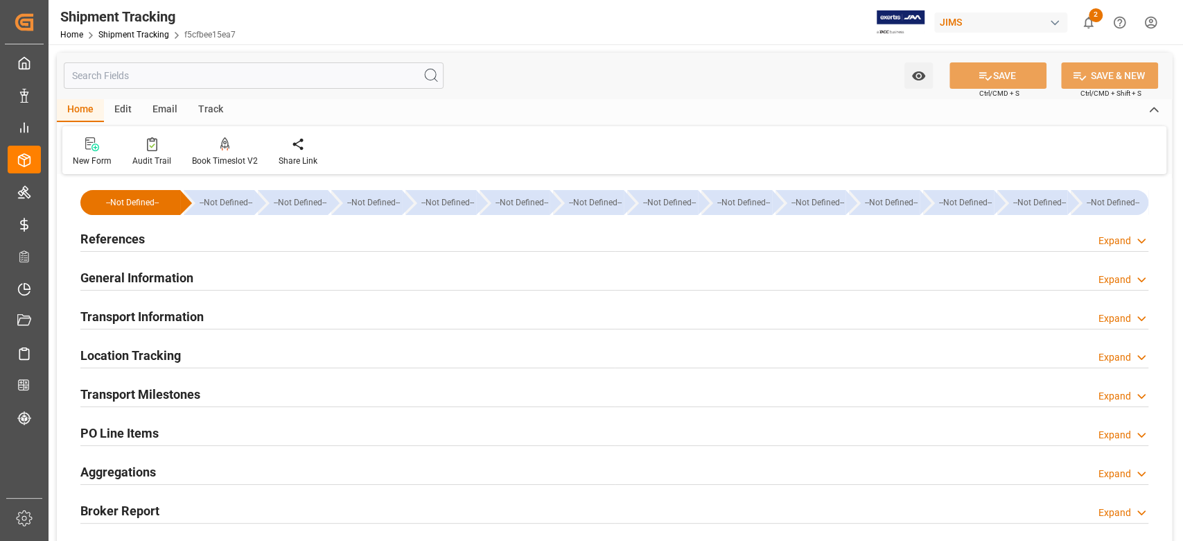
type input "[DATE] 00:00"
click at [158, 405] on div "Transport Milestones" at bounding box center [140, 393] width 120 height 26
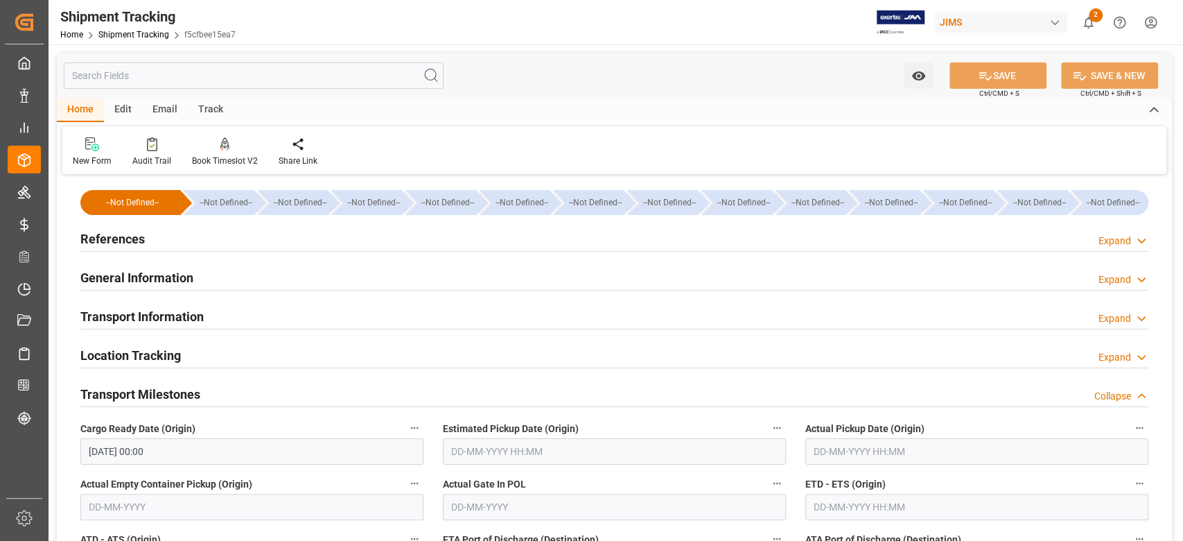
scroll to position [184, 0]
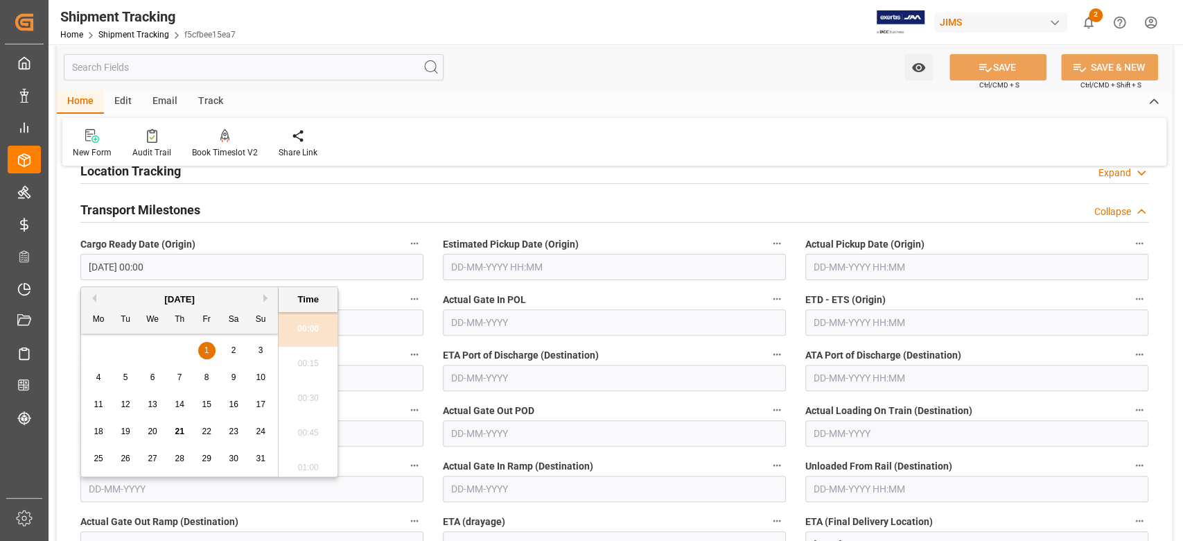
click at [193, 268] on input "[DATE] 00:00" at bounding box center [251, 267] width 343 height 26
click at [193, 268] on input "01-08-2025 00:00" at bounding box center [251, 267] width 343 height 26
paste input "29"
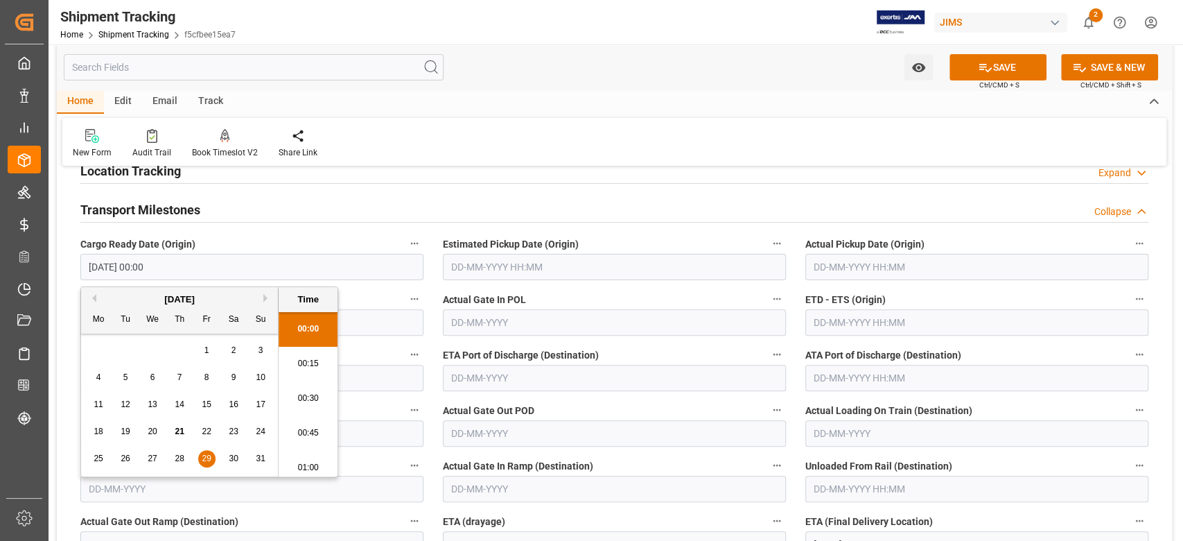
type input "29-08-2025 00:00"
click at [515, 262] on input "text" at bounding box center [614, 267] width 343 height 26
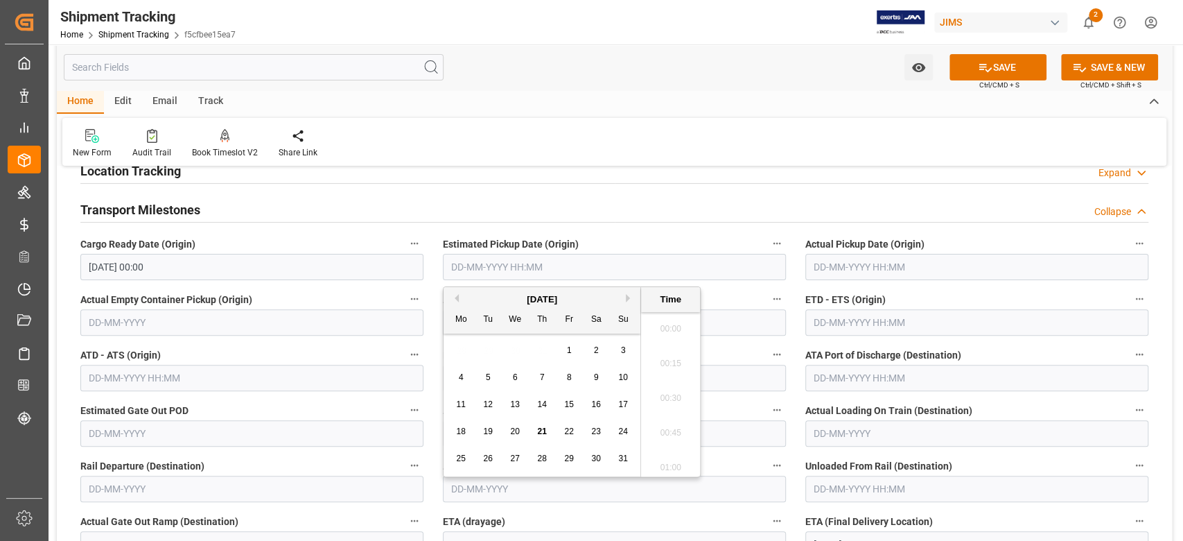
scroll to position [1286, 0]
paste input "09-09-2025 00:00"
type input "09-09-2025 00:00"
click at [834, 317] on input "text" at bounding box center [976, 322] width 343 height 26
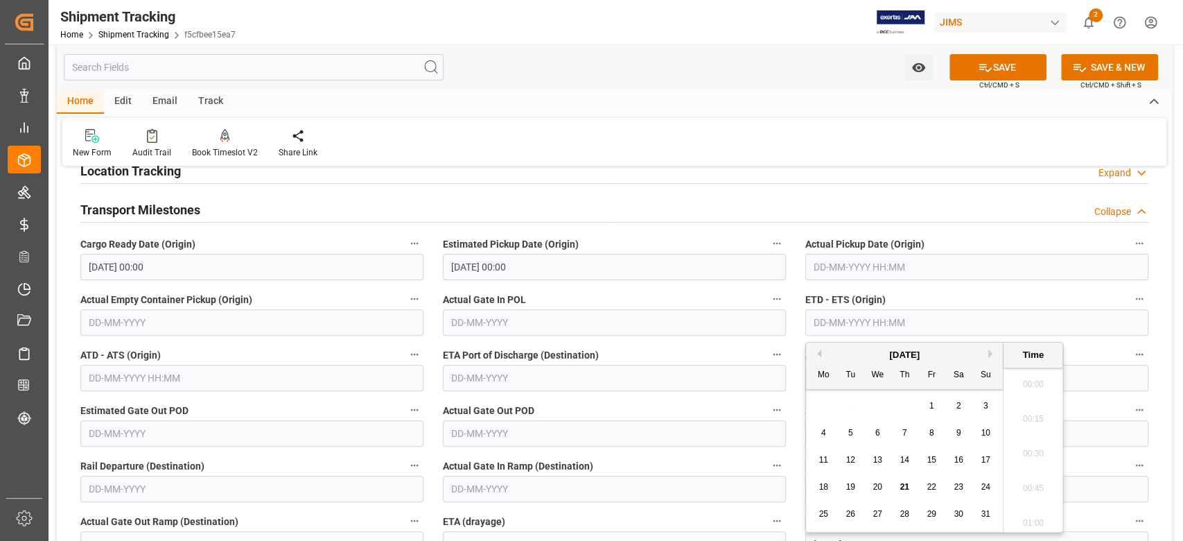
paste input "[DATE] 00:00"
type input "[DATE] 00:00"
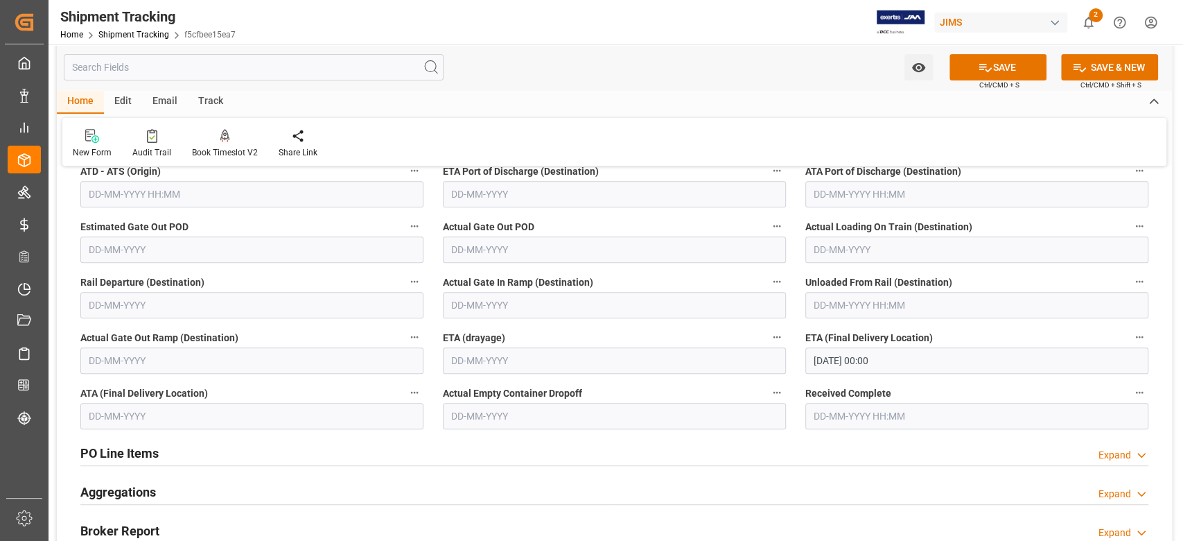
scroll to position [369, 0]
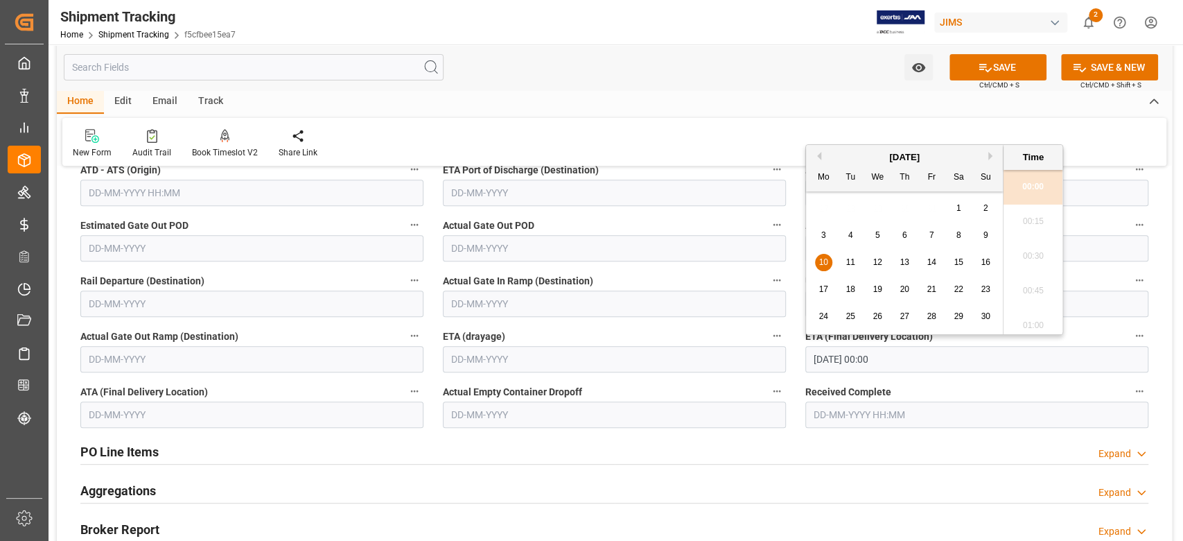
click at [909, 353] on input "10-11-2025 00:00" at bounding box center [976, 359] width 343 height 26
click at [910, 353] on input "10-11-2025 00:00" at bounding box center [976, 359] width 343 height 26
paste input "3-10"
type input "[DATE] 00:00"
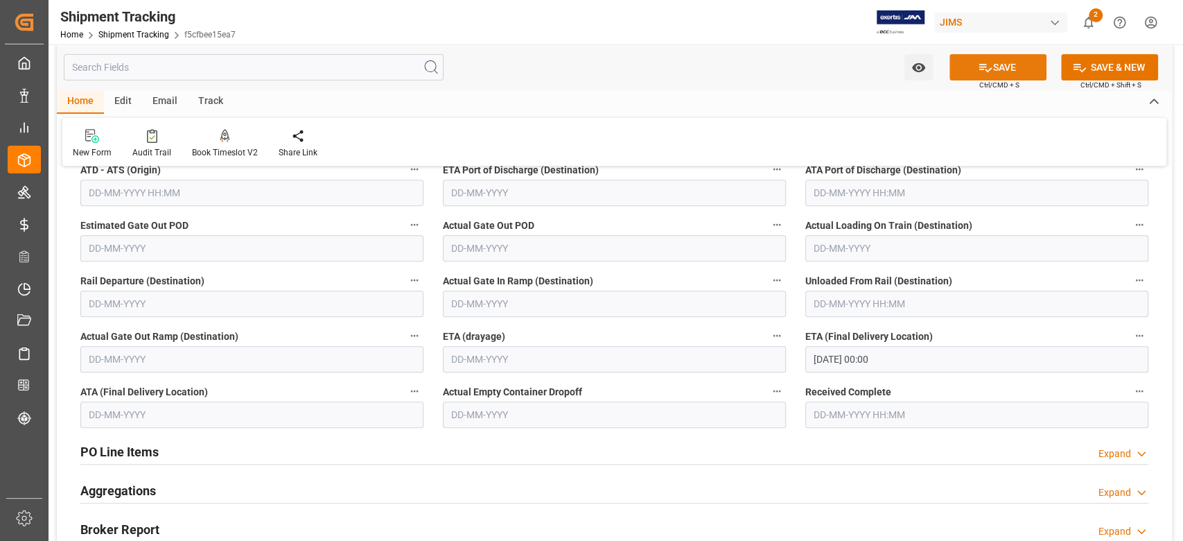
click at [1002, 64] on button "SAVE" at bounding box center [998, 67] width 97 height 26
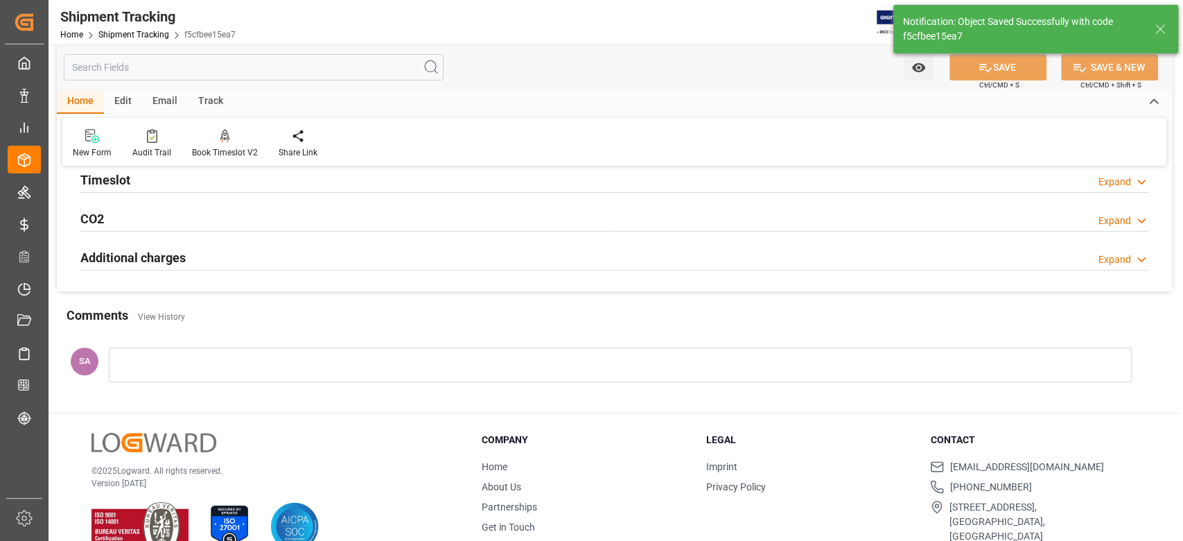
scroll to position [0, 0]
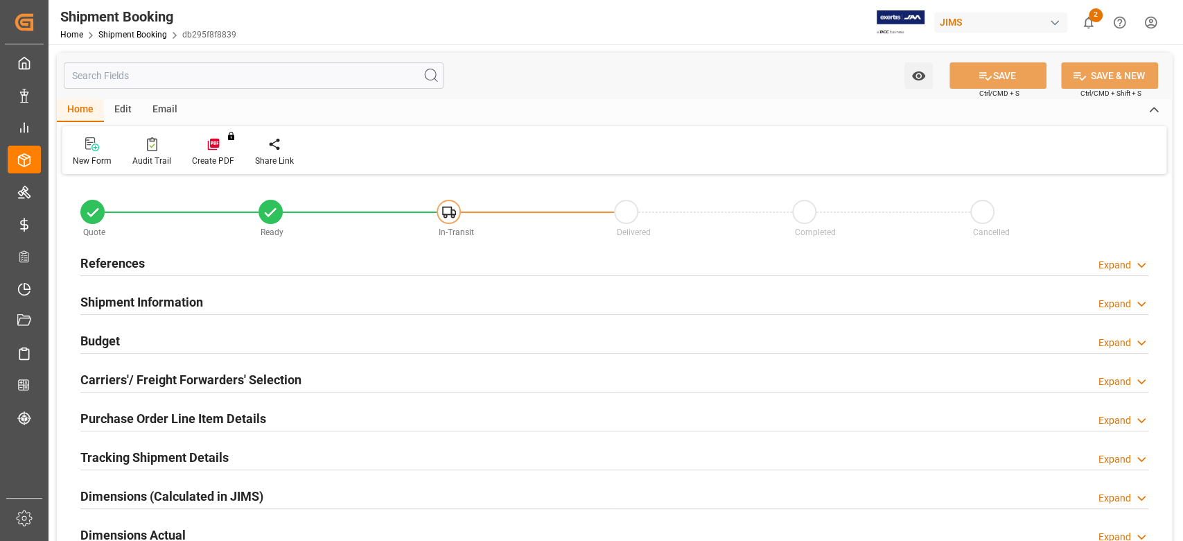
type input "16802.87"
type input "129.701"
type input "931"
type input "0"
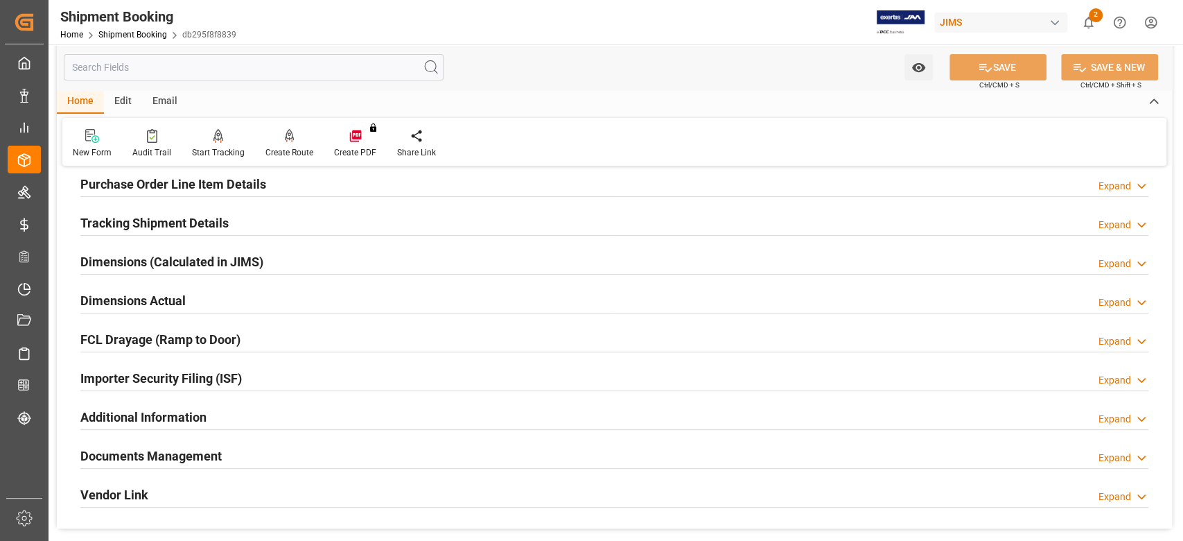
scroll to position [277, 0]
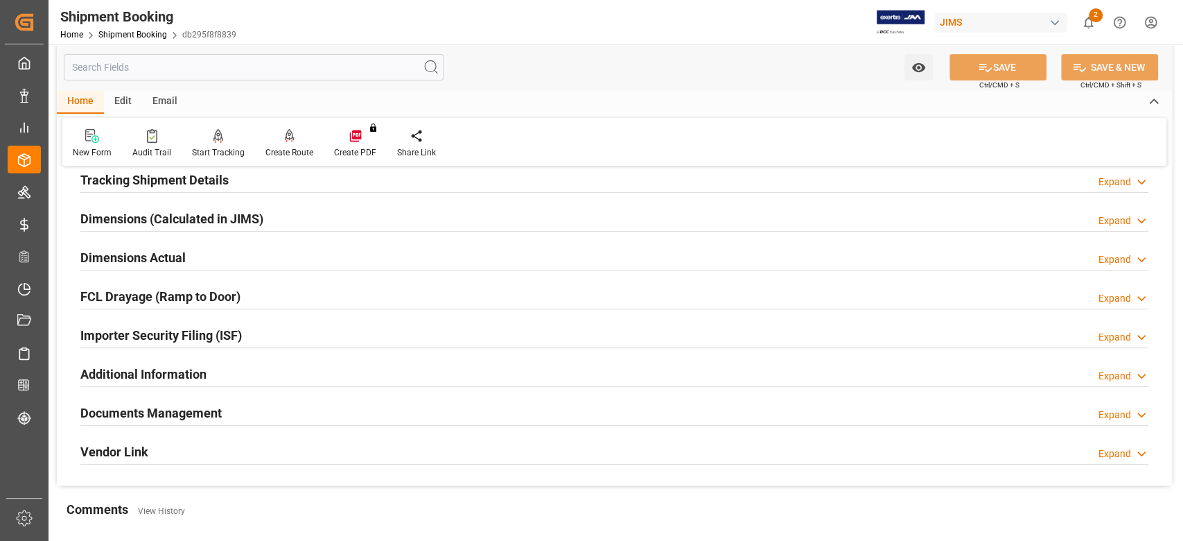
click at [141, 254] on h2 "Dimensions Actual" at bounding box center [132, 257] width 105 height 19
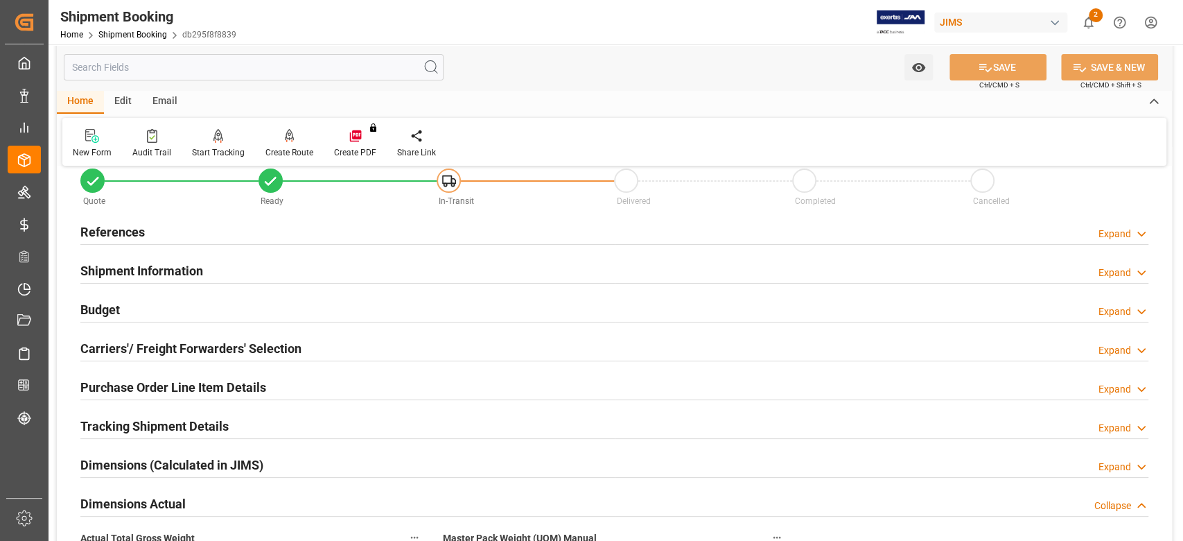
scroll to position [0, 0]
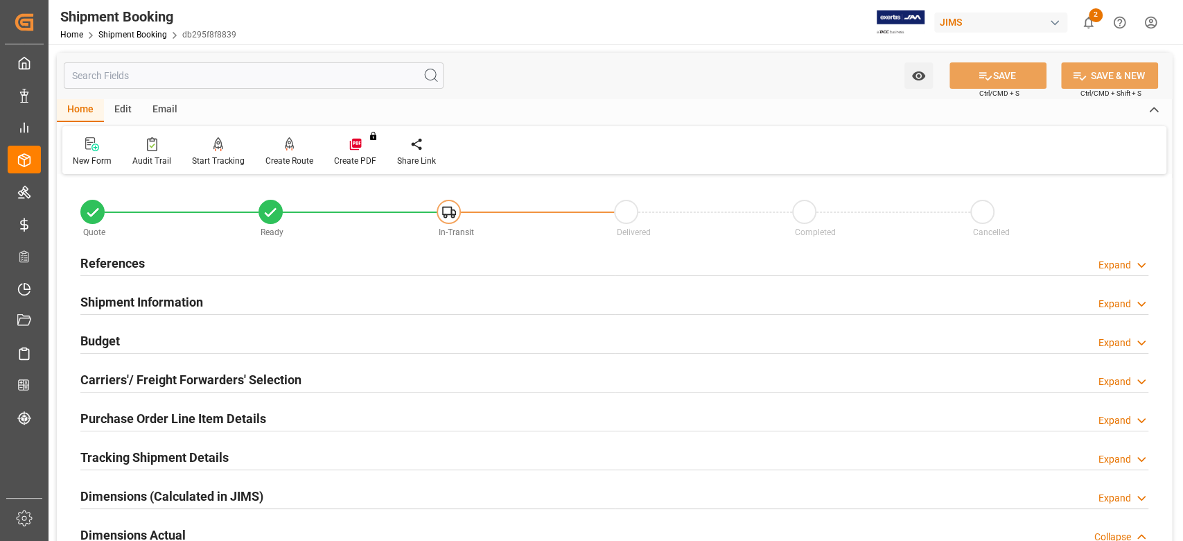
click at [117, 264] on h2 "References" at bounding box center [112, 263] width 64 height 19
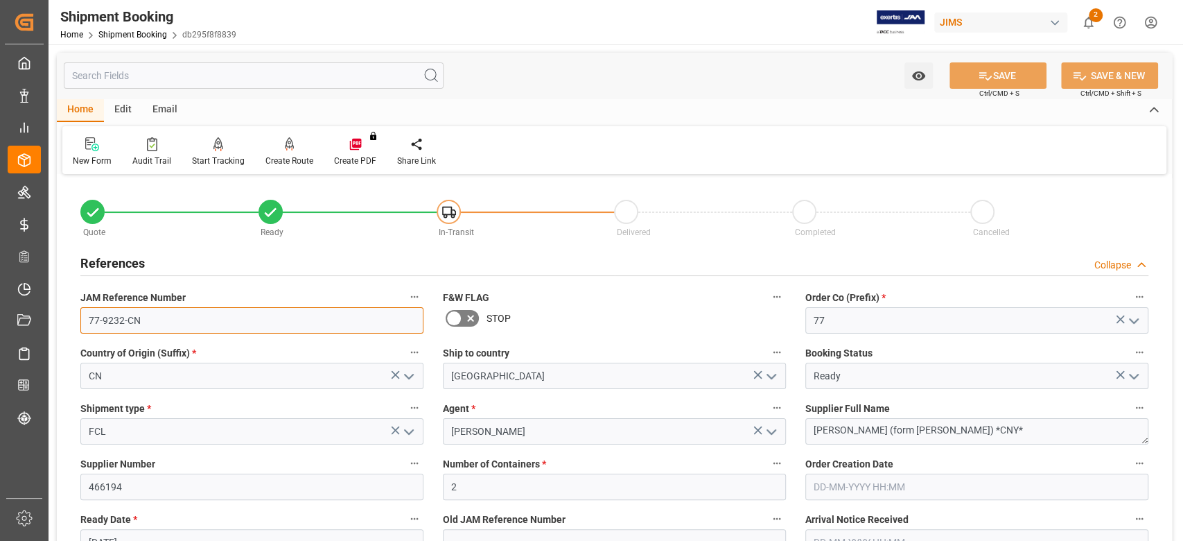
click at [161, 324] on input "77-9232-CN" at bounding box center [251, 320] width 343 height 26
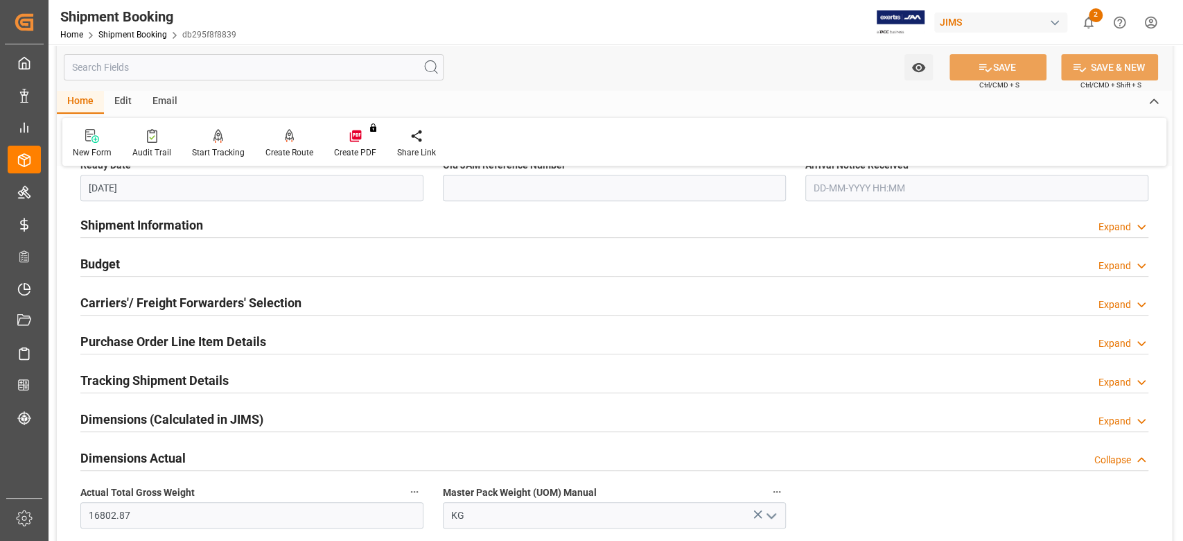
scroll to position [369, 0]
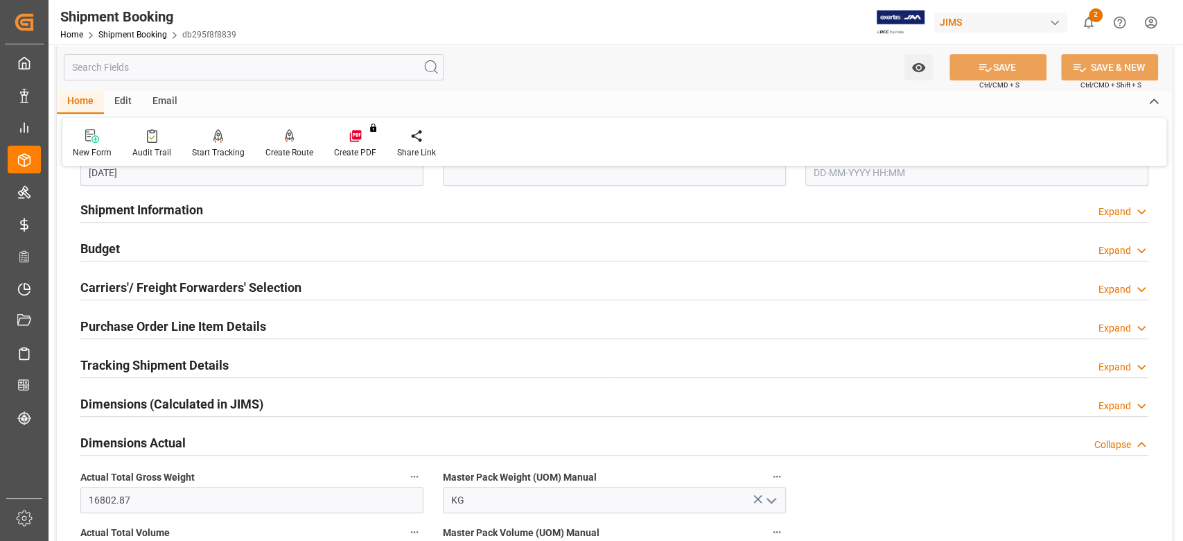
click at [125, 363] on h2 "Tracking Shipment Details" at bounding box center [154, 365] width 148 height 19
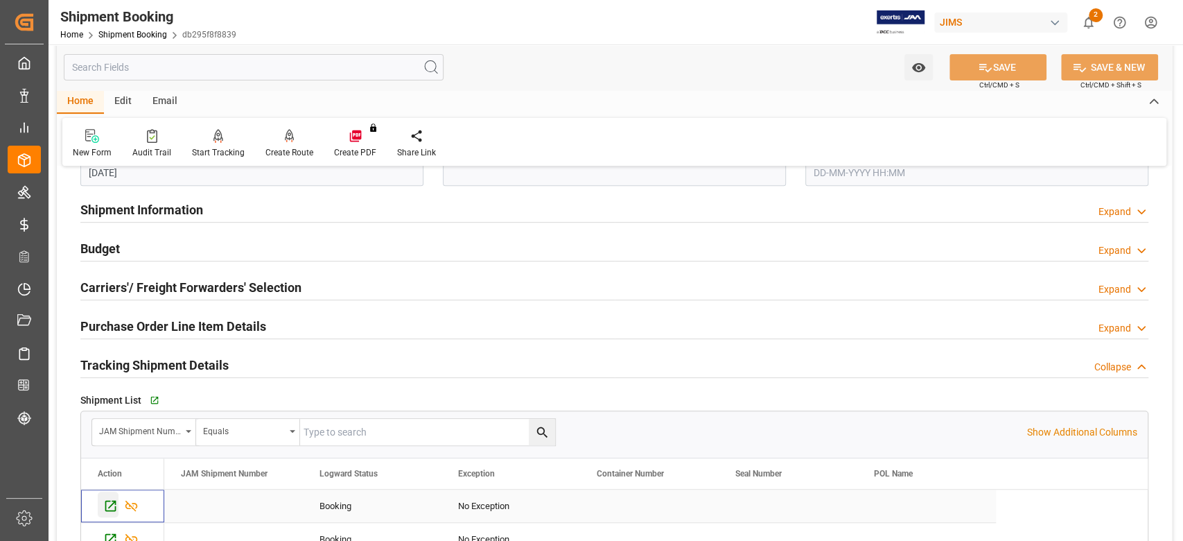
click at [110, 502] on icon "Press SPACE to select this row." at bounding box center [110, 505] width 15 height 15
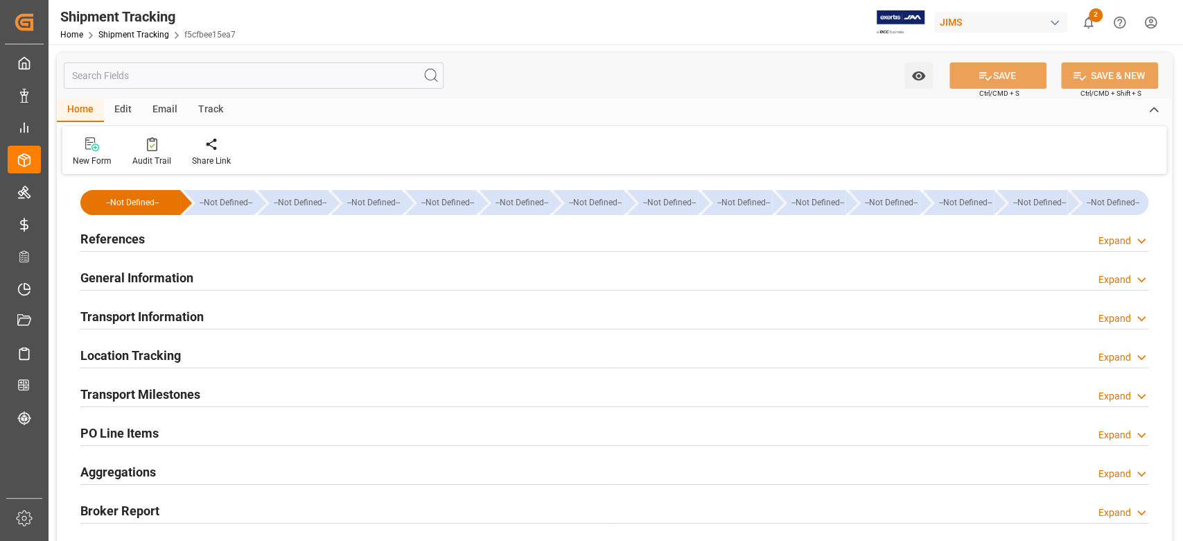
type input "[DATE] 00:00"
click at [172, 394] on h2 "Transport Milestones" at bounding box center [140, 394] width 120 height 19
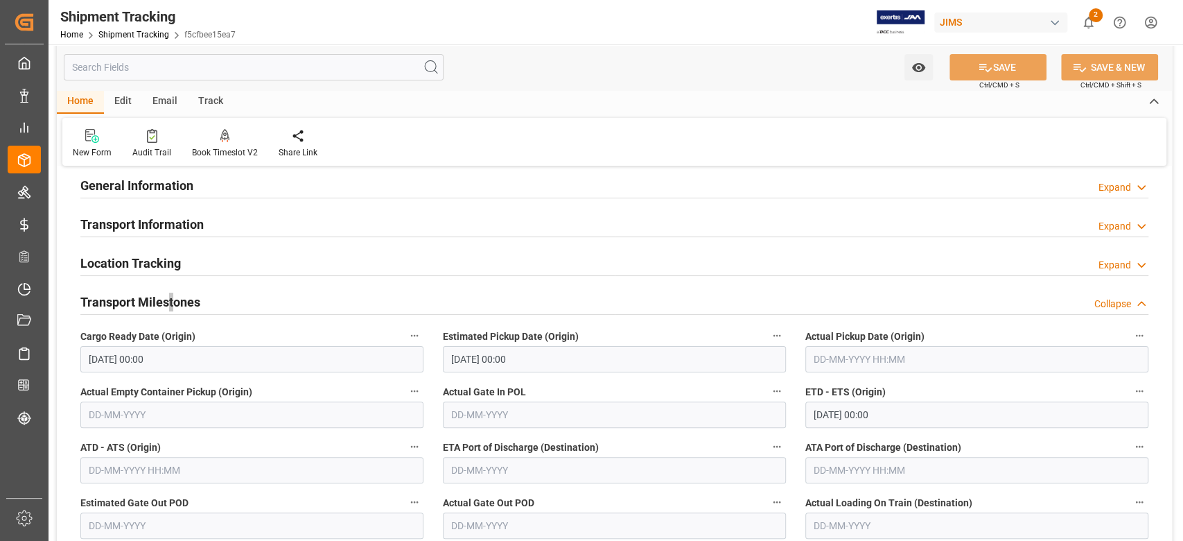
scroll to position [277, 0]
